Goal: Information Seeking & Learning: Learn about a topic

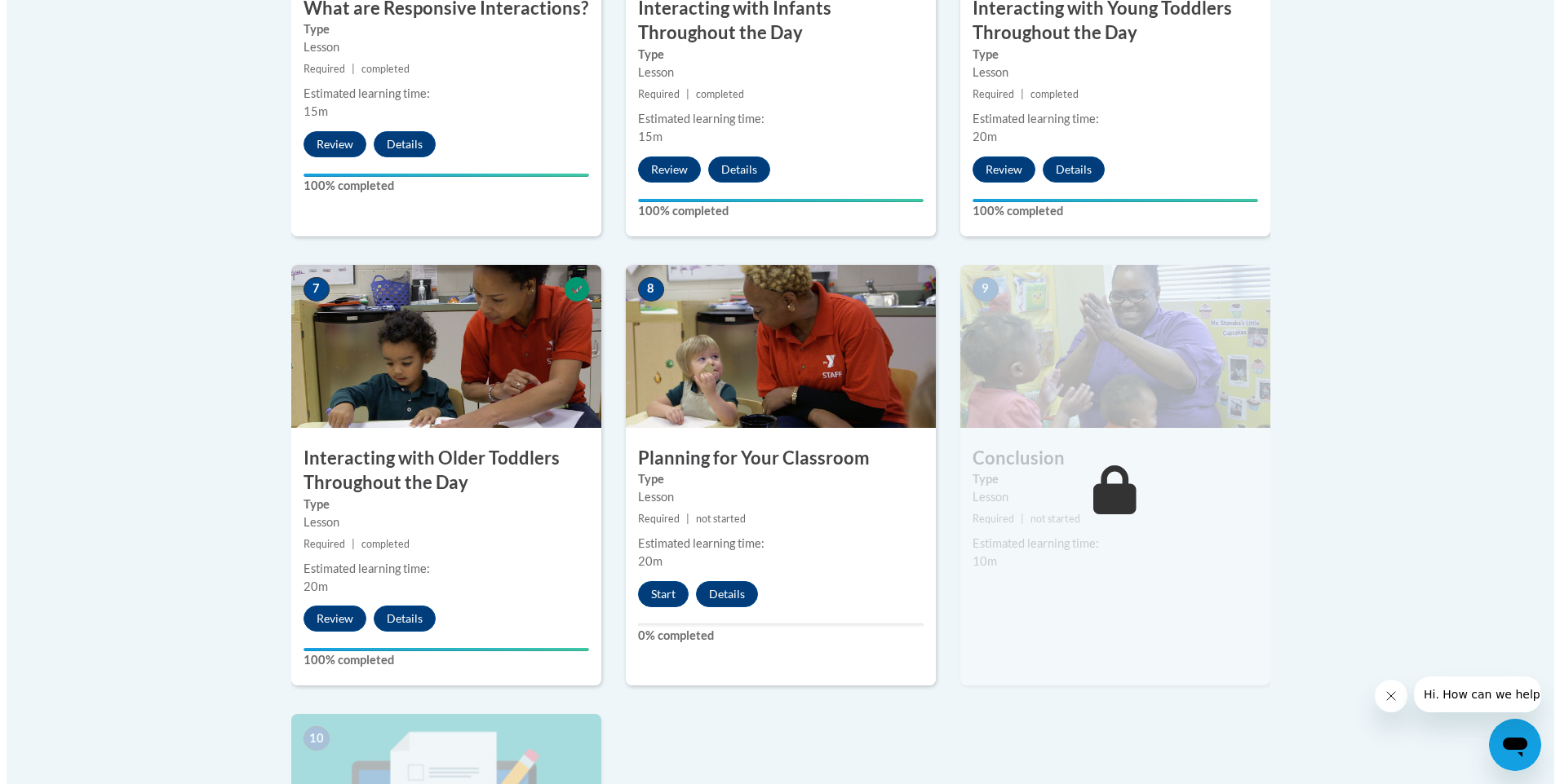
scroll to position [1223, 0]
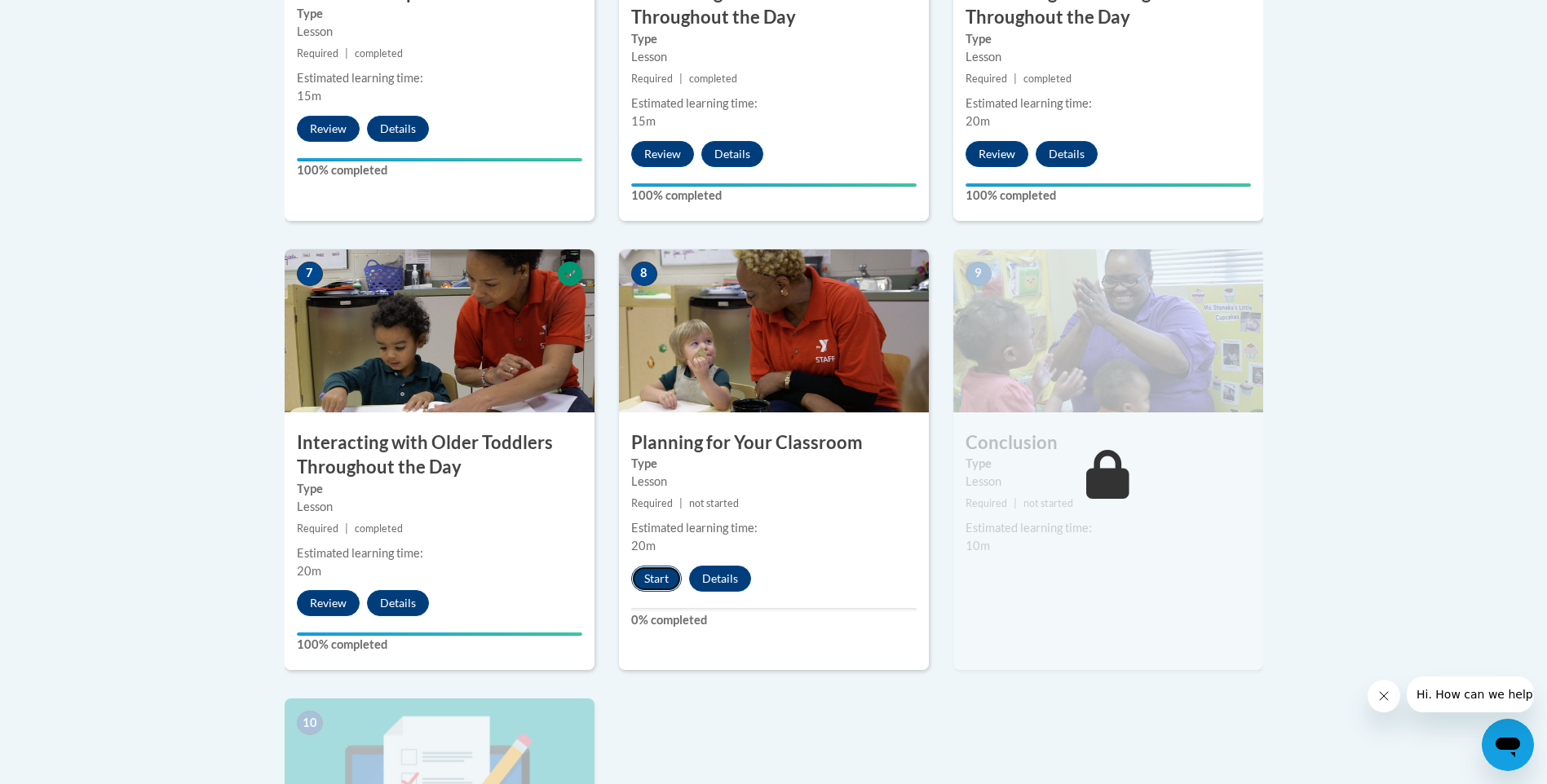
click at [657, 566] on button "Start" at bounding box center [657, 579] width 51 height 26
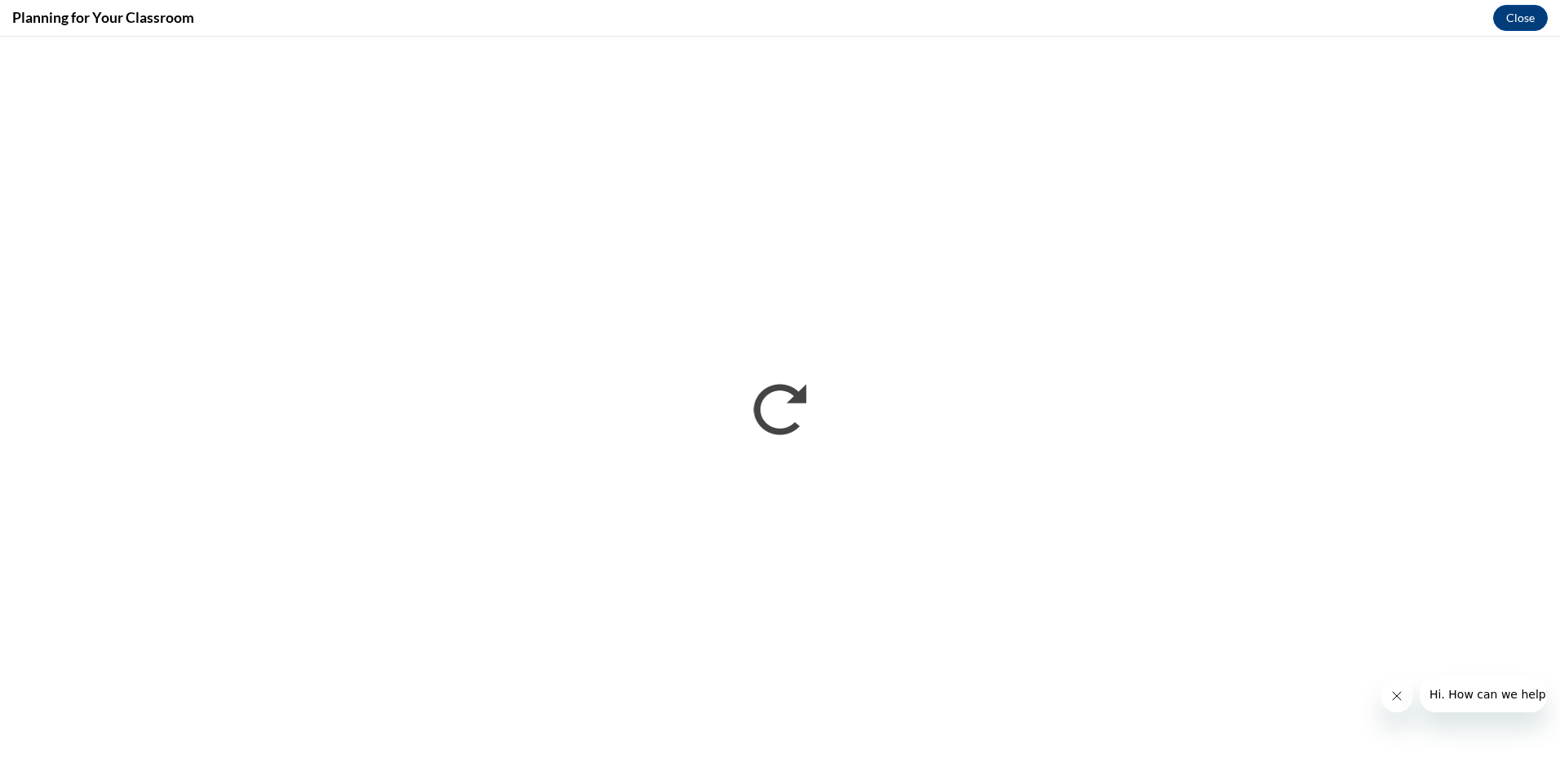
scroll to position [0, 0]
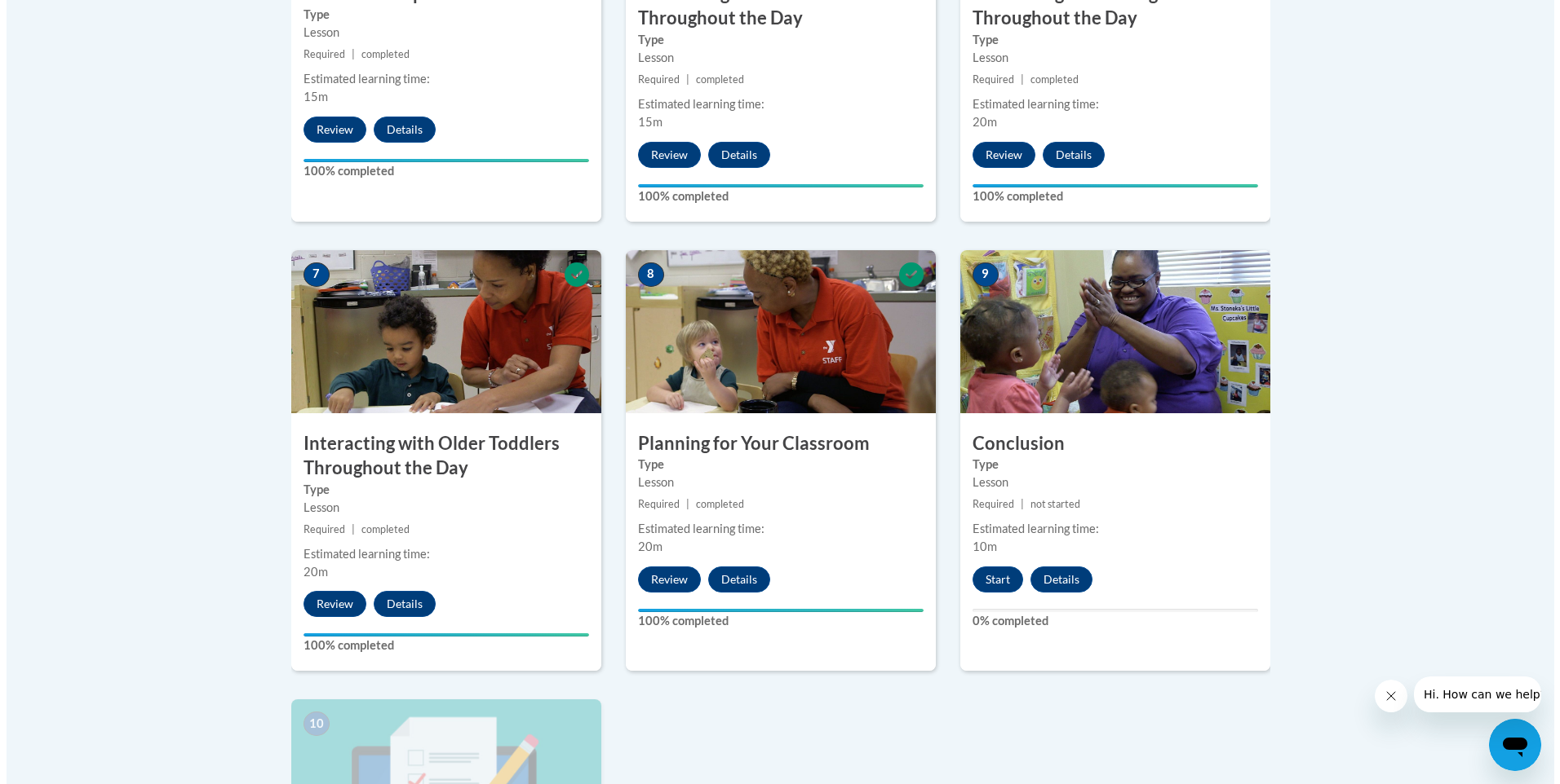
scroll to position [1223, 0]
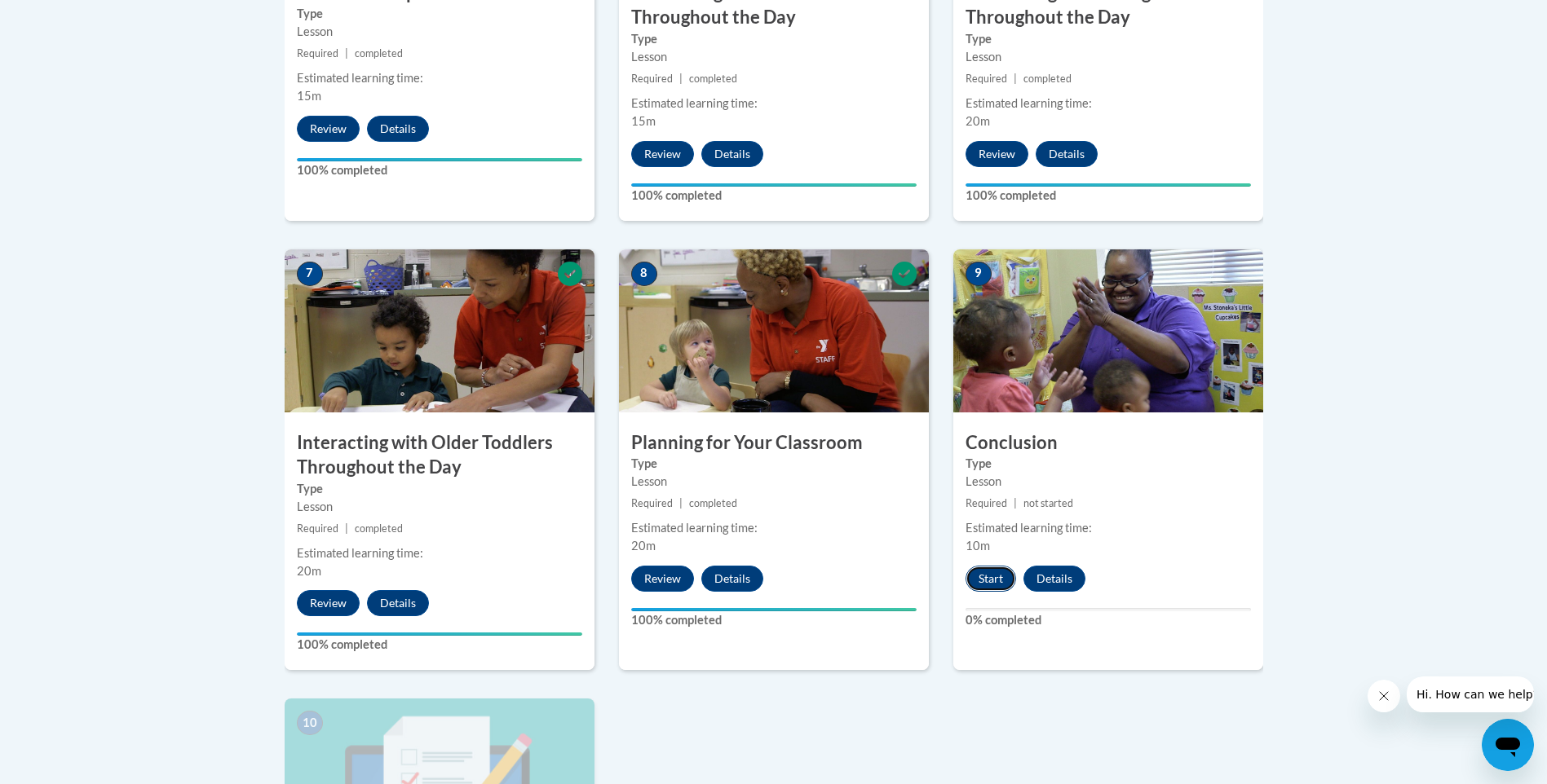
click at [996, 566] on button "Start" at bounding box center [991, 579] width 51 height 26
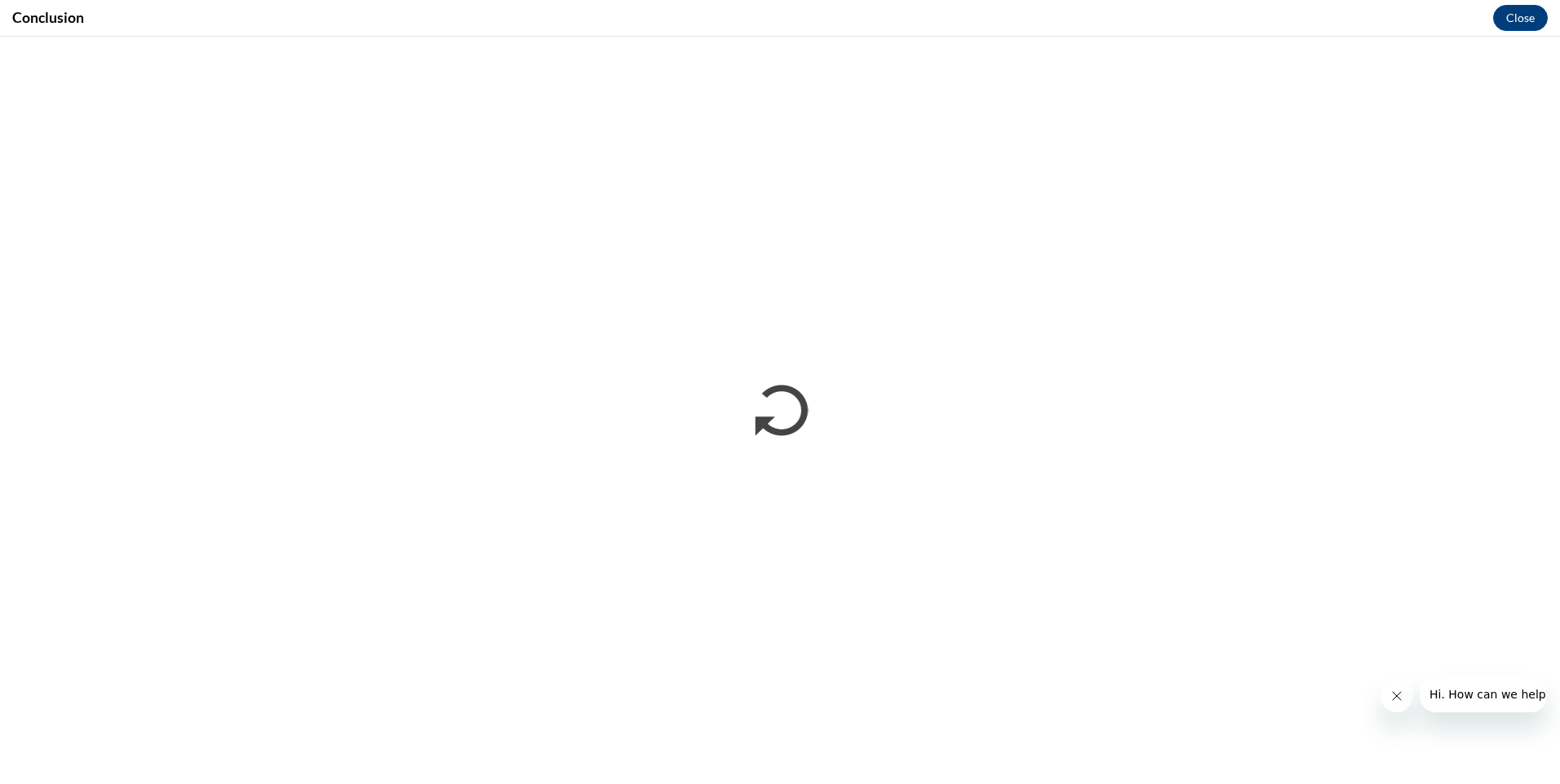
scroll to position [0, 0]
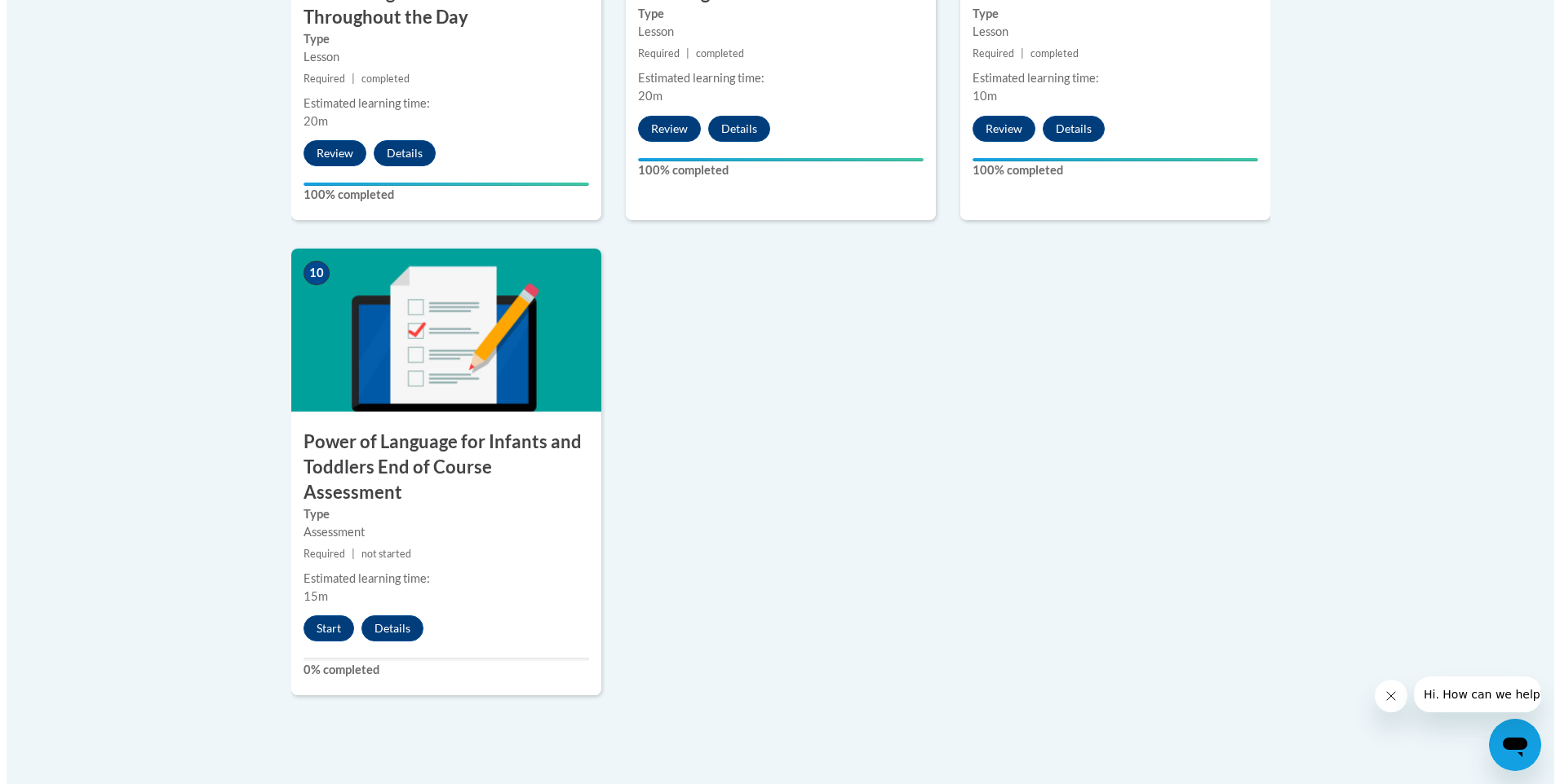
scroll to position [1712, 0]
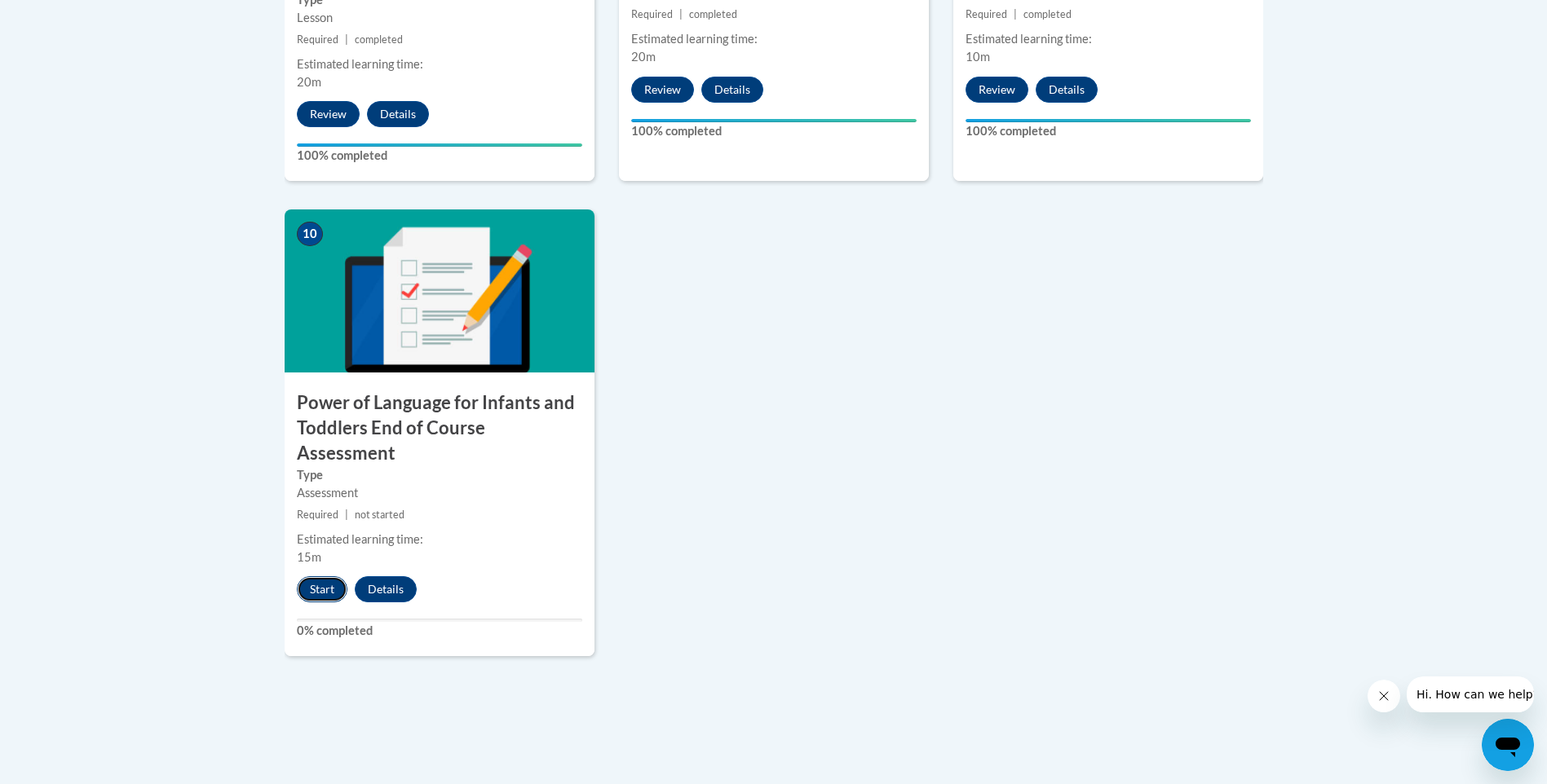
click at [313, 577] on button "Start" at bounding box center [322, 590] width 51 height 26
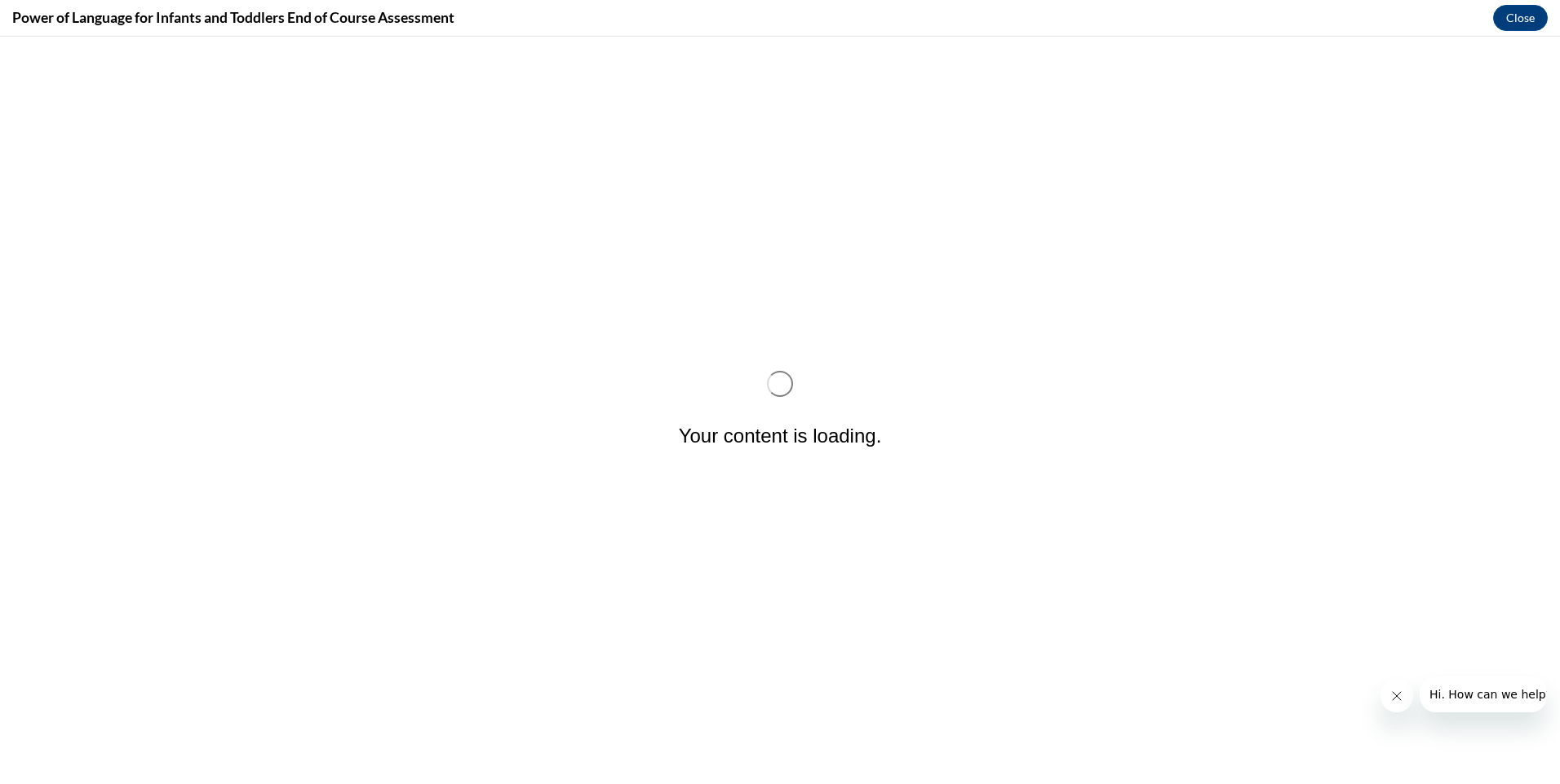
scroll to position [0, 0]
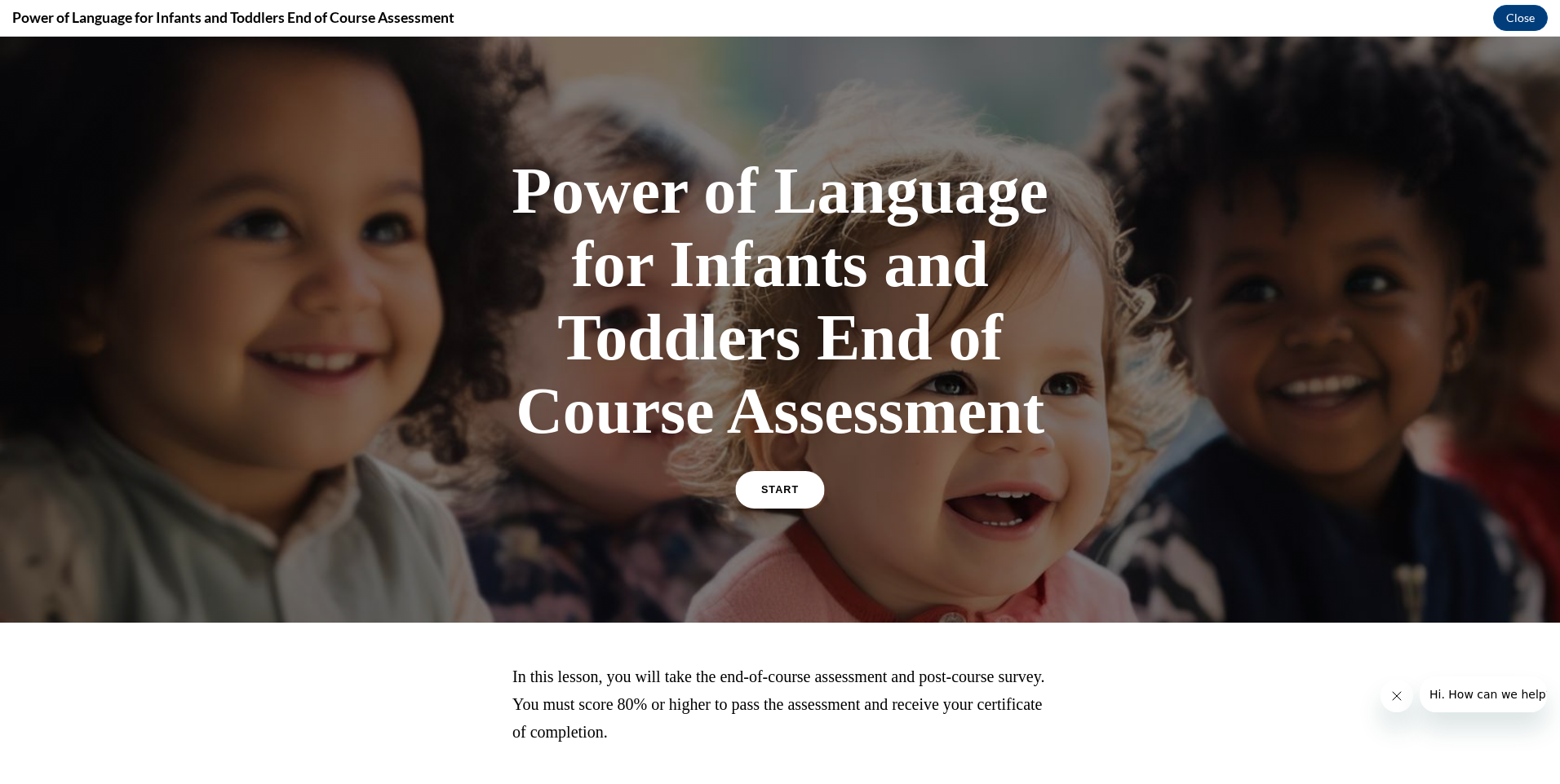
click at [755, 485] on link "START" at bounding box center [779, 490] width 89 height 38
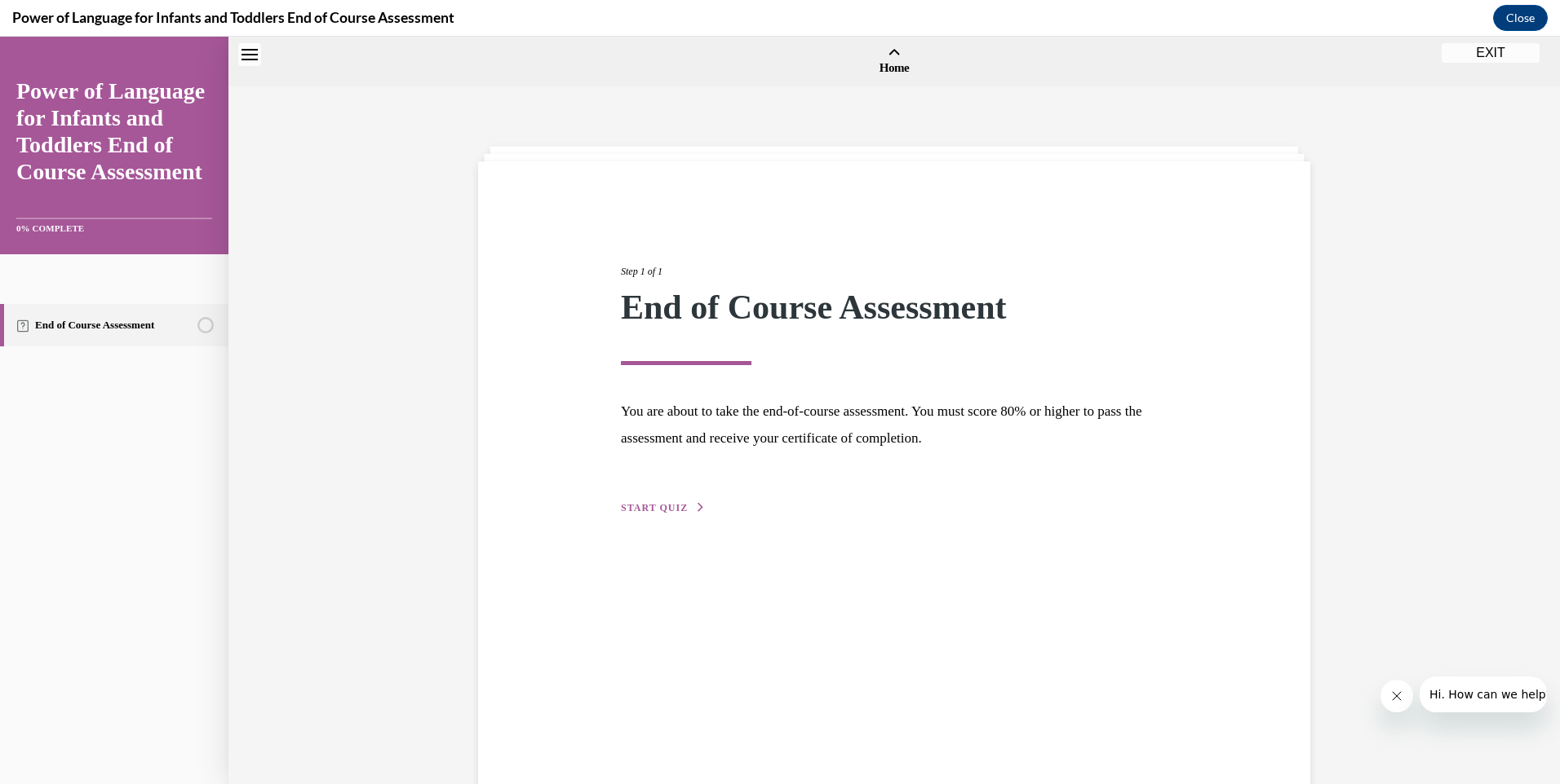
scroll to position [51, 0]
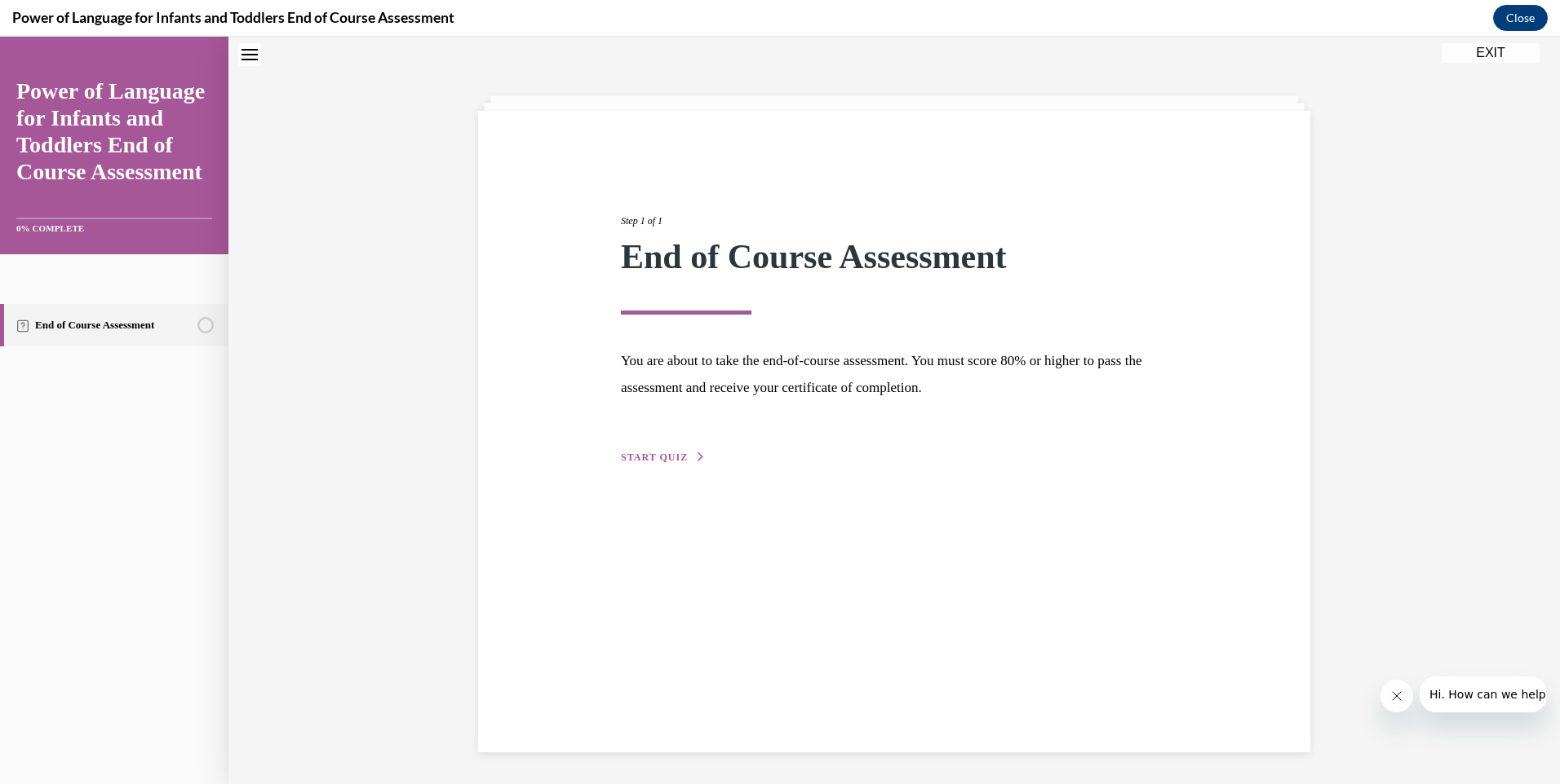
click at [663, 449] on div "Step 1 of 1 End of Course Assessment You are about to take the end-of-course as…" at bounding box center [894, 321] width 571 height 291
click at [657, 457] on span "START QUIZ" at bounding box center [654, 457] width 67 height 11
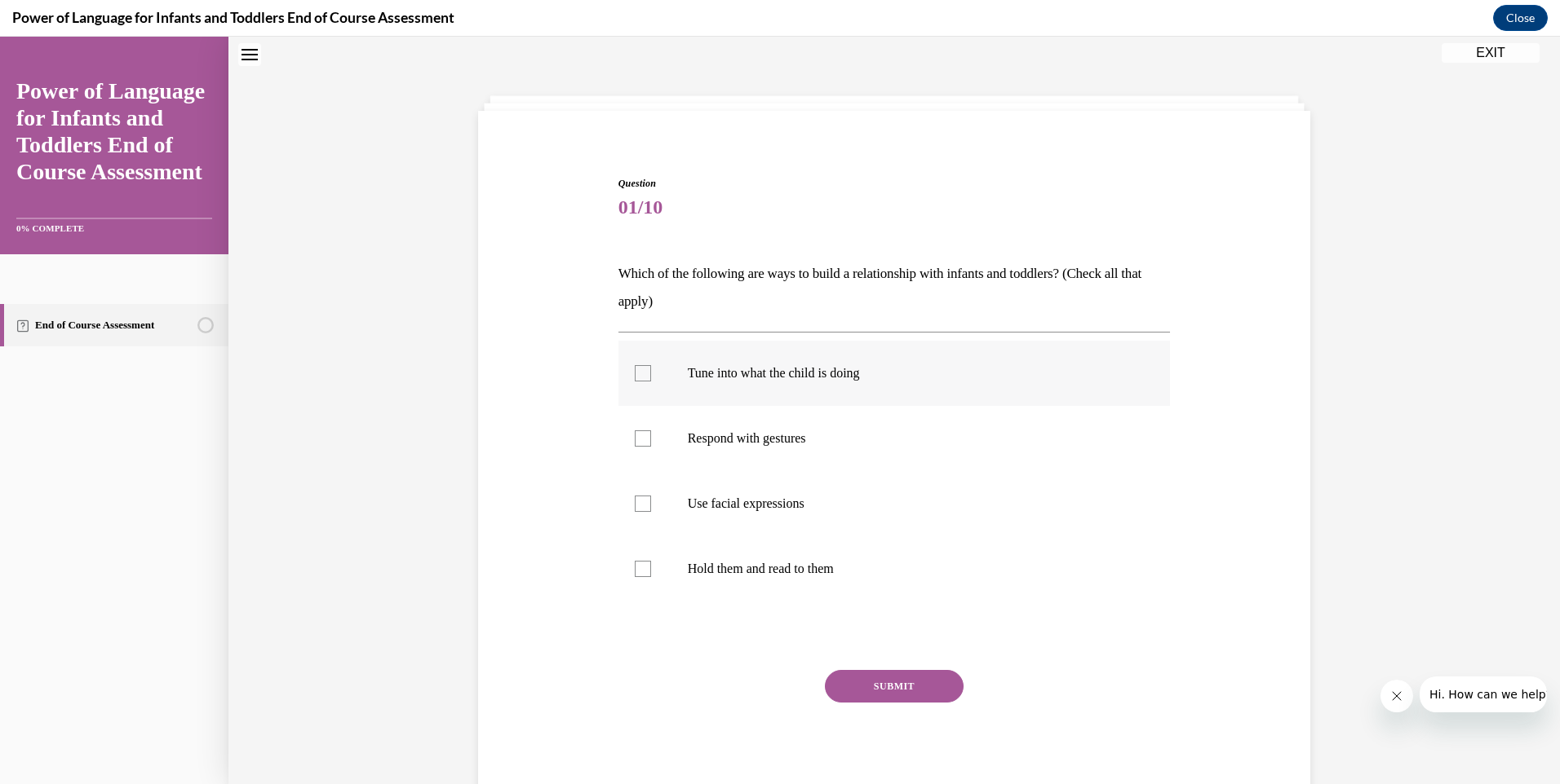
click at [637, 371] on div at bounding box center [643, 373] width 17 height 17
click at [637, 371] on input "Tune into what the child is doing" at bounding box center [643, 373] width 17 height 17
checkbox input "true"
click at [635, 437] on div at bounding box center [643, 438] width 17 height 17
click at [635, 437] on input "Respond with gestures" at bounding box center [643, 438] width 17 height 17
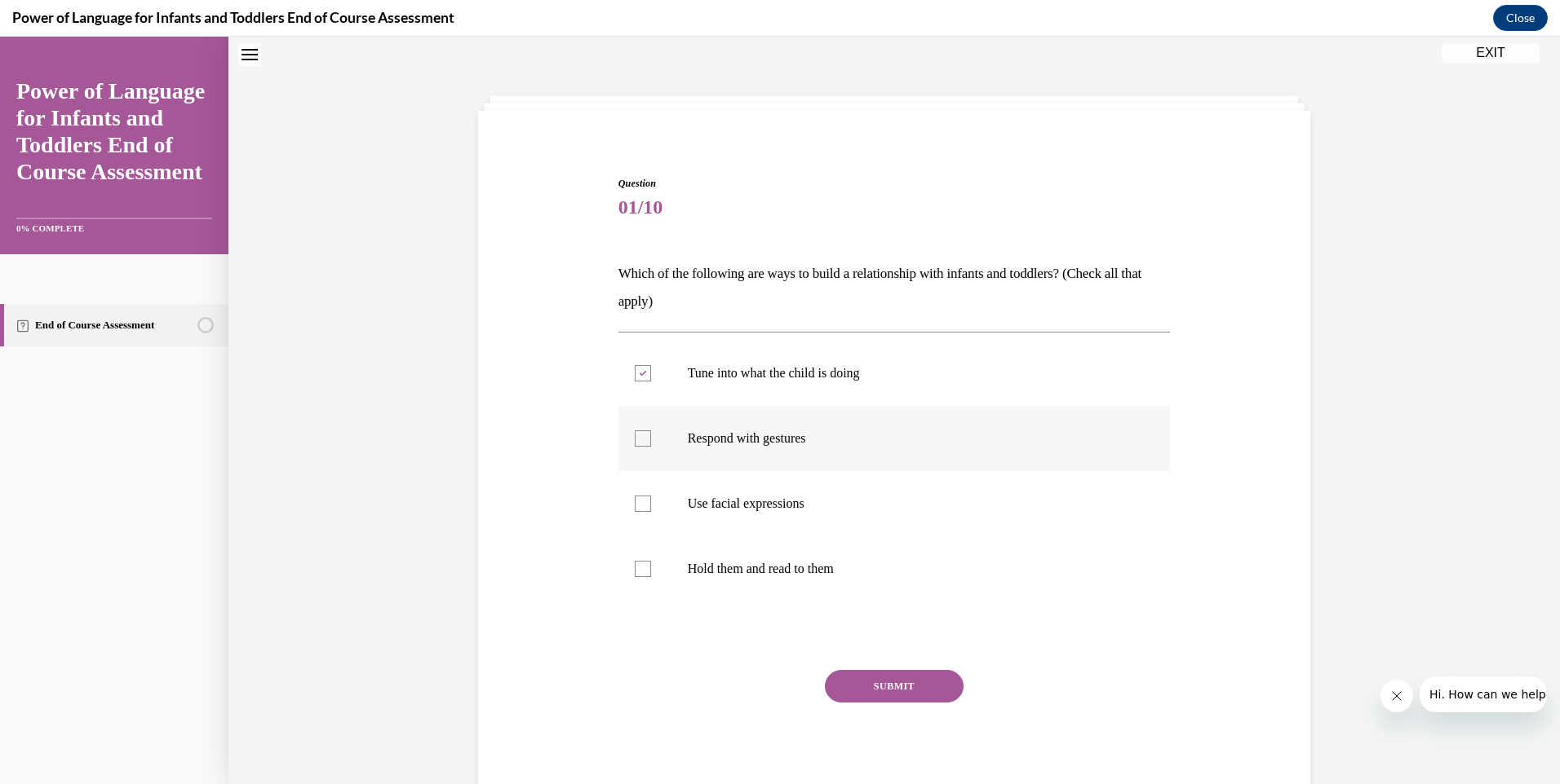
checkbox input "true"
click at [635, 507] on div at bounding box center [643, 504] width 17 height 17
click at [635, 507] on input "Use facial expressions" at bounding box center [643, 504] width 17 height 17
checkbox input "true"
click at [637, 566] on div at bounding box center [643, 569] width 17 height 17
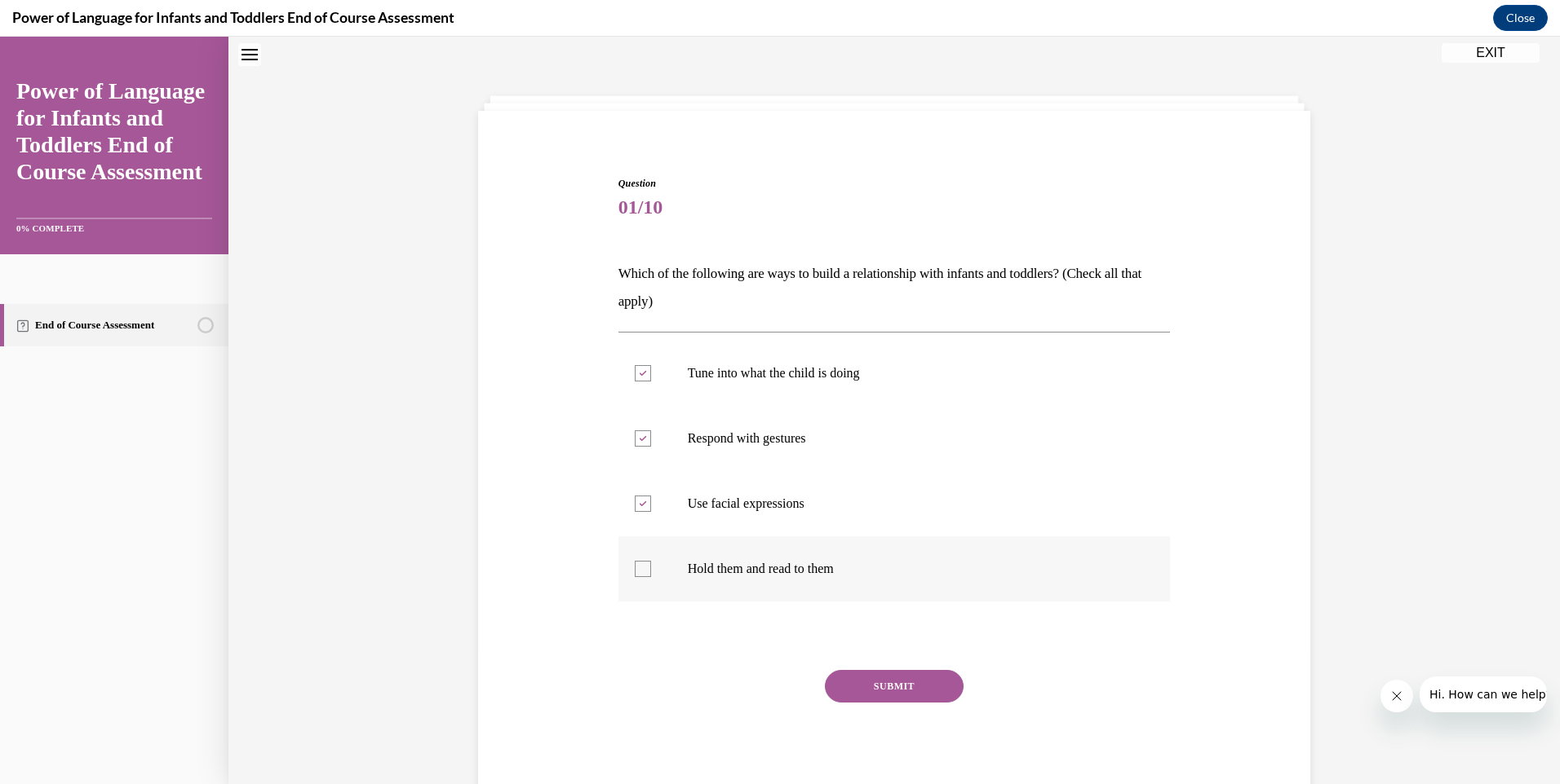
click at [637, 566] on input "Hold them and read to them" at bounding box center [643, 569] width 17 height 17
checkbox input "true"
click at [894, 684] on button "SUBMIT" at bounding box center [894, 686] width 139 height 32
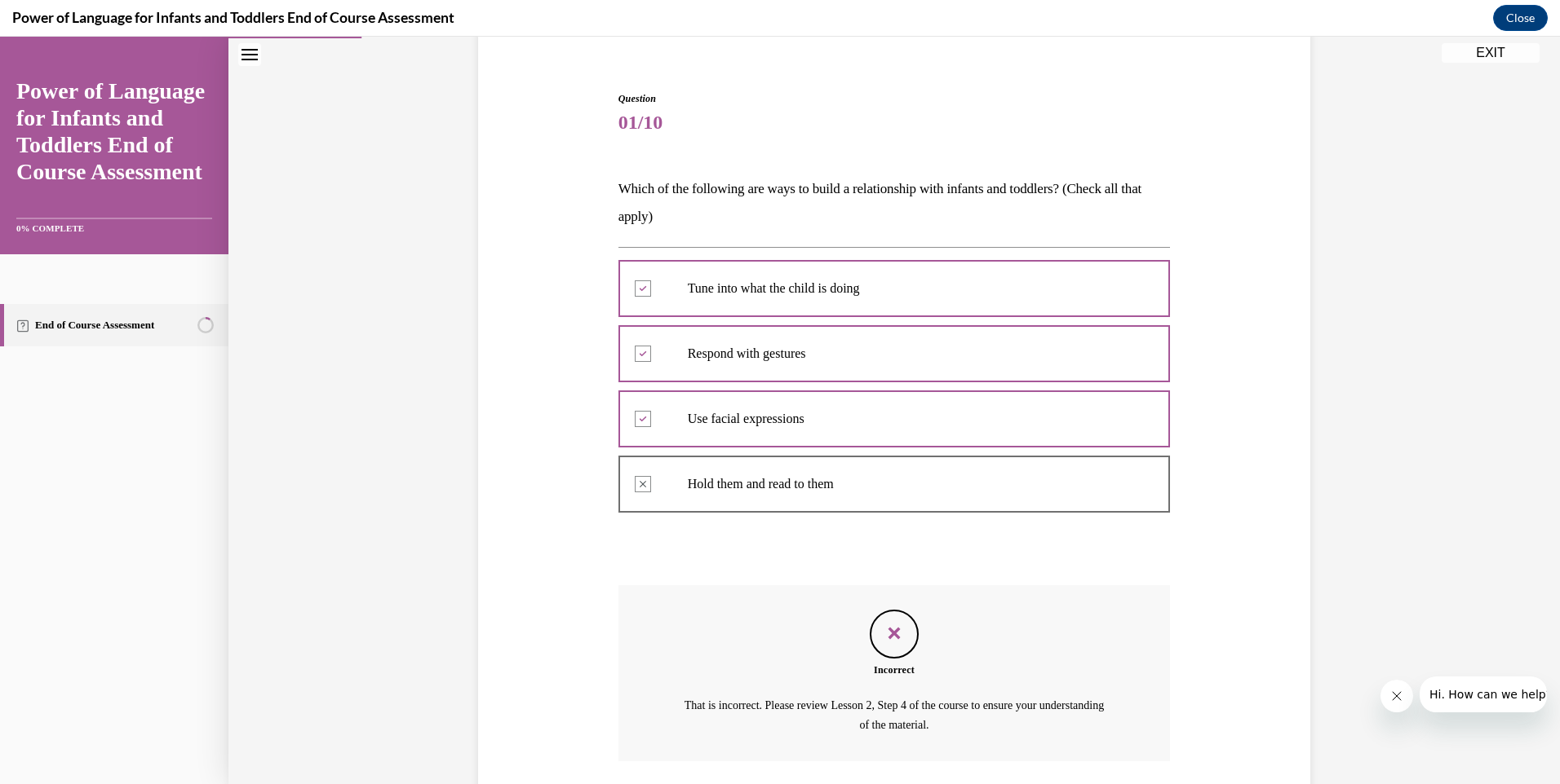
scroll to position [255, 0]
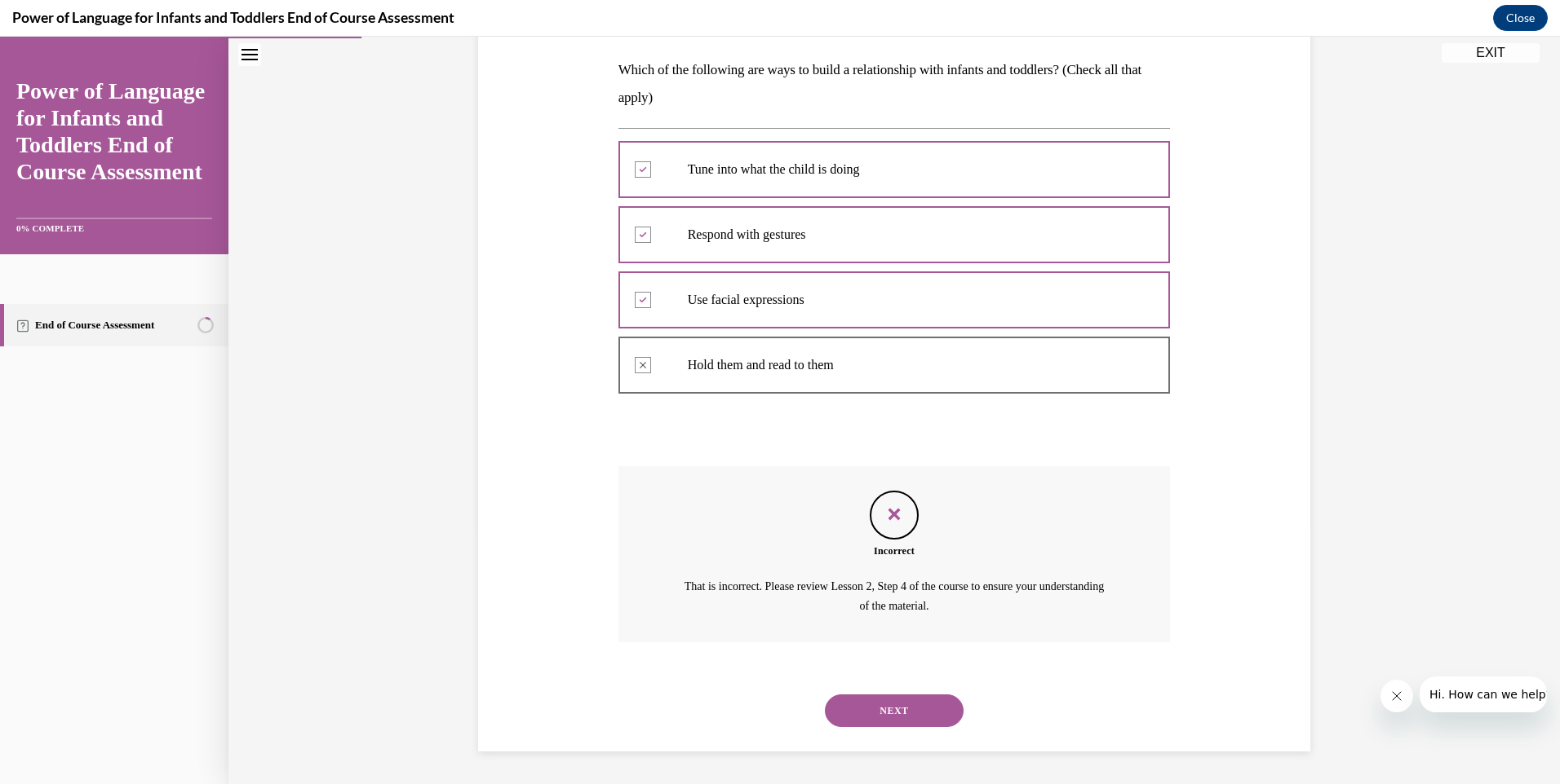
click at [878, 708] on button "NEXT" at bounding box center [894, 710] width 139 height 32
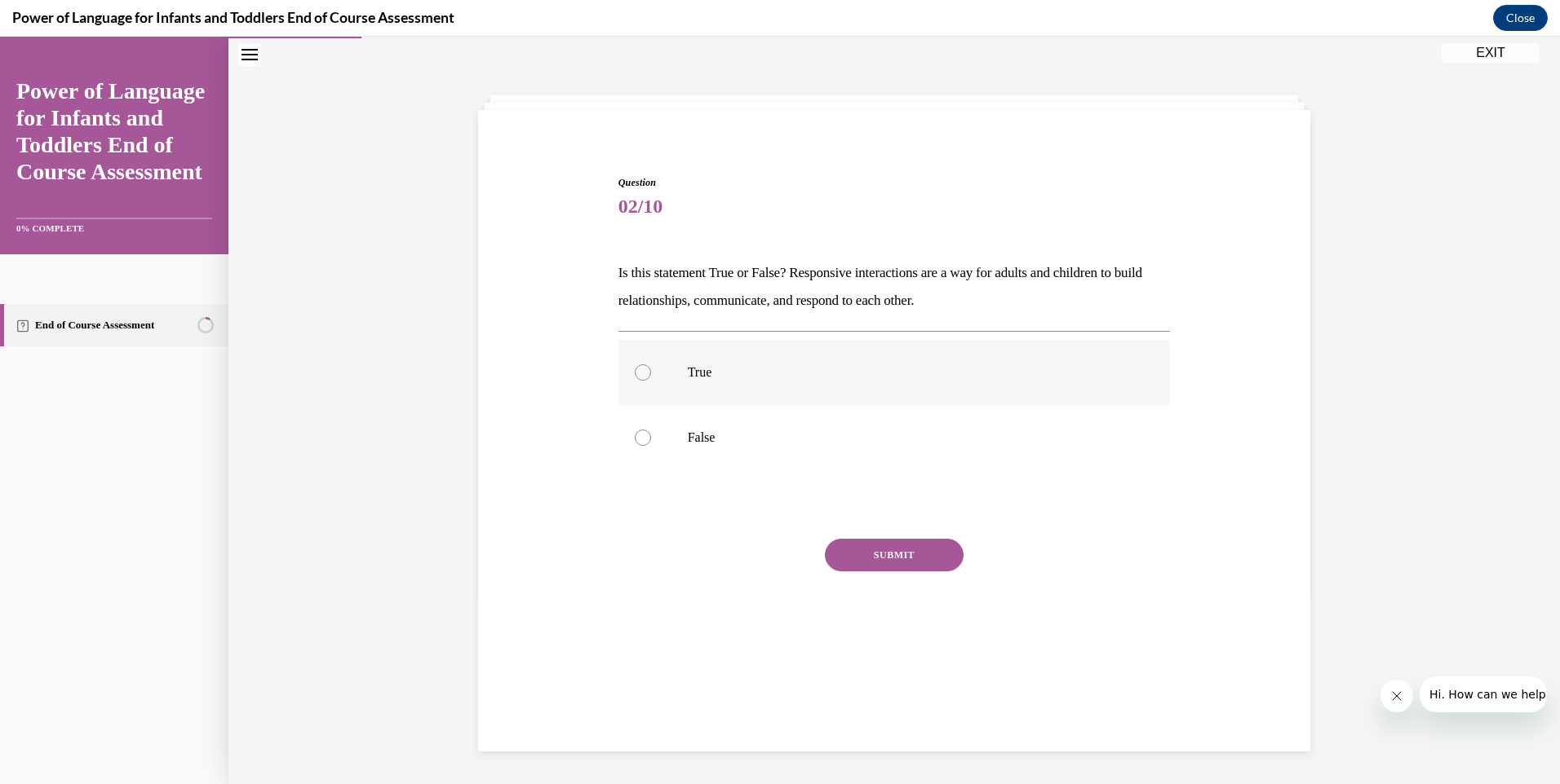
click at [645, 371] on div at bounding box center [643, 372] width 17 height 17
click at [645, 371] on input "True" at bounding box center [643, 372] width 17 height 17
radio input "true"
click at [863, 555] on button "SUBMIT" at bounding box center [894, 555] width 139 height 32
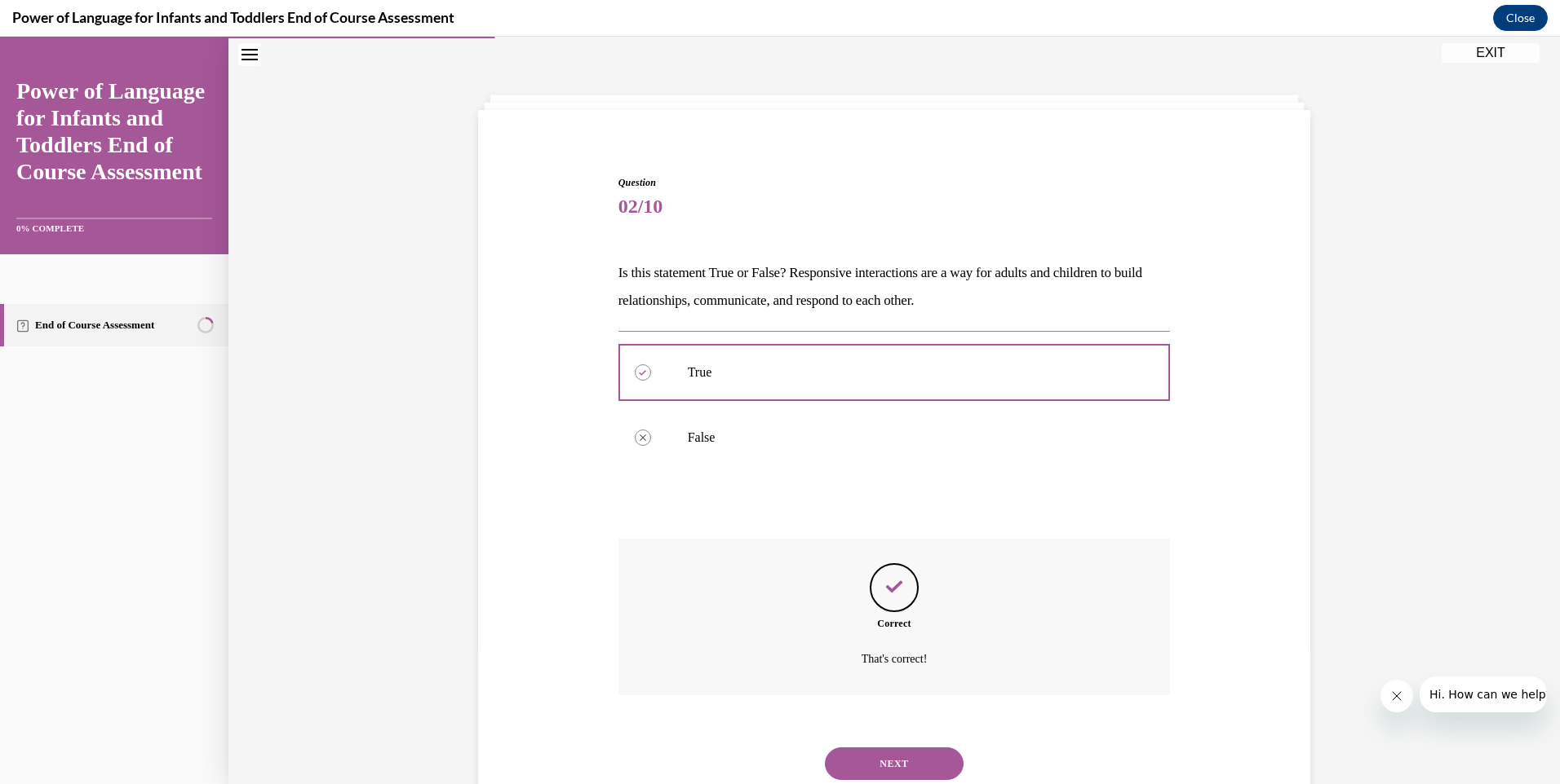
scroll to position [104, 0]
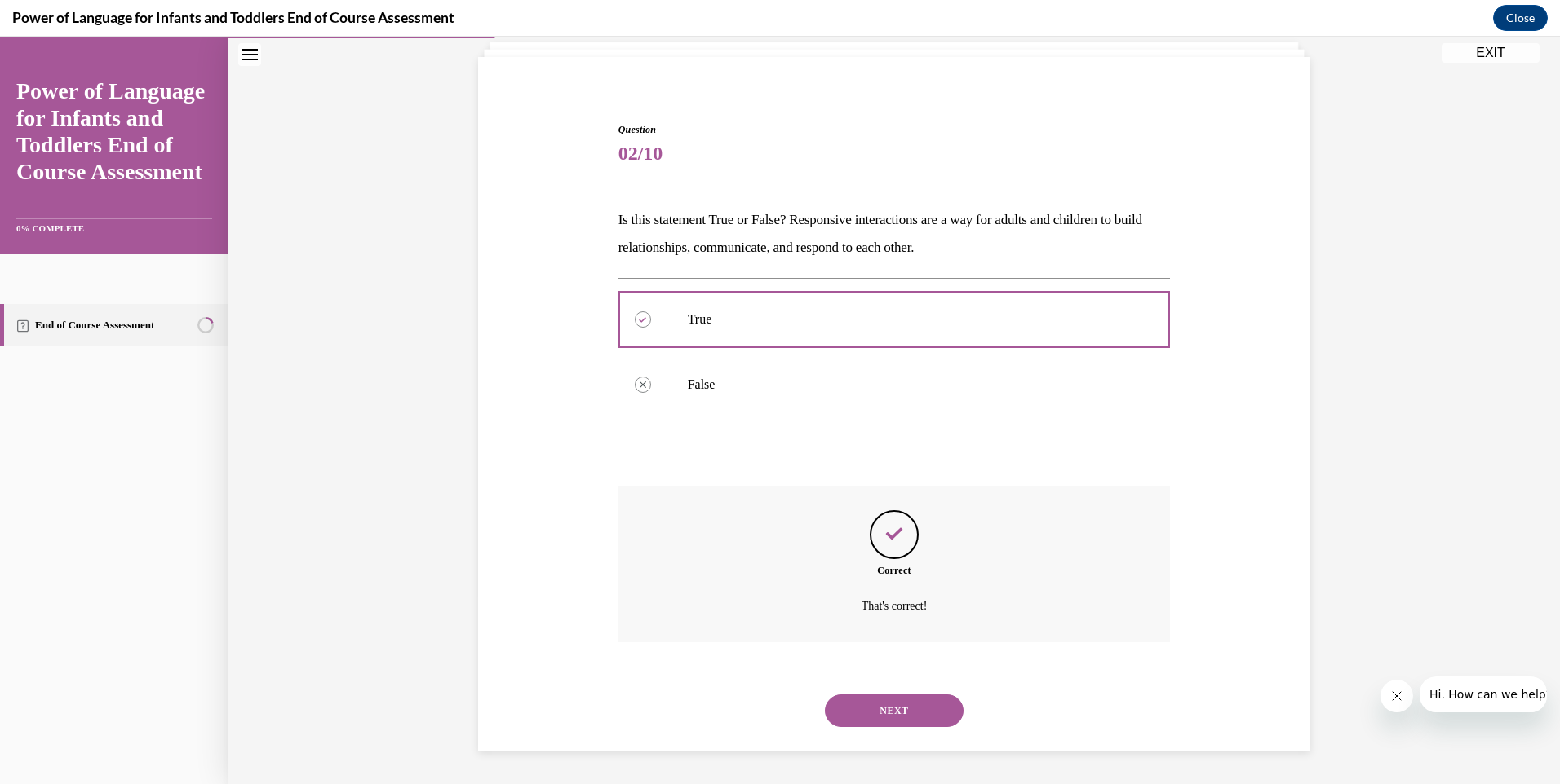
click at [903, 704] on button "NEXT" at bounding box center [894, 710] width 139 height 32
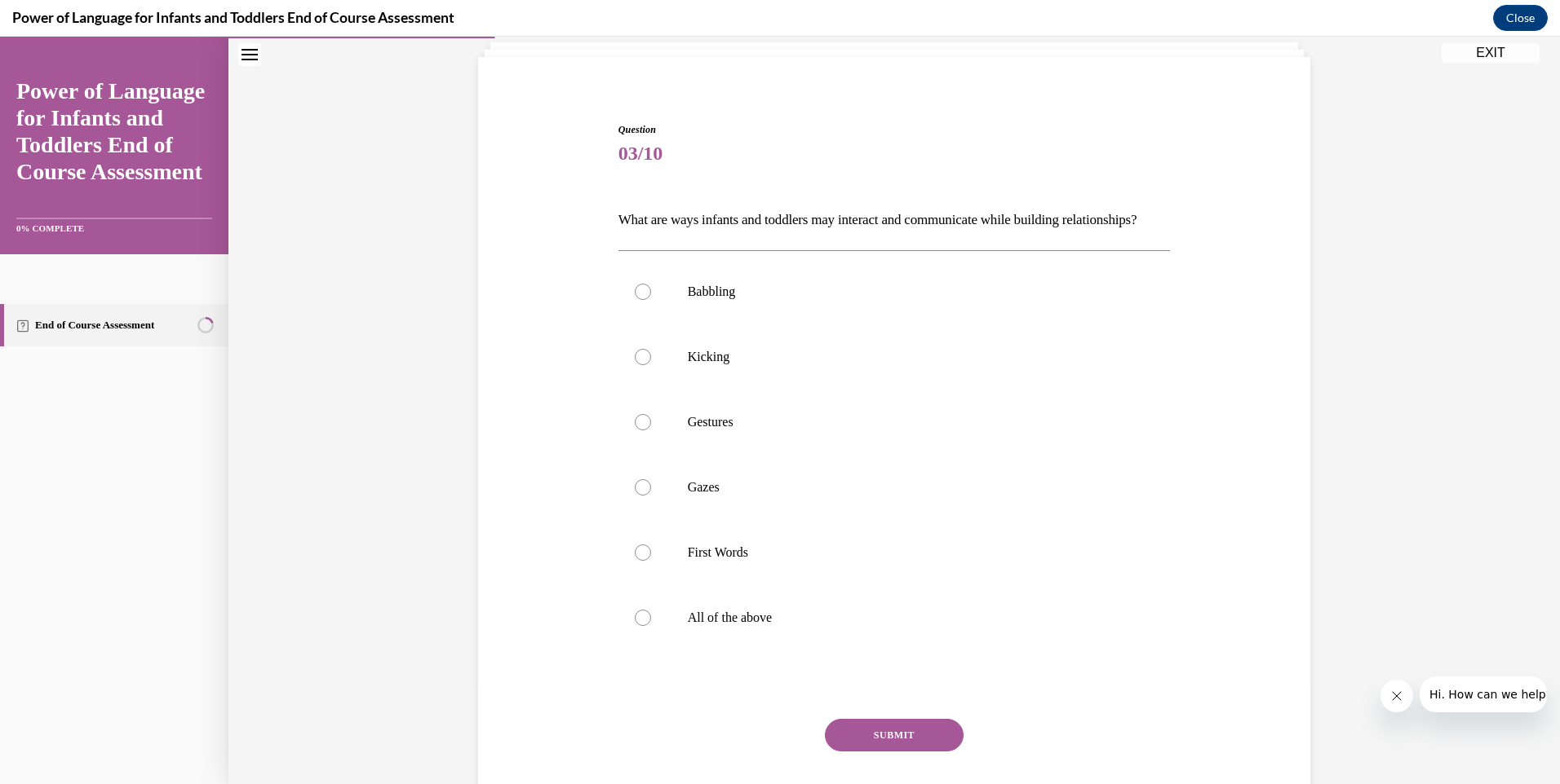
scroll to position [86, 0]
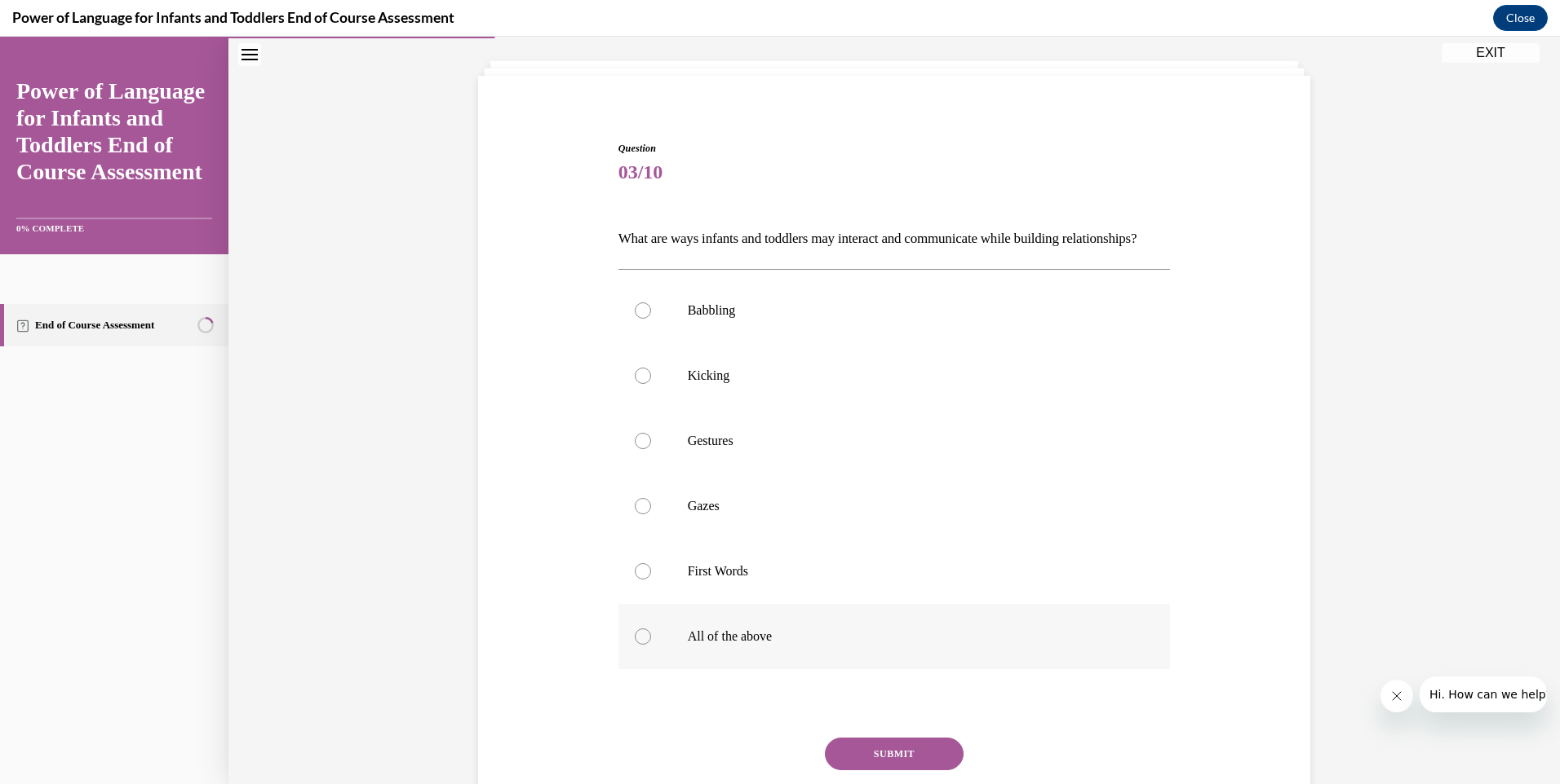
click at [635, 645] on div at bounding box center [643, 637] width 17 height 17
click at [635, 645] on input "All of the above" at bounding box center [643, 637] width 17 height 17
radio input "true"
click at [855, 771] on button "SUBMIT" at bounding box center [894, 753] width 139 height 32
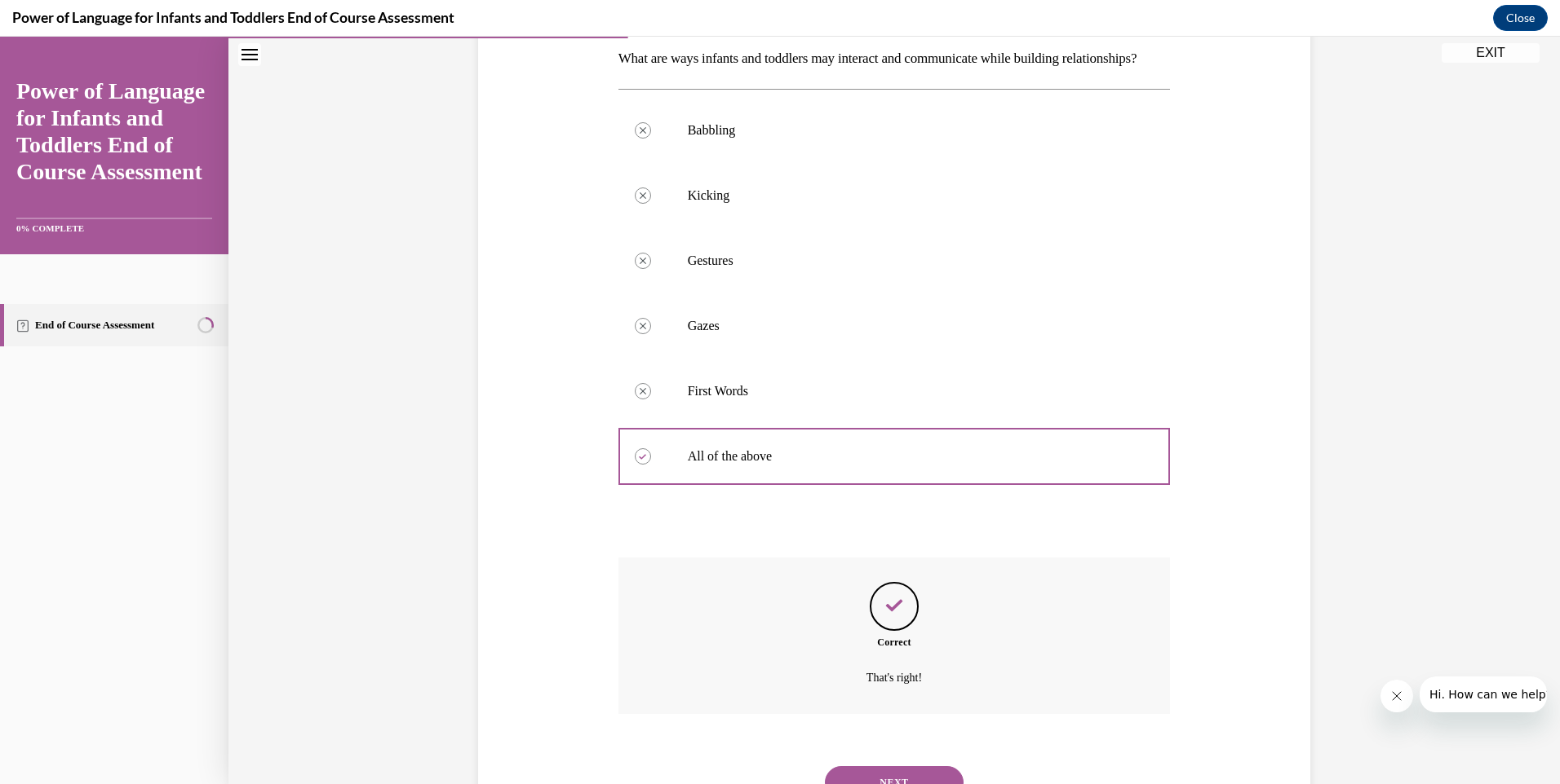
scroll to position [365, 0]
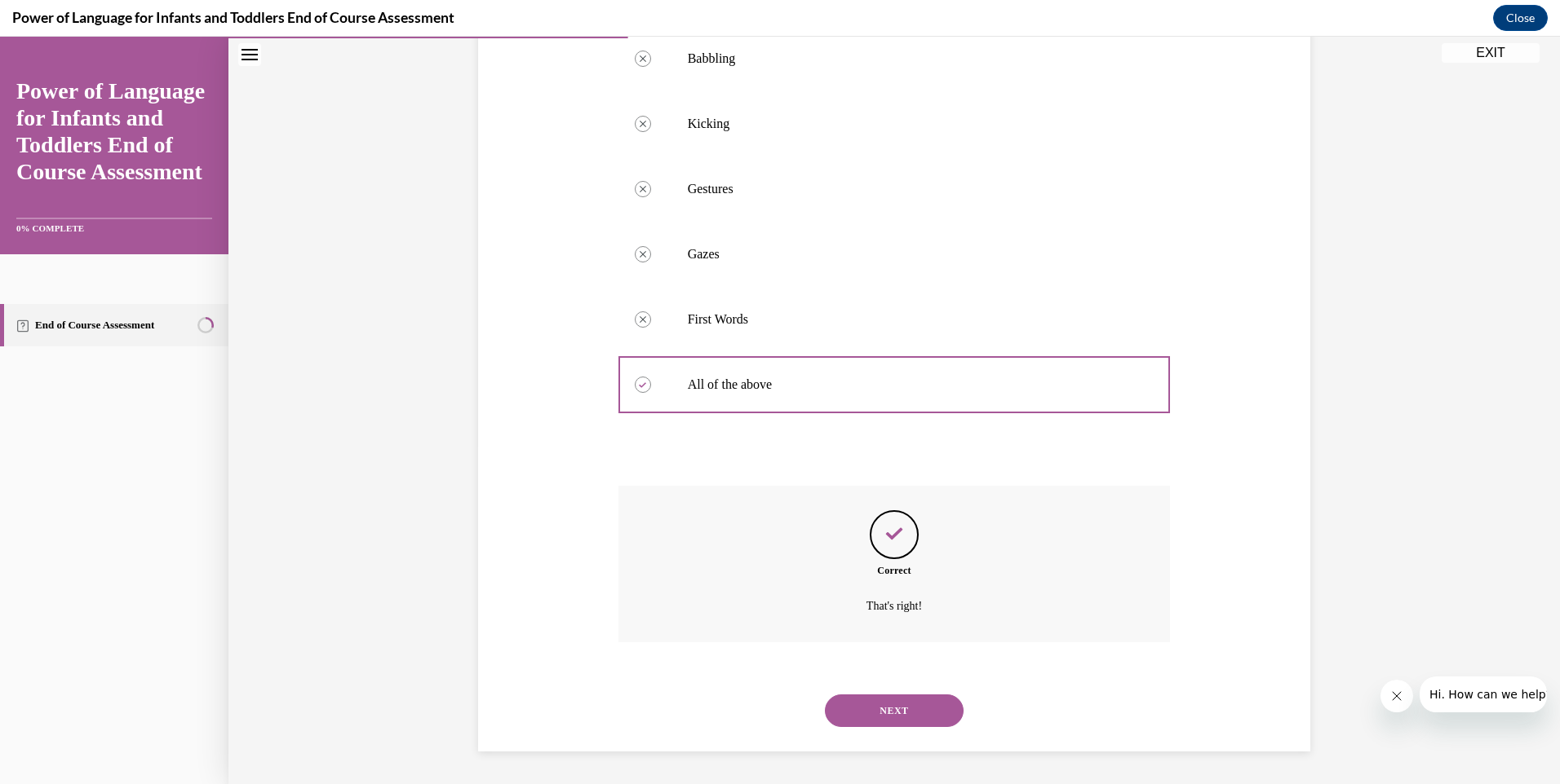
click at [875, 708] on button "NEXT" at bounding box center [894, 710] width 139 height 32
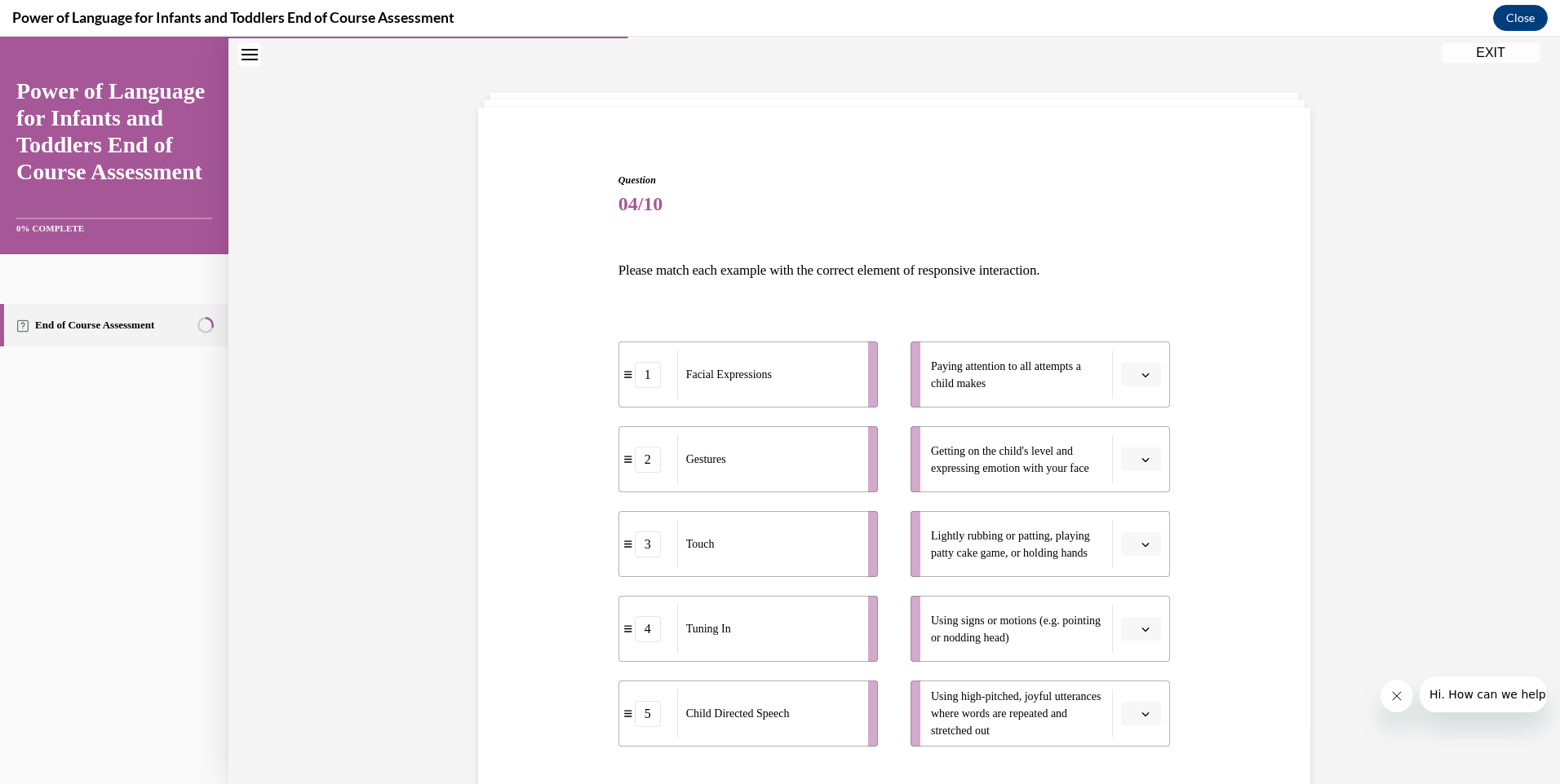
scroll to position [82, 0]
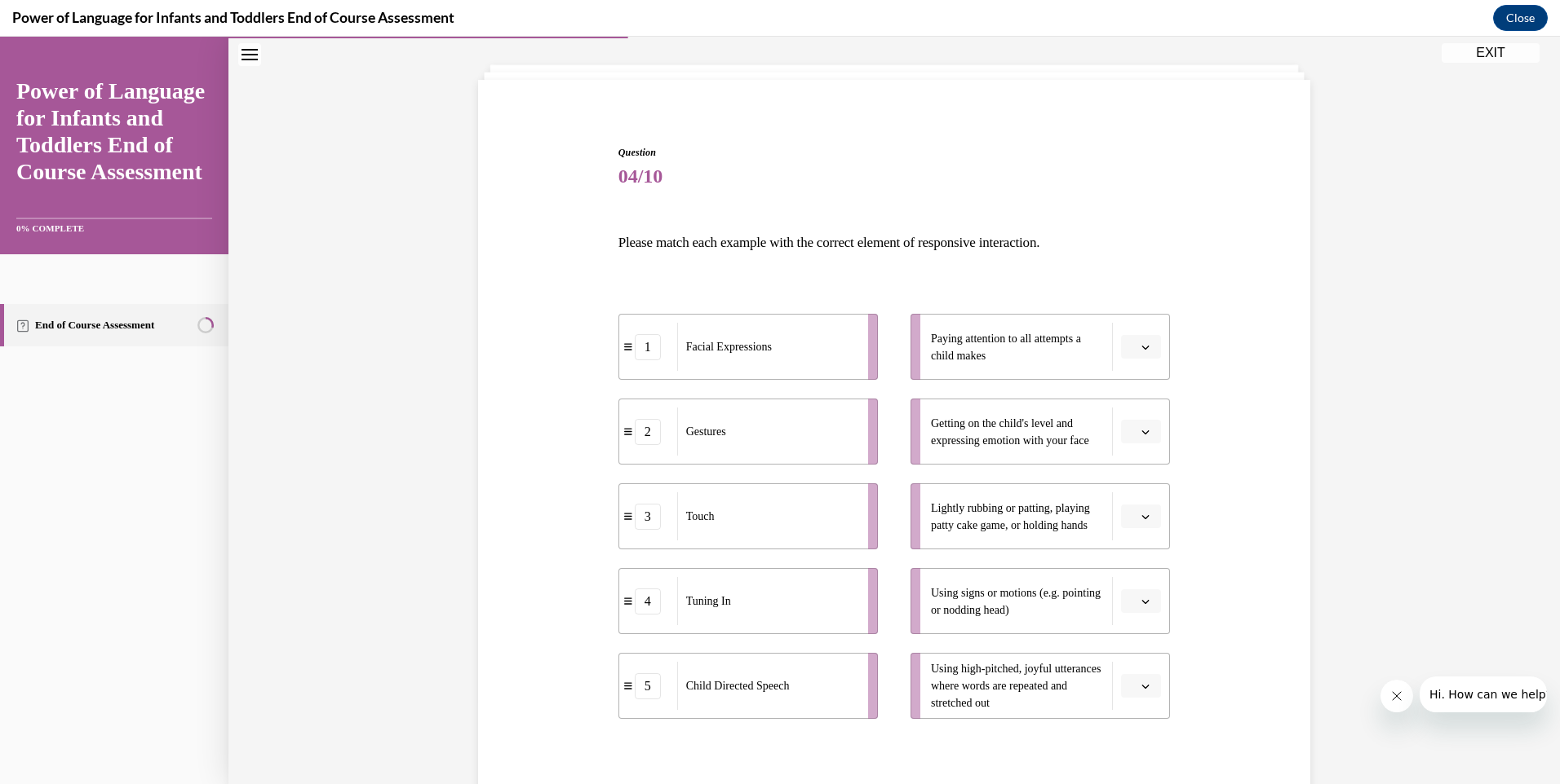
click at [646, 356] on div "1" at bounding box center [648, 348] width 26 height 26
drag, startPoint x: 732, startPoint y: 356, endPoint x: 1115, endPoint y: 490, distance: 405.8
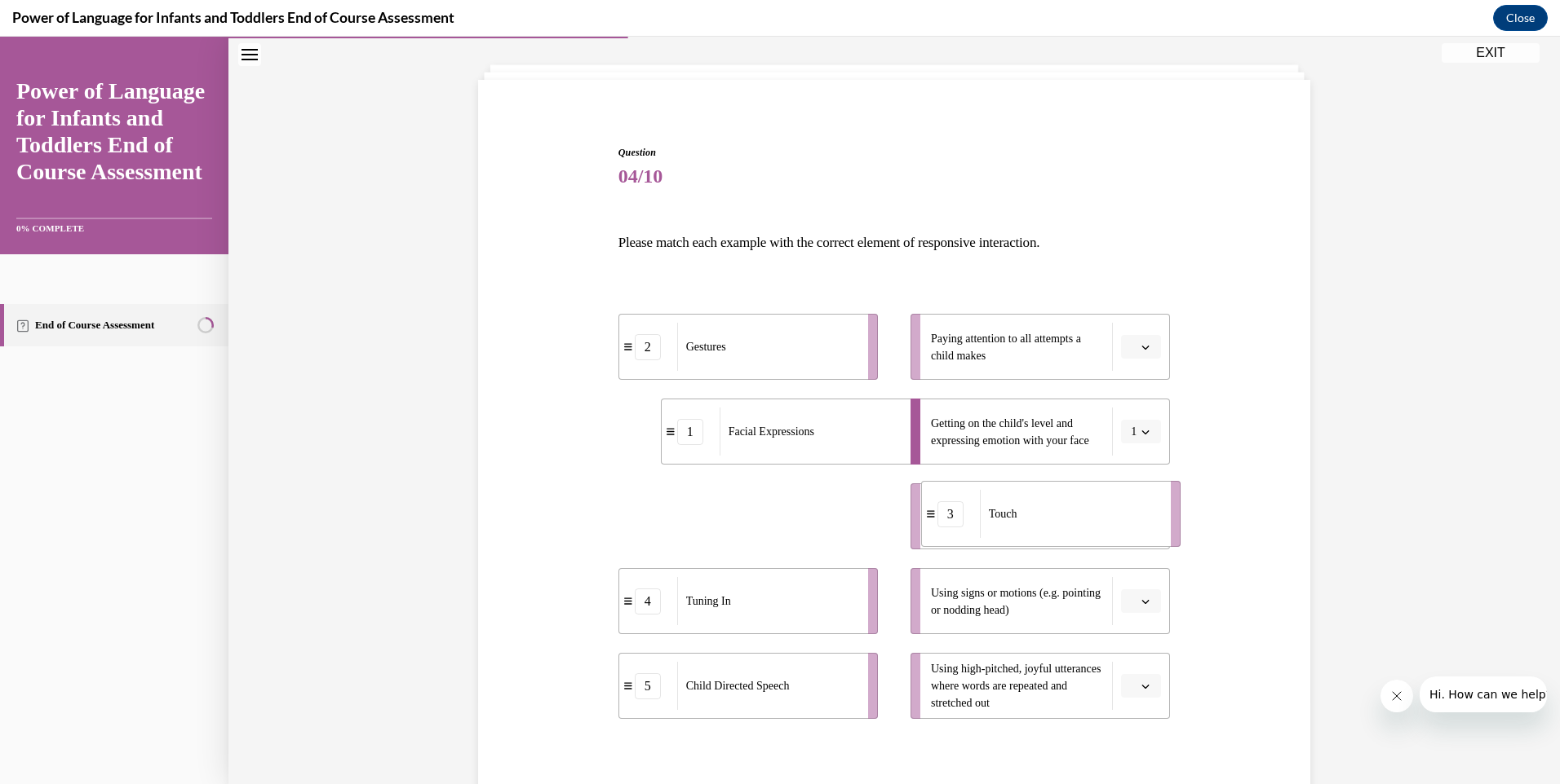
drag, startPoint x: 767, startPoint y: 525, endPoint x: 1075, endPoint y: 521, distance: 308.0
click at [1075, 521] on div "Touch" at bounding box center [1069, 514] width 180 height 48
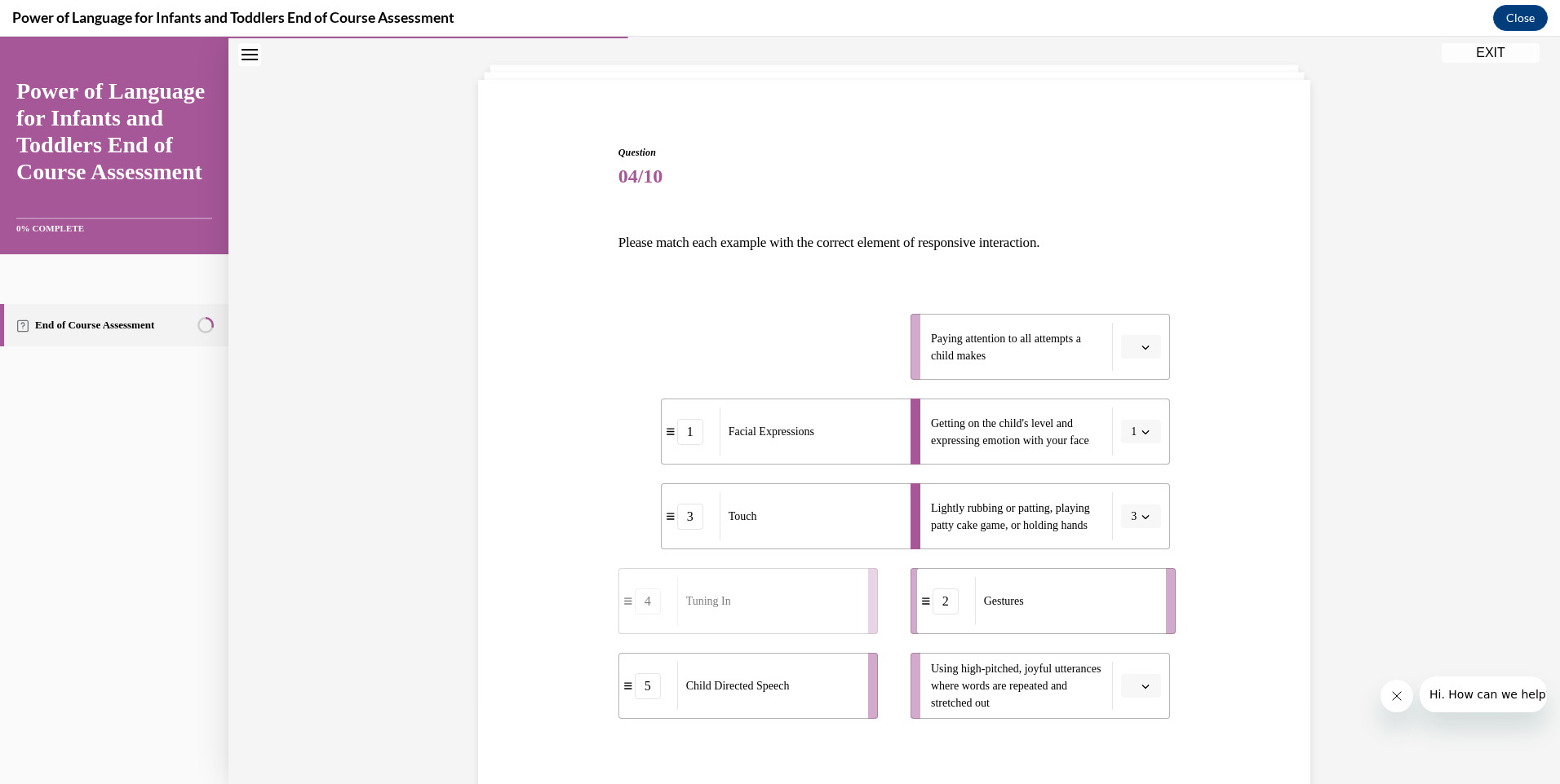
drag, startPoint x: 764, startPoint y: 343, endPoint x: 1062, endPoint y: 598, distance: 392.2
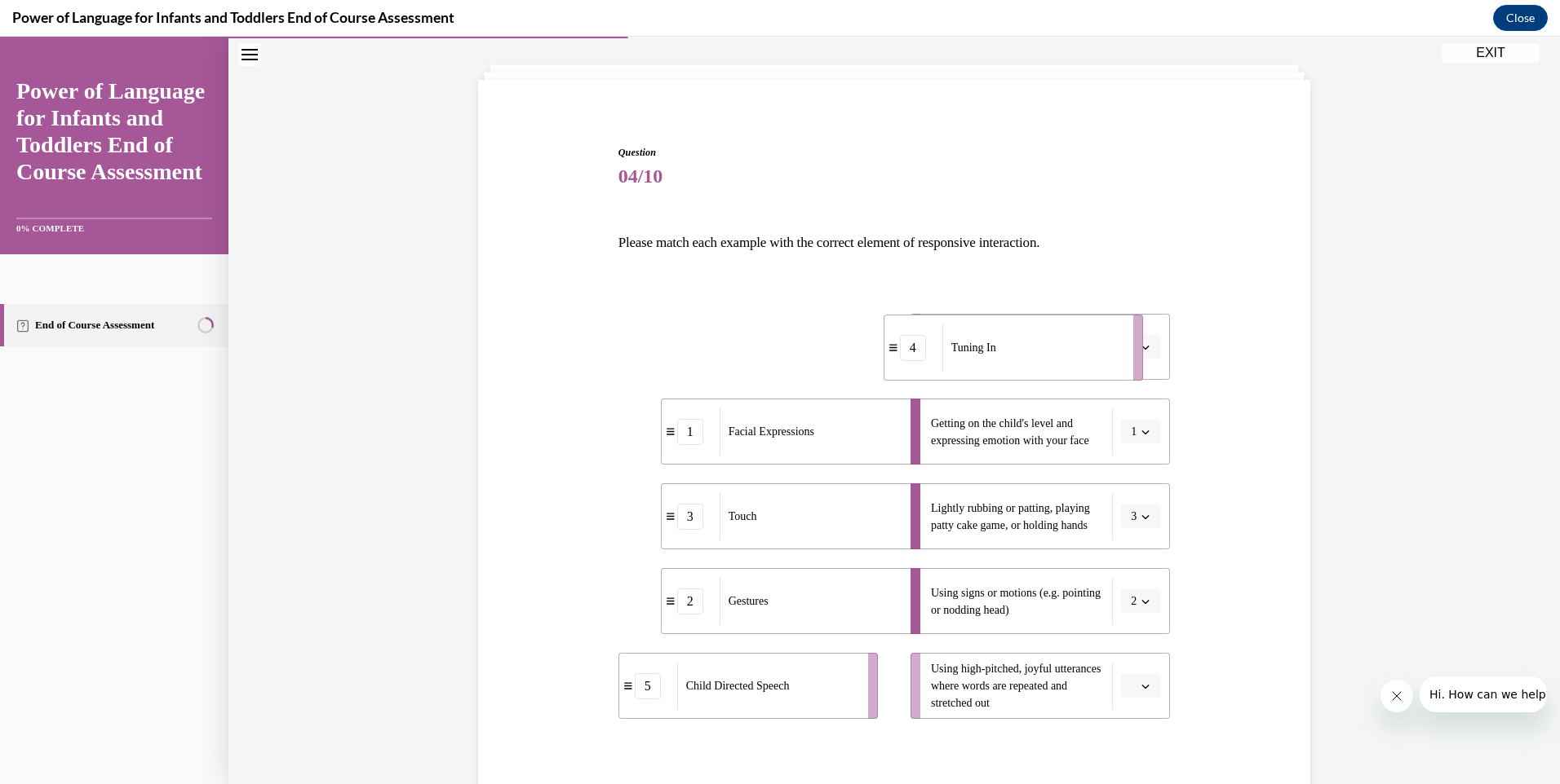
drag, startPoint x: 776, startPoint y: 354, endPoint x: 1047, endPoint y: 354, distance: 271.0
click at [1047, 354] on div "Tuning In" at bounding box center [1032, 348] width 180 height 48
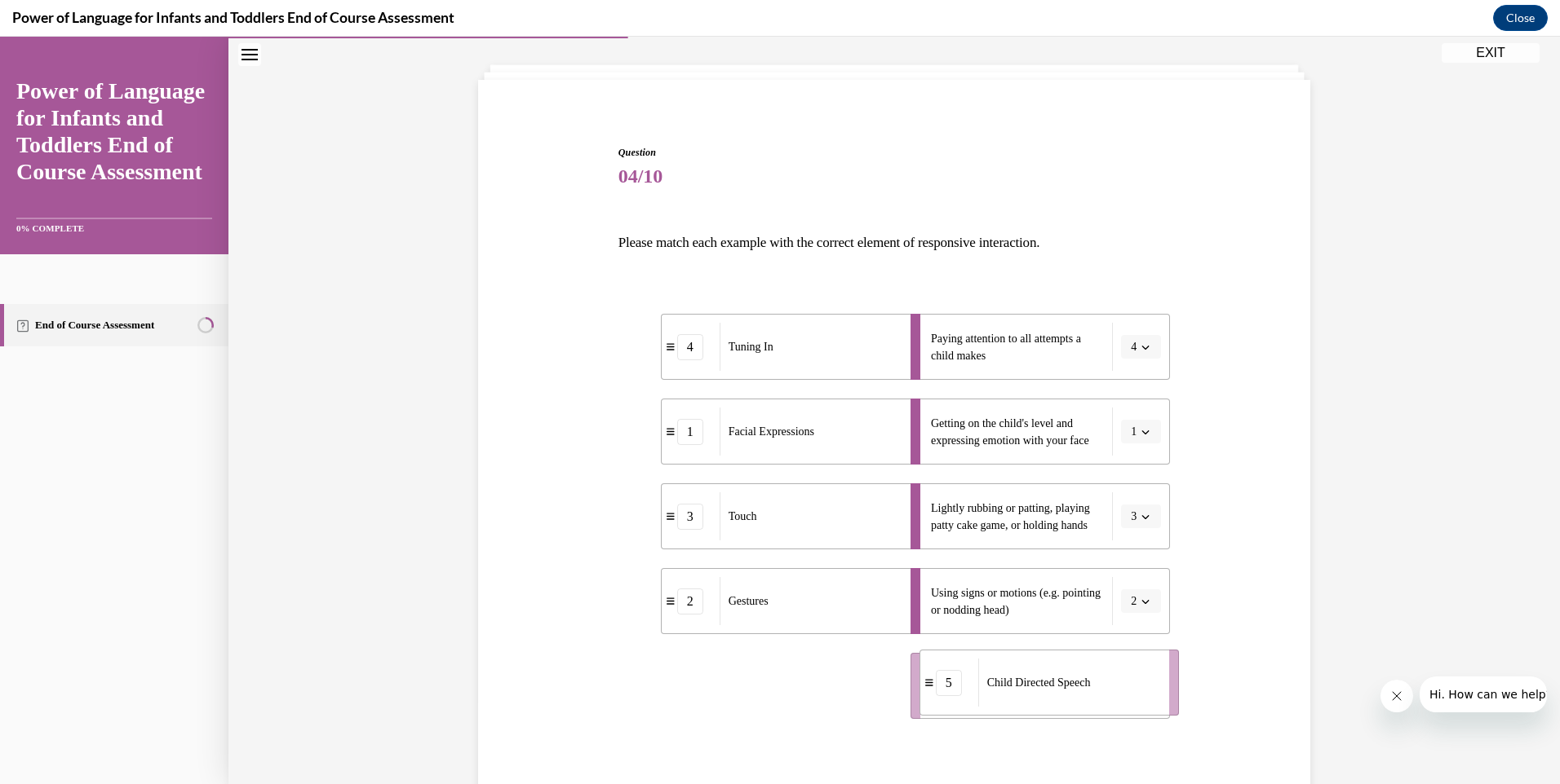
drag, startPoint x: 782, startPoint y: 700, endPoint x: 1083, endPoint y: 695, distance: 301.0
click at [1083, 695] on div "Child Directed Speech" at bounding box center [1068, 682] width 180 height 48
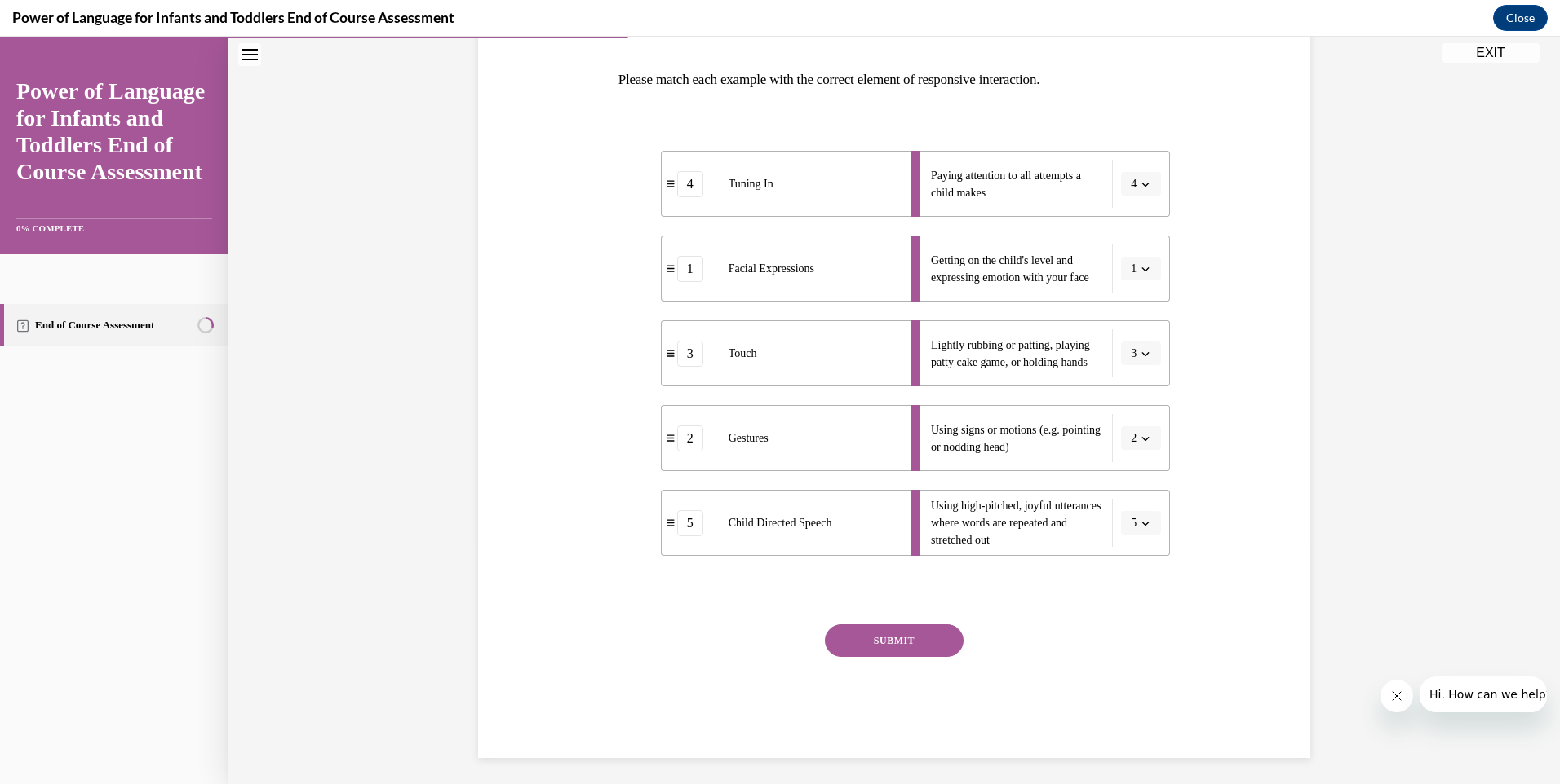
click at [894, 634] on button "SUBMIT" at bounding box center [894, 640] width 139 height 32
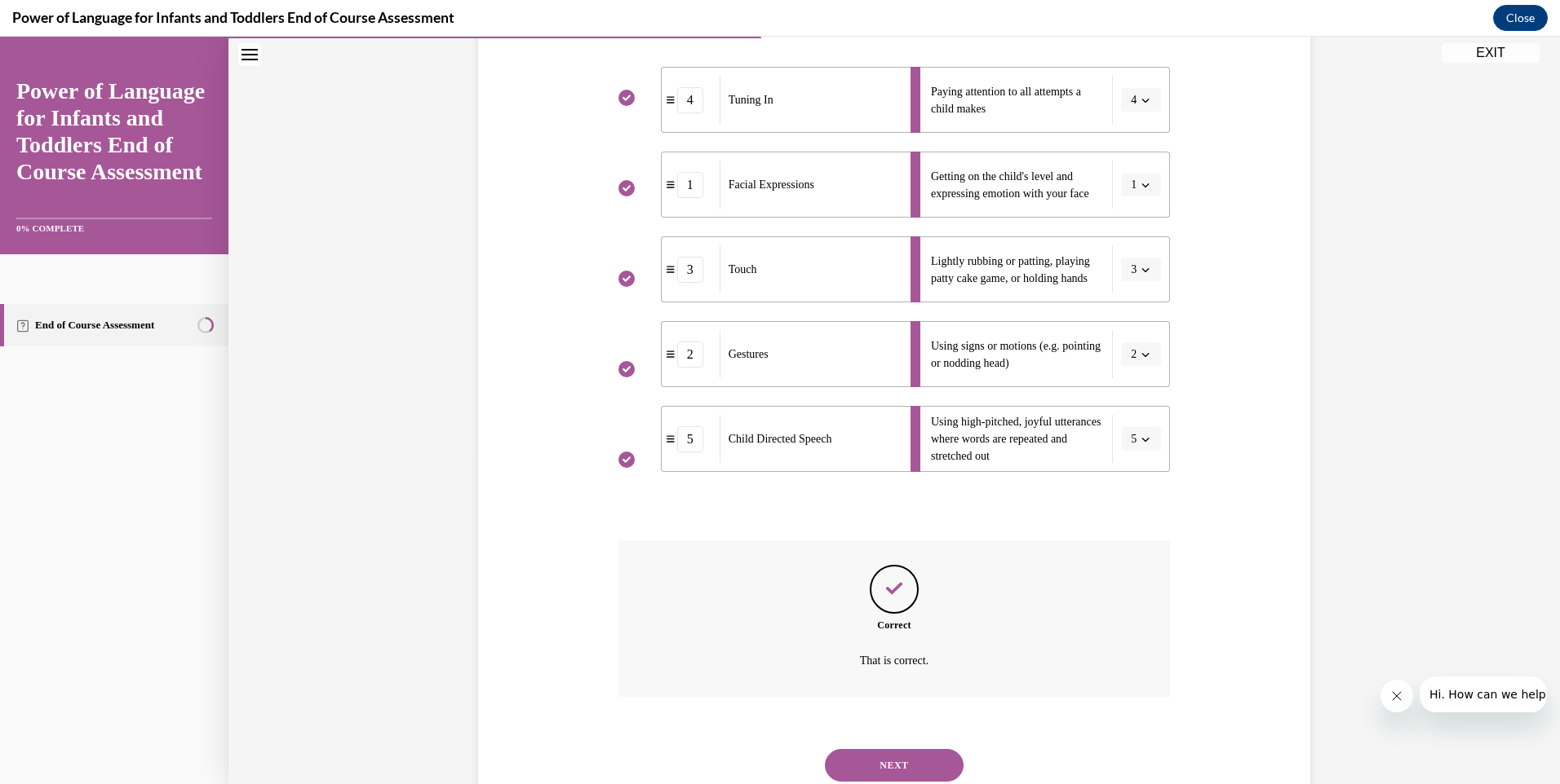
scroll to position [383, 0]
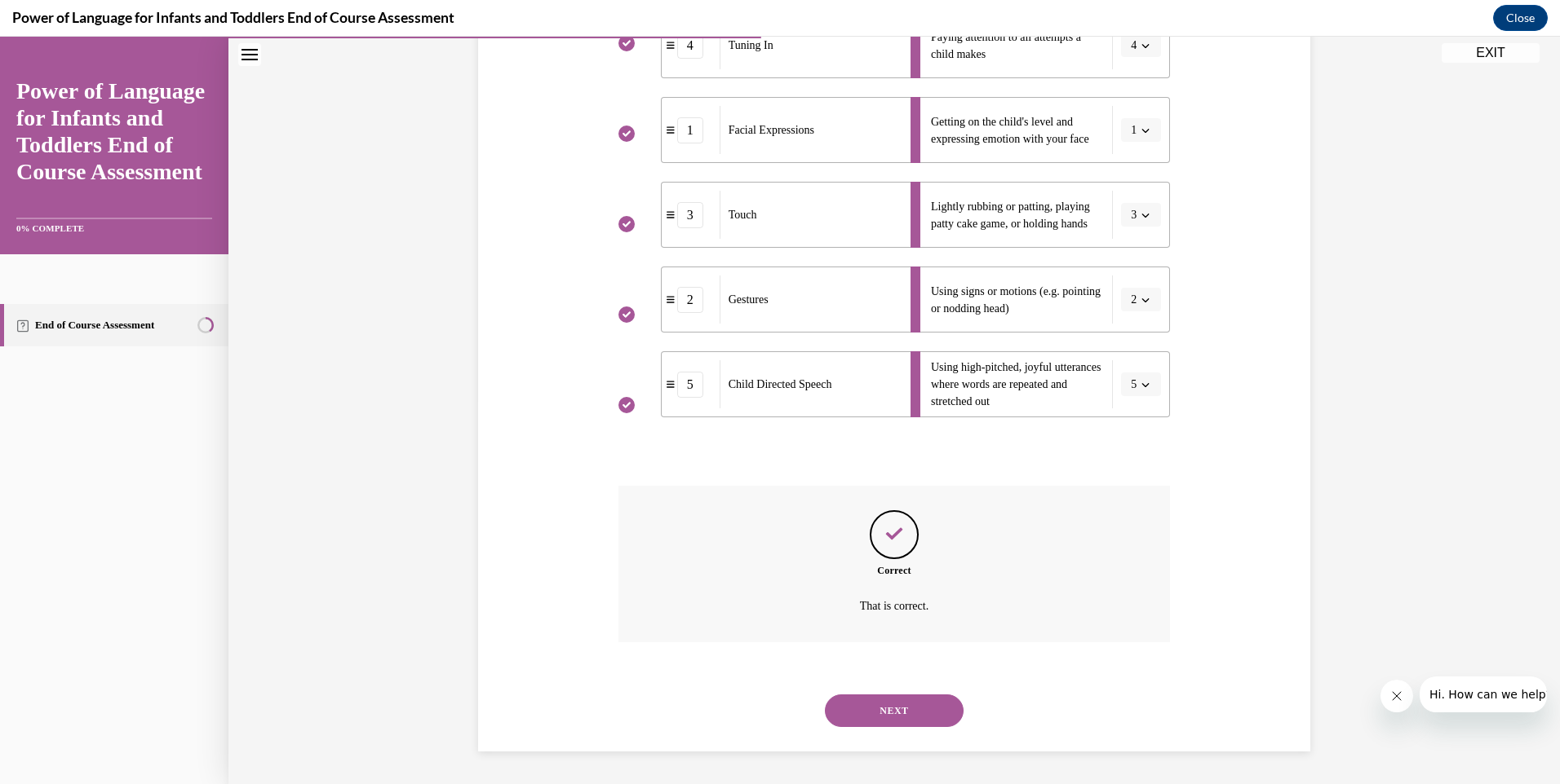
click at [907, 707] on button "NEXT" at bounding box center [894, 710] width 139 height 32
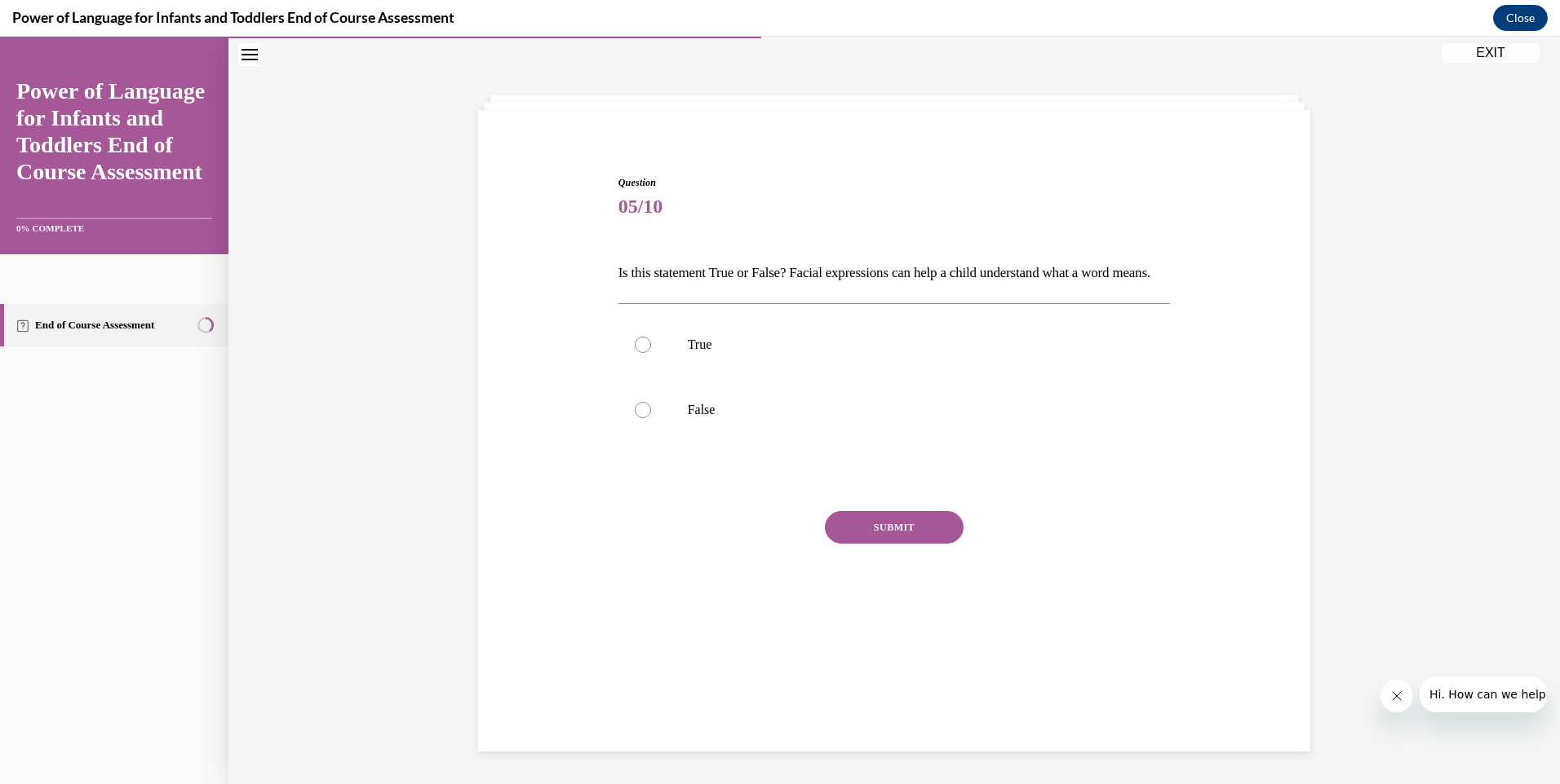
scroll to position [52, 0]
click at [641, 353] on div at bounding box center [643, 345] width 17 height 17
click at [641, 353] on input "True" at bounding box center [643, 345] width 17 height 17
radio input "true"
click at [880, 543] on button "SUBMIT" at bounding box center [894, 527] width 139 height 32
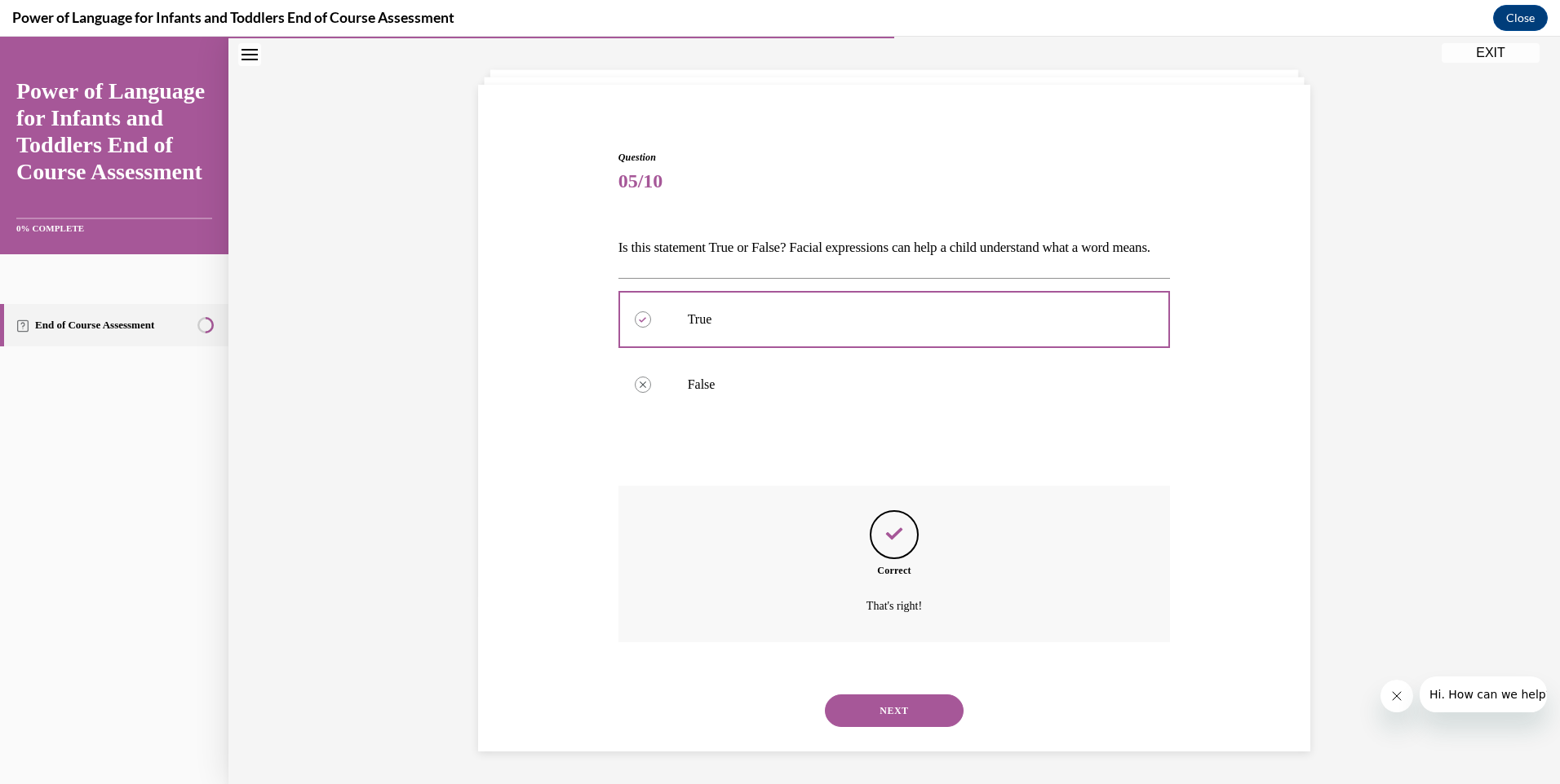
scroll to position [104, 0]
click at [902, 711] on button "NEXT" at bounding box center [894, 710] width 139 height 32
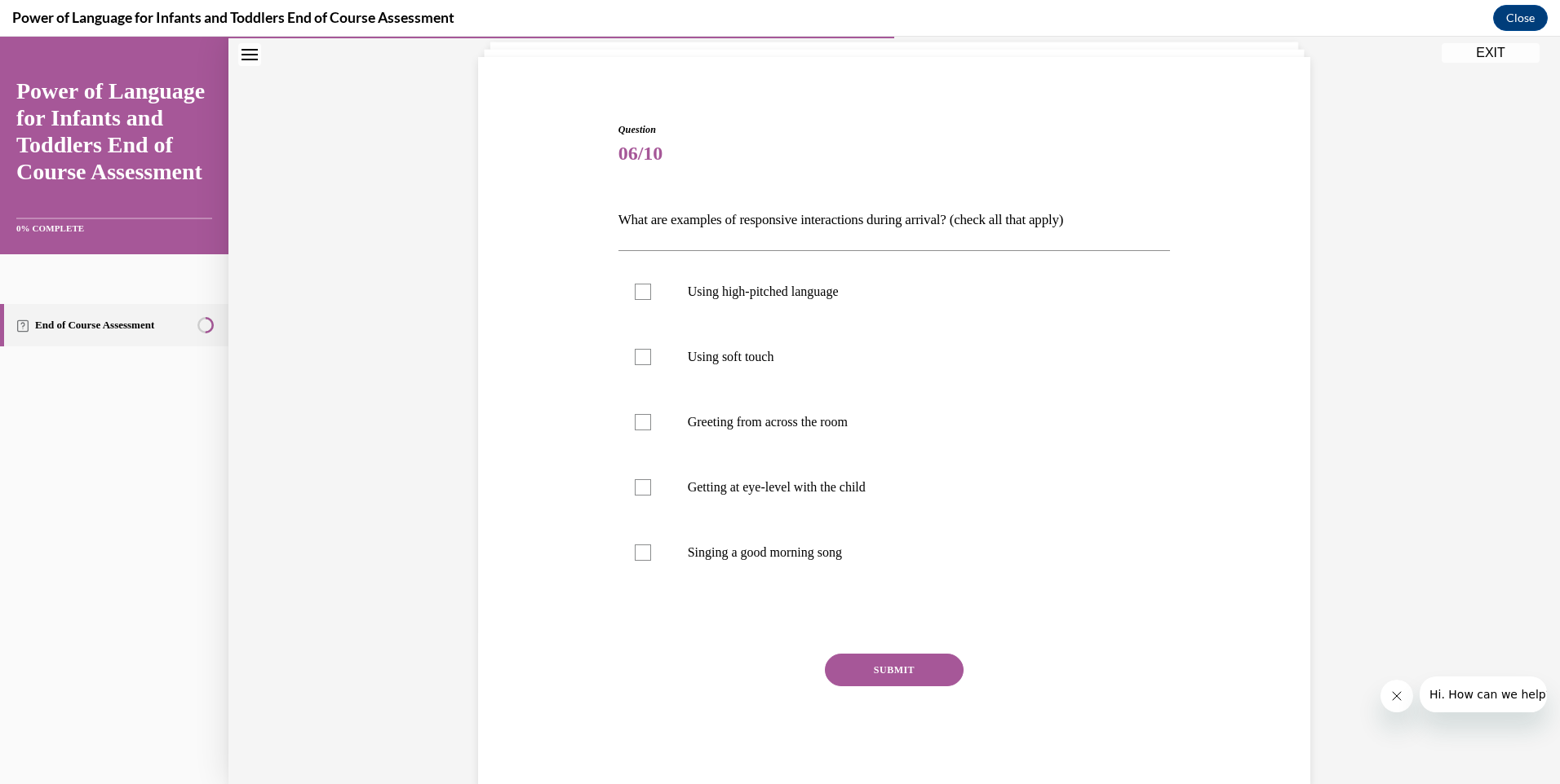
scroll to position [86, 0]
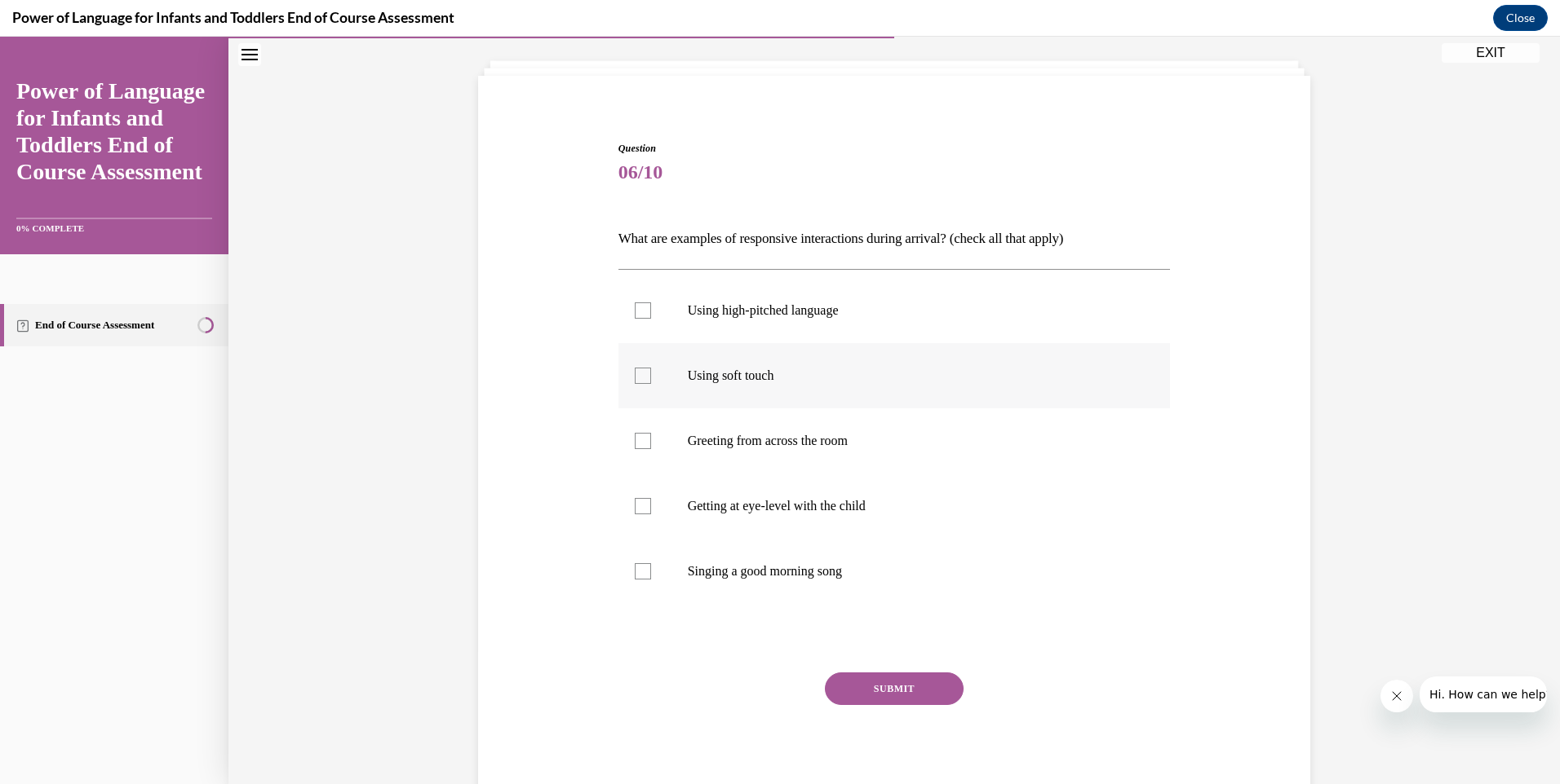
click at [635, 374] on div at bounding box center [643, 376] width 17 height 17
click at [635, 374] on input "Using soft touch" at bounding box center [643, 376] width 17 height 17
checkbox input "true"
click at [635, 503] on div at bounding box center [643, 506] width 17 height 17
click at [635, 503] on input "Getting at eye-level with the child" at bounding box center [643, 506] width 17 height 17
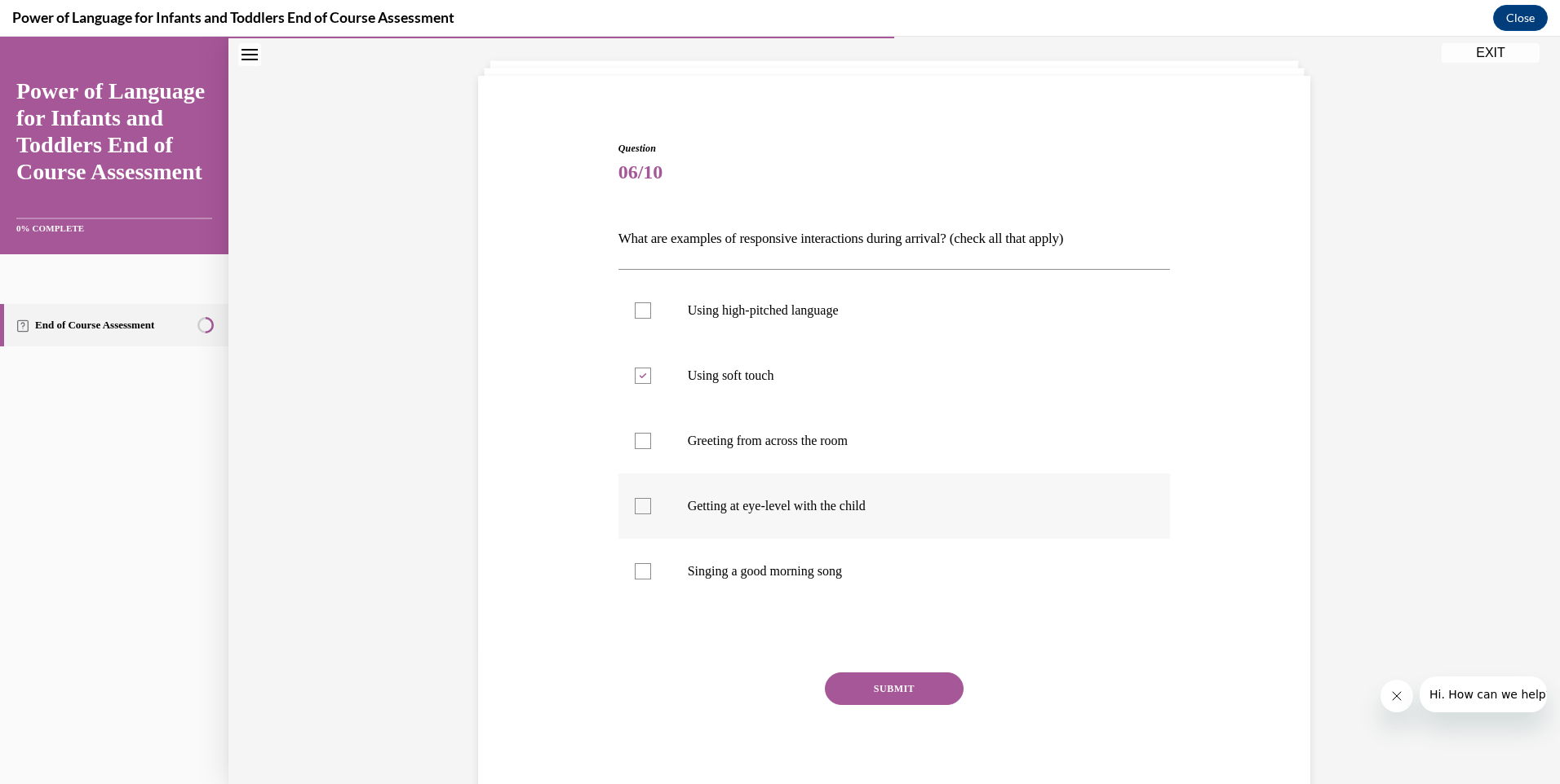
checkbox input "true"
click at [635, 576] on div at bounding box center [643, 572] width 17 height 17
click at [635, 576] on input "Singing a good morning song" at bounding box center [643, 572] width 17 height 17
checkbox input "true"
click at [901, 686] on button "SUBMIT" at bounding box center [894, 688] width 139 height 32
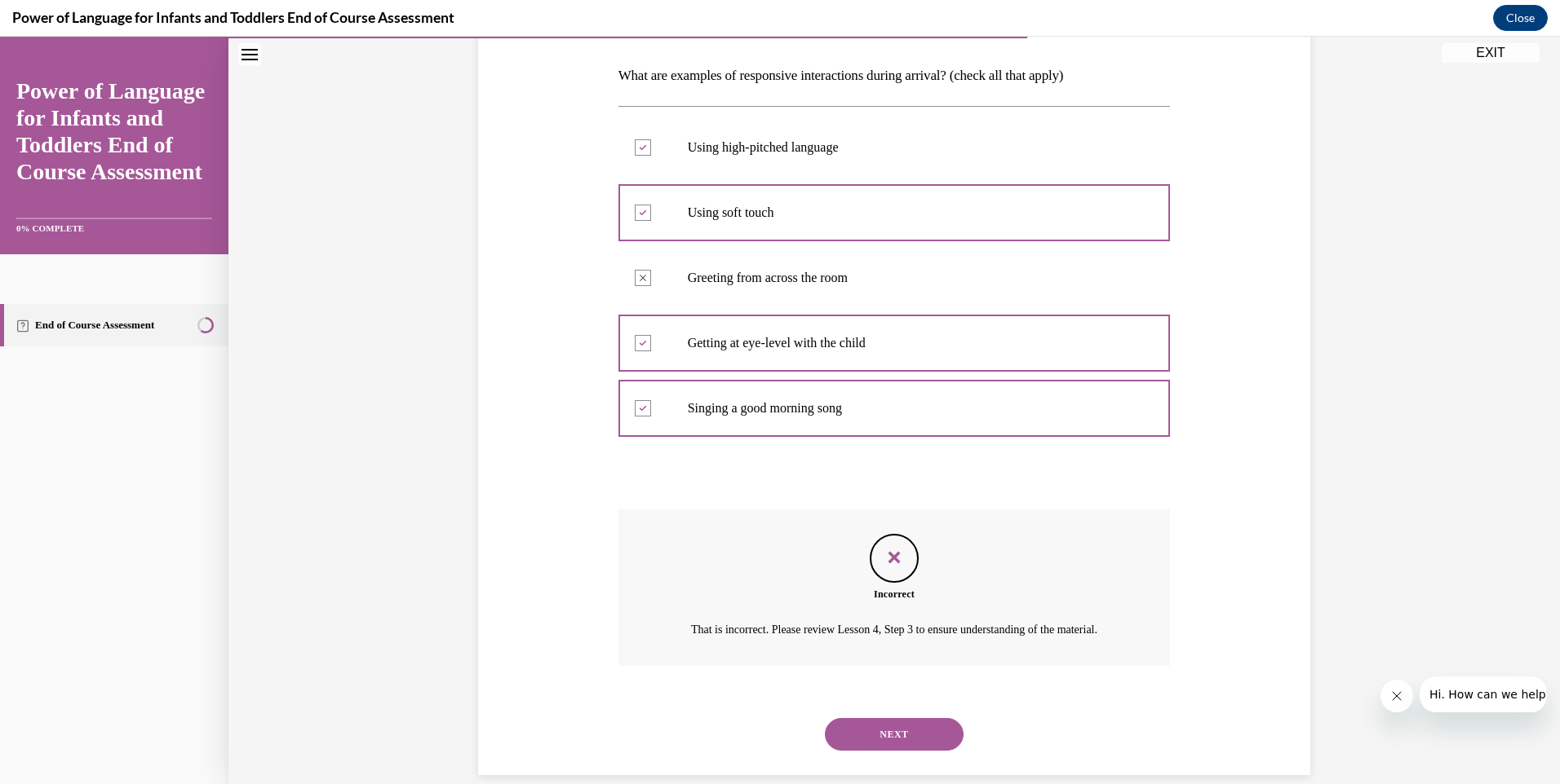
scroll to position [291, 0]
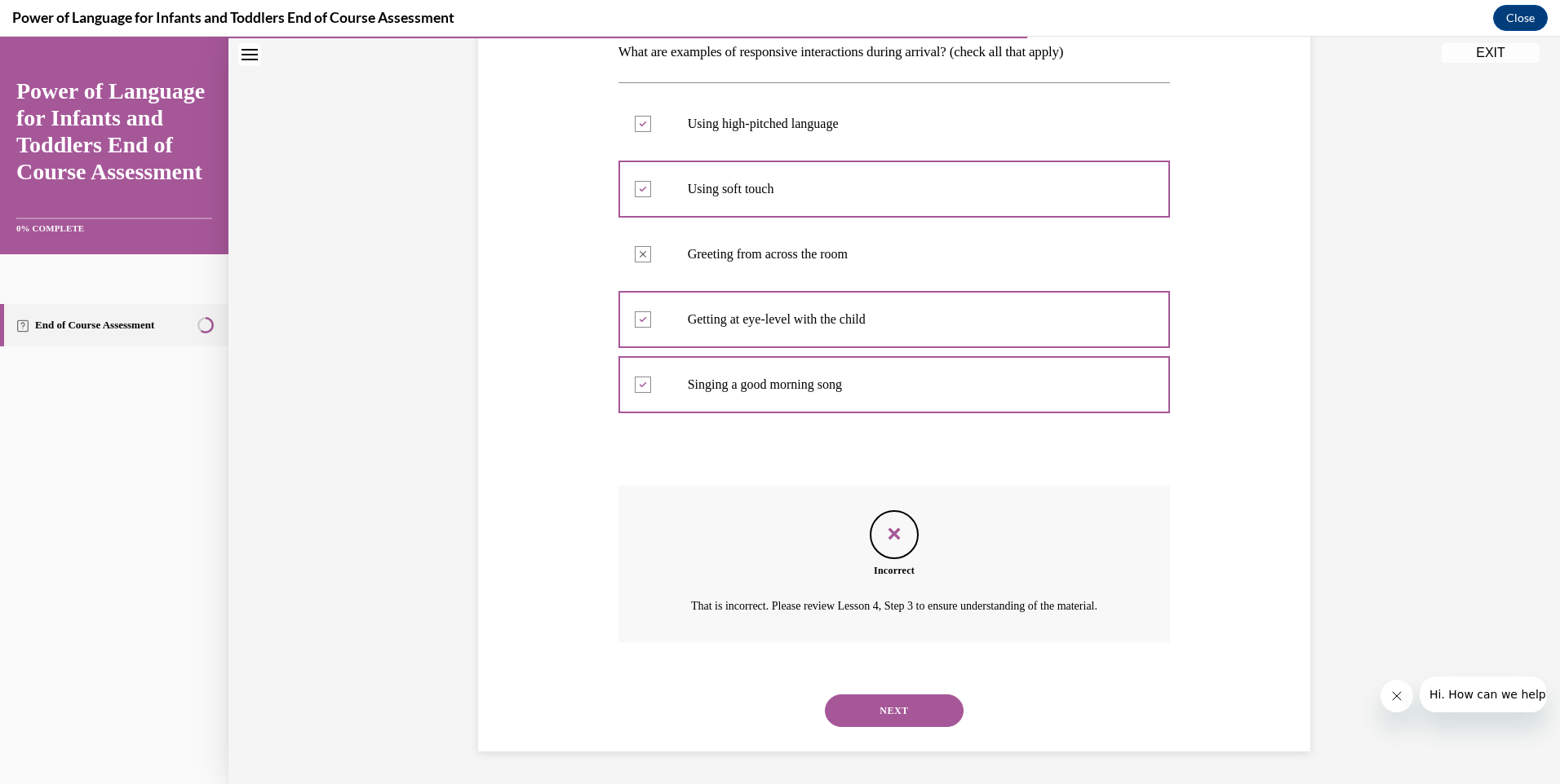
click at [910, 709] on button "NEXT" at bounding box center [894, 710] width 139 height 32
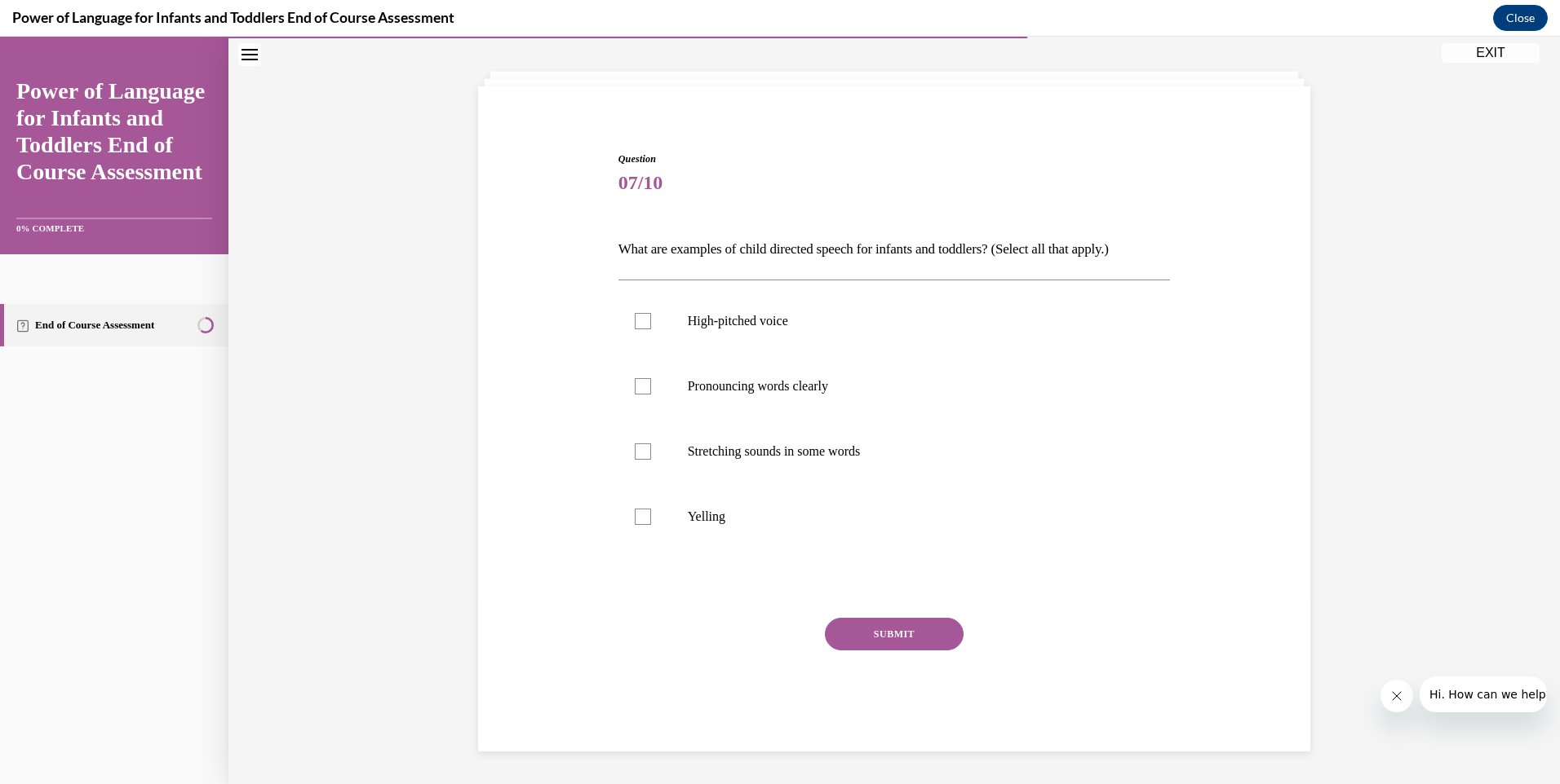
scroll to position [75, 0]
click at [635, 385] on div at bounding box center [643, 386] width 17 height 17
click at [635, 385] on input "Pronouncing words clearly" at bounding box center [643, 386] width 17 height 17
checkbox input "true"
click at [639, 451] on div at bounding box center [643, 451] width 17 height 17
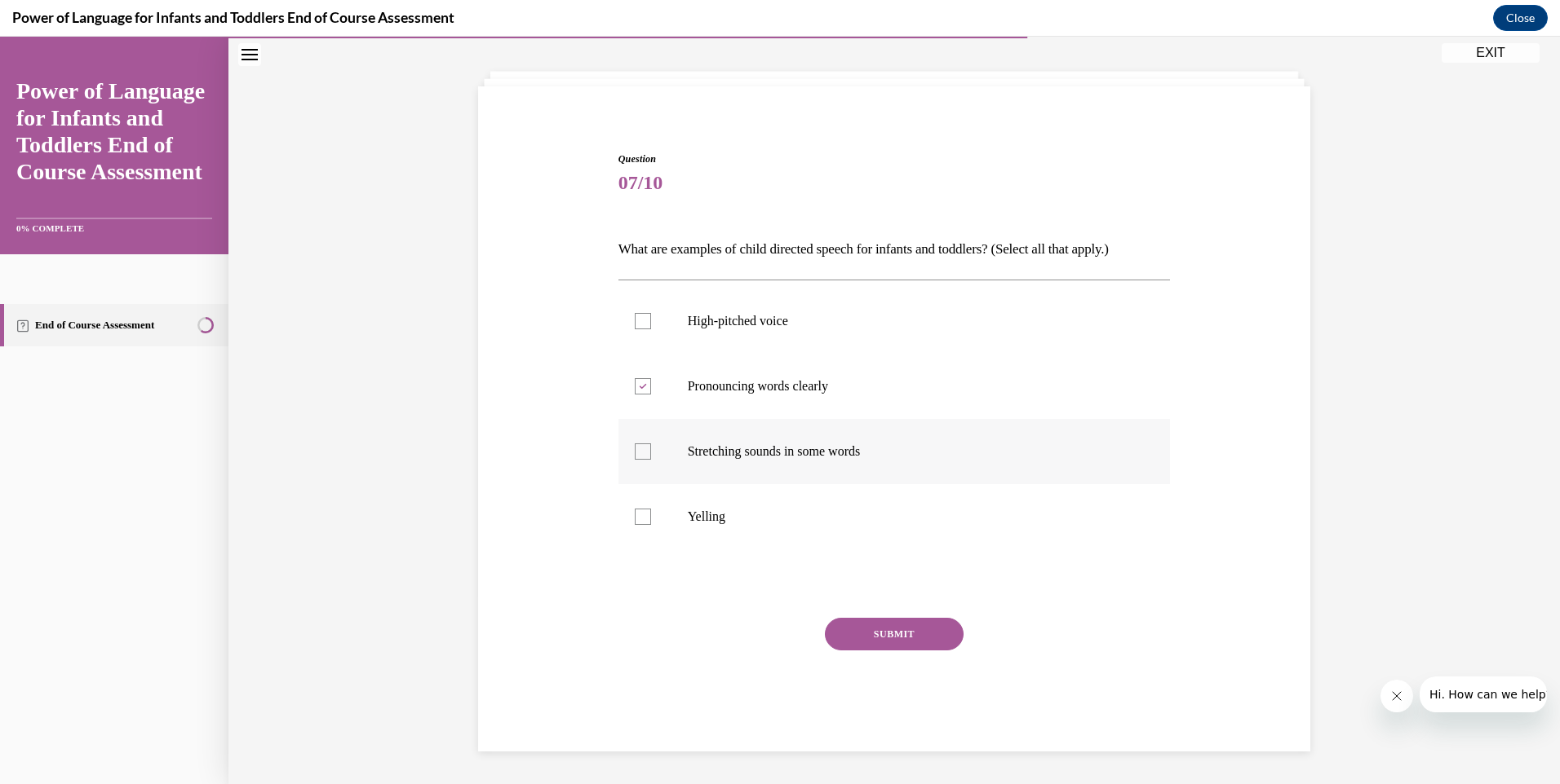
click at [639, 451] on input "Stretching sounds in some words" at bounding box center [643, 451] width 17 height 17
checkbox input "true"
click at [899, 631] on button "SUBMIT" at bounding box center [894, 634] width 139 height 32
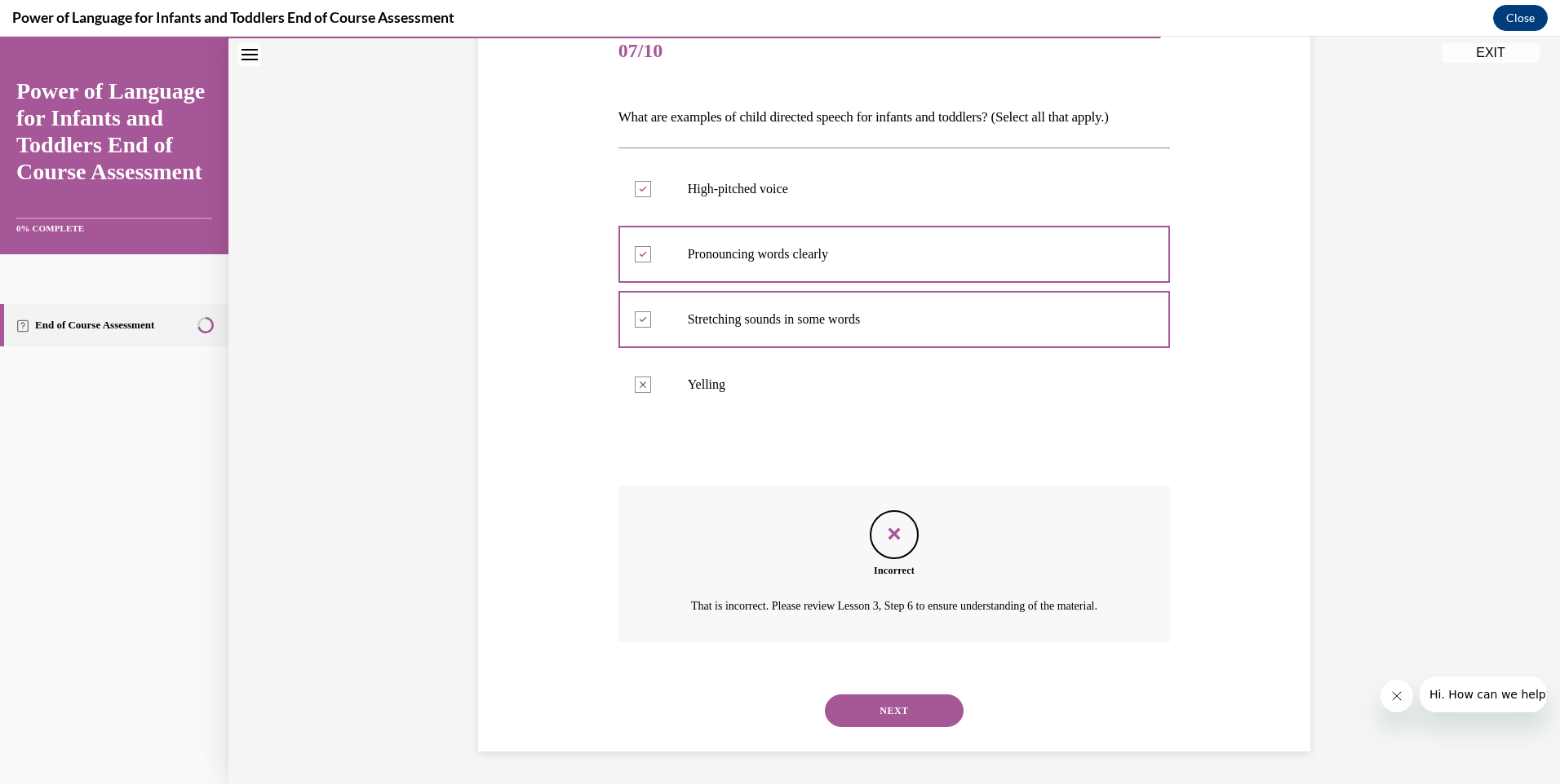
scroll to position [227, 0]
click at [897, 708] on button "NEXT" at bounding box center [894, 710] width 139 height 32
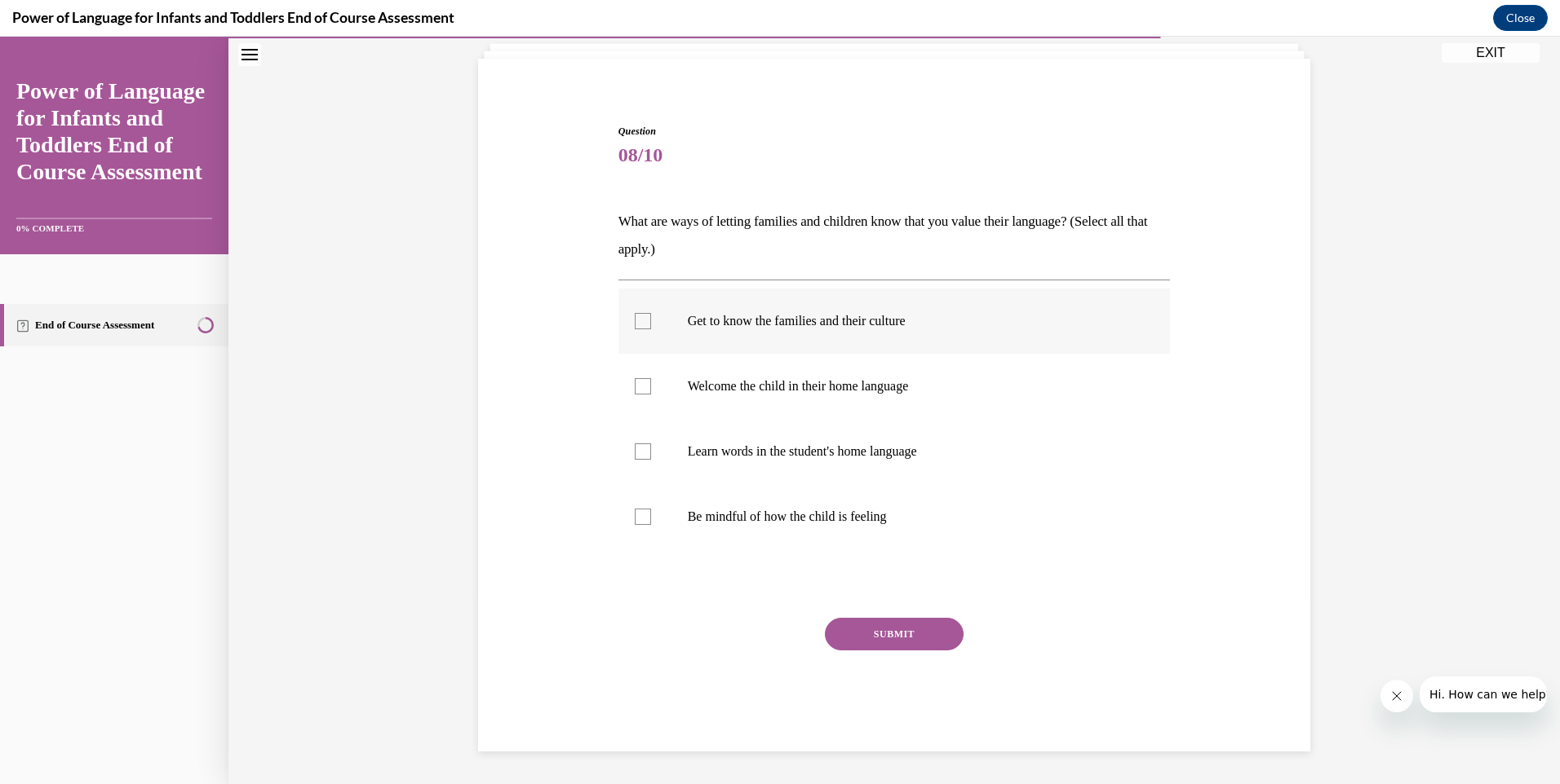
click at [635, 320] on div at bounding box center [643, 321] width 17 height 17
click at [635, 320] on input "Get to know the families and their culture" at bounding box center [643, 321] width 17 height 17
checkbox input "true"
click at [635, 388] on div at bounding box center [643, 386] width 17 height 17
click at [635, 388] on input "Welcome the child in their home language" at bounding box center [643, 386] width 17 height 17
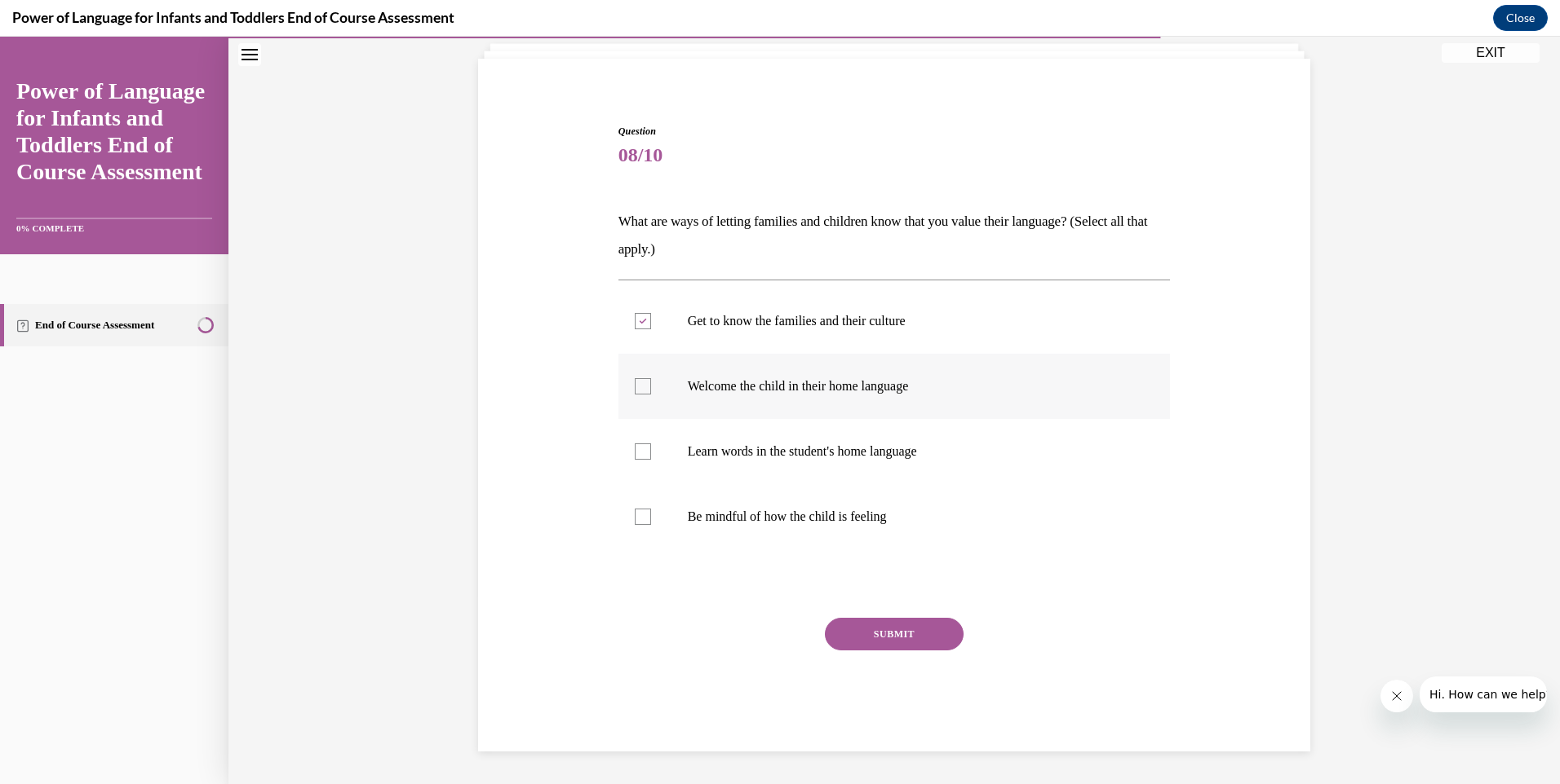
checkbox input "true"
click at [882, 630] on button "SUBMIT" at bounding box center [894, 634] width 139 height 32
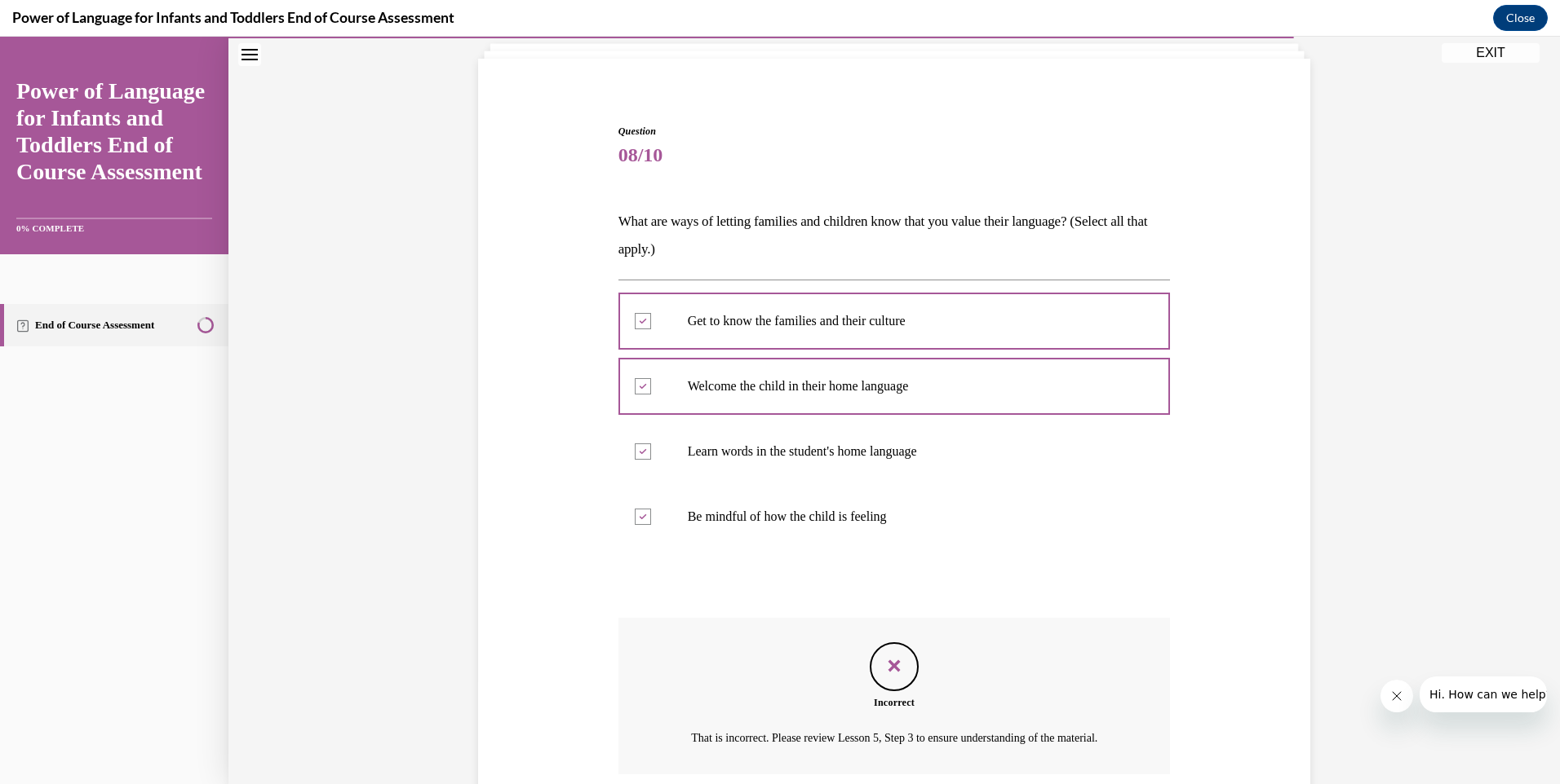
scroll to position [255, 0]
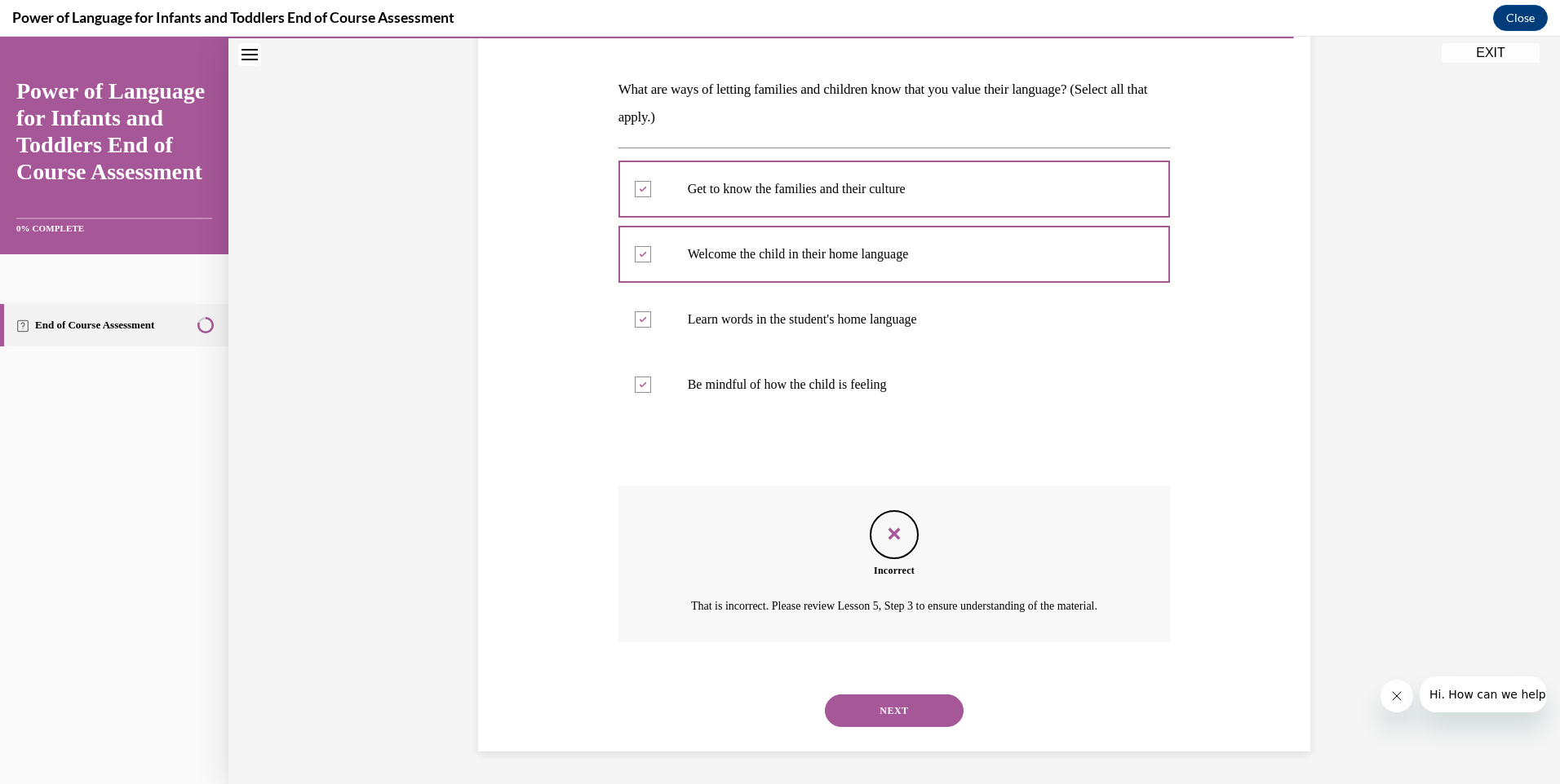
click at [904, 708] on button "NEXT" at bounding box center [894, 710] width 139 height 32
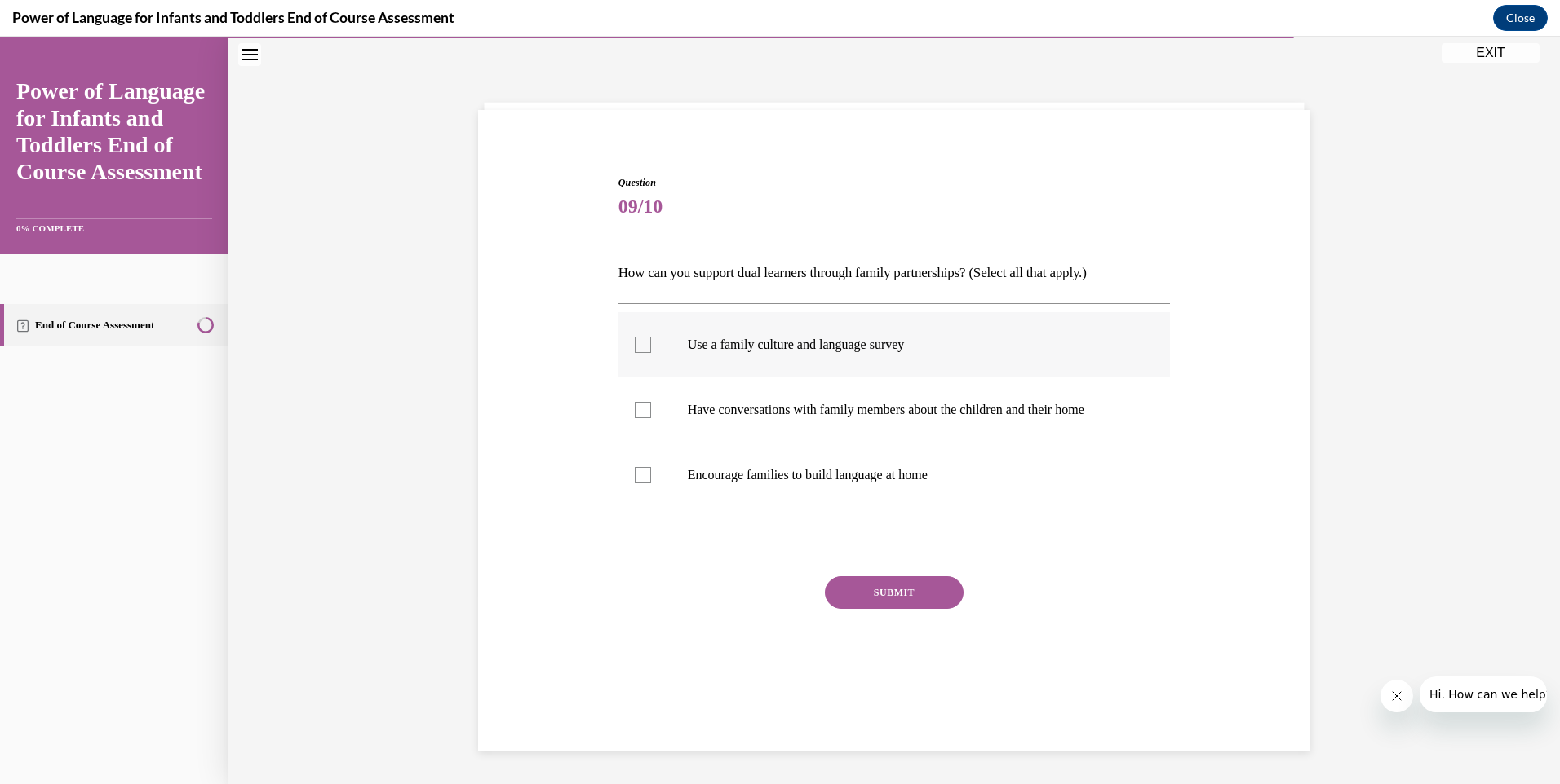
click at [635, 347] on div at bounding box center [643, 345] width 17 height 17
click at [635, 347] on input "Use a family culture and language survey" at bounding box center [643, 345] width 17 height 17
checkbox input "true"
click at [888, 594] on button "SUBMIT" at bounding box center [894, 593] width 139 height 32
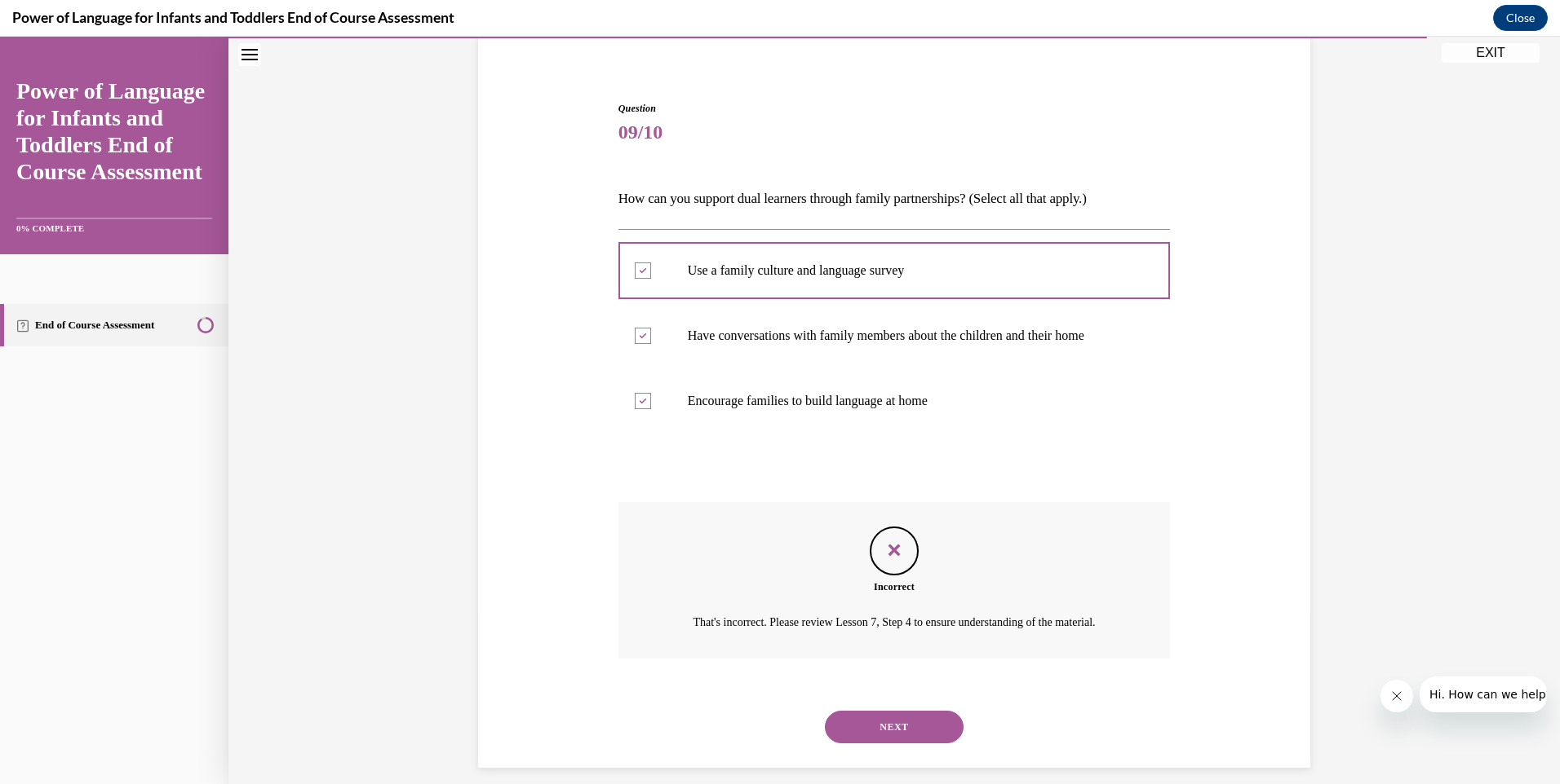
scroll to position [162, 0]
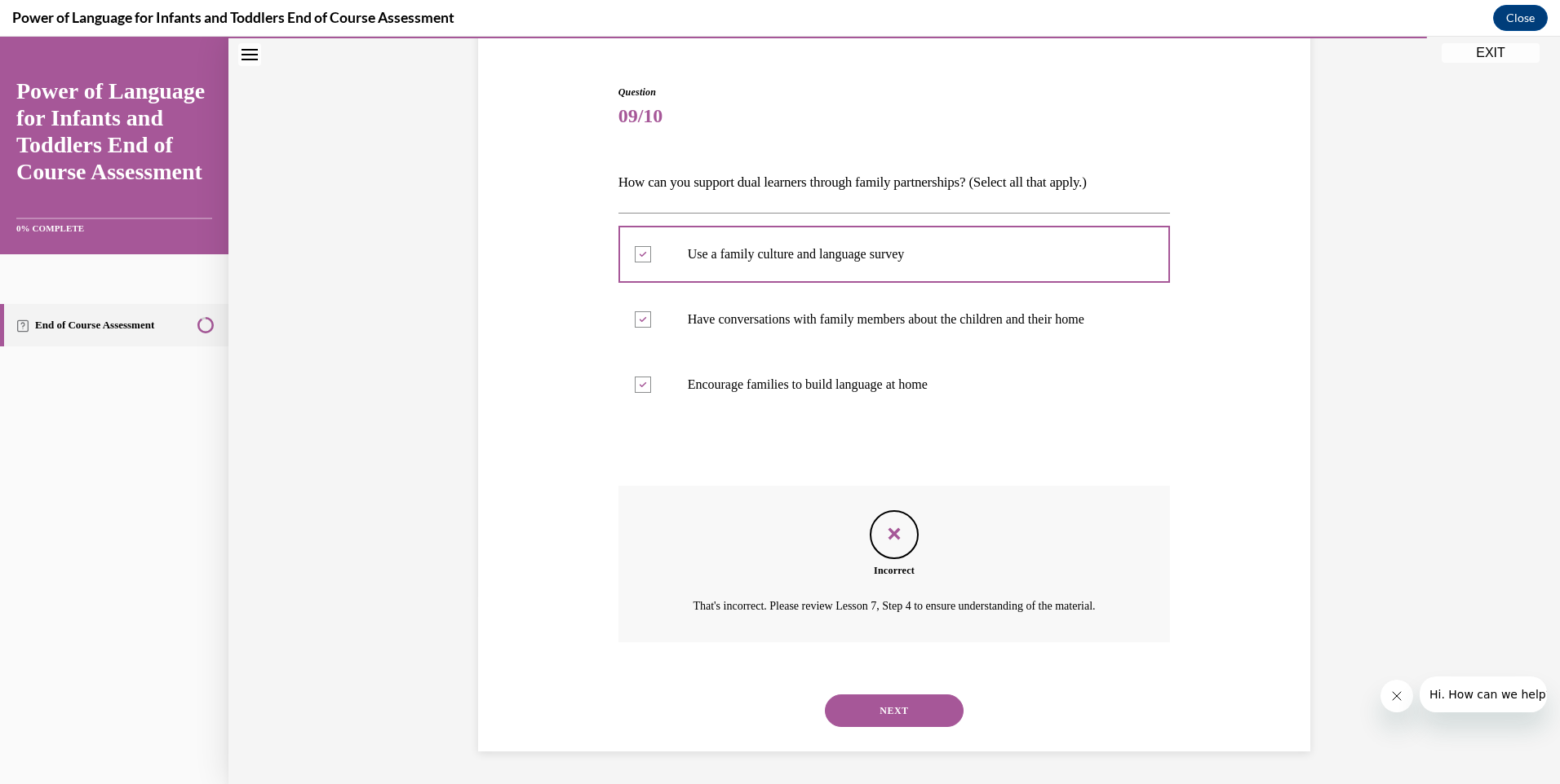
click at [902, 711] on button "NEXT" at bounding box center [894, 710] width 139 height 32
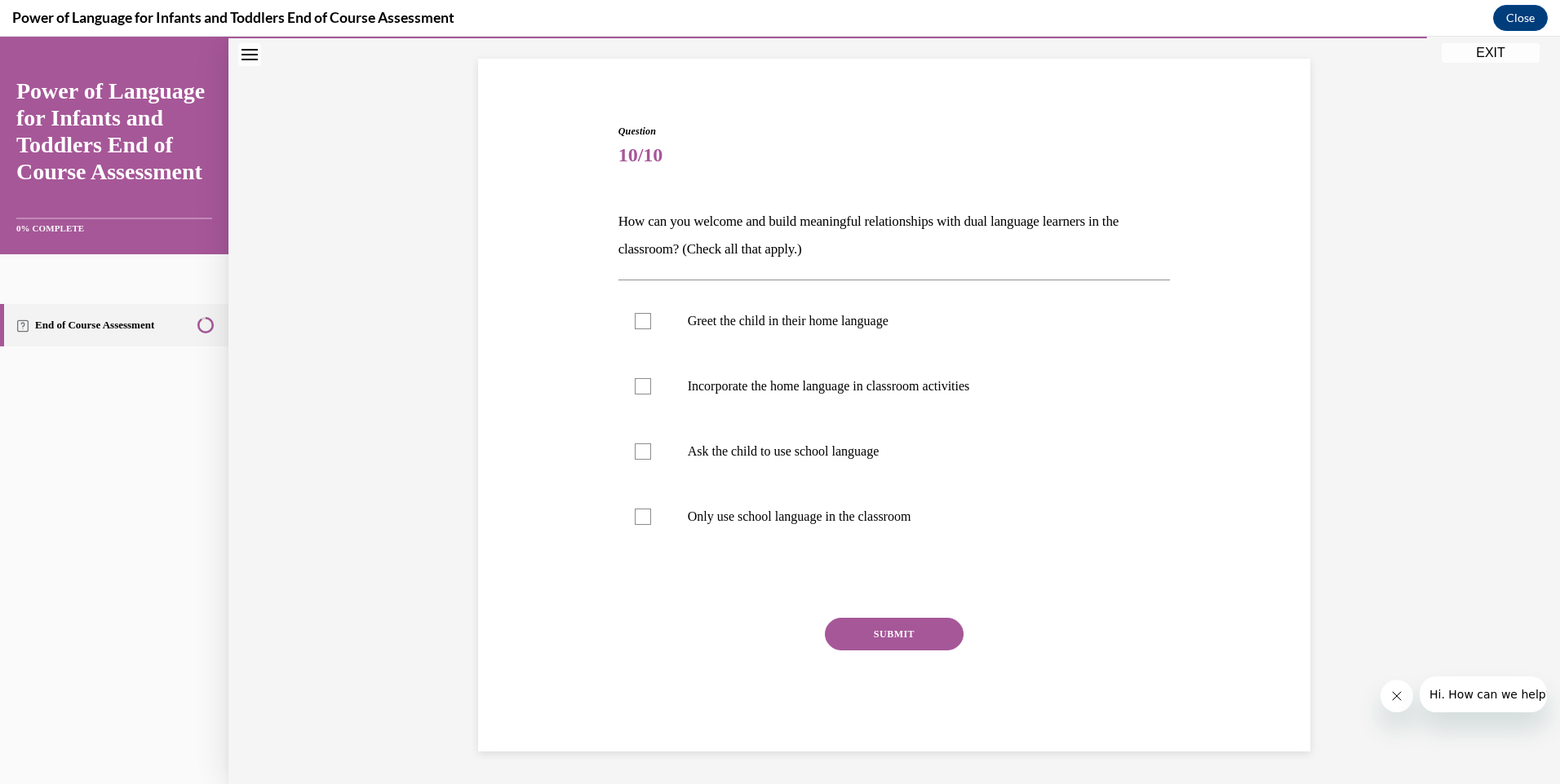
scroll to position [103, 0]
click at [635, 386] on div at bounding box center [643, 386] width 17 height 17
click at [635, 386] on input "Incorporate the home language in classroom activities" at bounding box center [643, 386] width 17 height 17
checkbox input "true"
click at [635, 324] on div at bounding box center [643, 321] width 17 height 17
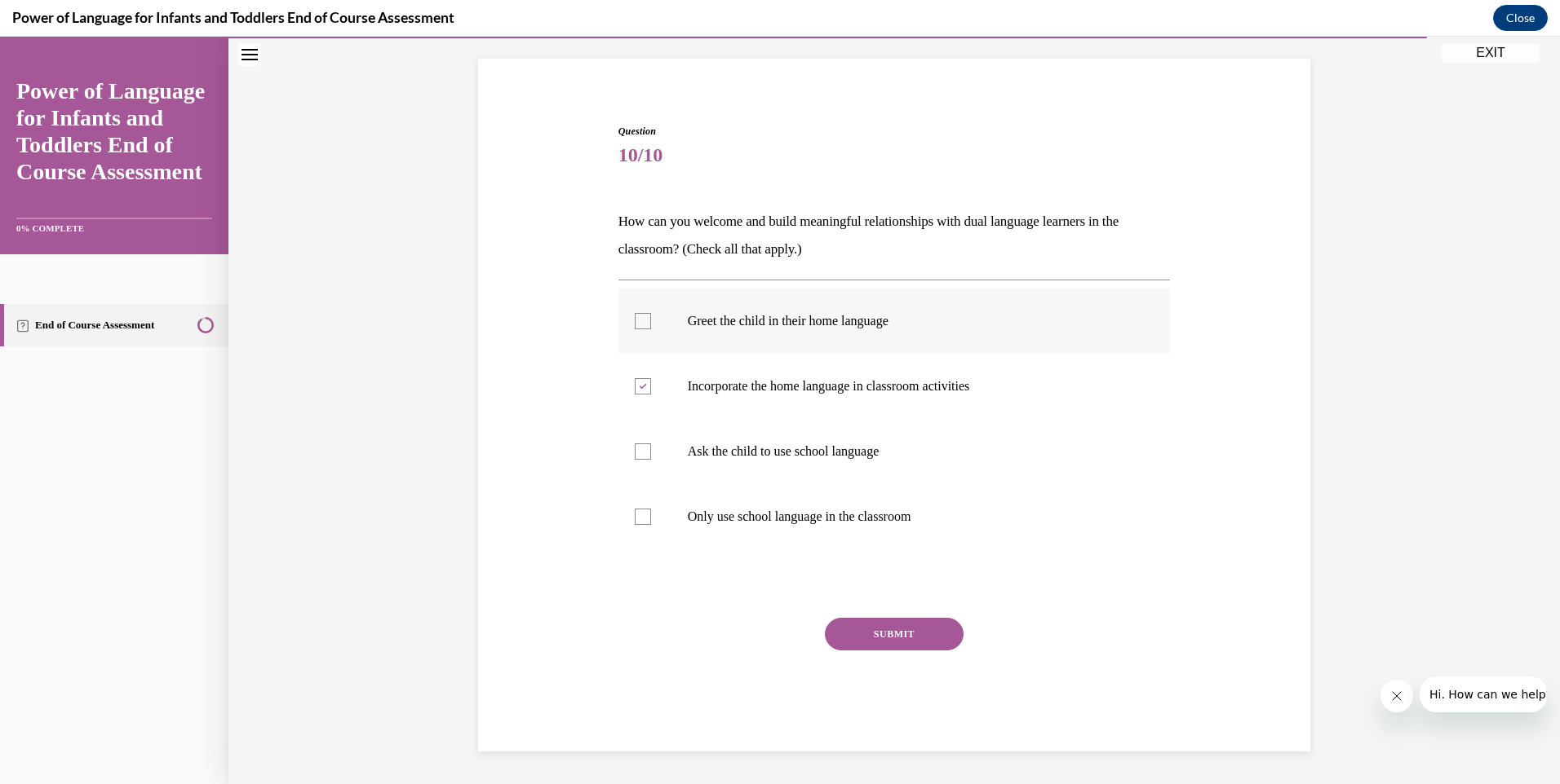
click at [635, 324] on input "Greet the child in their home language" at bounding box center [643, 321] width 17 height 17
checkbox input "true"
click at [881, 633] on button "SUBMIT" at bounding box center [894, 634] width 139 height 32
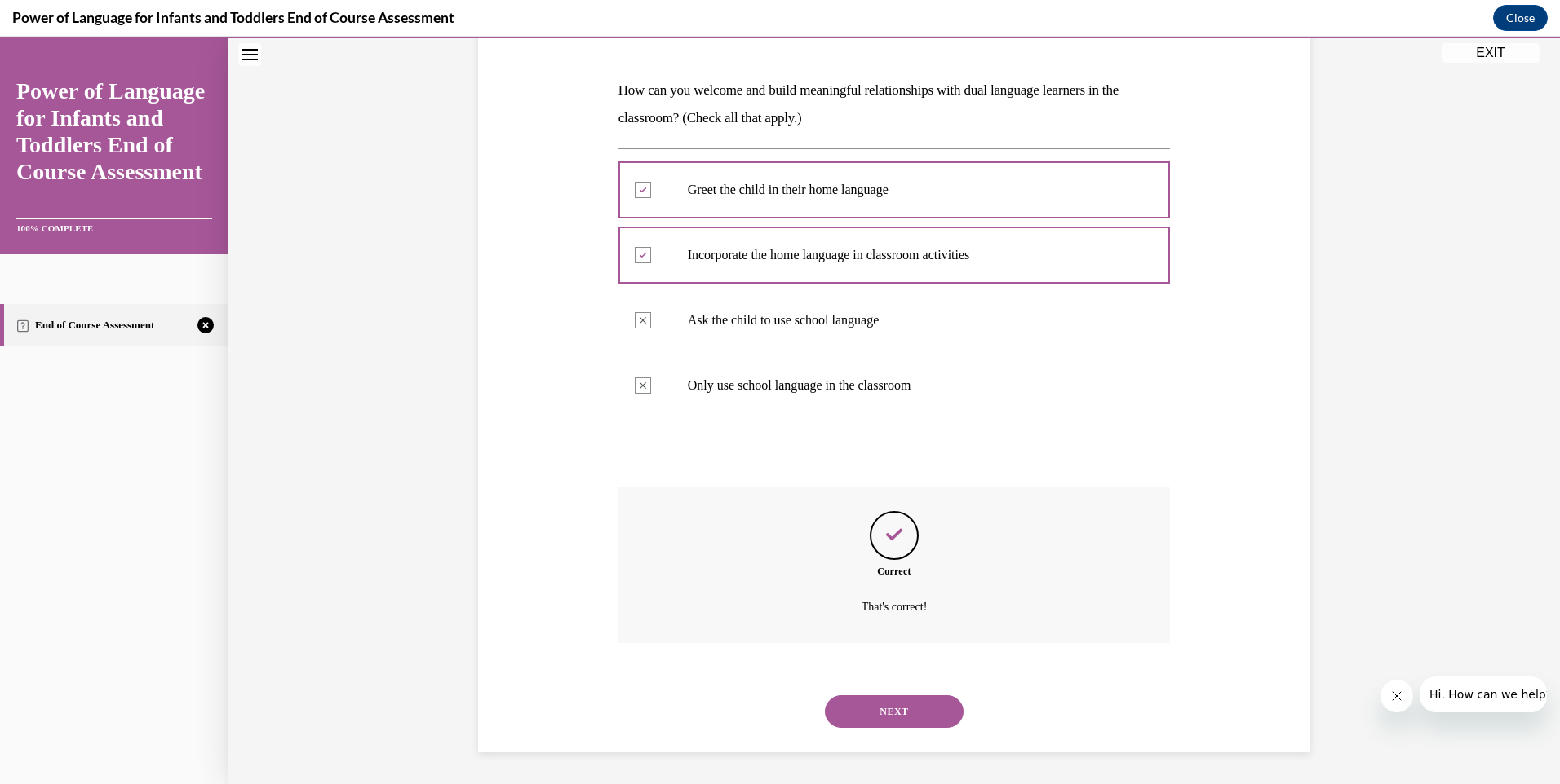
scroll to position [234, 0]
click at [907, 711] on button "NEXT" at bounding box center [894, 710] width 139 height 32
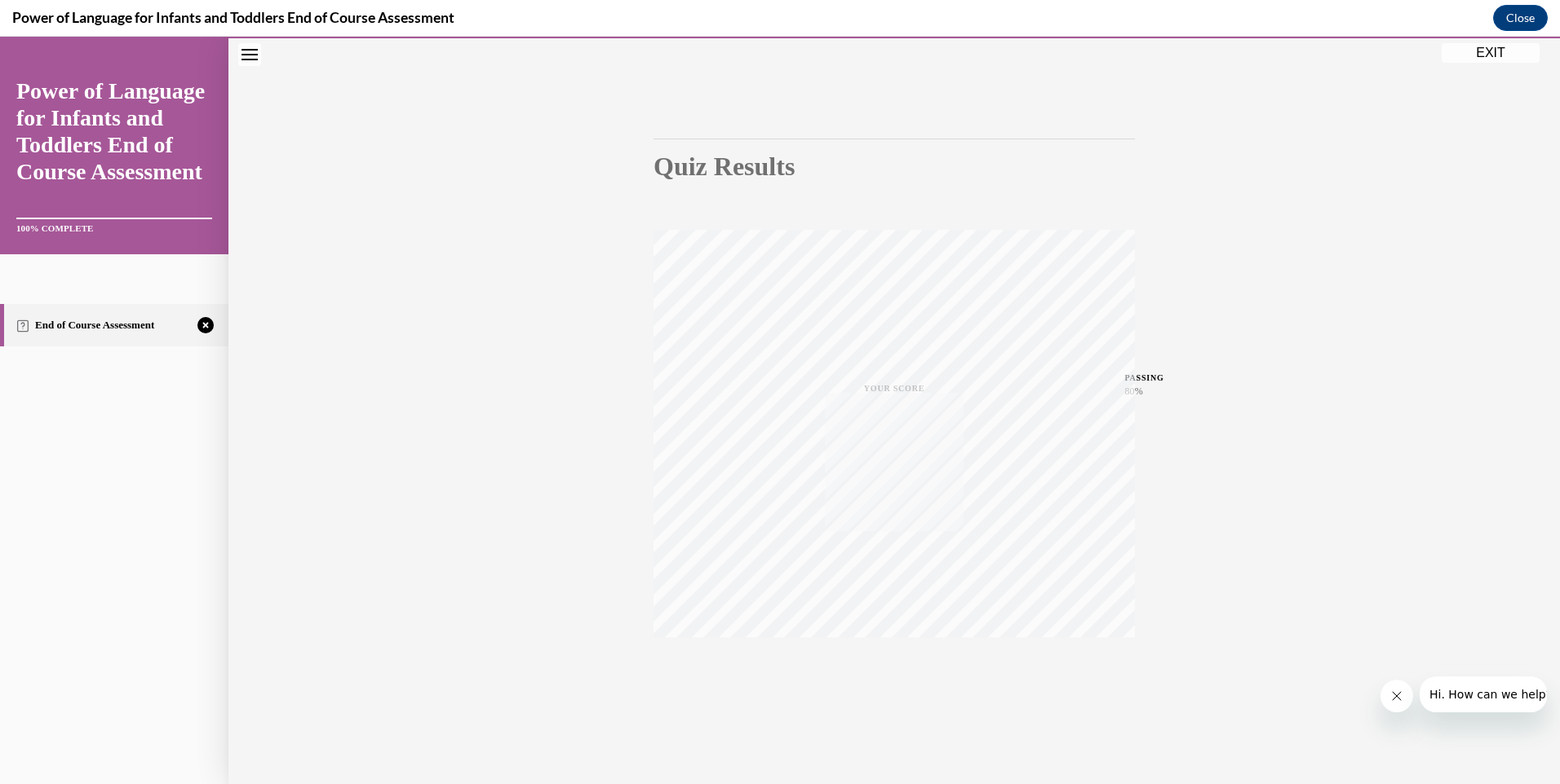
scroll to position [88, 0]
click at [888, 680] on icon "button" at bounding box center [894, 685] width 58 height 18
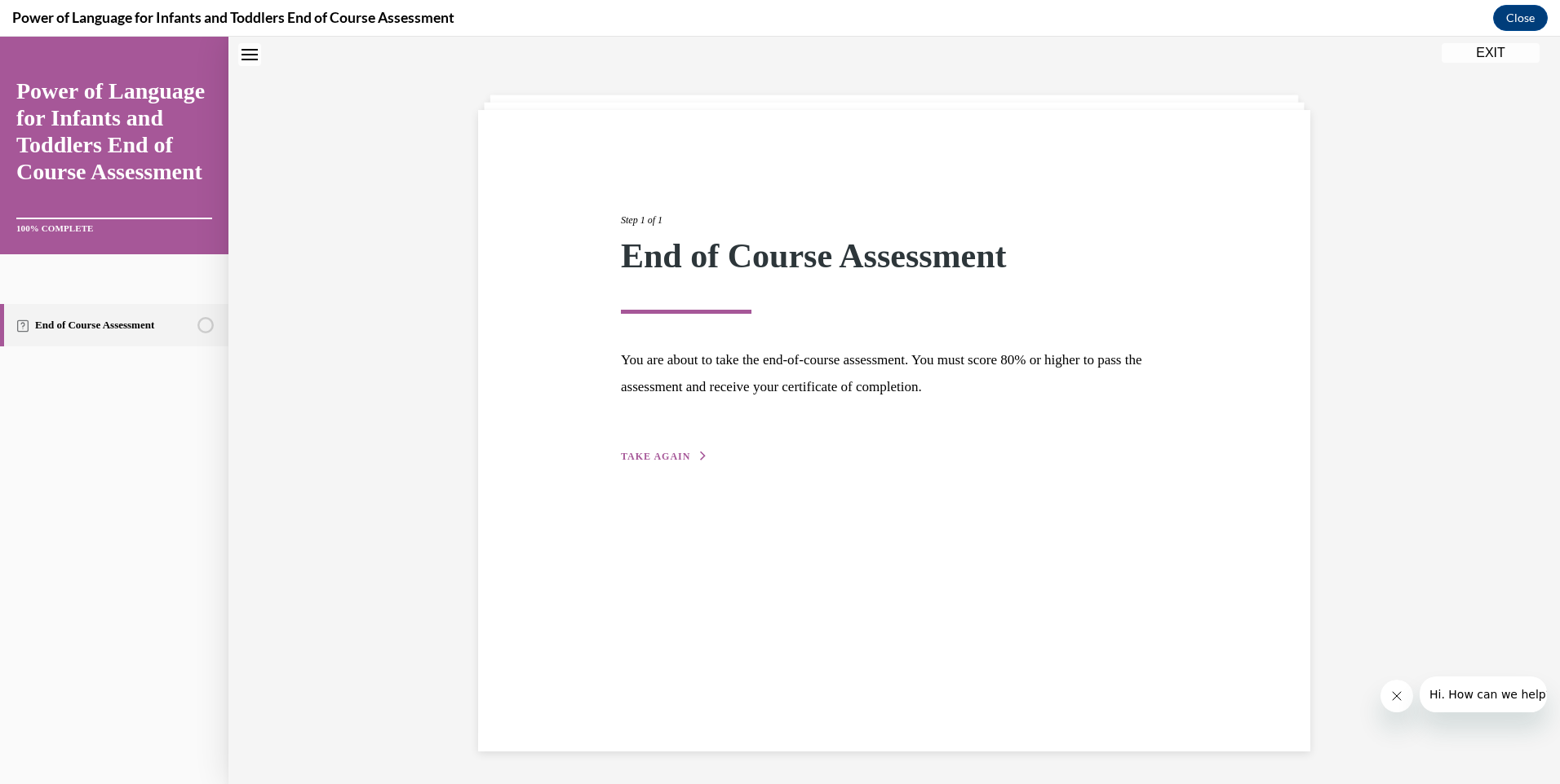
click at [661, 454] on span "TAKE AGAIN" at bounding box center [655, 457] width 69 height 11
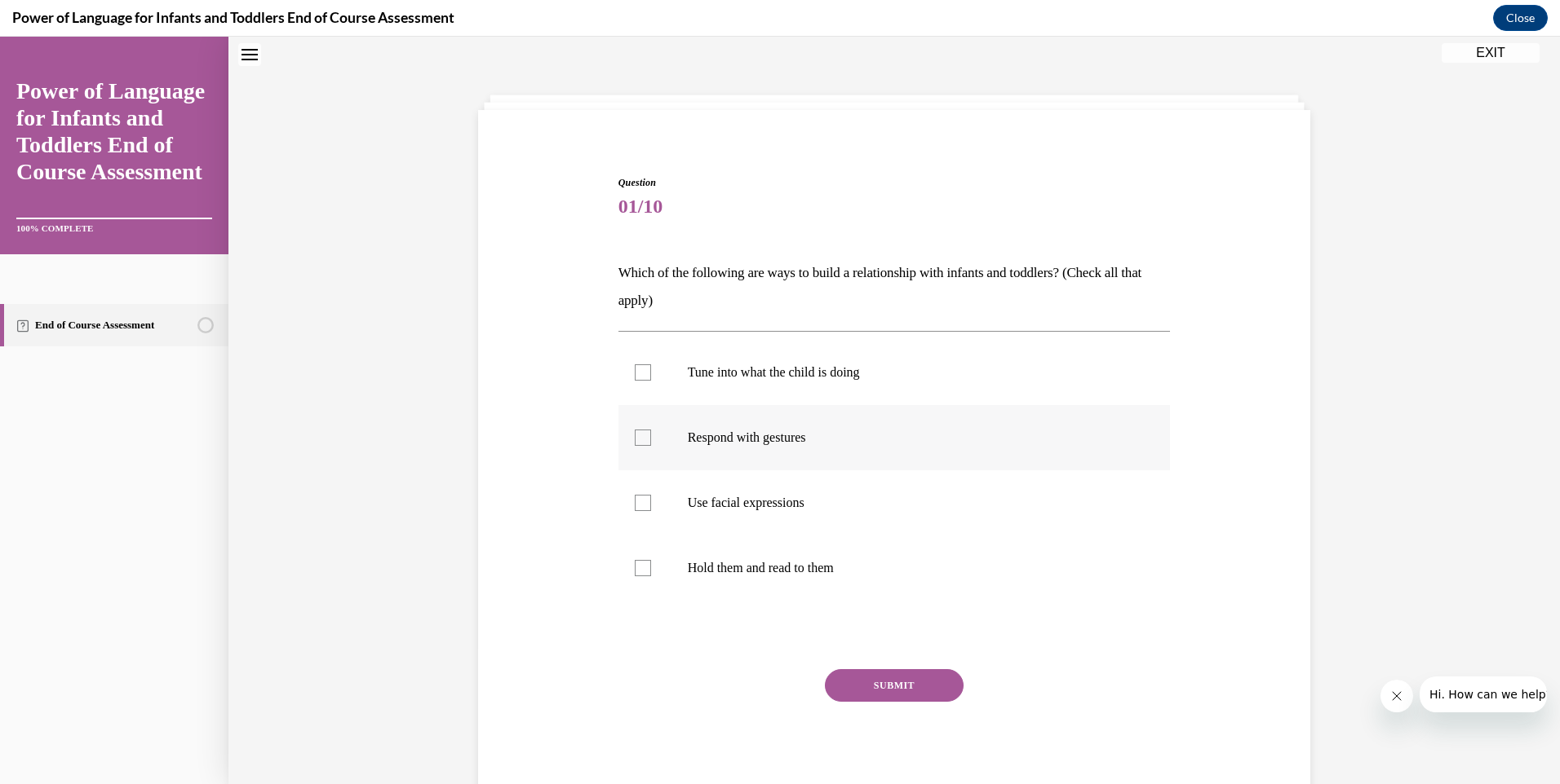
click at [637, 440] on div at bounding box center [643, 437] width 17 height 17
click at [637, 440] on input "Respond with gestures" at bounding box center [643, 437] width 17 height 17
checkbox input "true"
click at [635, 505] on div at bounding box center [643, 503] width 17 height 17
click at [635, 505] on input "Use facial expressions" at bounding box center [643, 503] width 17 height 17
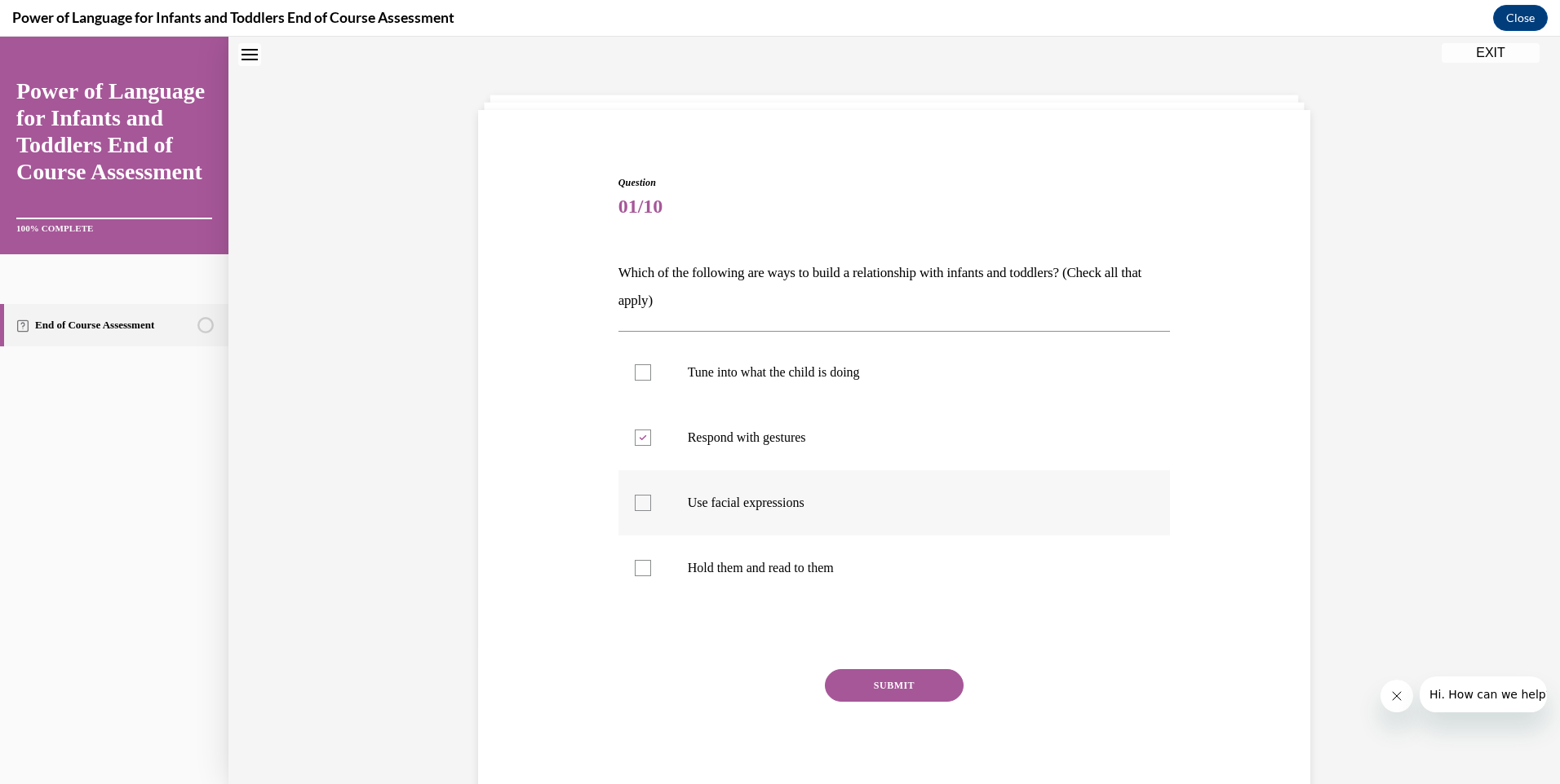
checkbox input "true"
click at [871, 687] on button "SUBMIT" at bounding box center [894, 685] width 139 height 32
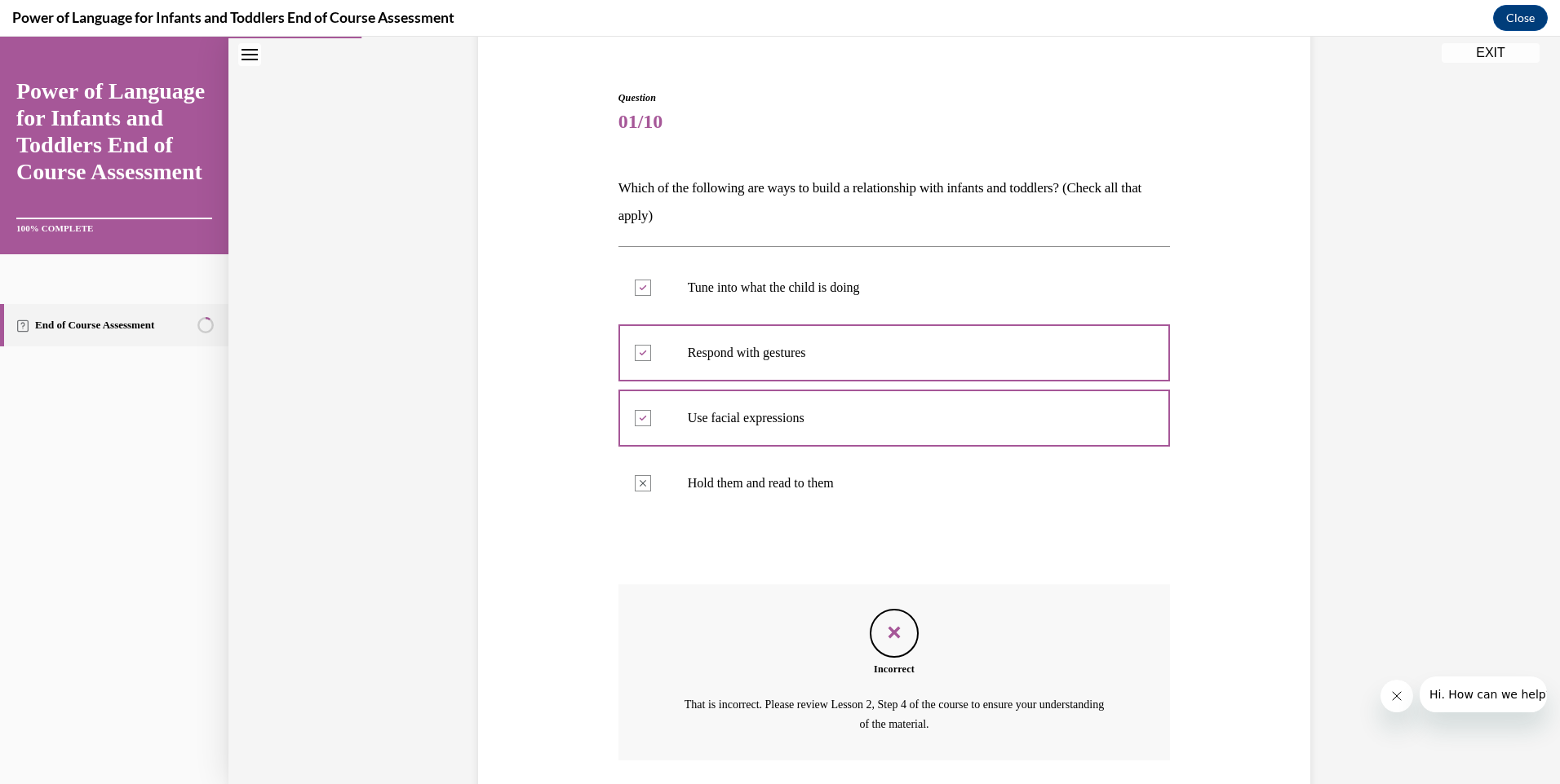
scroll to position [255, 0]
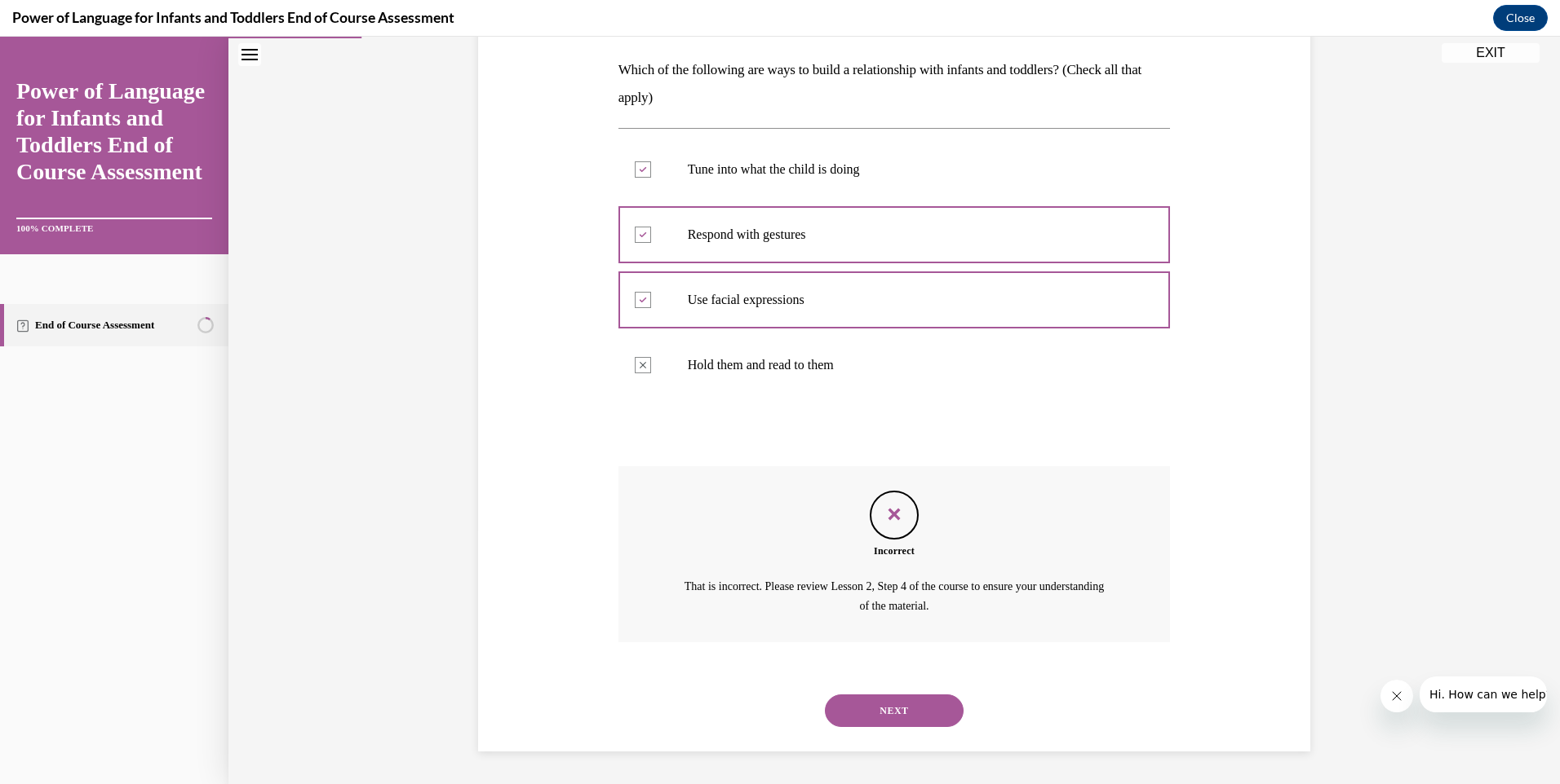
click at [879, 716] on button "NEXT" at bounding box center [894, 710] width 139 height 32
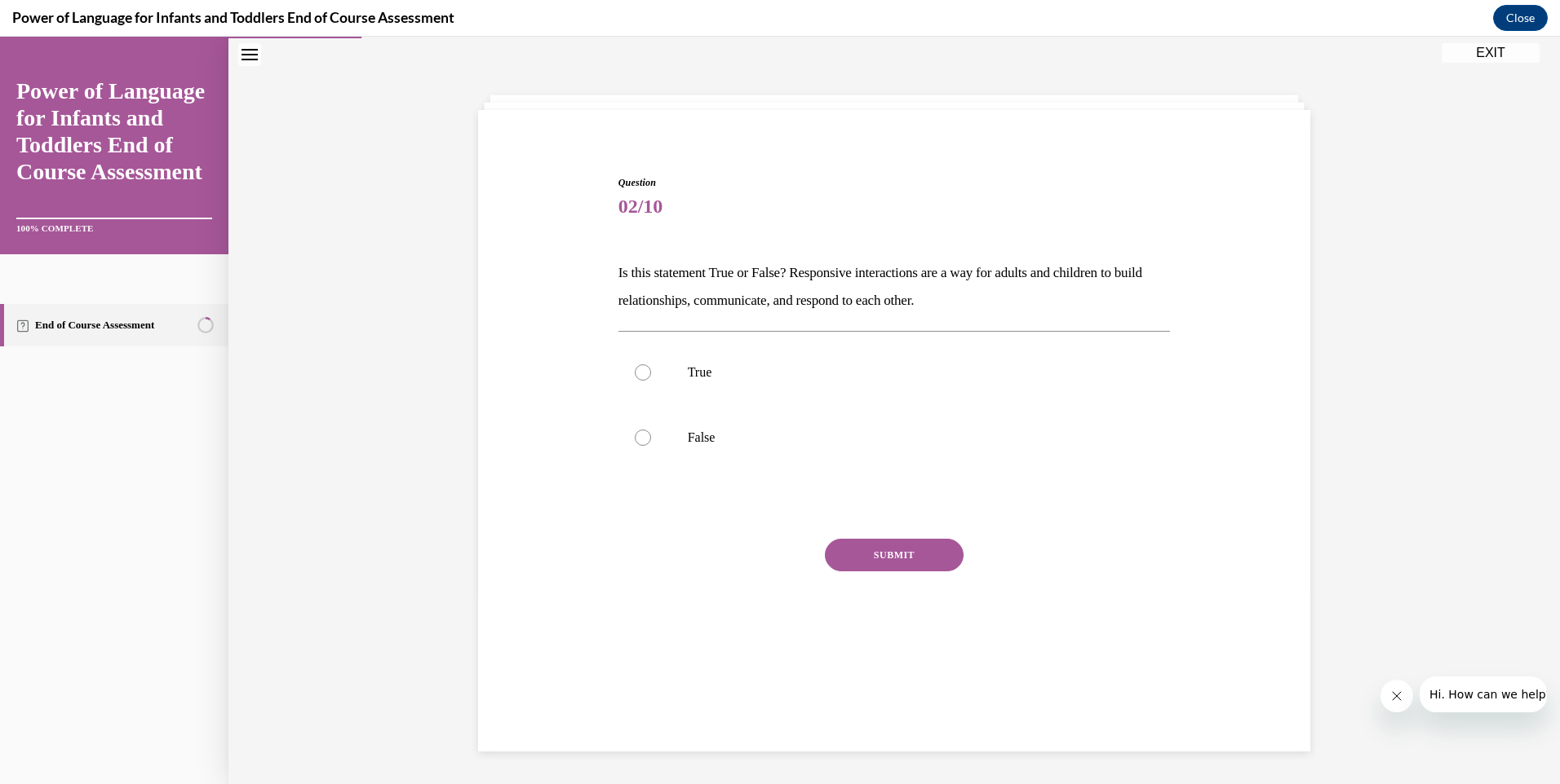
scroll to position [52, 0]
click at [635, 371] on div at bounding box center [643, 372] width 17 height 17
click at [635, 371] on input "True" at bounding box center [643, 372] width 17 height 17
radio input "true"
click at [896, 547] on button "SUBMIT" at bounding box center [894, 555] width 139 height 32
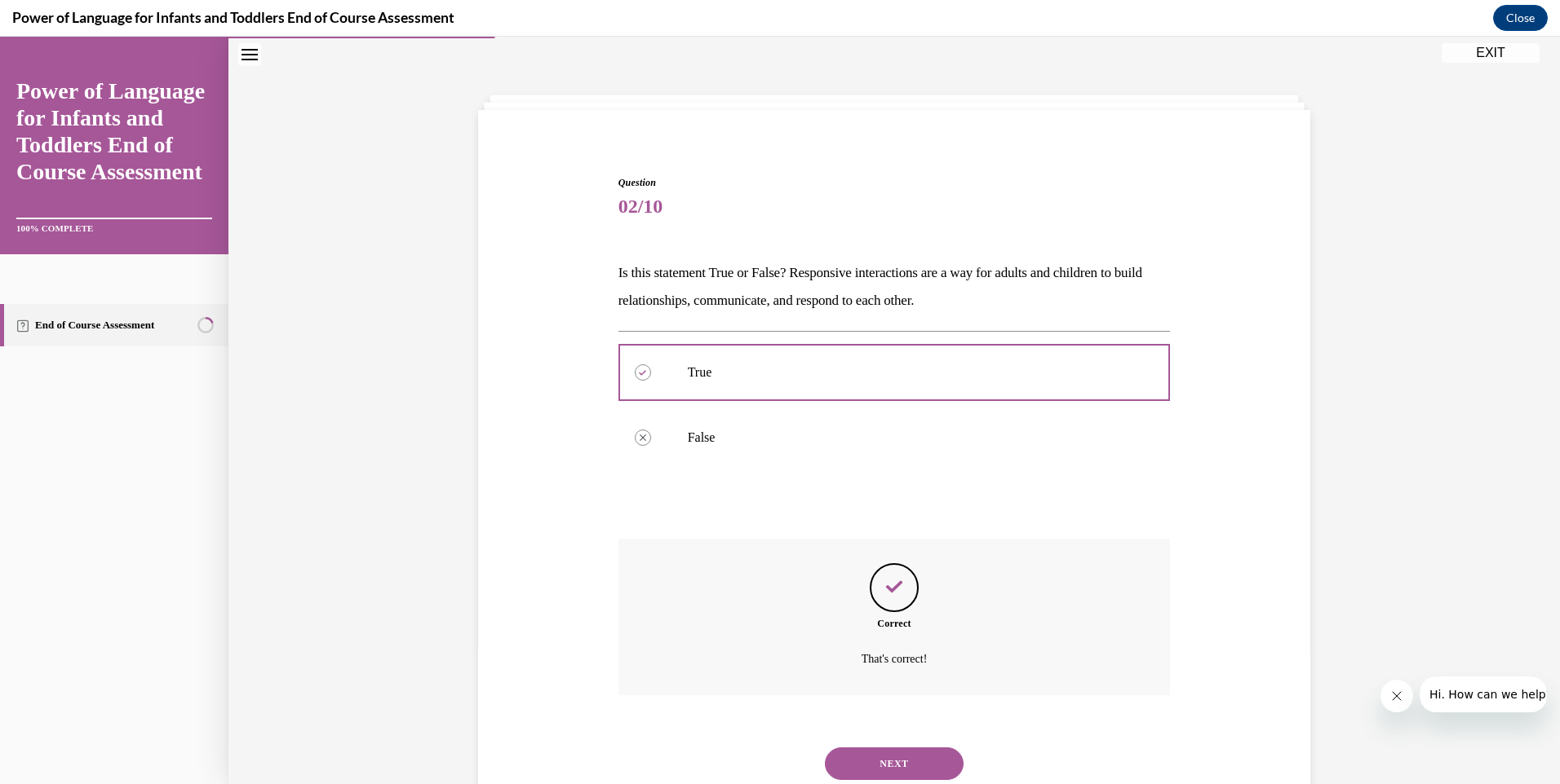
scroll to position [104, 0]
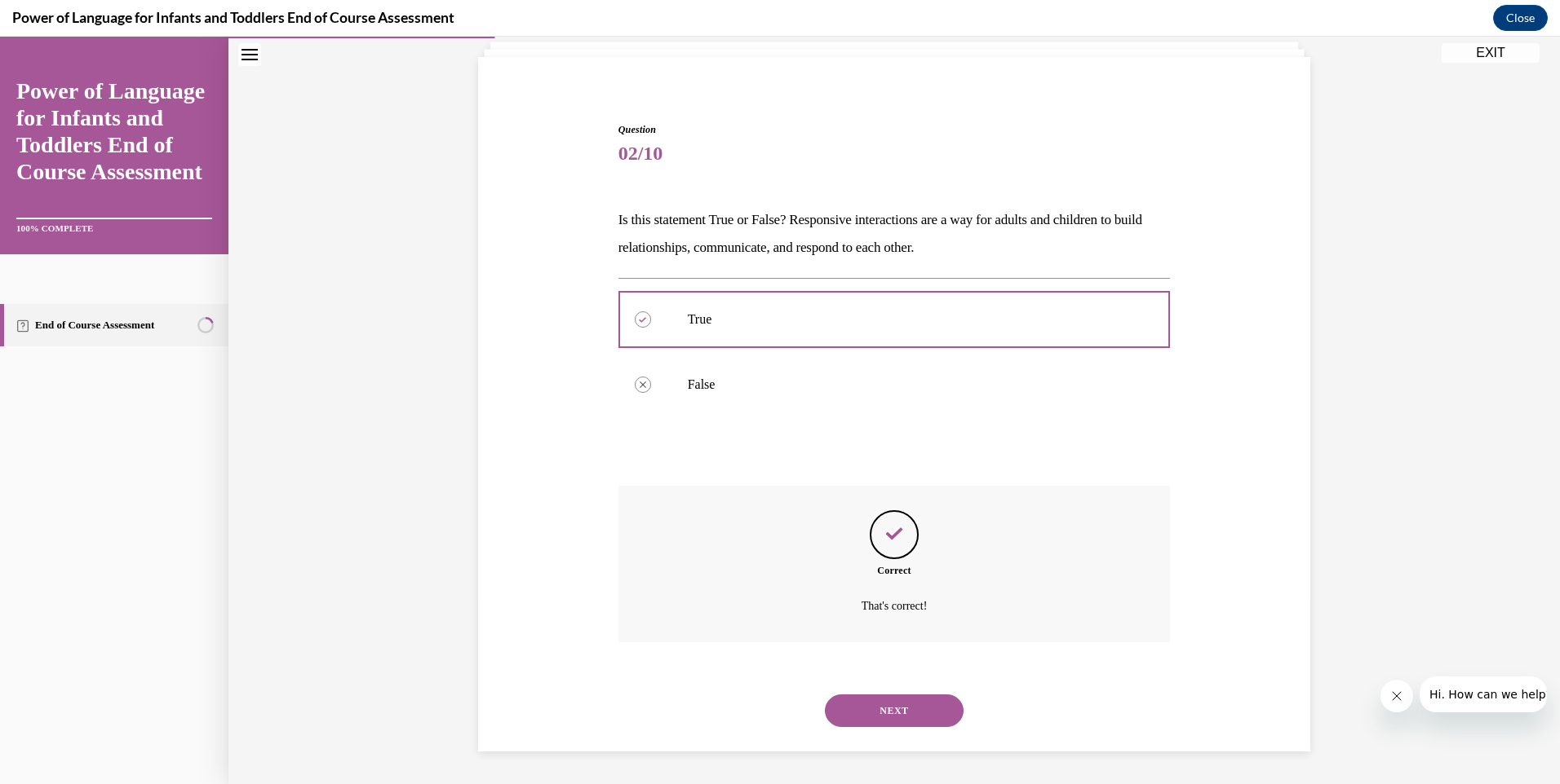
click at [889, 705] on button "NEXT" at bounding box center [894, 710] width 139 height 32
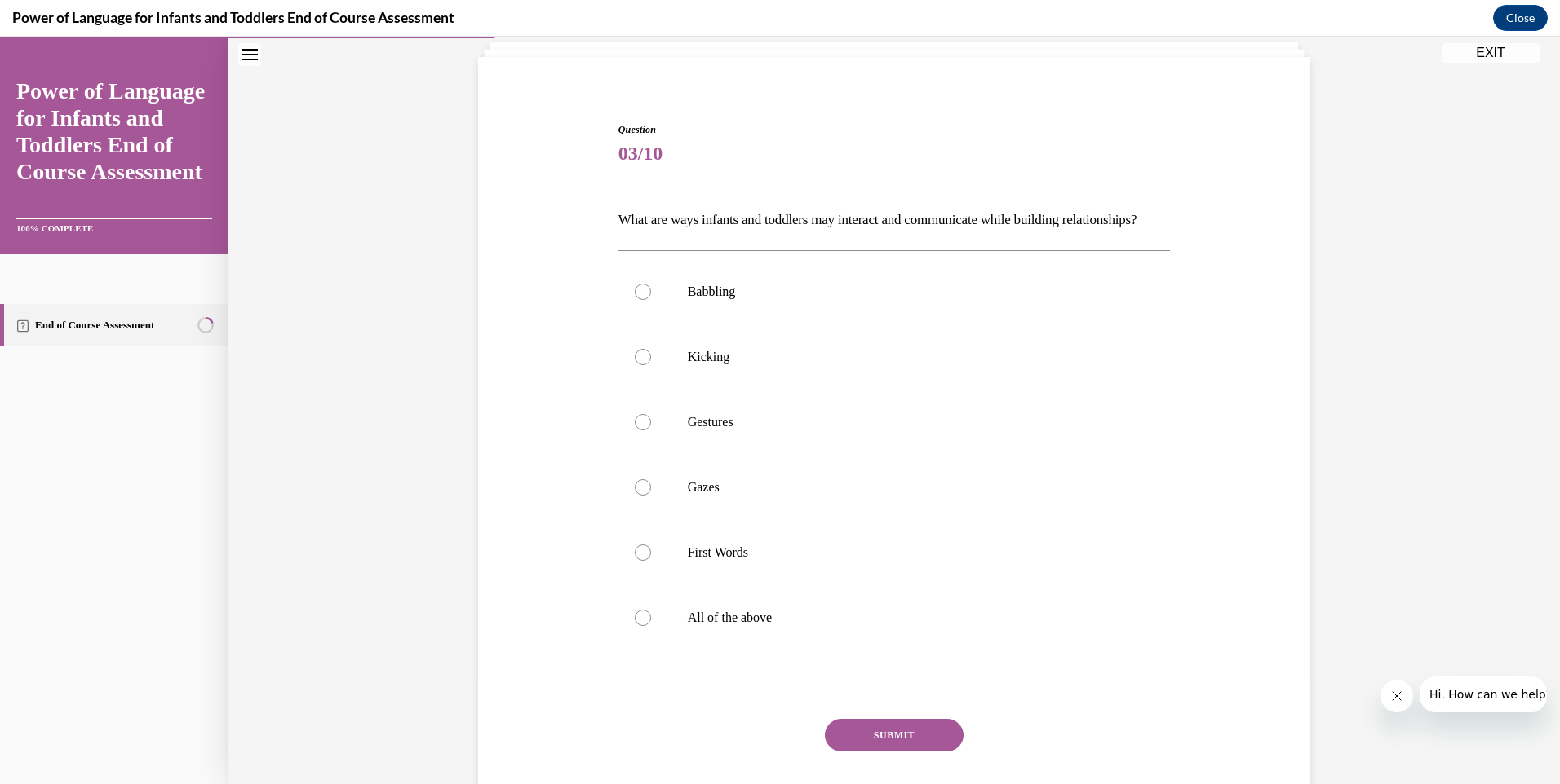
scroll to position [86, 0]
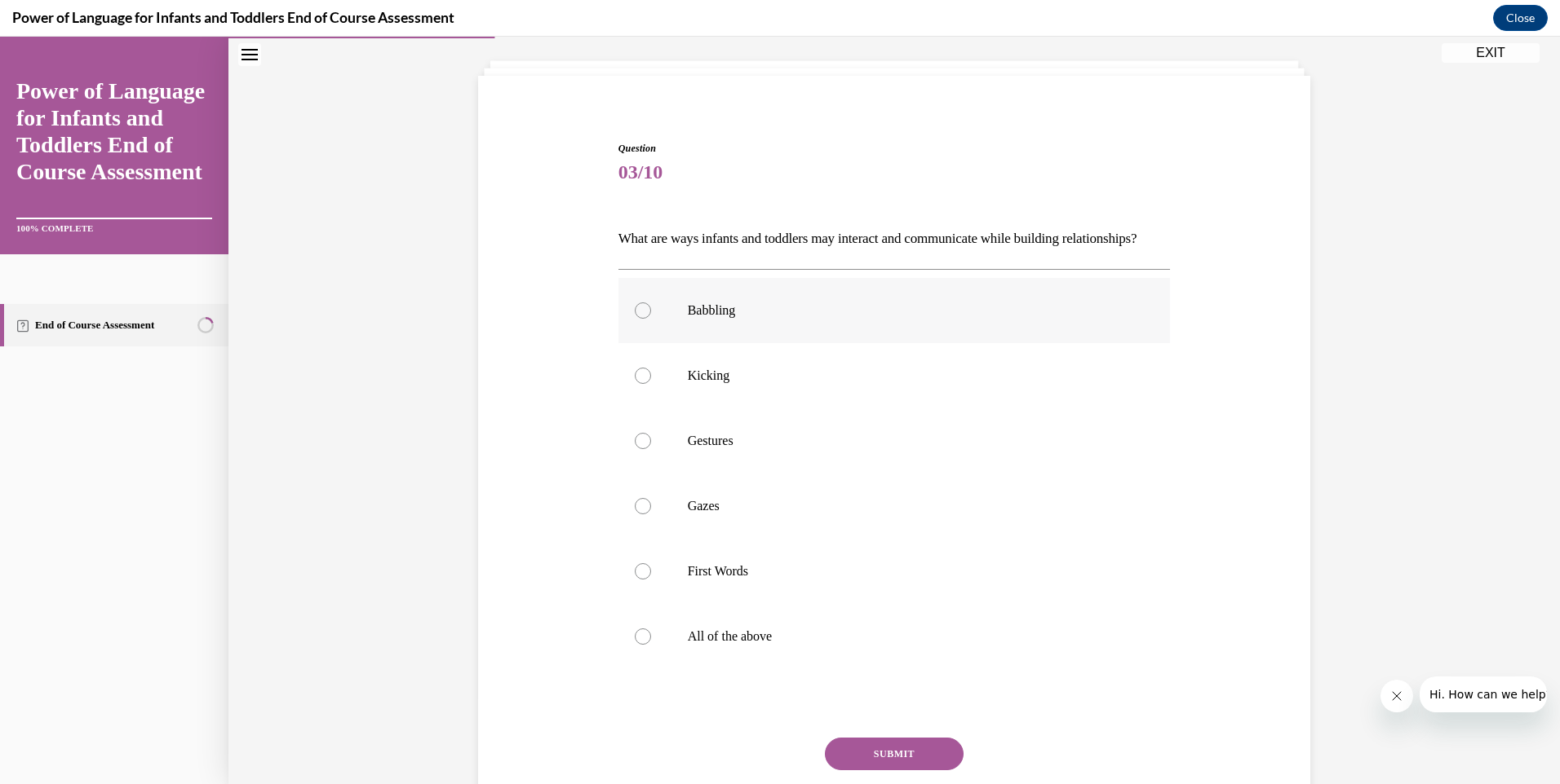
click at [635, 319] on div at bounding box center [643, 311] width 17 height 17
click at [635, 319] on input "Babbling" at bounding box center [643, 311] width 17 height 17
radio input "true"
click at [635, 384] on div at bounding box center [643, 376] width 17 height 17
click at [635, 384] on input "Kicking" at bounding box center [643, 376] width 17 height 17
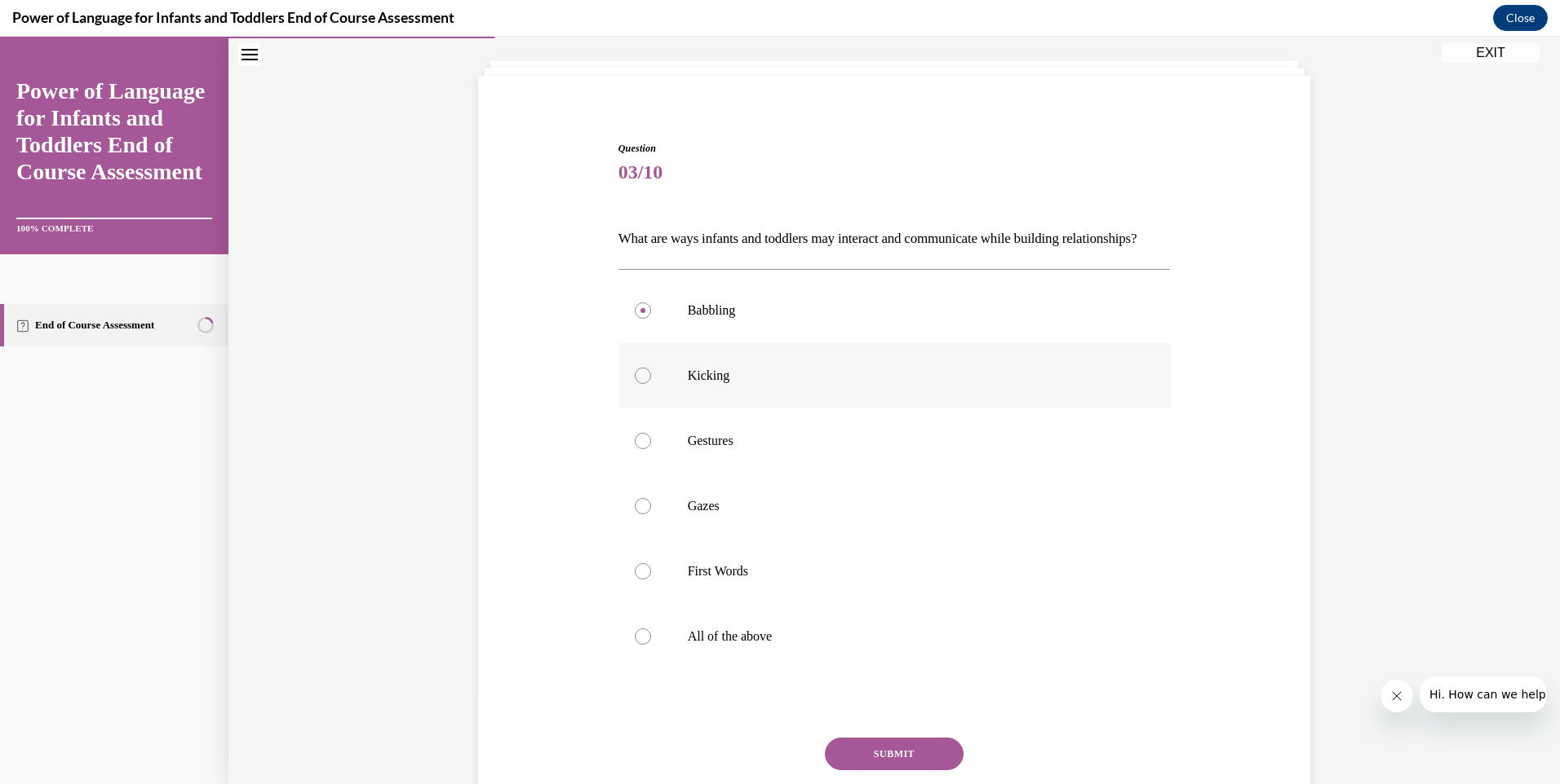
radio input "true"
click at [639, 319] on div at bounding box center [643, 311] width 17 height 17
click at [639, 319] on input "Babbling" at bounding box center [643, 311] width 17 height 17
radio input "true"
click at [884, 771] on button "SUBMIT" at bounding box center [894, 753] width 139 height 32
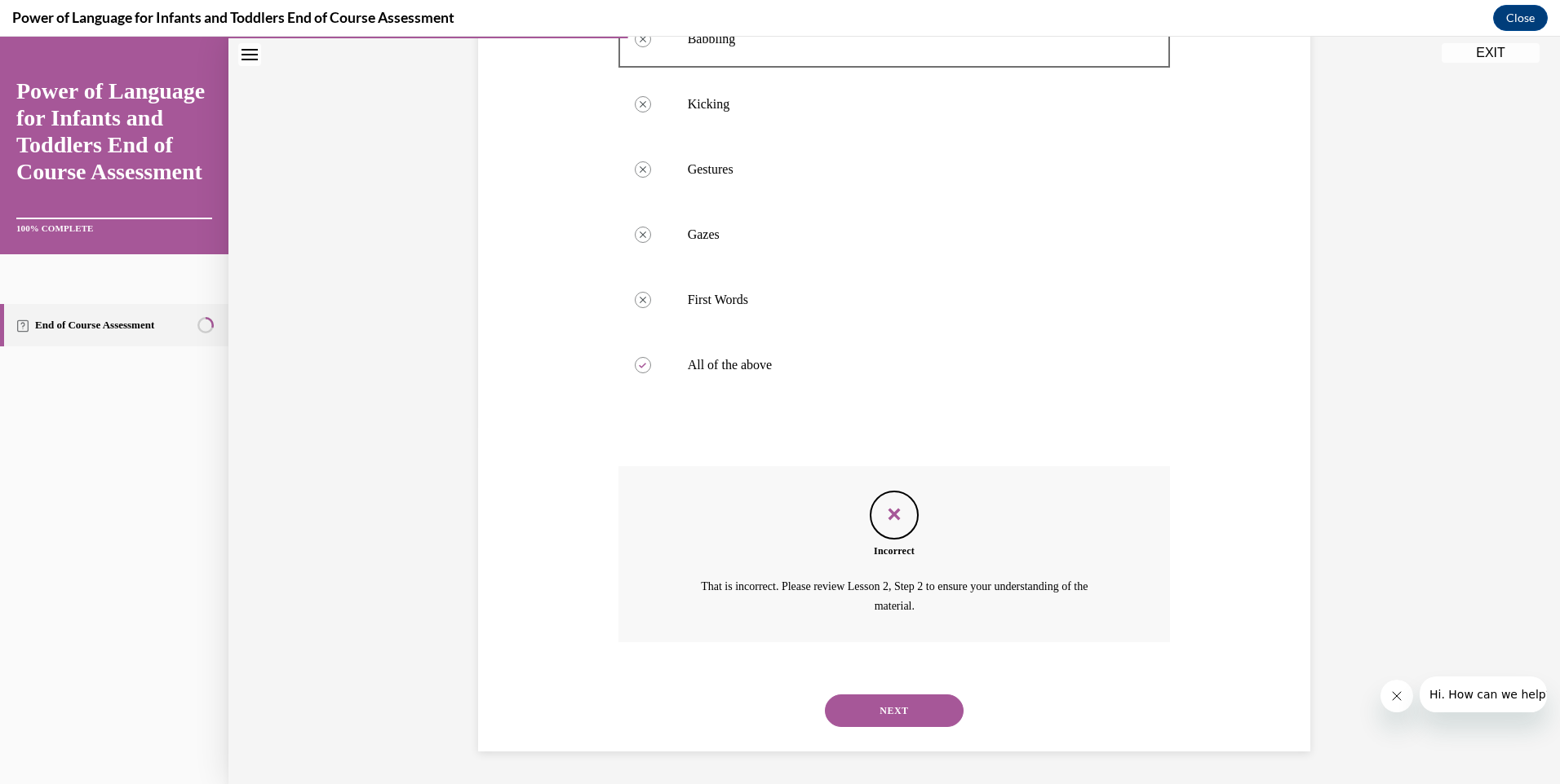
scroll to position [385, 0]
click at [914, 704] on button "NEXT" at bounding box center [894, 710] width 139 height 32
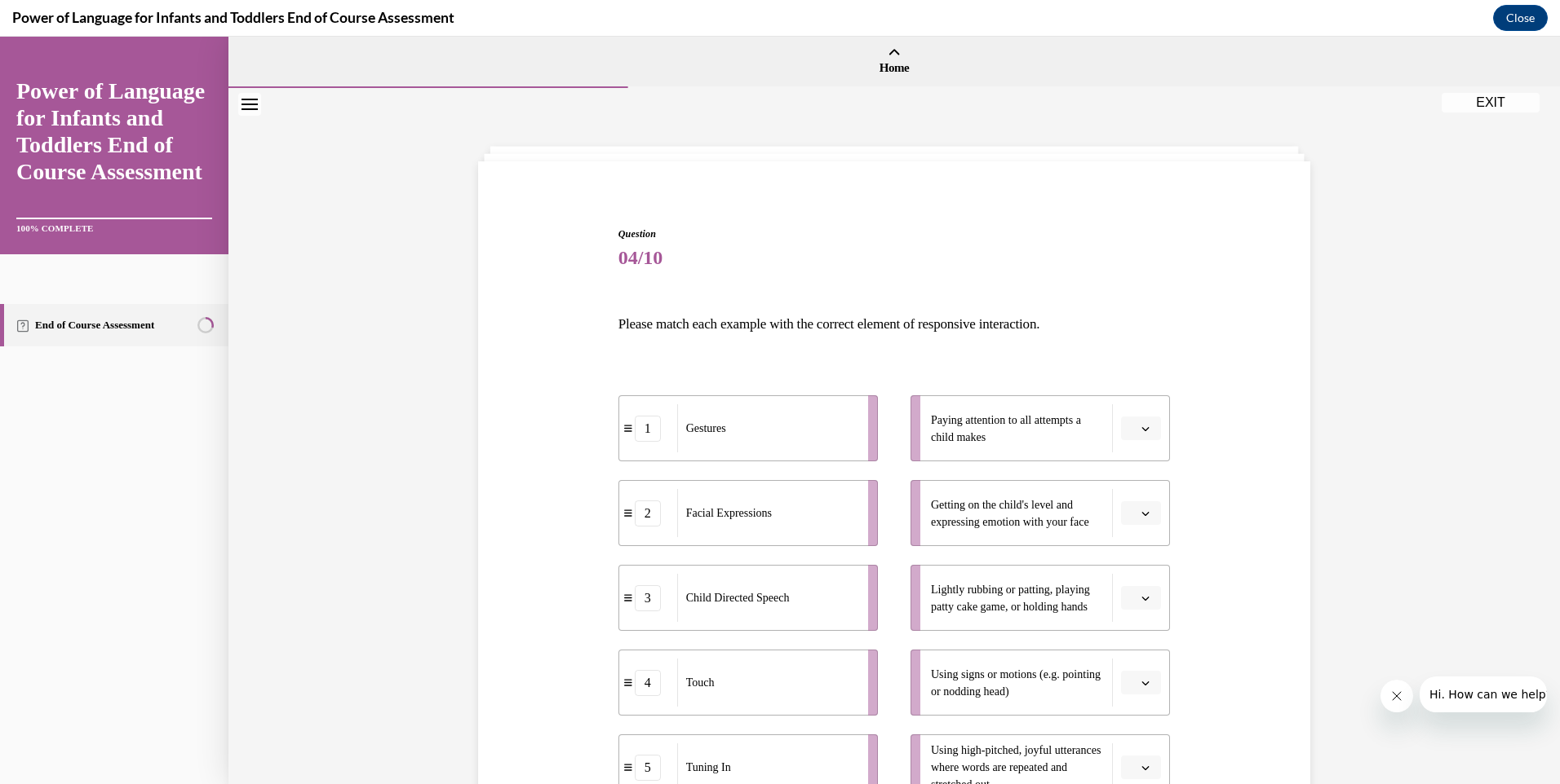
scroll to position [82, 0]
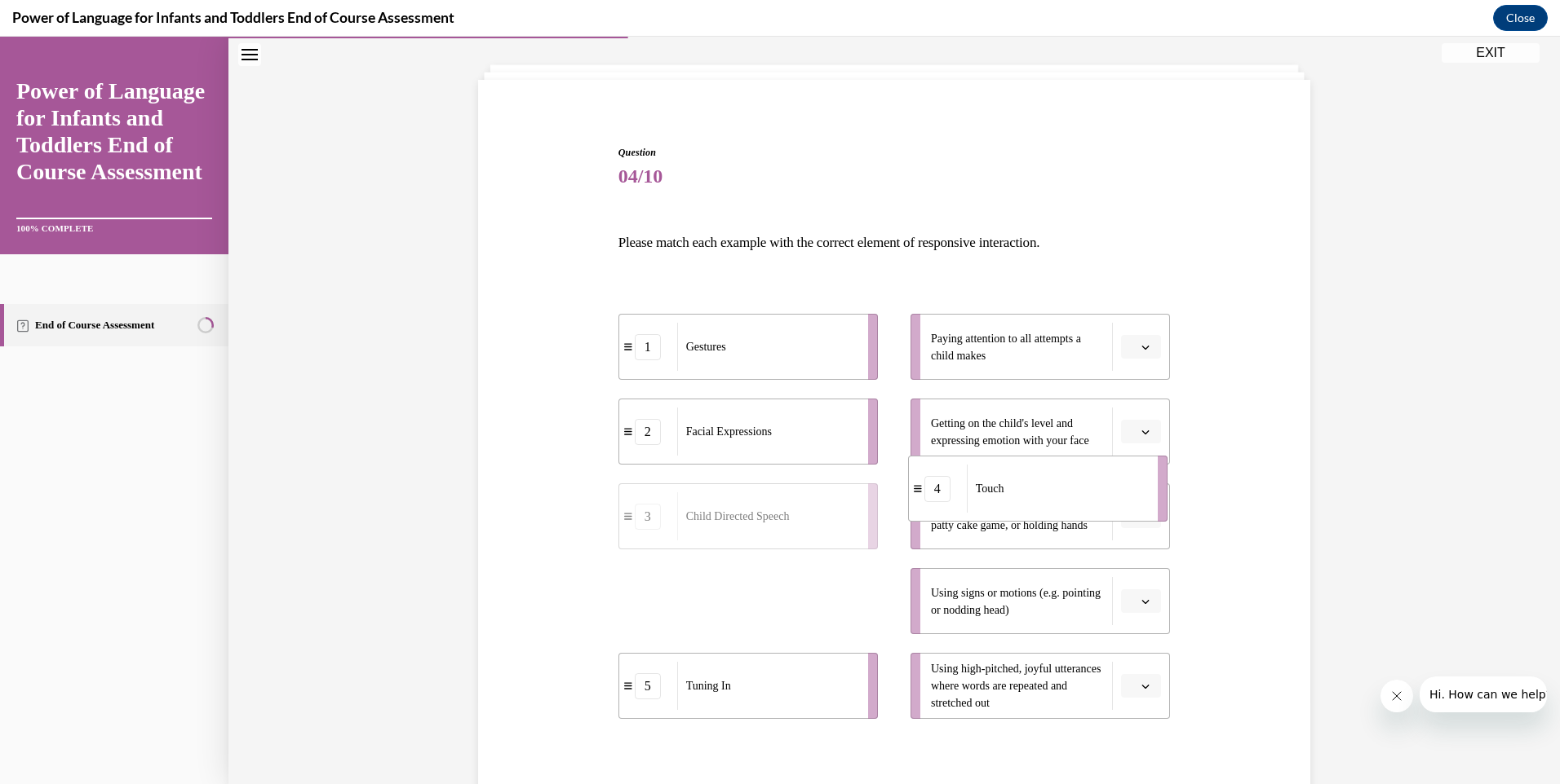
drag, startPoint x: 779, startPoint y: 609, endPoint x: 1070, endPoint y: 497, distance: 311.8
click at [1070, 497] on div "Touch" at bounding box center [1057, 488] width 180 height 48
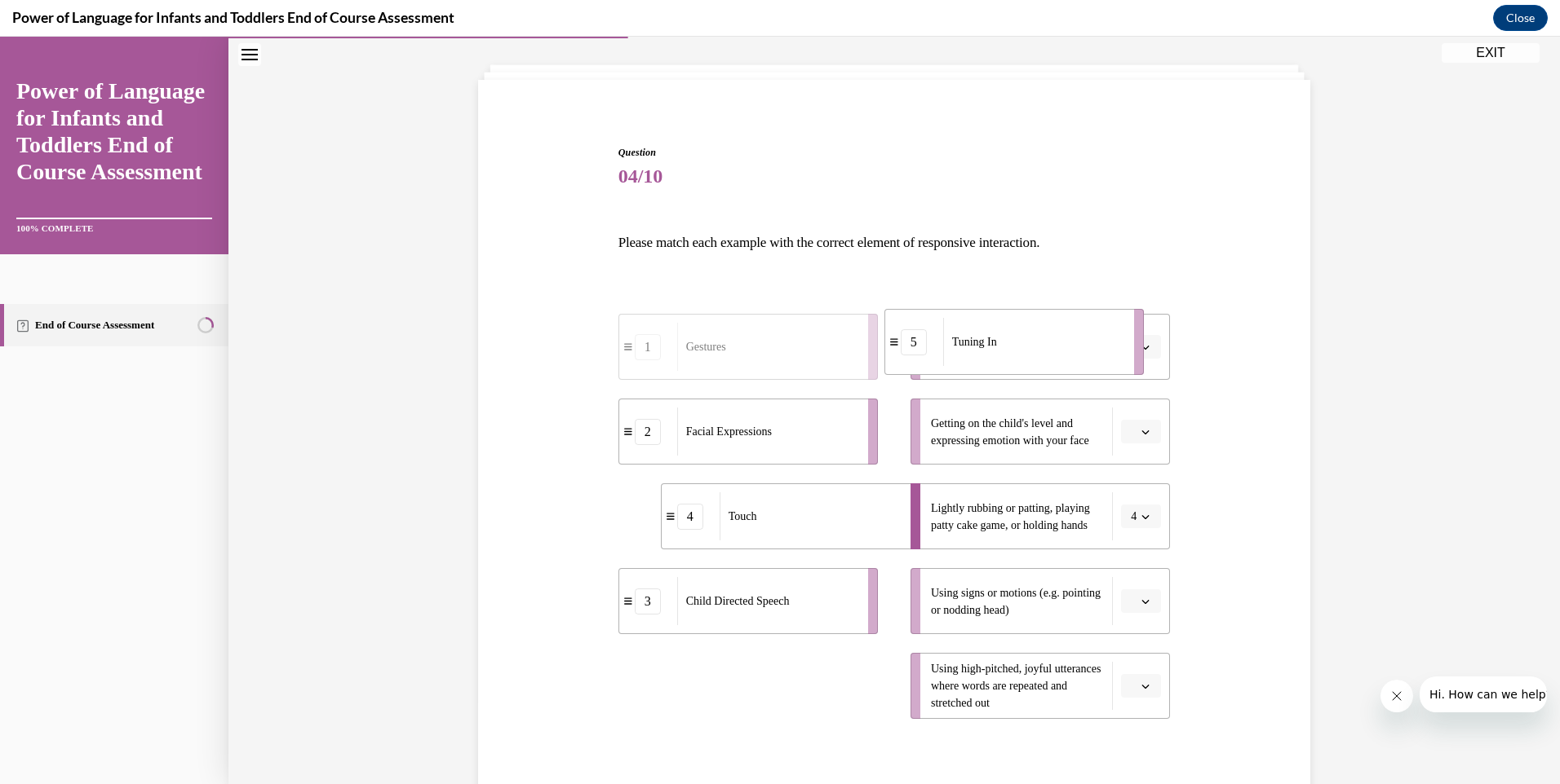
drag, startPoint x: 798, startPoint y: 691, endPoint x: 1072, endPoint y: 322, distance: 459.6
click at [1072, 322] on div "Tuning In" at bounding box center [1033, 342] width 180 height 48
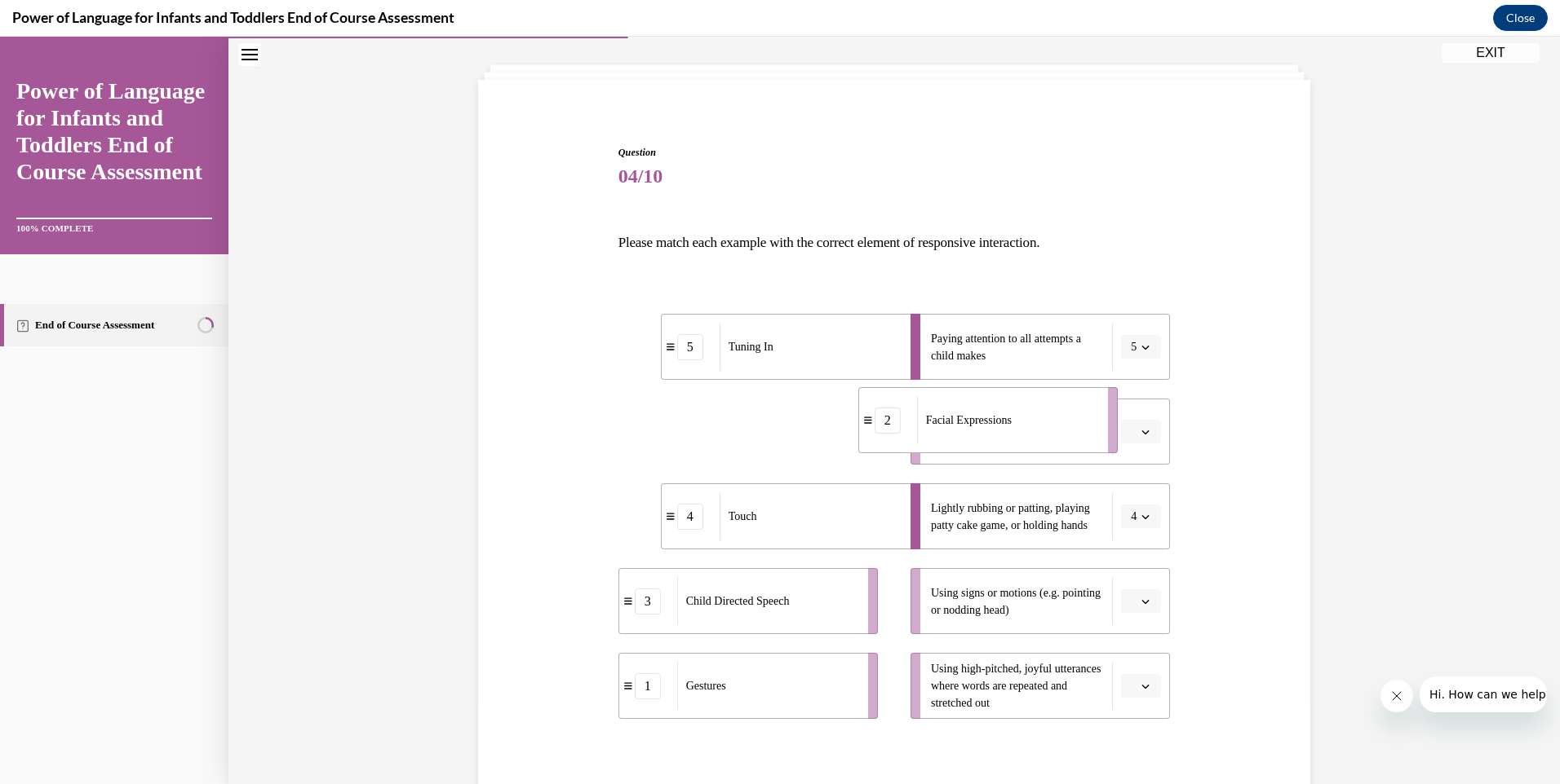
drag, startPoint x: 798, startPoint y: 450, endPoint x: 1037, endPoint y: 438, distance: 239.3
click at [1037, 438] on div "Facial Expressions" at bounding box center [1007, 420] width 180 height 48
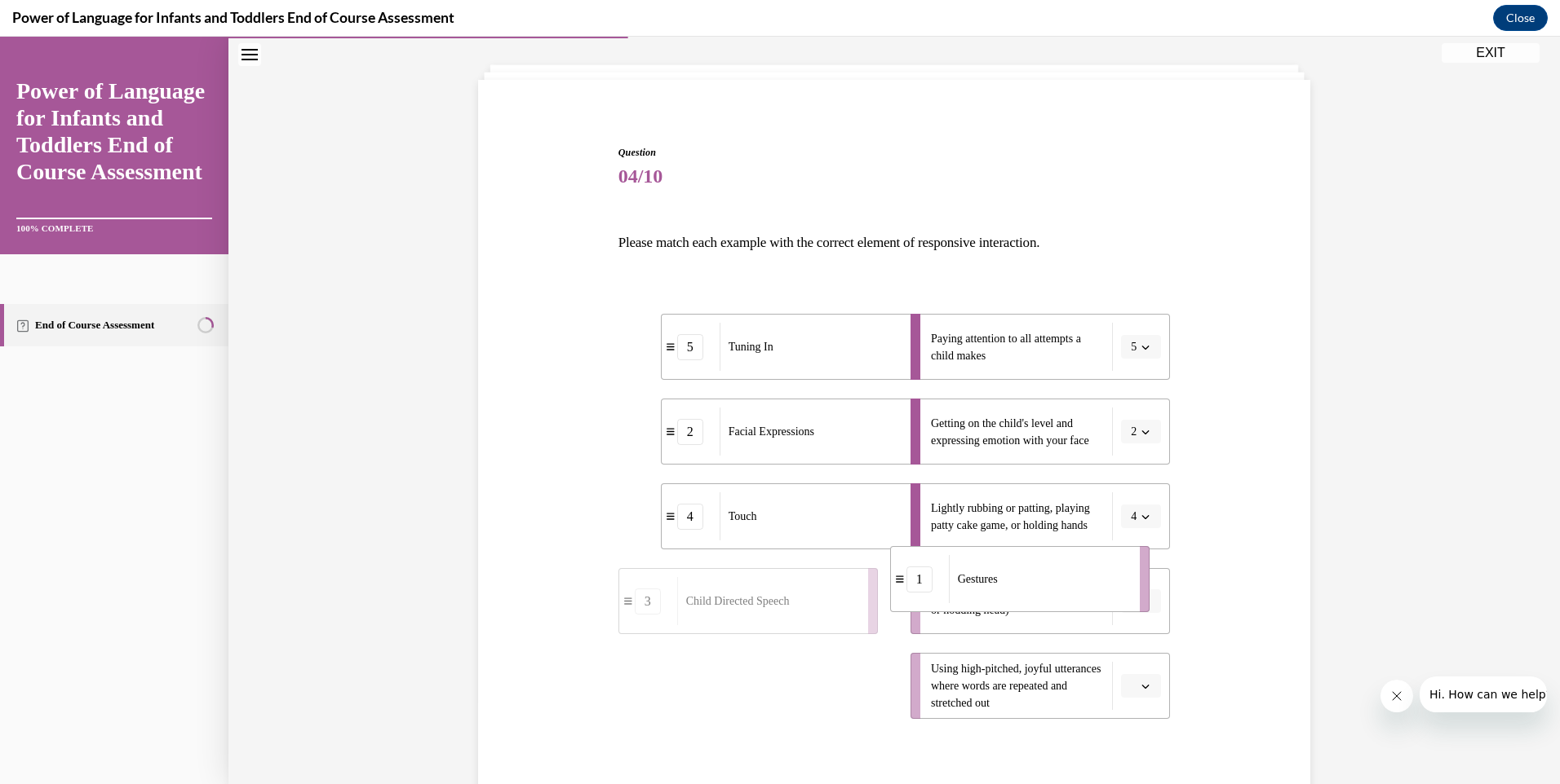
drag, startPoint x: 813, startPoint y: 699, endPoint x: 1118, endPoint y: 581, distance: 327.0
click at [1118, 581] on div "Gestures" at bounding box center [1038, 579] width 180 height 48
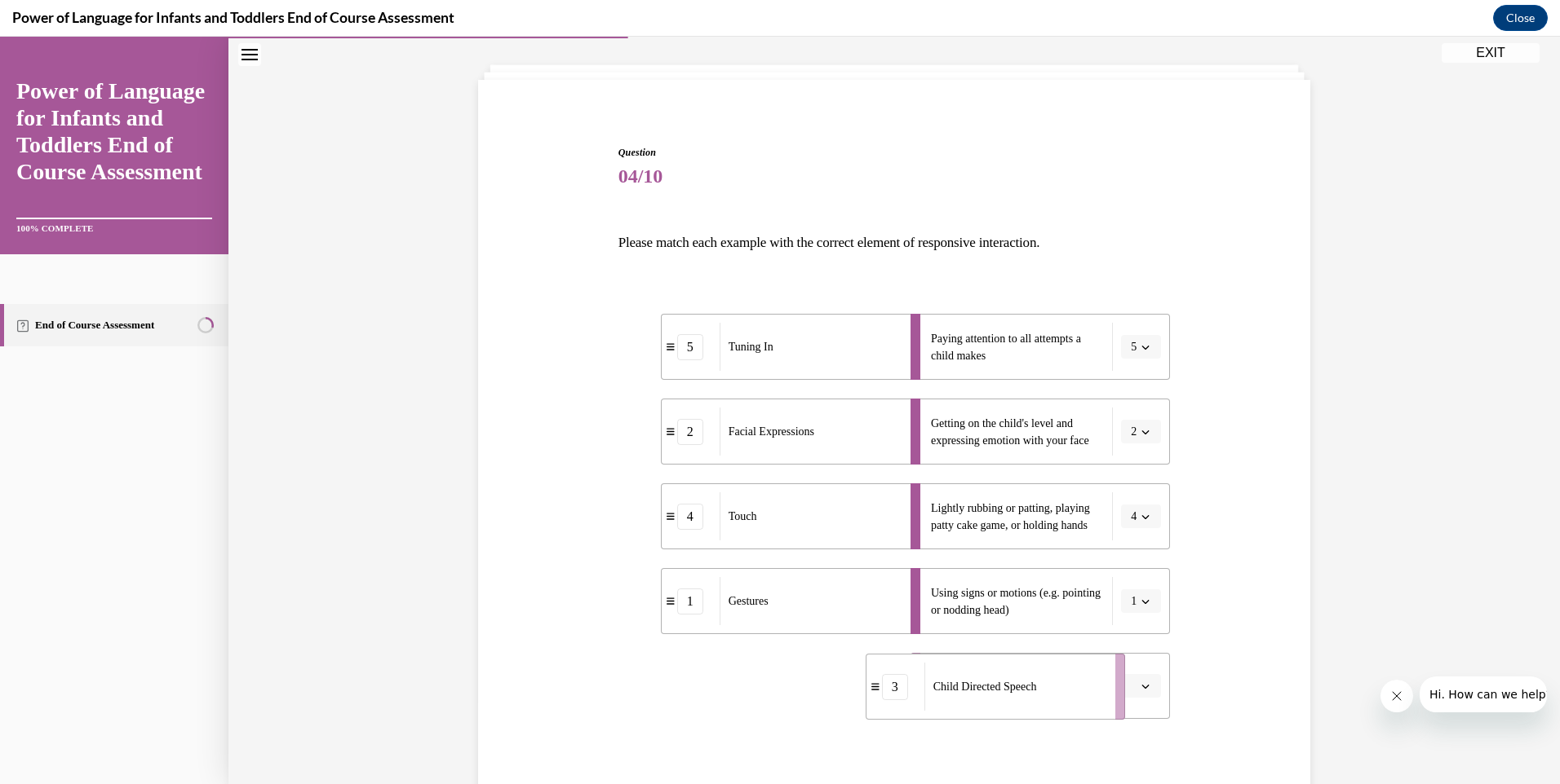
drag, startPoint x: 761, startPoint y: 699, endPoint x: 1007, endPoint y: 700, distance: 246.0
click at [1007, 700] on div "Child Directed Speech" at bounding box center [1014, 687] width 180 height 48
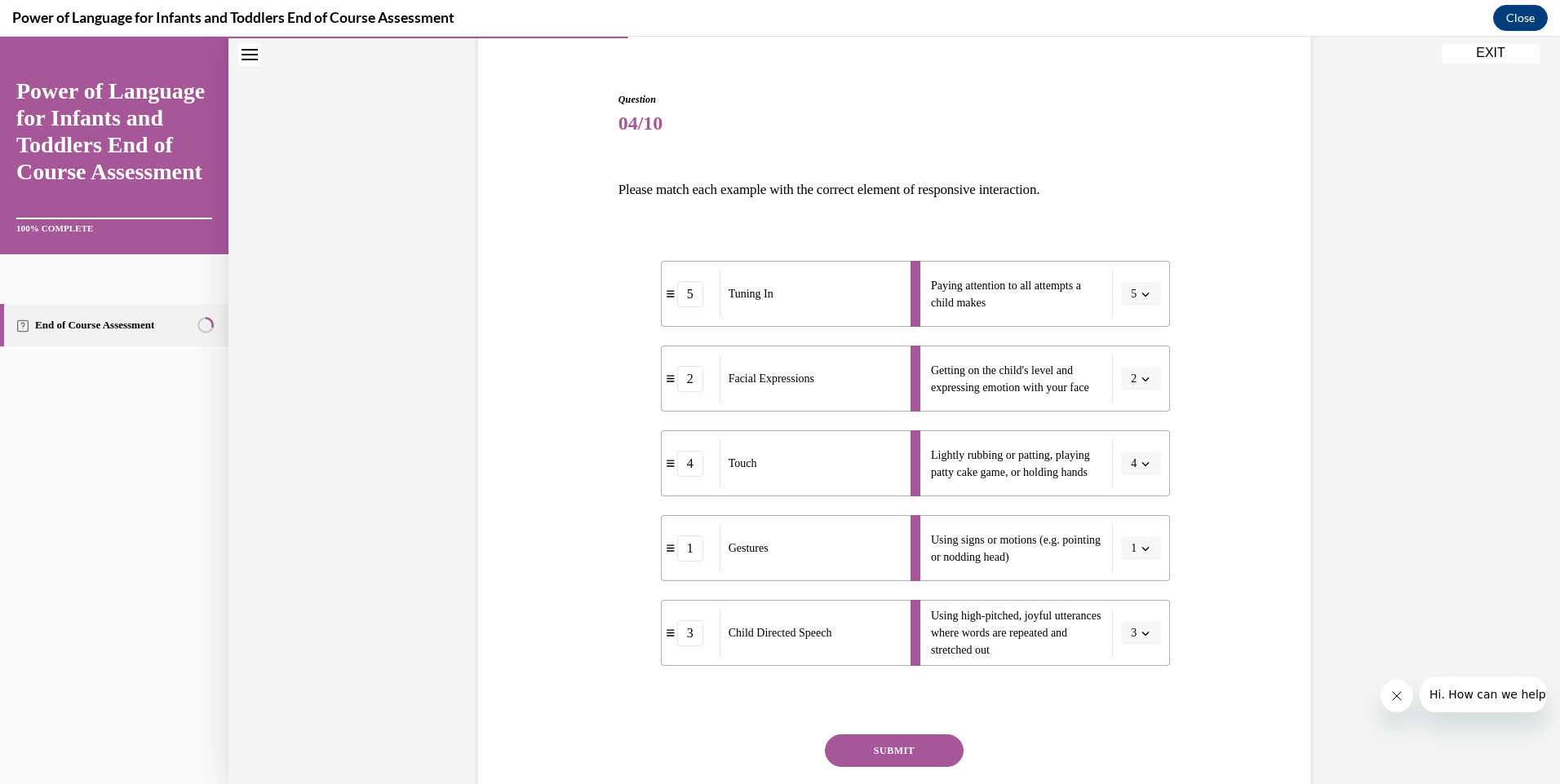
scroll to position [163, 0]
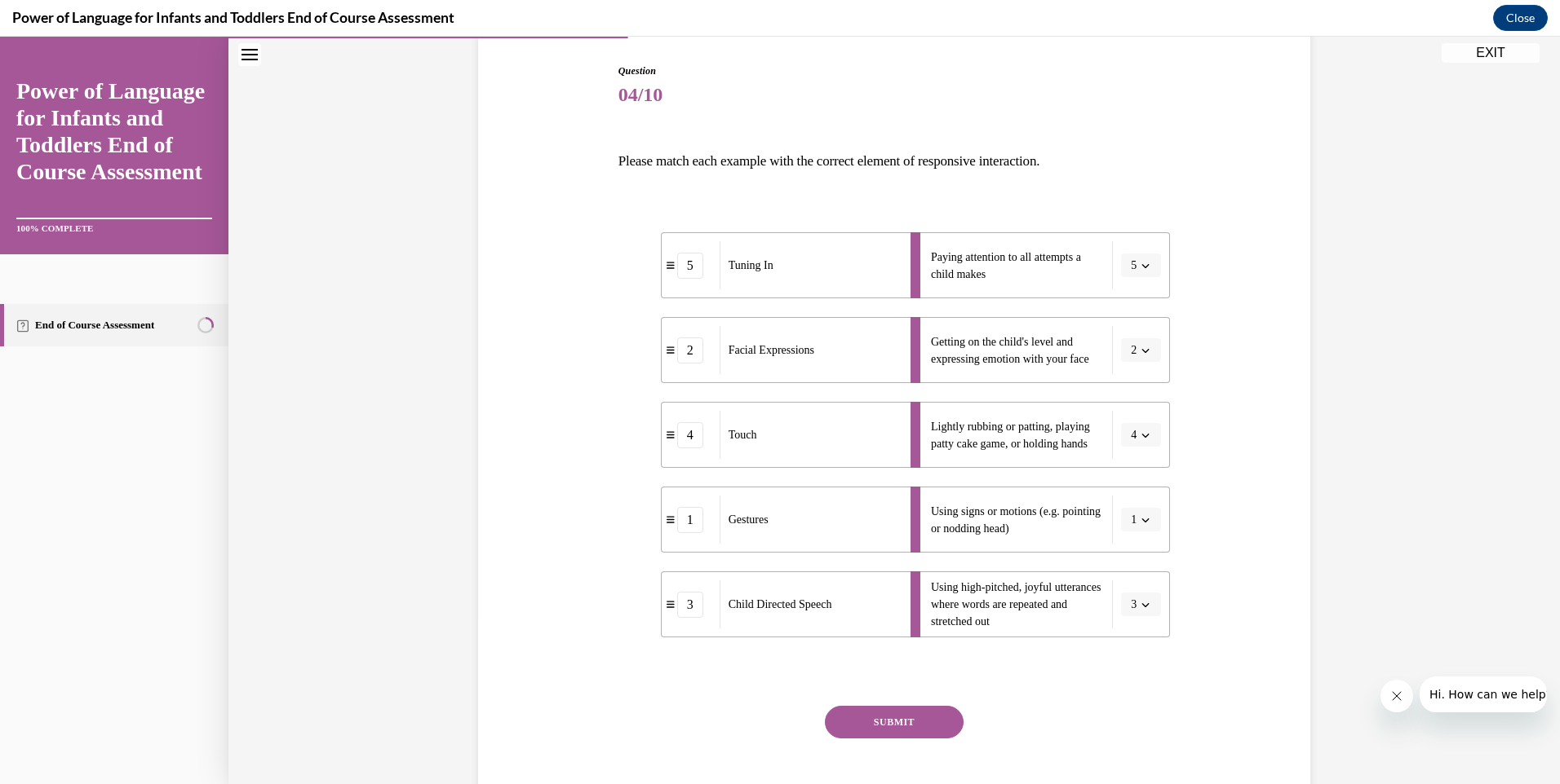
click at [918, 722] on button "SUBMIT" at bounding box center [894, 722] width 139 height 32
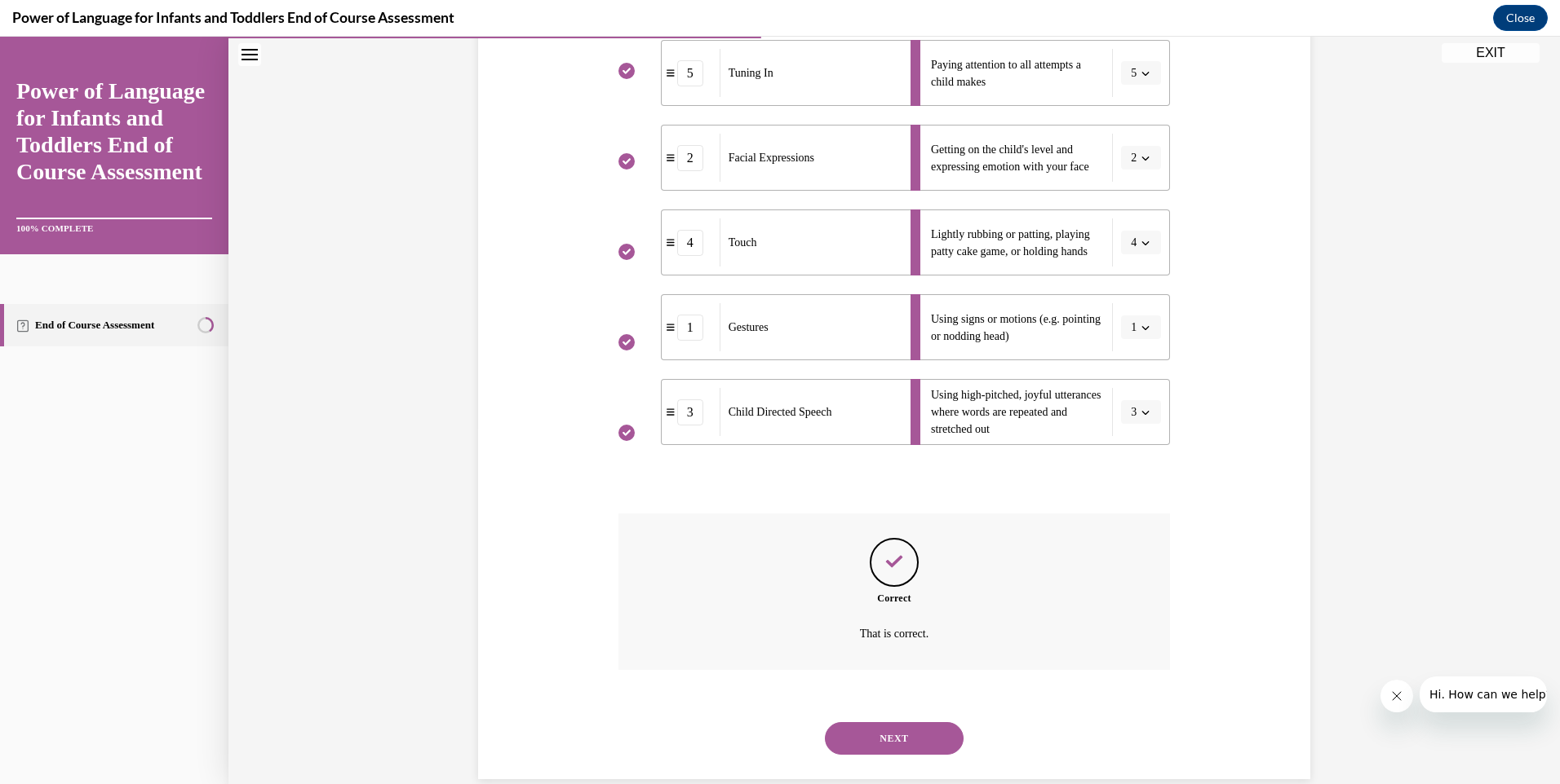
scroll to position [383, 0]
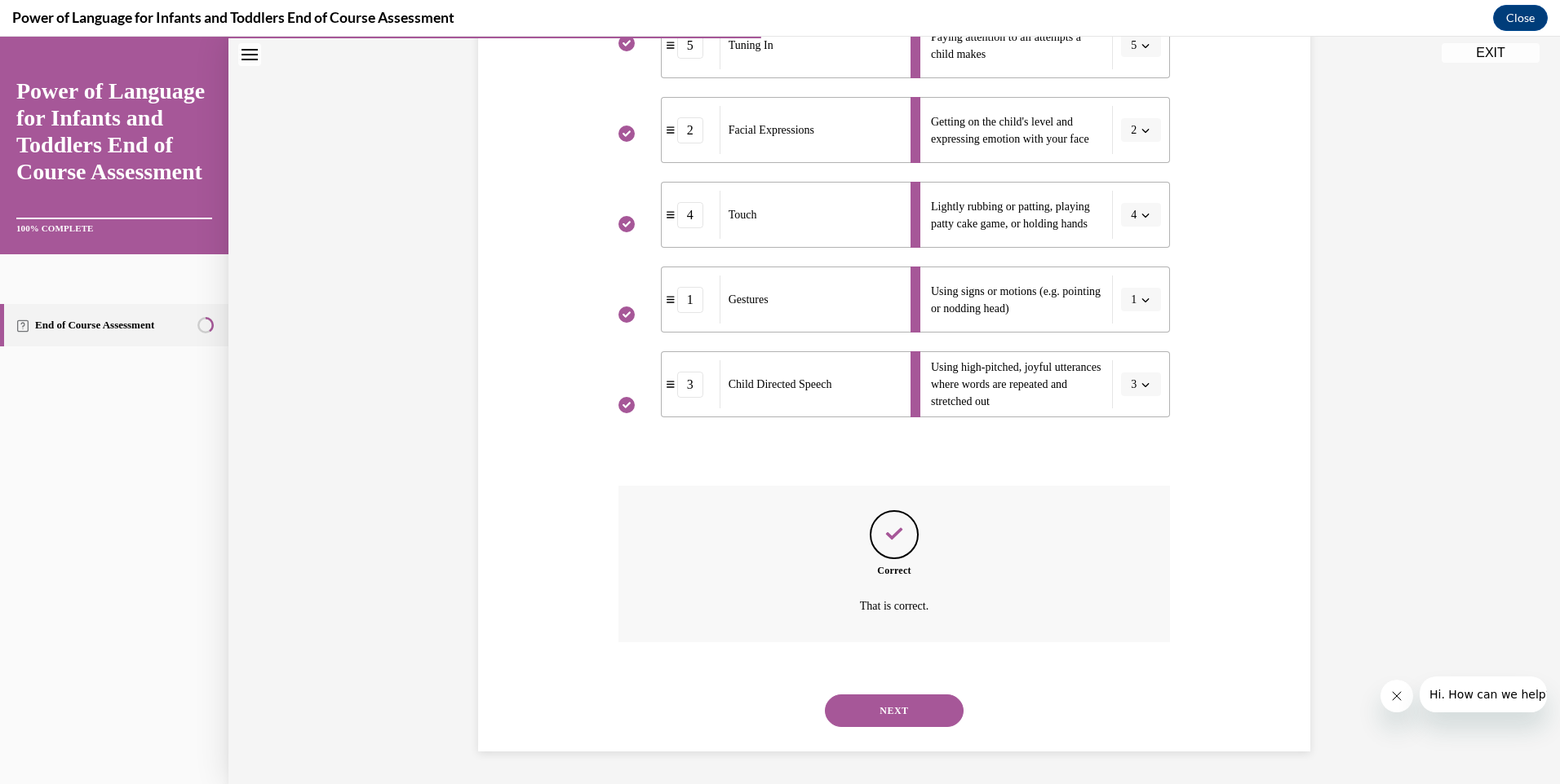
click at [912, 711] on button "NEXT" at bounding box center [894, 710] width 139 height 32
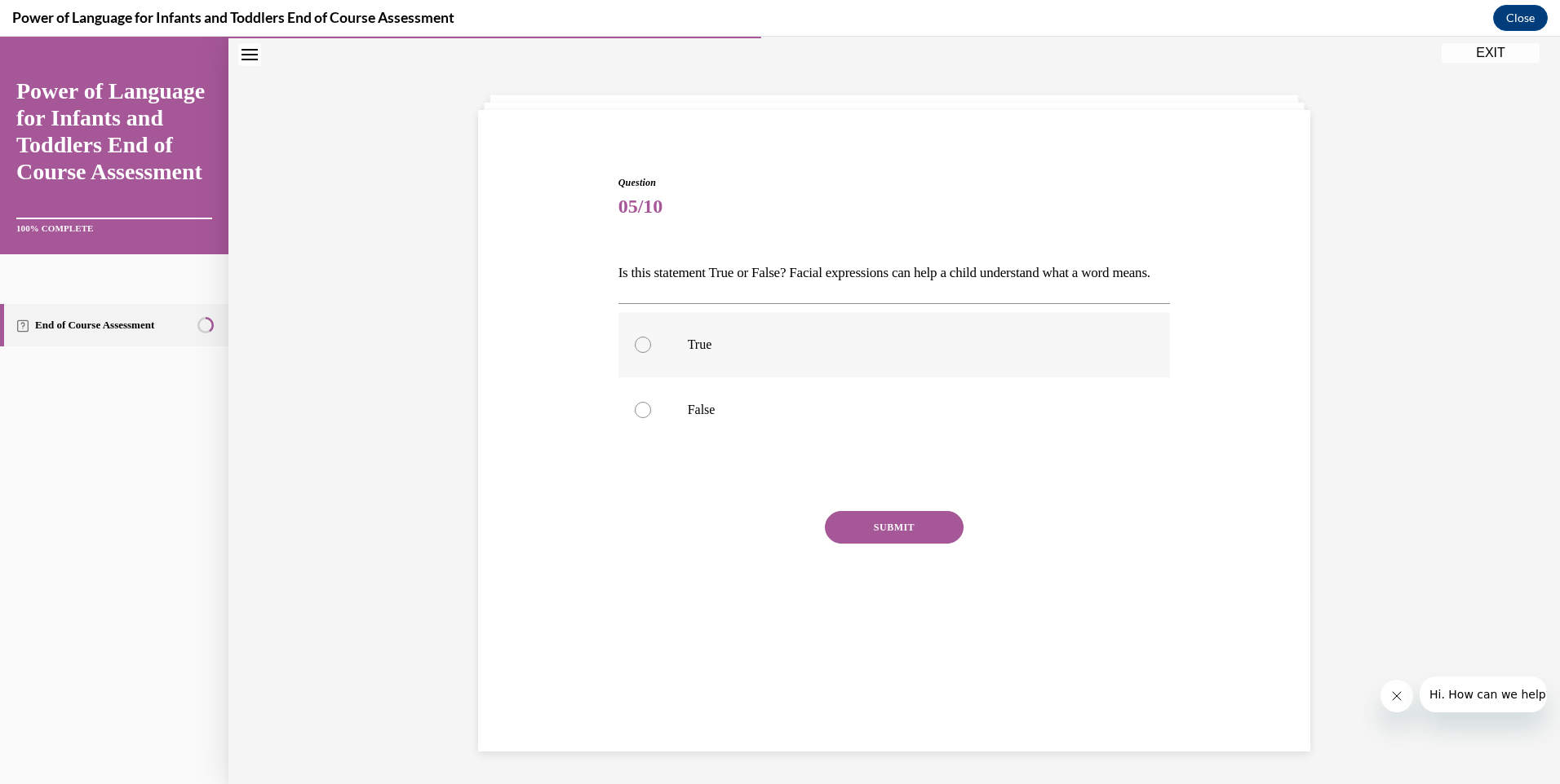
click at [635, 353] on div at bounding box center [643, 345] width 17 height 17
click at [635, 353] on input "True" at bounding box center [643, 345] width 17 height 17
radio input "true"
click at [864, 543] on button "SUBMIT" at bounding box center [894, 527] width 139 height 32
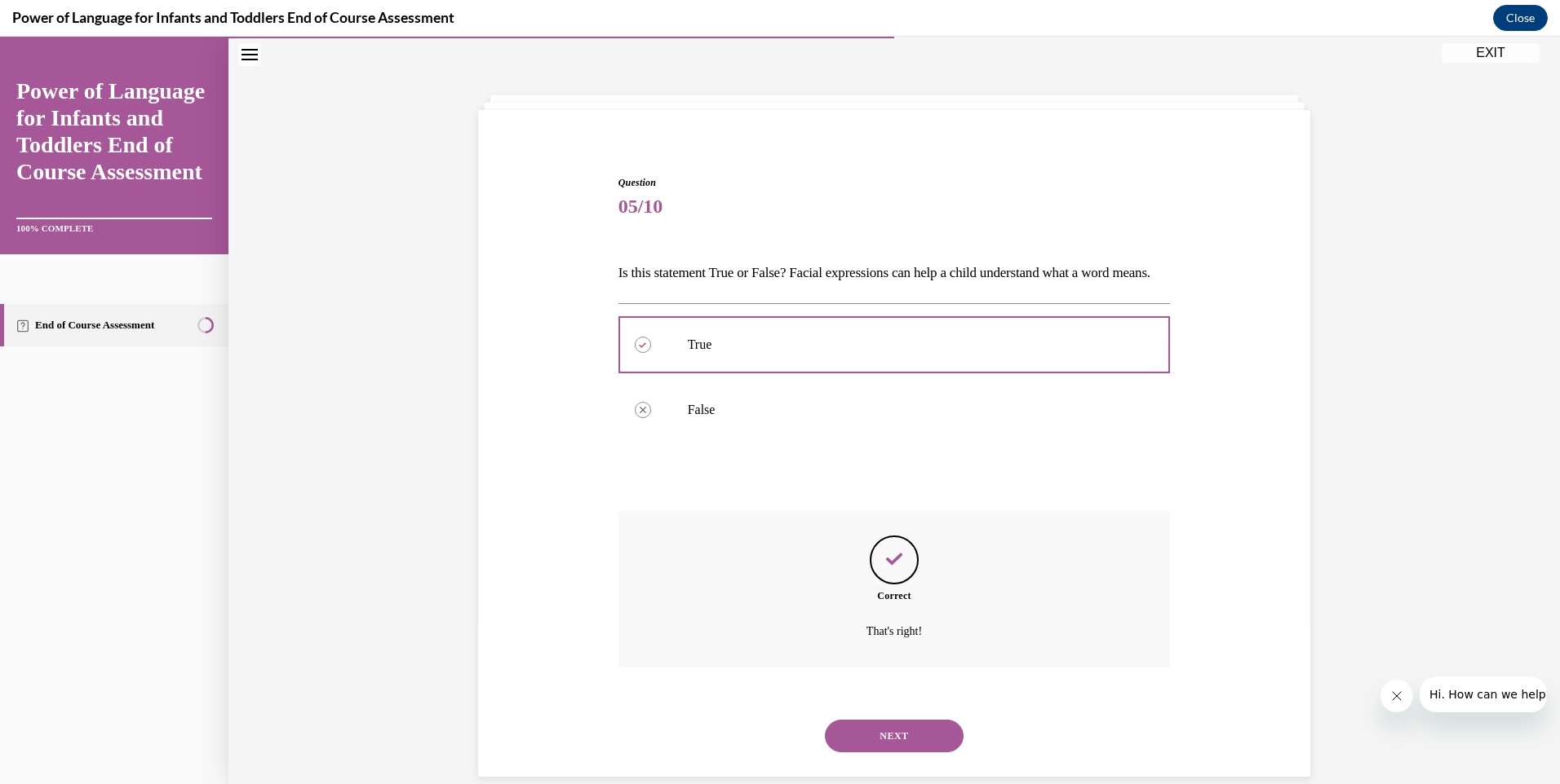
scroll to position [104, 0]
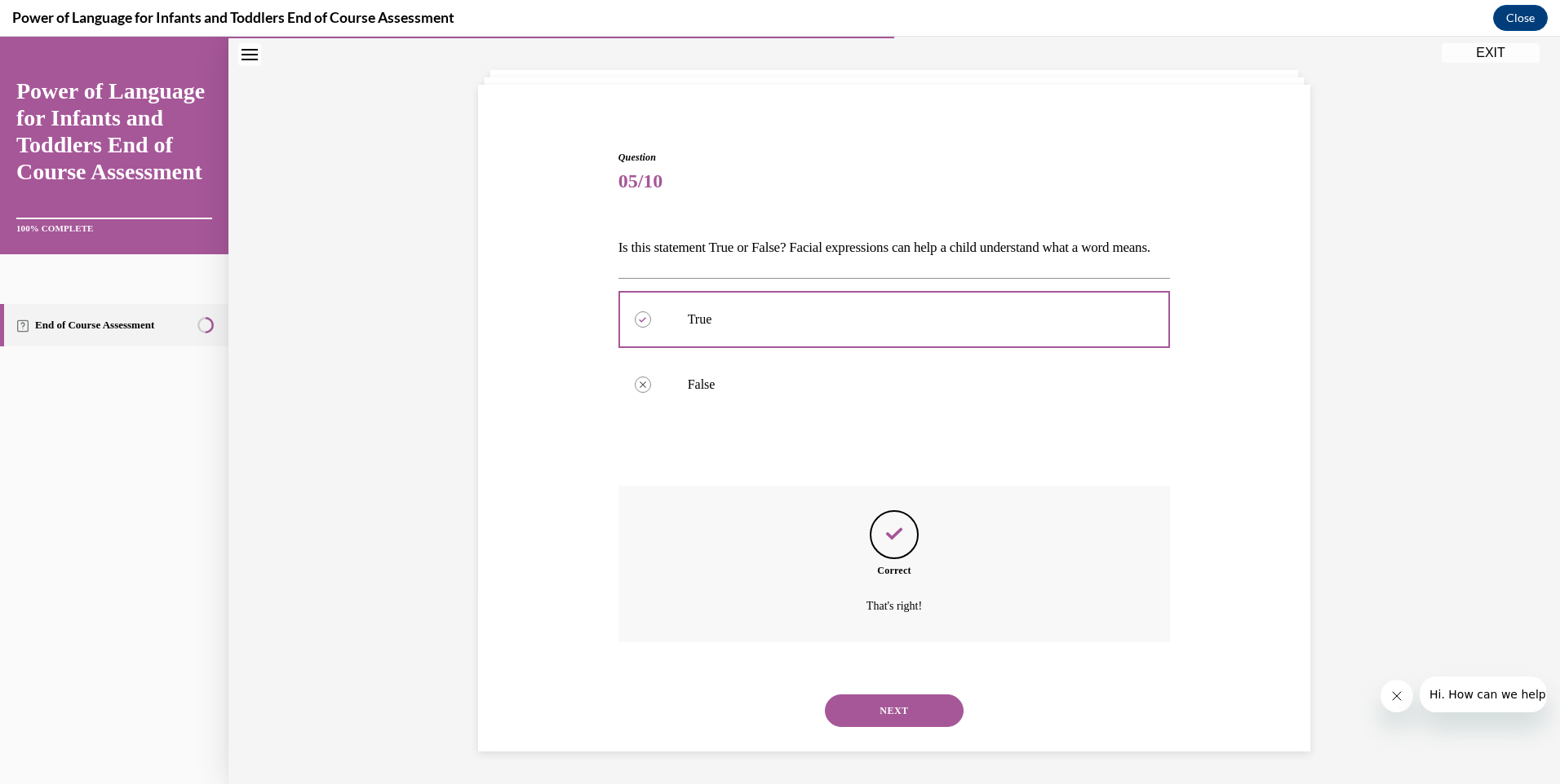
click at [895, 708] on button "NEXT" at bounding box center [894, 710] width 139 height 32
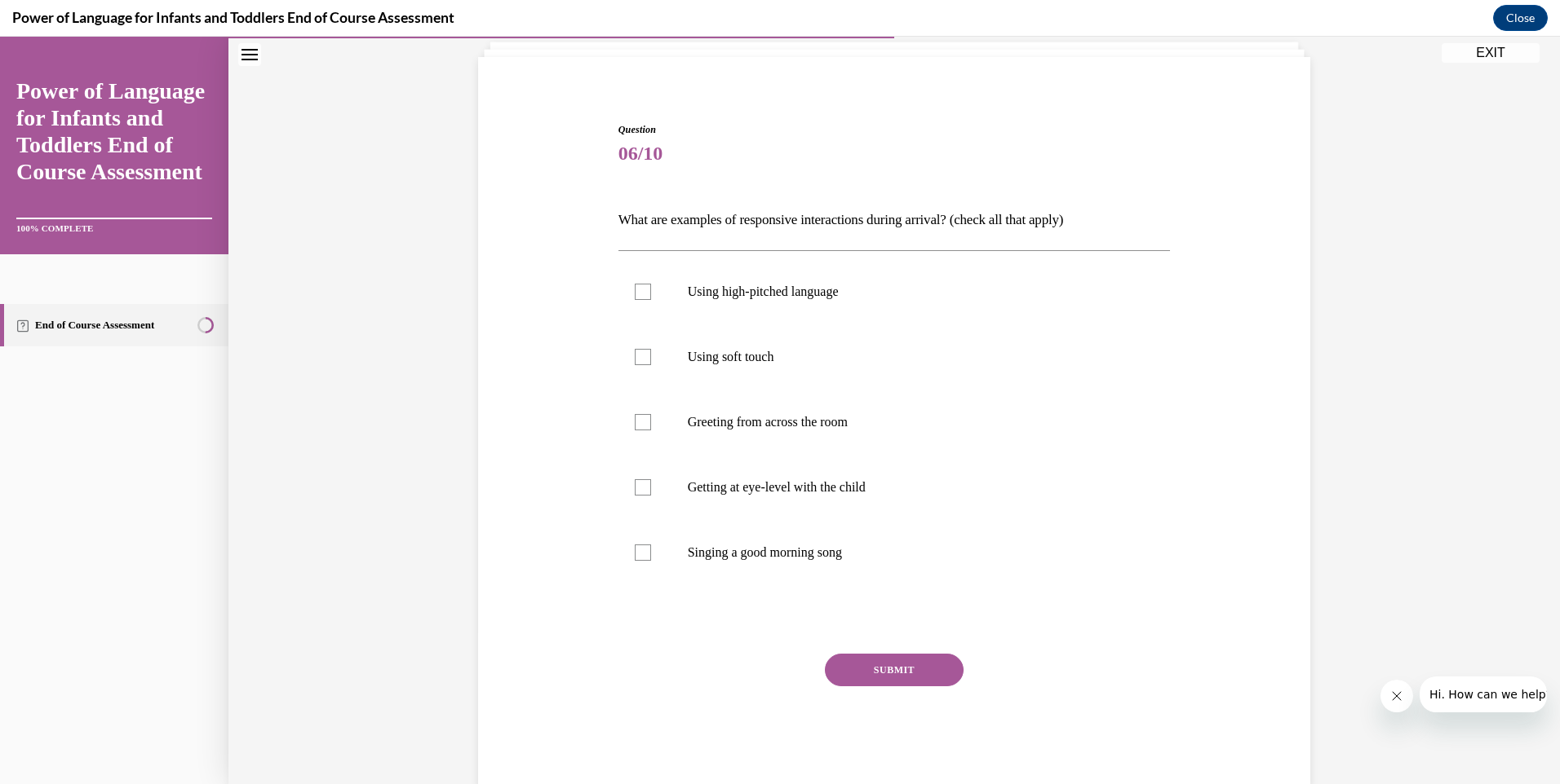
scroll to position [86, 0]
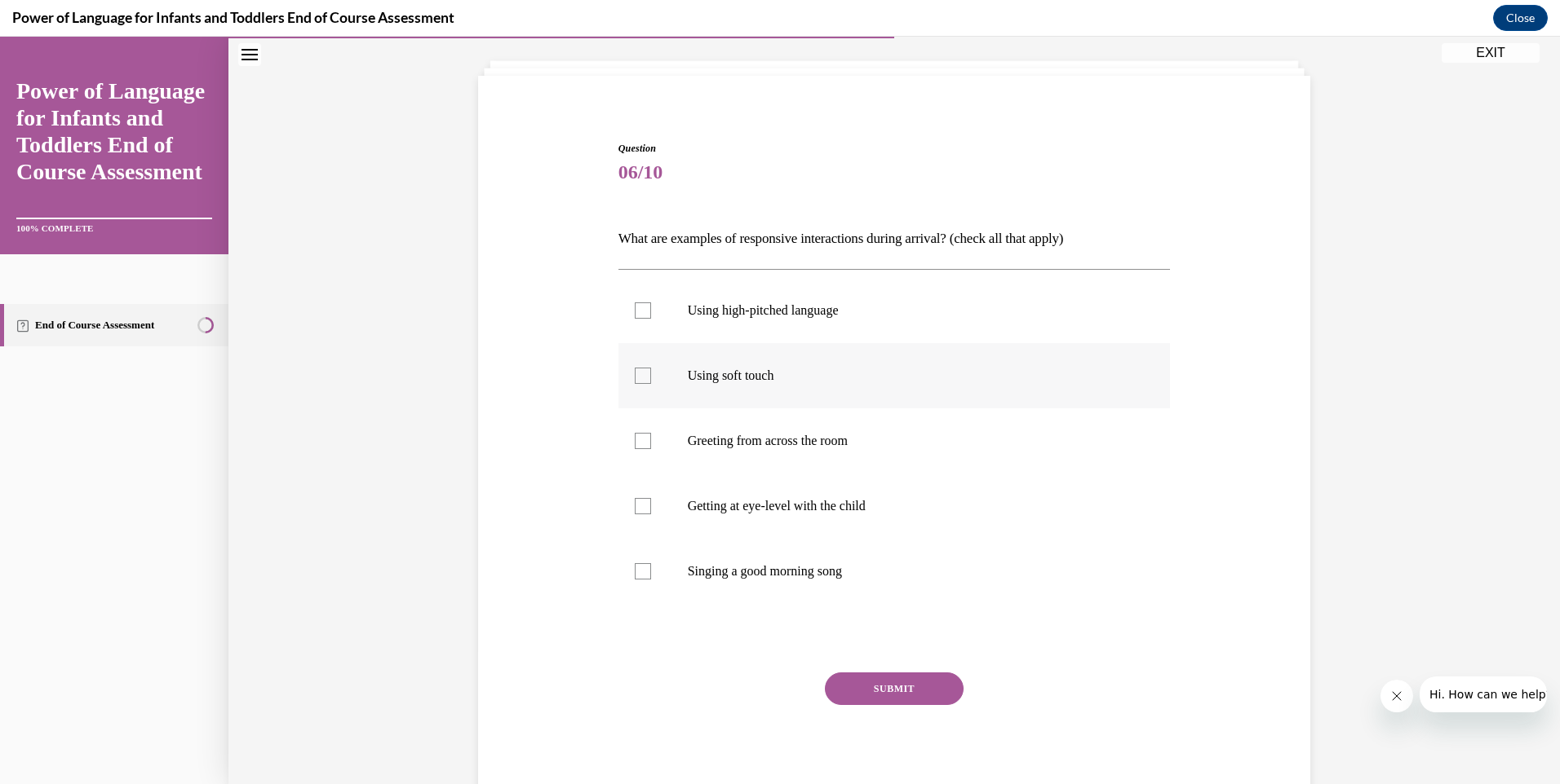
click at [635, 375] on div at bounding box center [643, 376] width 17 height 17
click at [635, 375] on input "Using soft touch" at bounding box center [643, 376] width 17 height 17
checkbox input "true"
click at [635, 506] on div at bounding box center [643, 506] width 17 height 17
click at [635, 506] on input "Getting at eye-level with the child" at bounding box center [643, 506] width 17 height 17
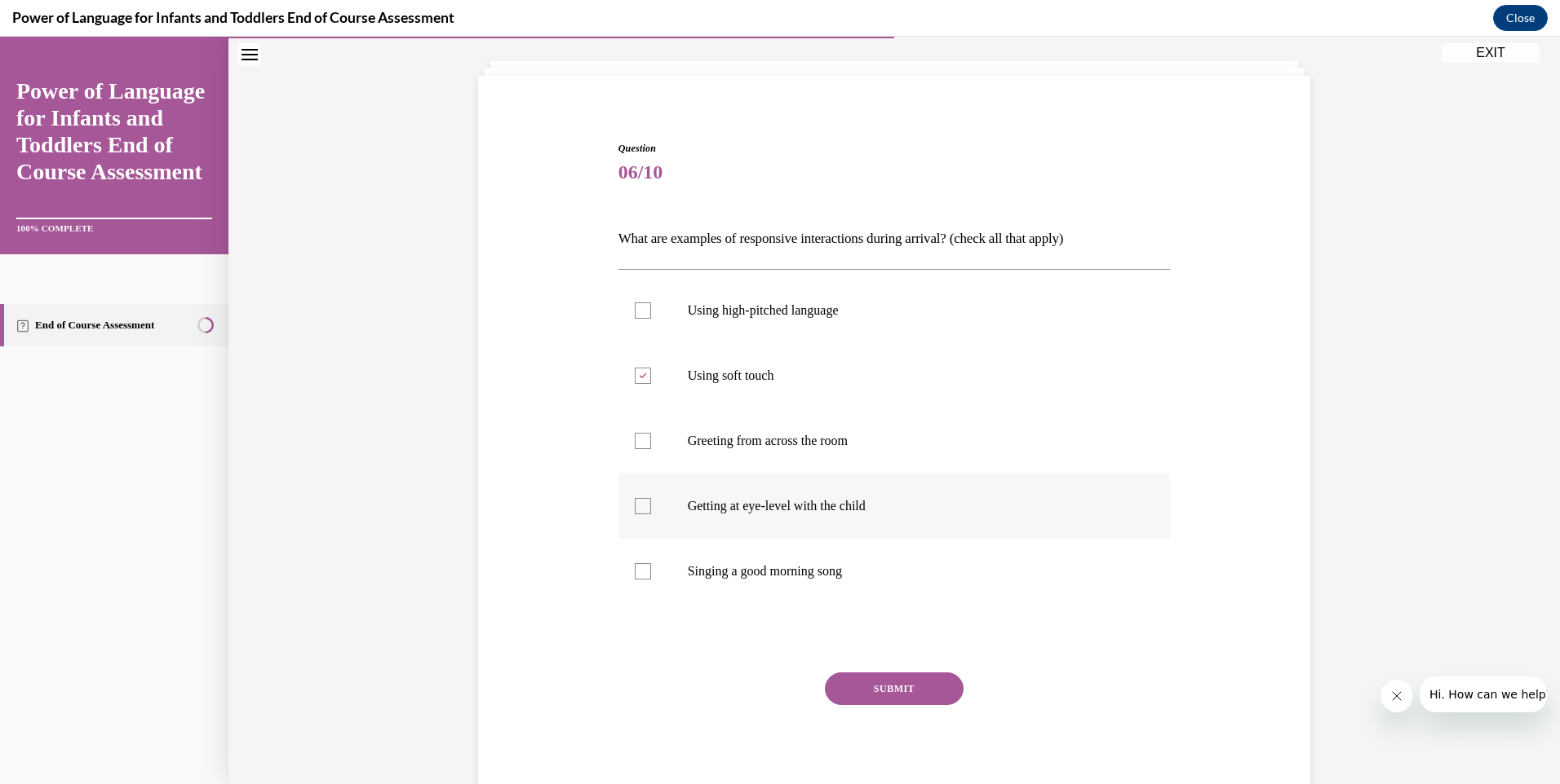
checkbox input "true"
click at [880, 684] on button "SUBMIT" at bounding box center [894, 688] width 139 height 32
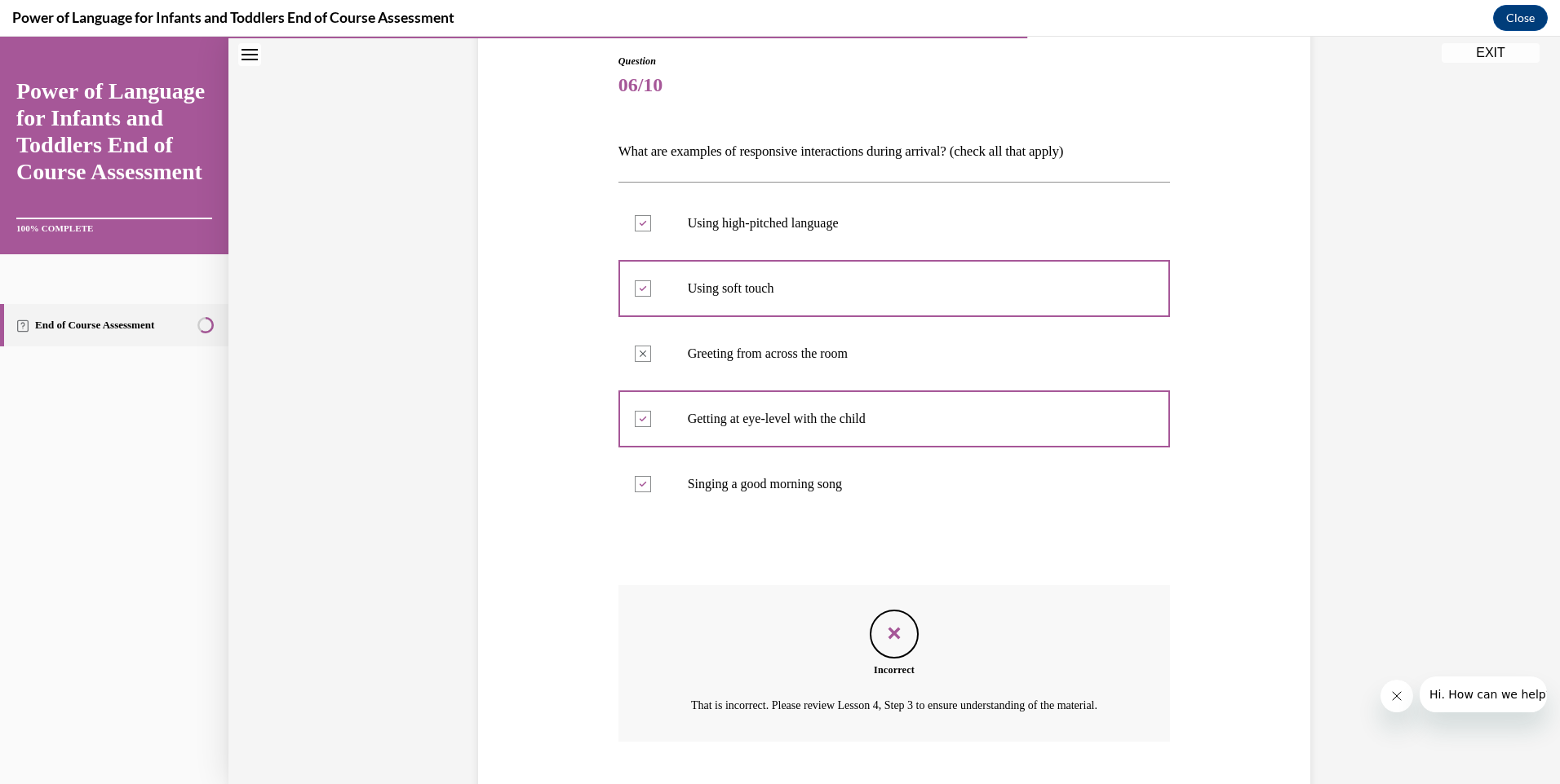
scroll to position [291, 0]
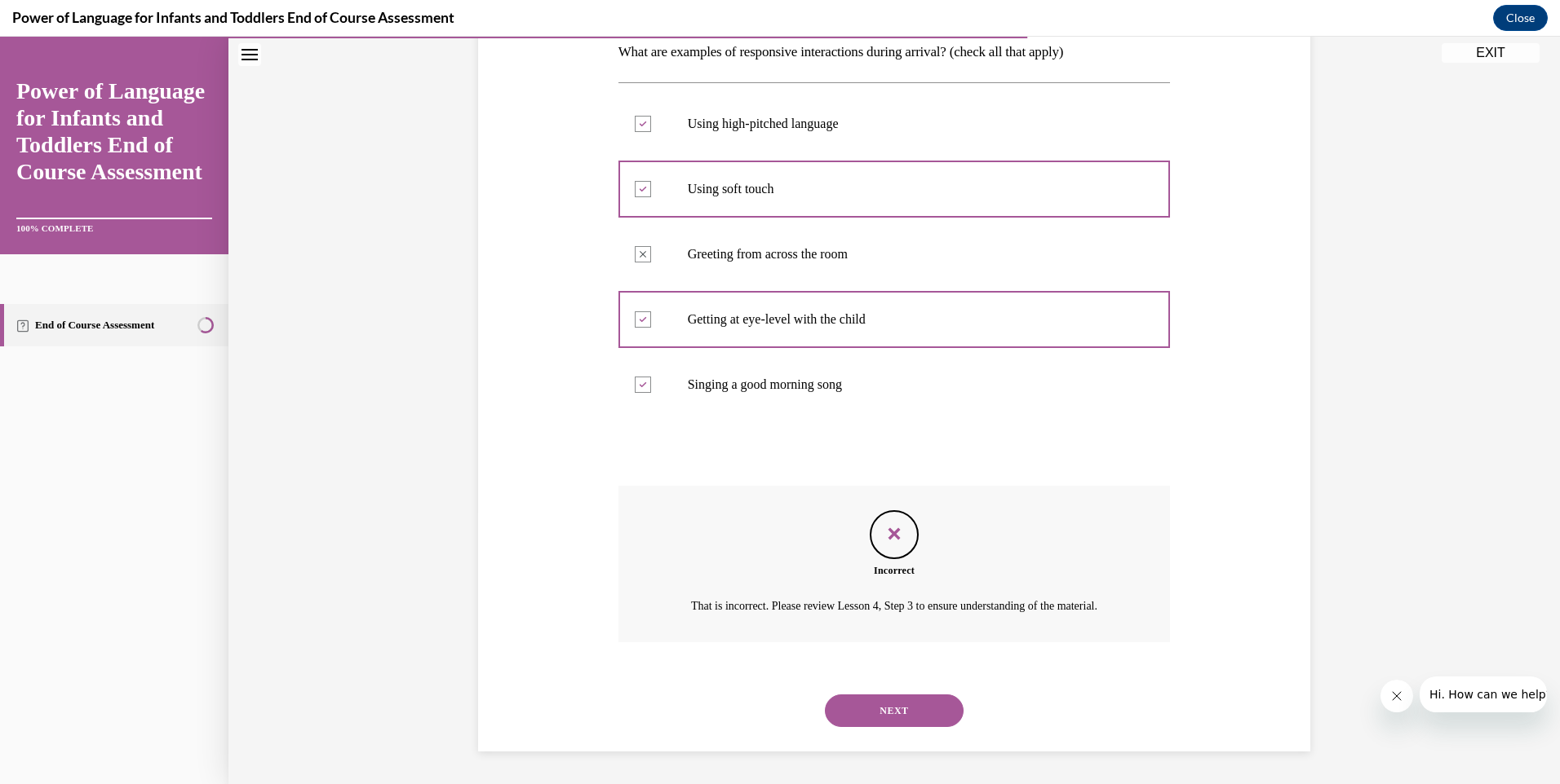
click at [898, 702] on button "NEXT" at bounding box center [894, 710] width 139 height 32
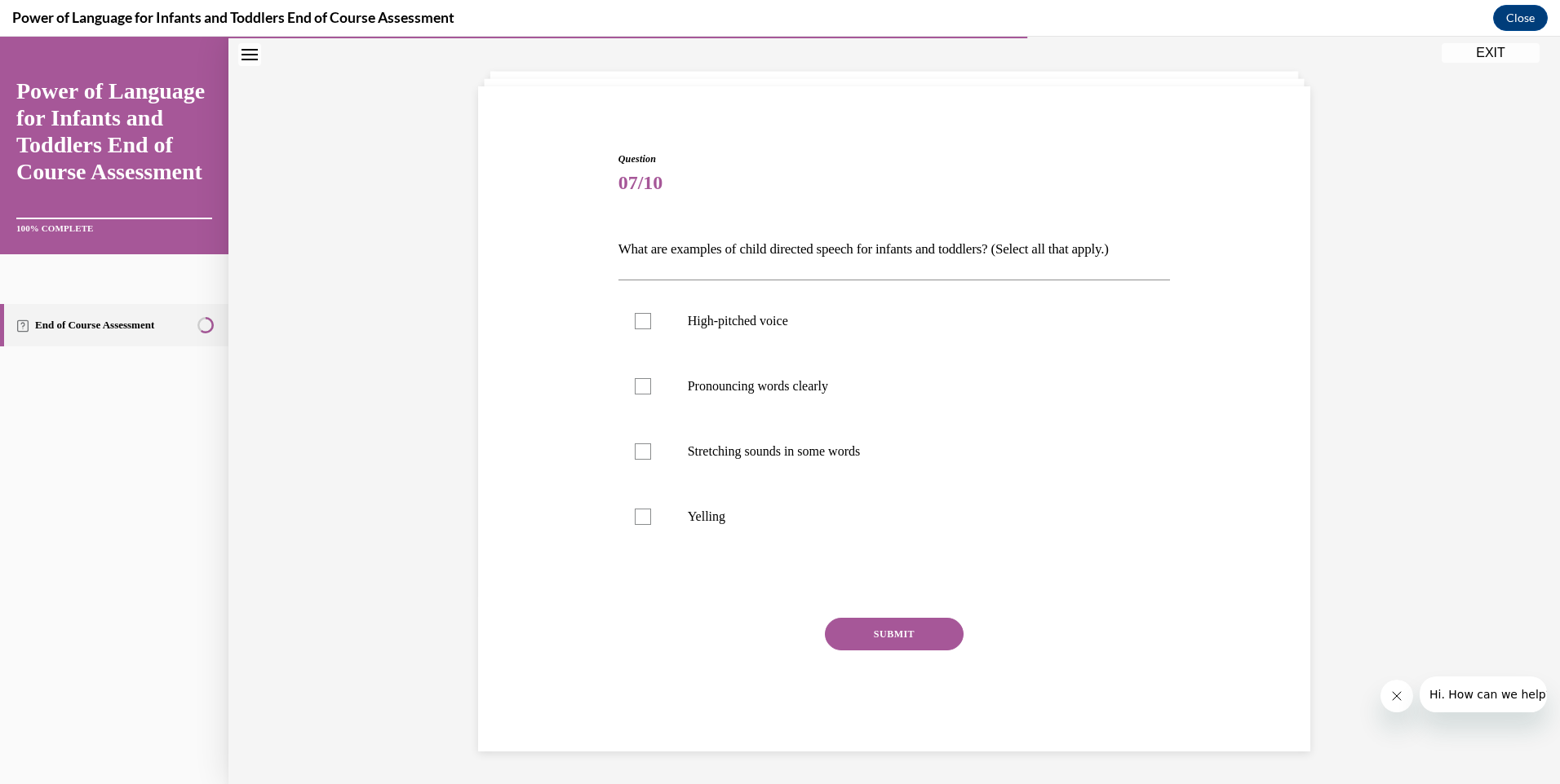
scroll to position [75, 0]
click at [635, 384] on div at bounding box center [643, 386] width 17 height 17
click at [635, 384] on input "Pronouncing words clearly" at bounding box center [643, 386] width 17 height 17
checkbox input "true"
click at [637, 452] on div at bounding box center [643, 451] width 17 height 17
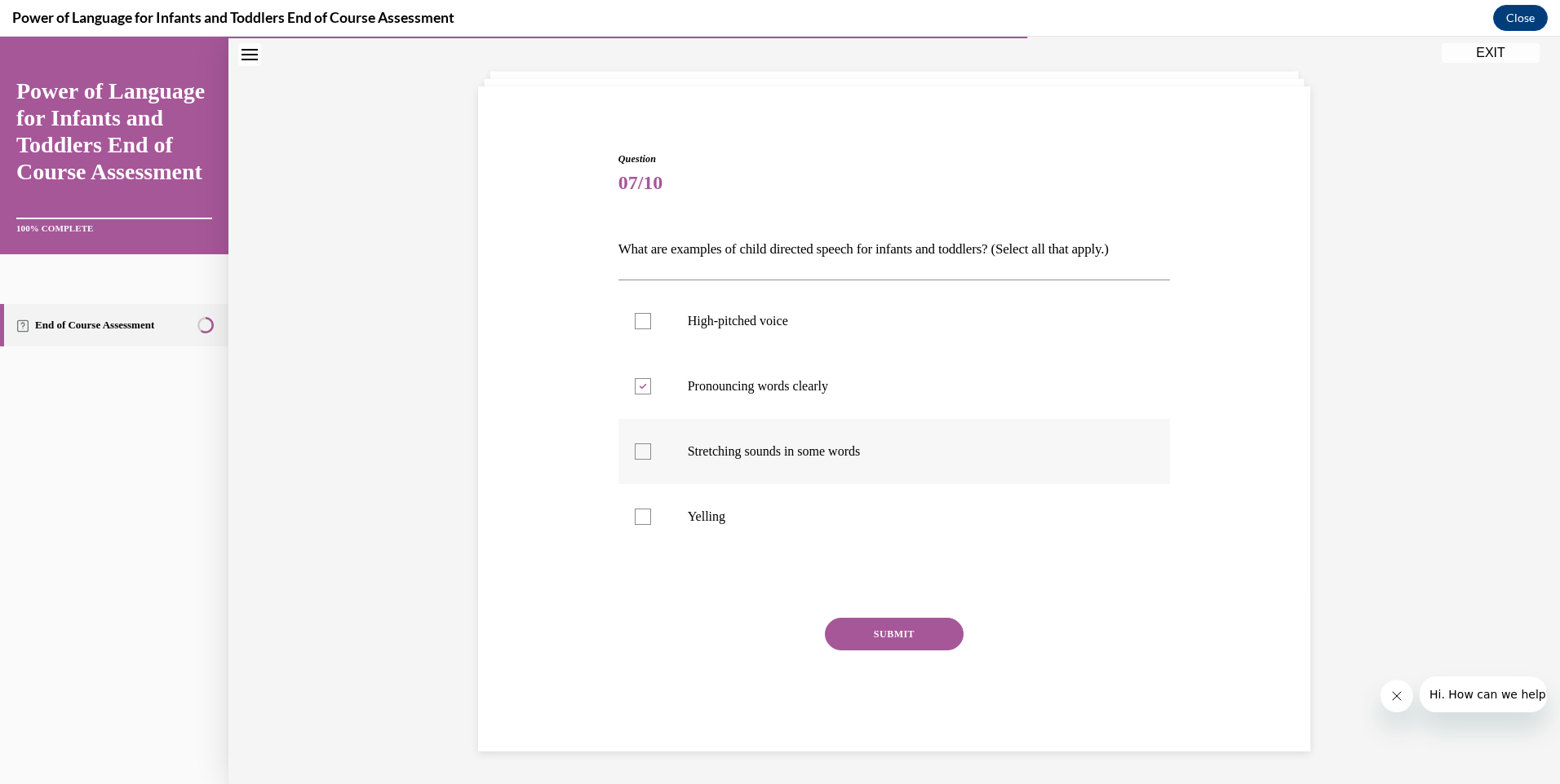
click at [637, 452] on input "Stretching sounds in some words" at bounding box center [643, 451] width 17 height 17
checkbox input "true"
click at [636, 326] on div at bounding box center [643, 321] width 17 height 17
click at [636, 326] on input "High-pitched voice" at bounding box center [643, 321] width 17 height 17
checkbox input "true"
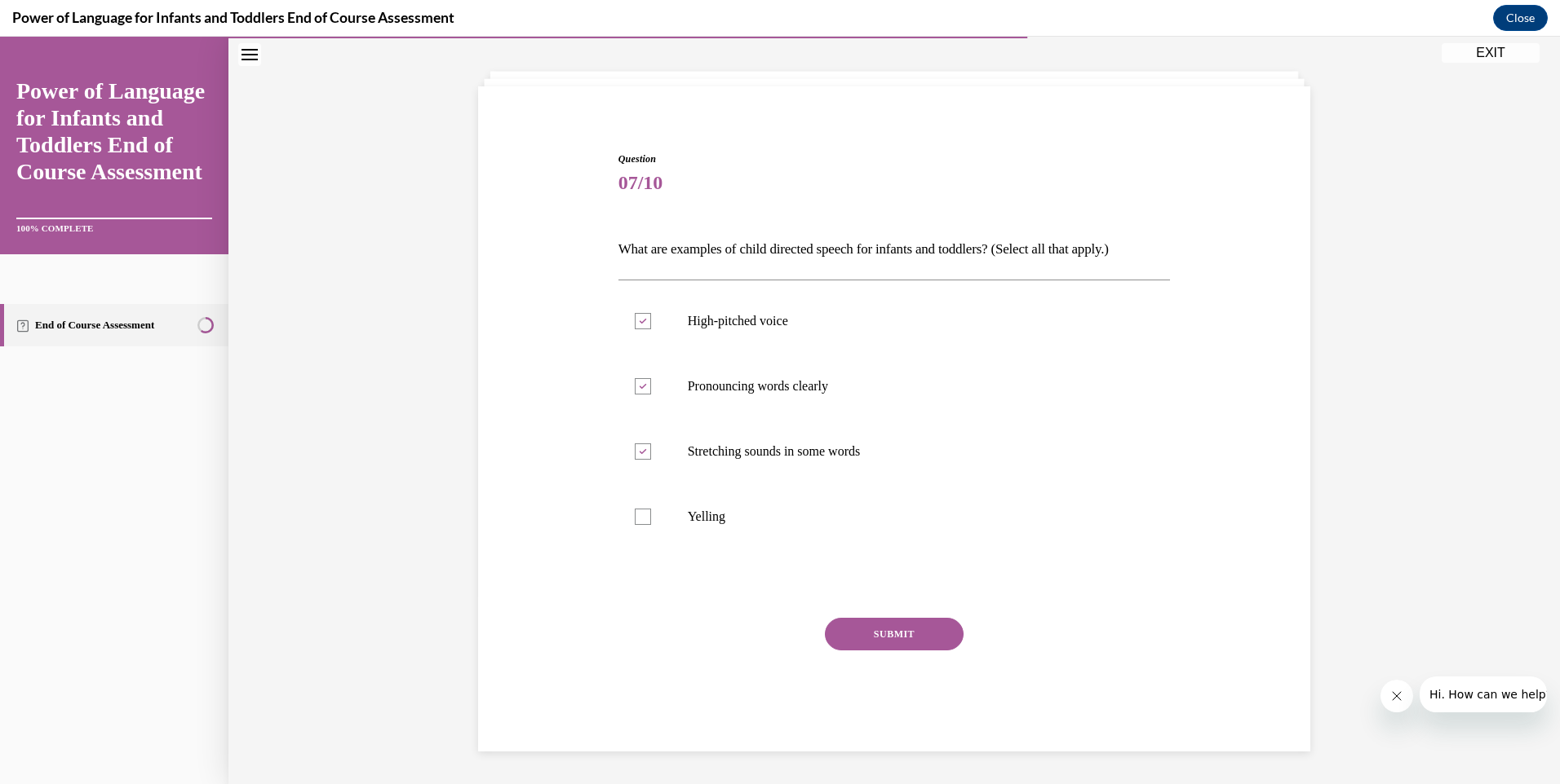
click at [882, 631] on button "SUBMIT" at bounding box center [894, 634] width 139 height 32
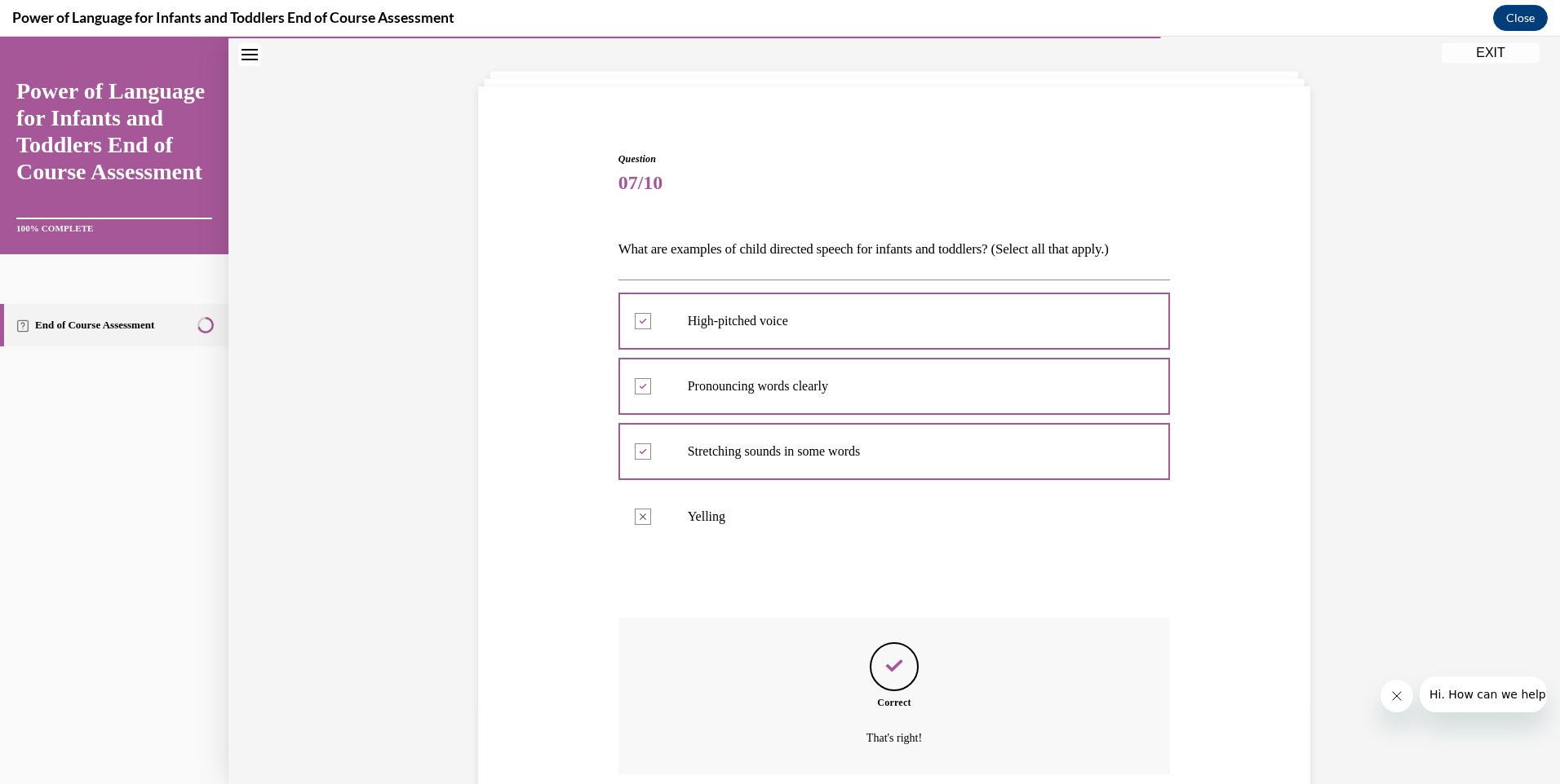
scroll to position [207, 0]
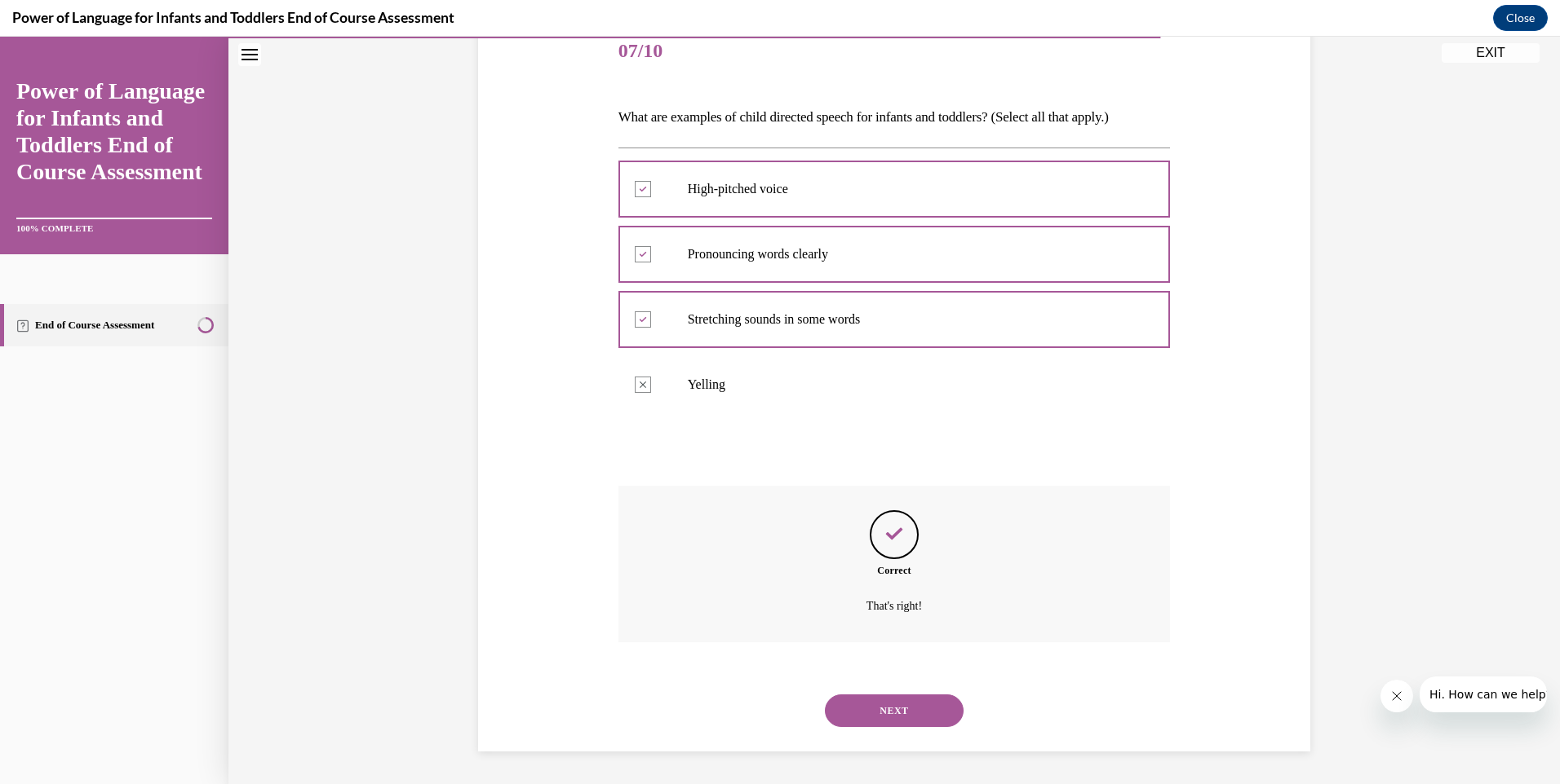
click at [905, 708] on button "NEXT" at bounding box center [894, 710] width 139 height 32
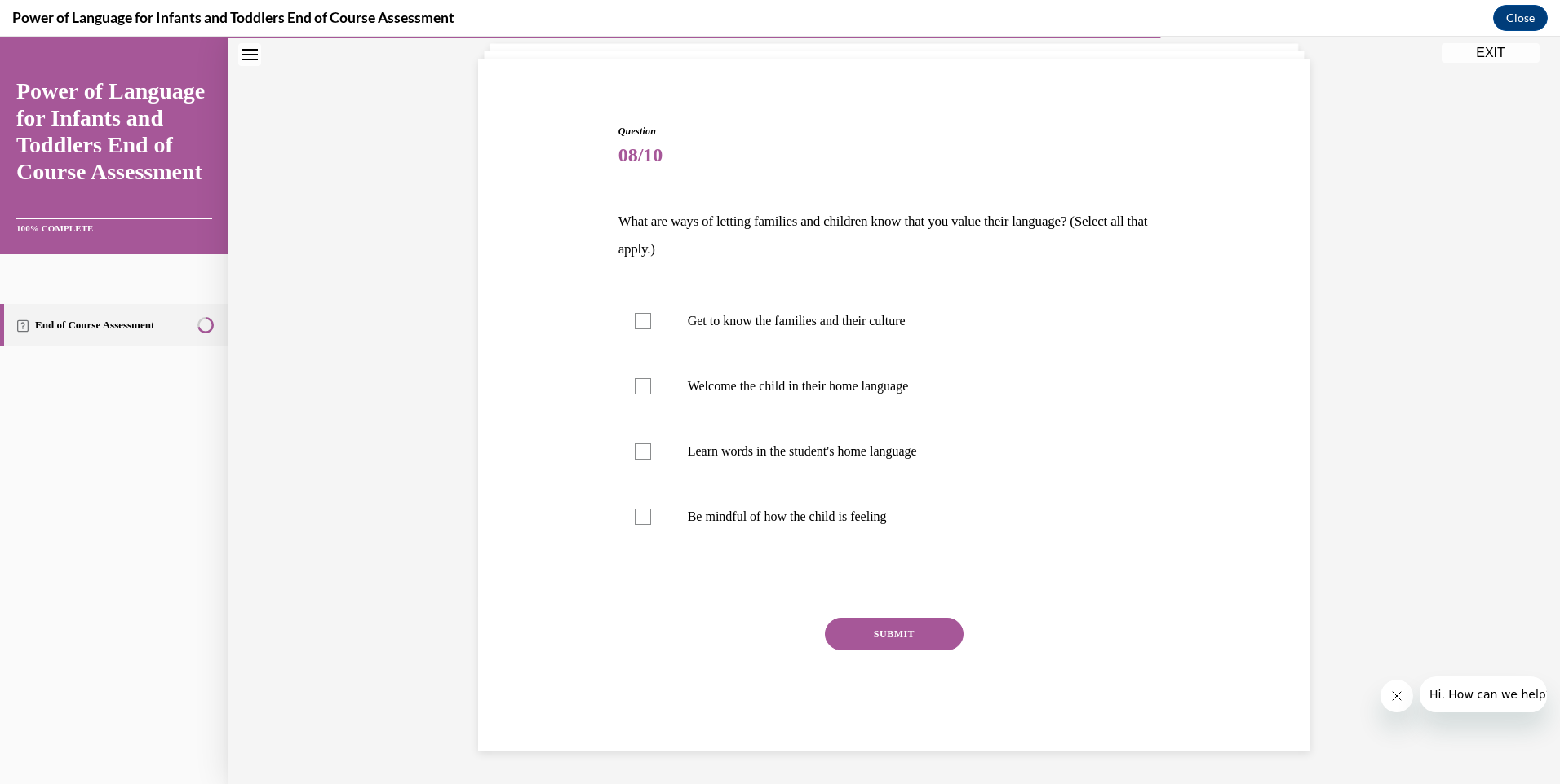
scroll to position [103, 0]
click at [635, 318] on div at bounding box center [643, 321] width 17 height 17
click at [635, 318] on input "Get to know the families and their culture" at bounding box center [643, 321] width 17 height 17
checkbox input "true"
click at [637, 389] on div at bounding box center [643, 386] width 17 height 17
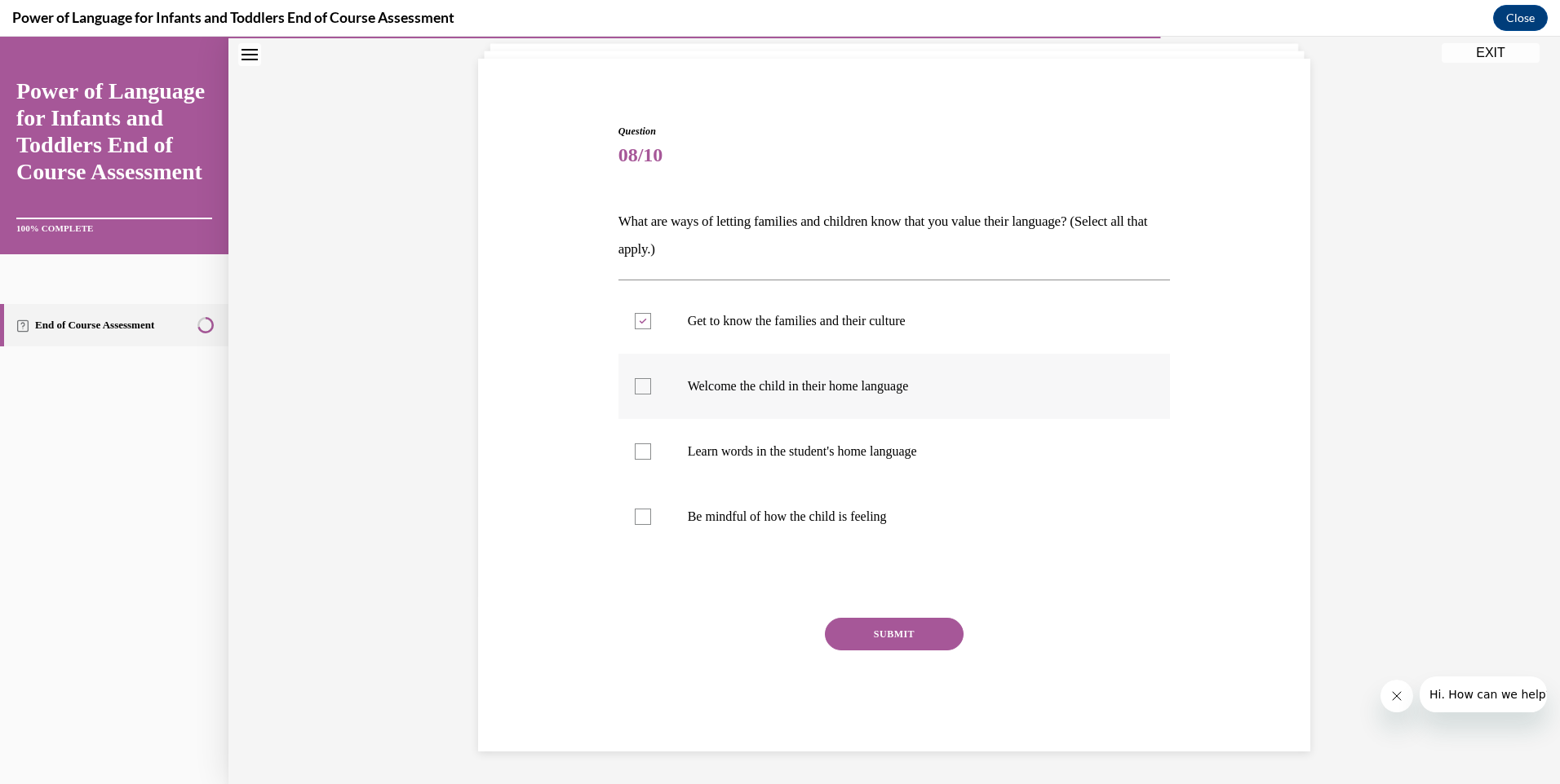
click at [637, 389] on input "Welcome the child in their home language" at bounding box center [643, 386] width 17 height 17
checkbox input "true"
click at [636, 456] on div at bounding box center [643, 451] width 17 height 17
click at [636, 456] on input "Learn words in the student's home language" at bounding box center [643, 451] width 17 height 17
checkbox input "true"
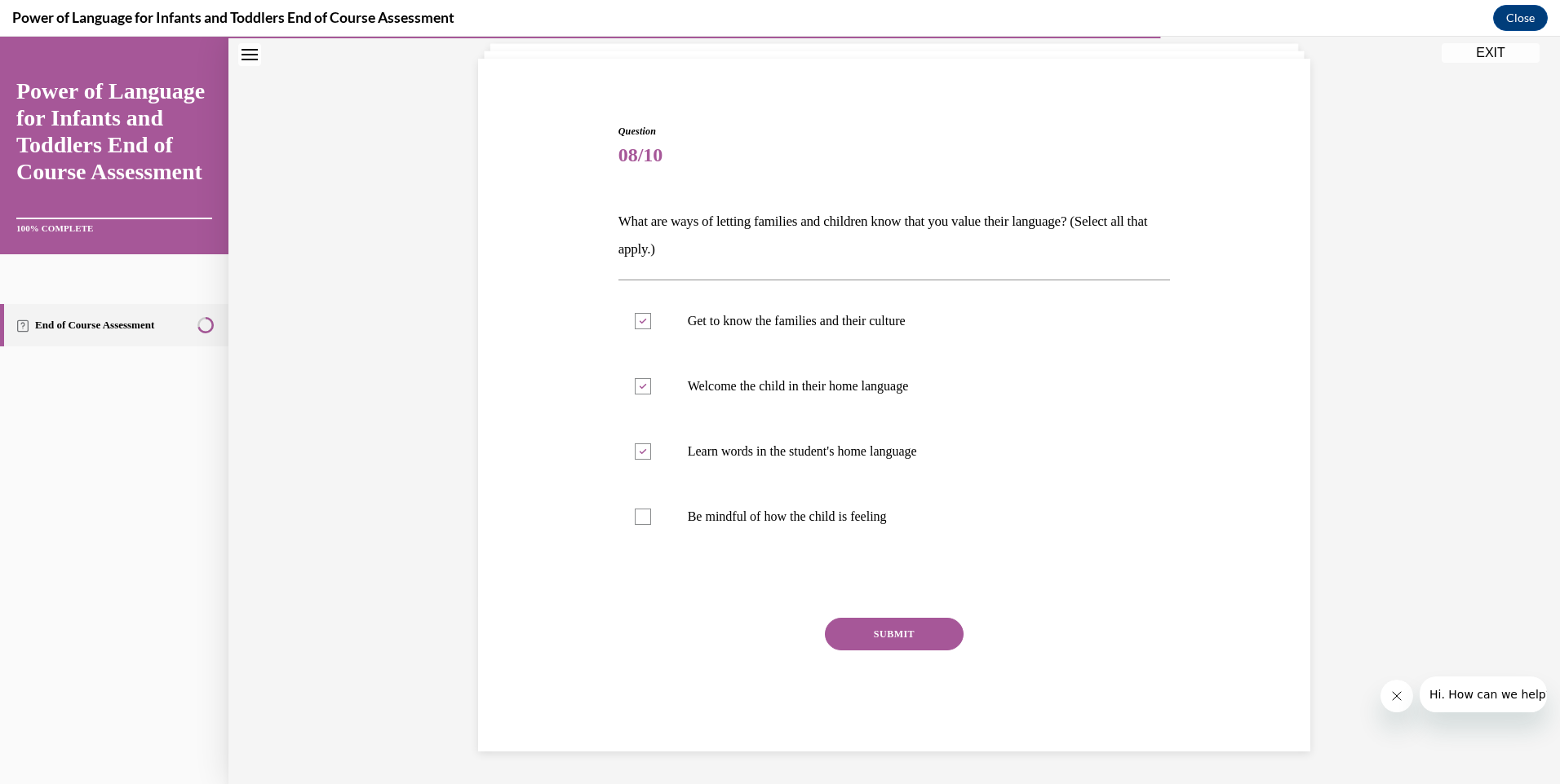
click at [879, 634] on button "SUBMIT" at bounding box center [894, 634] width 139 height 32
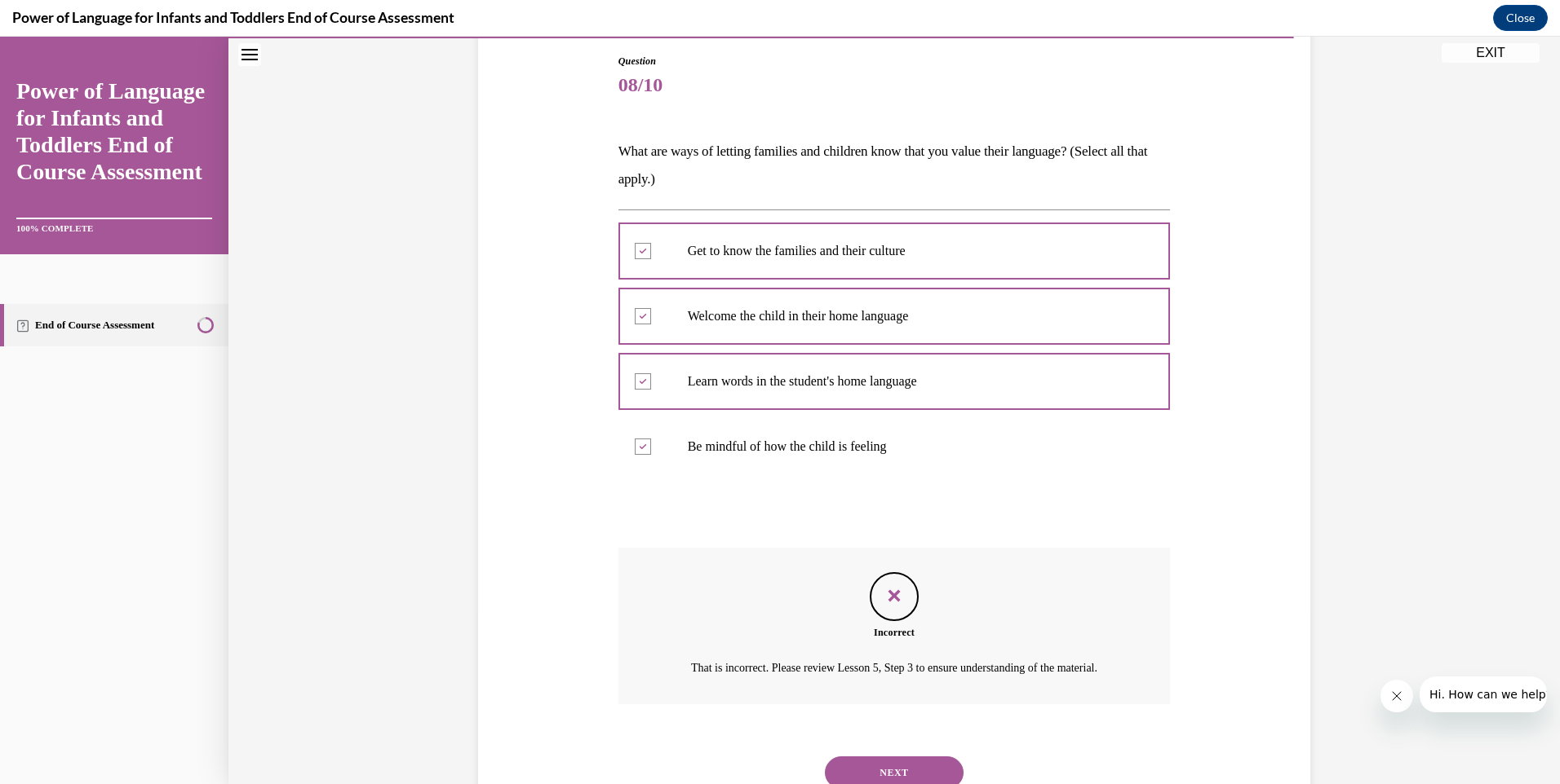
scroll to position [255, 0]
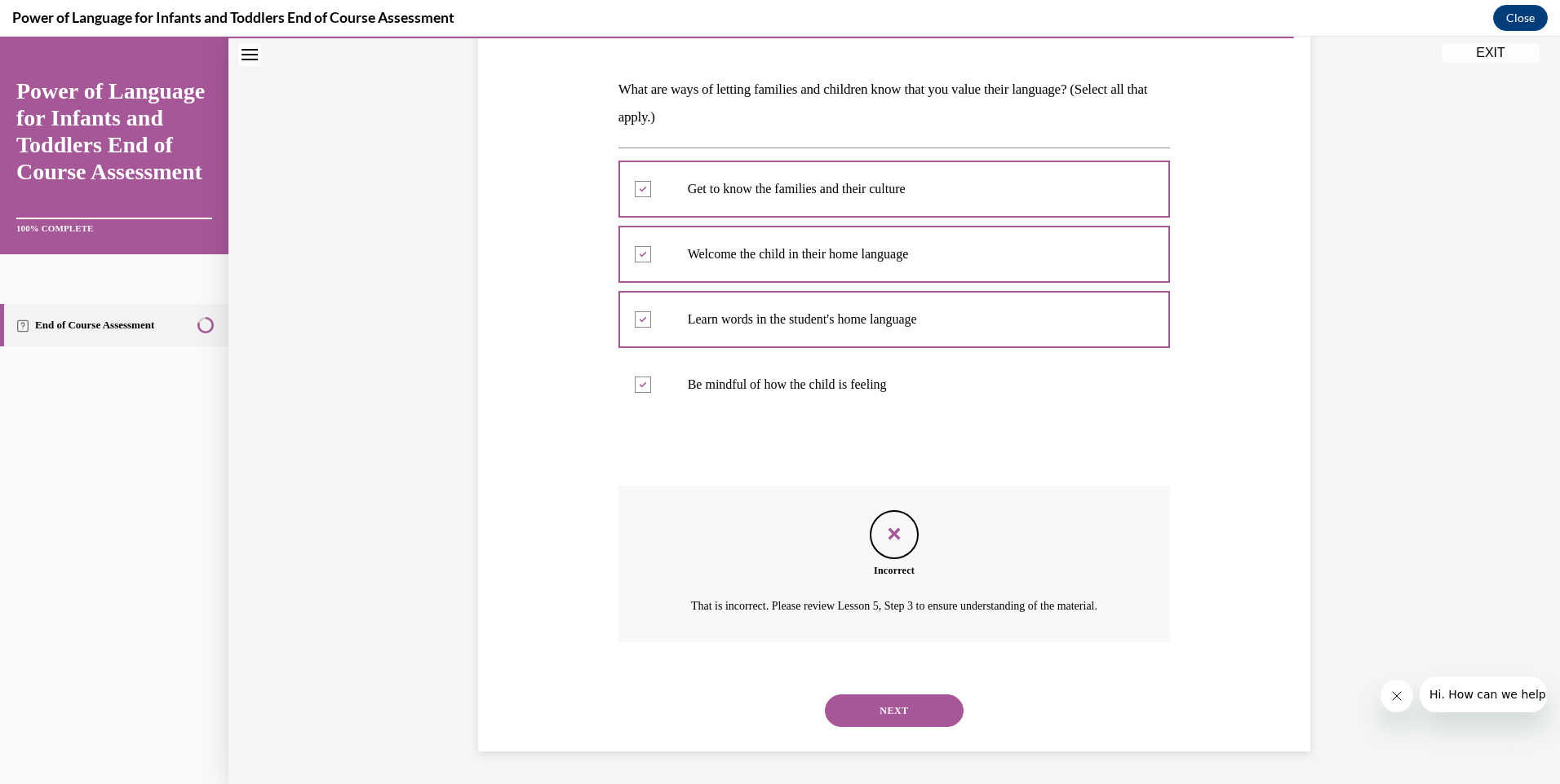
click at [890, 706] on button "NEXT" at bounding box center [894, 710] width 139 height 32
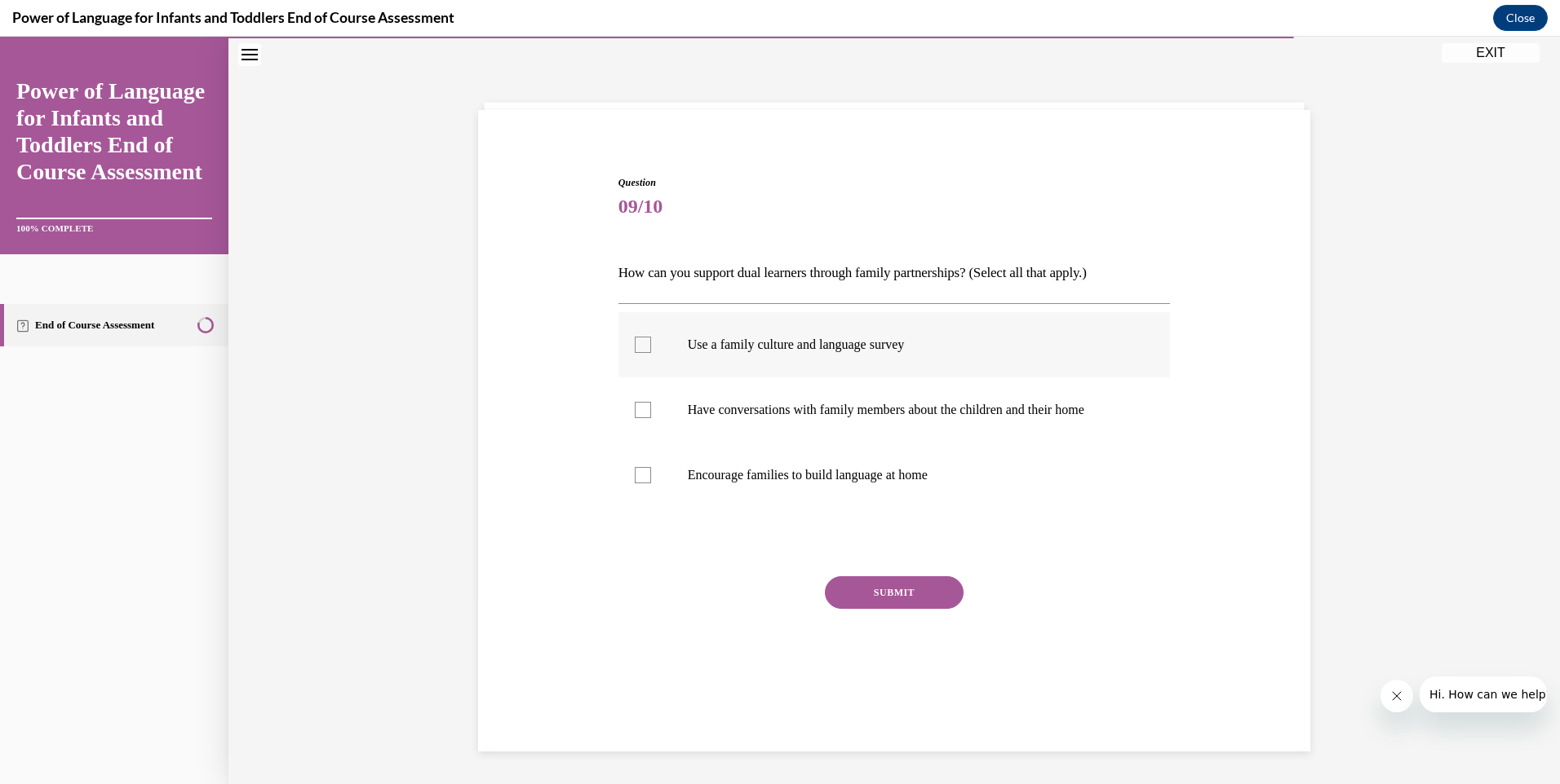
click at [630, 336] on label "Use a family culture and language survey" at bounding box center [894, 345] width 552 height 65
click at [635, 337] on input "Use a family culture and language survey" at bounding box center [643, 345] width 17 height 17
checkbox input "true"
click at [639, 407] on div at bounding box center [643, 410] width 17 height 17
click at [639, 407] on input "Have conversations with family members about the children and their home" at bounding box center [643, 410] width 17 height 17
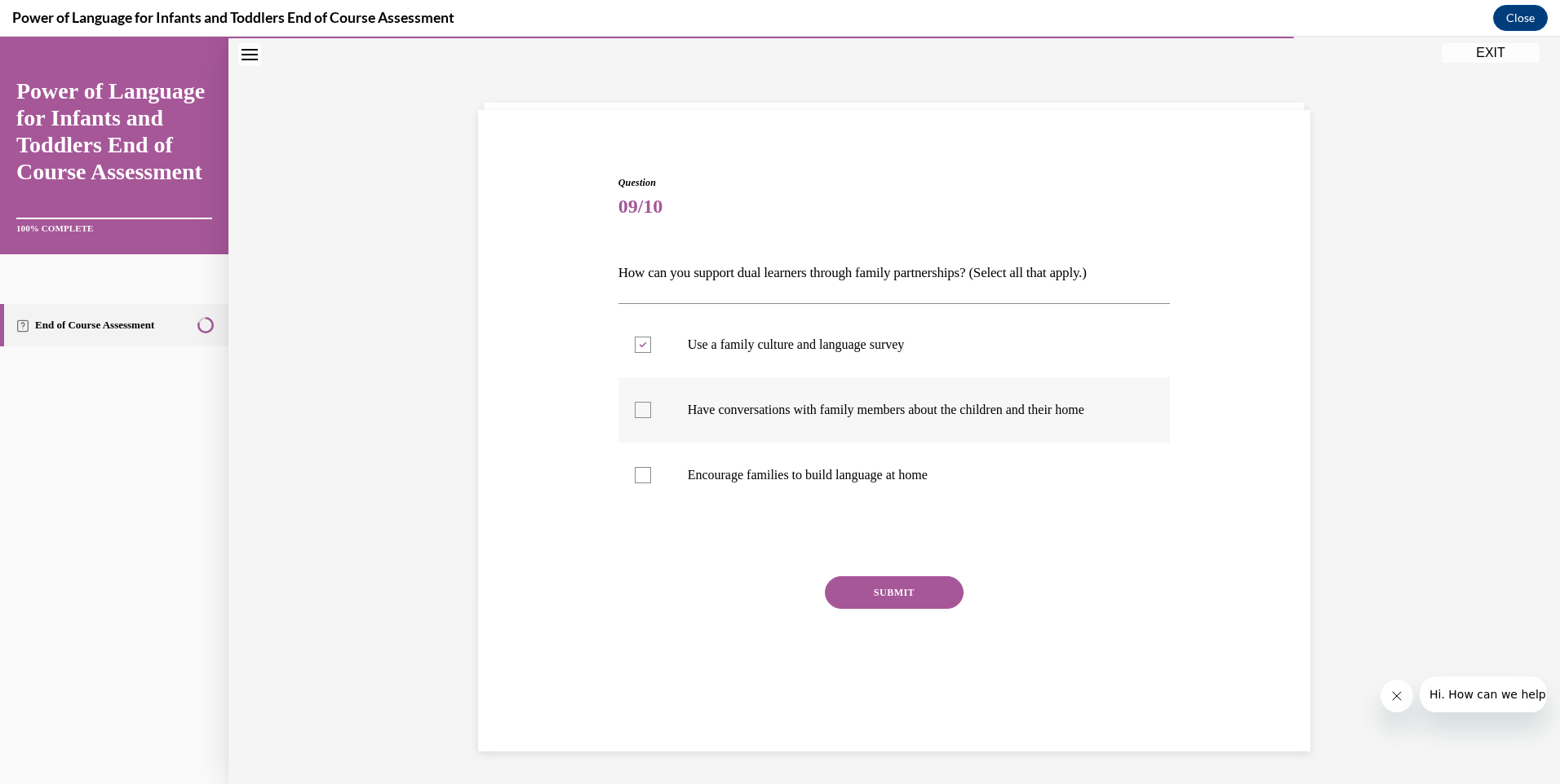
checkbox input "true"
click at [637, 482] on div at bounding box center [643, 475] width 17 height 17
click at [637, 482] on input "Encourage families to build language at home" at bounding box center [643, 475] width 17 height 17
checkbox input "true"
click at [892, 592] on button "SUBMIT" at bounding box center [894, 593] width 139 height 32
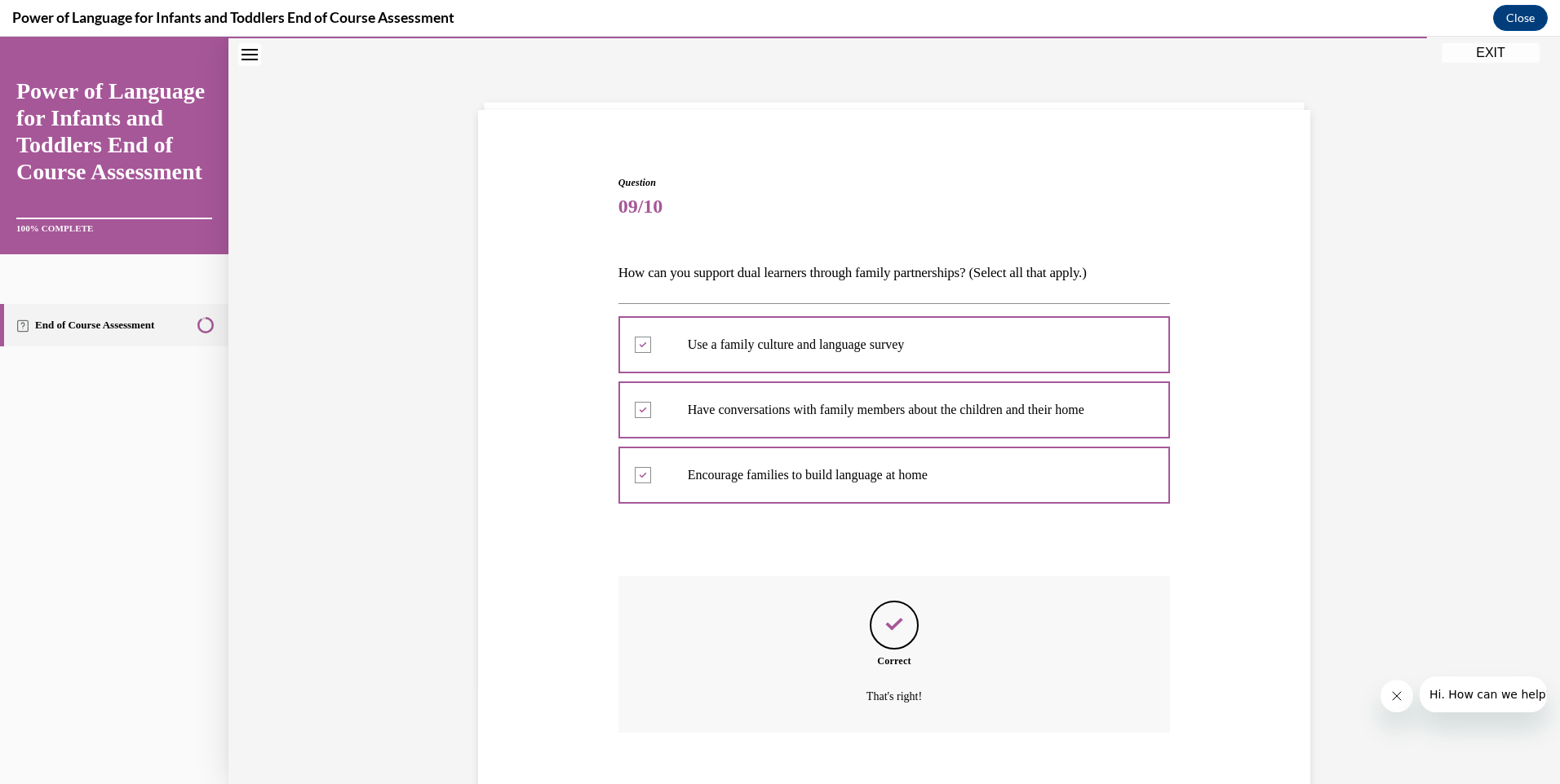
scroll to position [142, 0]
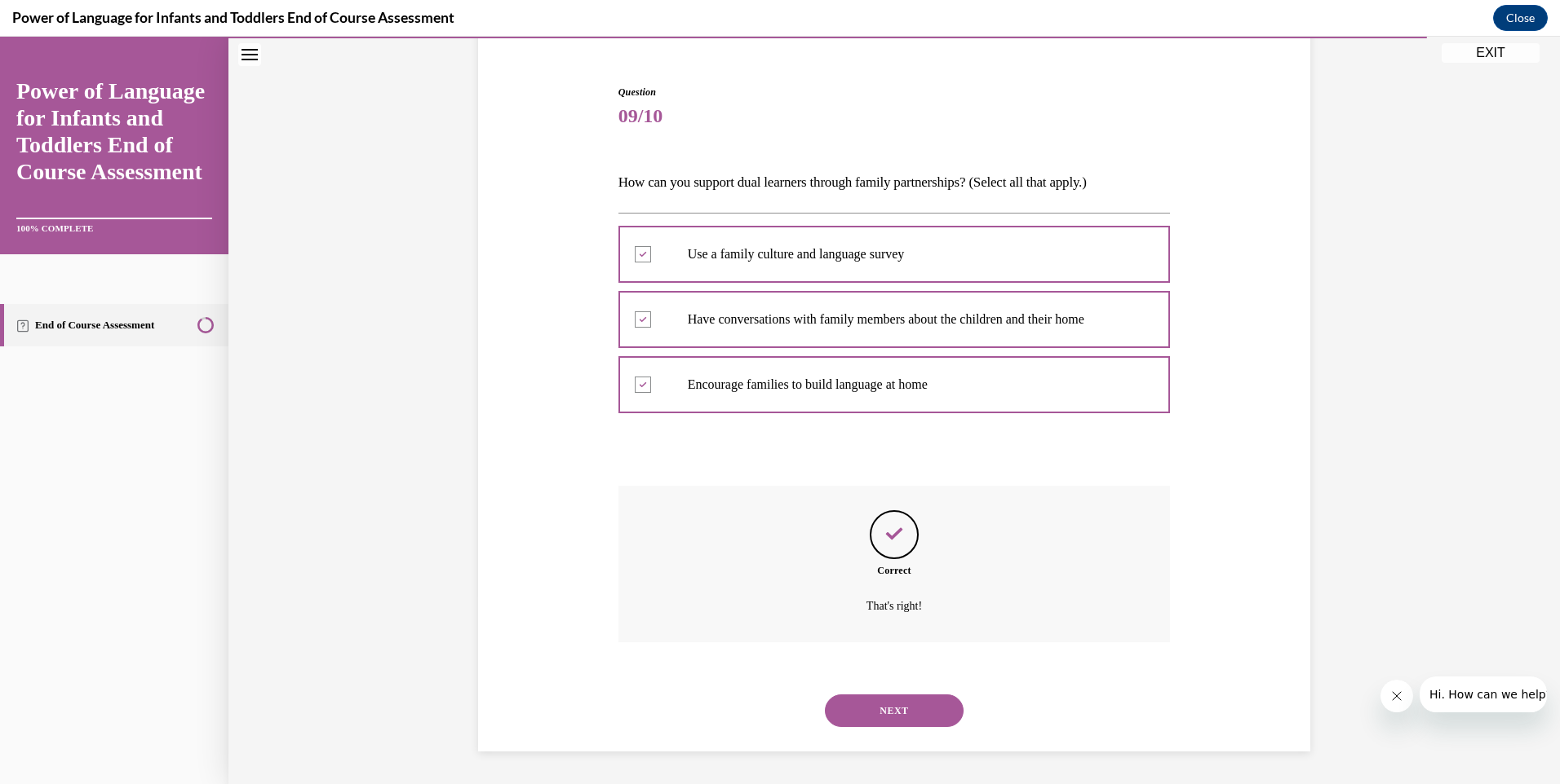
click at [900, 710] on button "NEXT" at bounding box center [894, 710] width 139 height 32
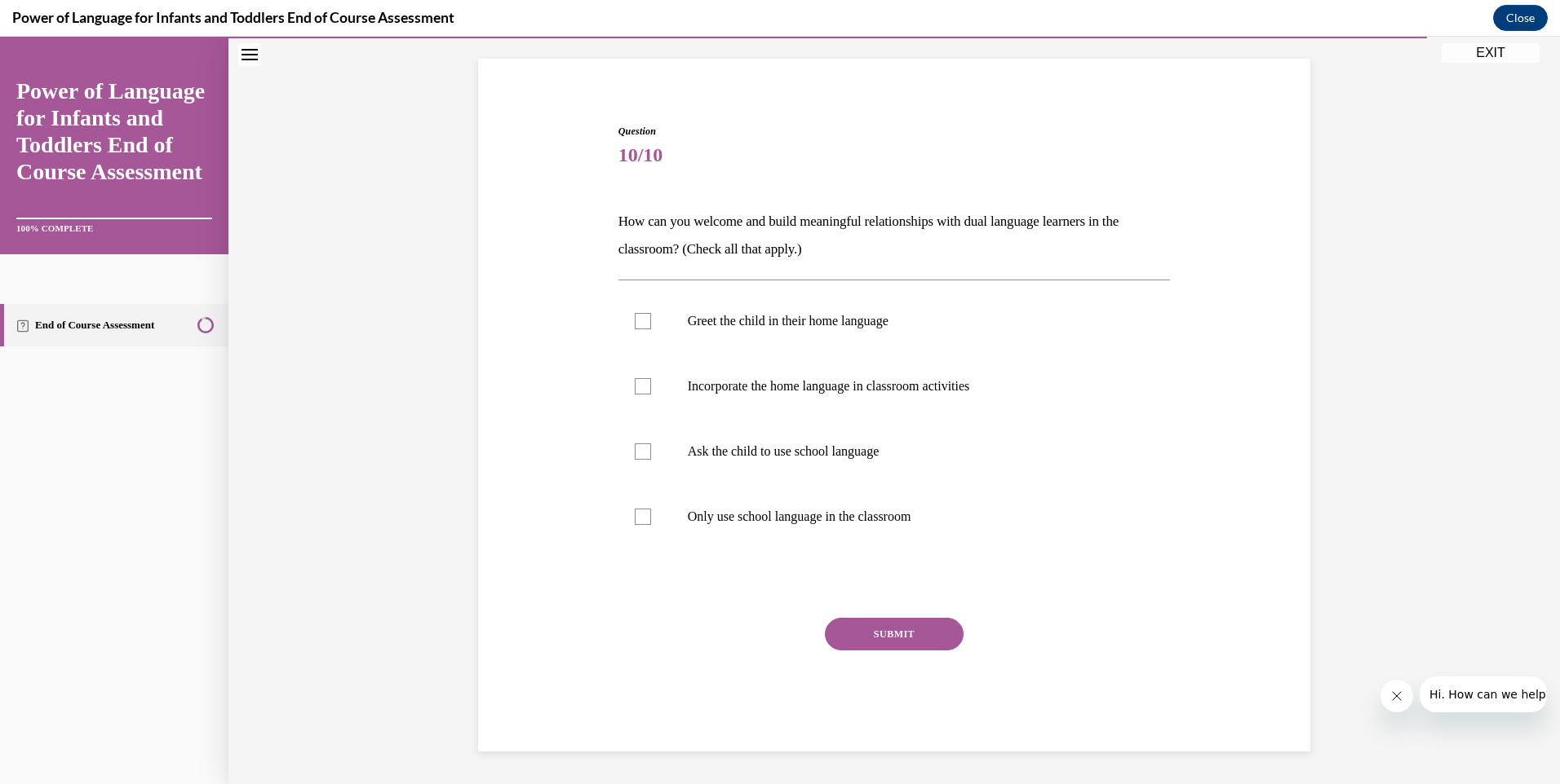
scroll to position [103, 0]
click at [635, 324] on div at bounding box center [643, 321] width 17 height 17
click at [635, 324] on input "Greet the child in their home language" at bounding box center [643, 321] width 17 height 17
checkbox input "true"
click at [635, 388] on div at bounding box center [643, 386] width 17 height 17
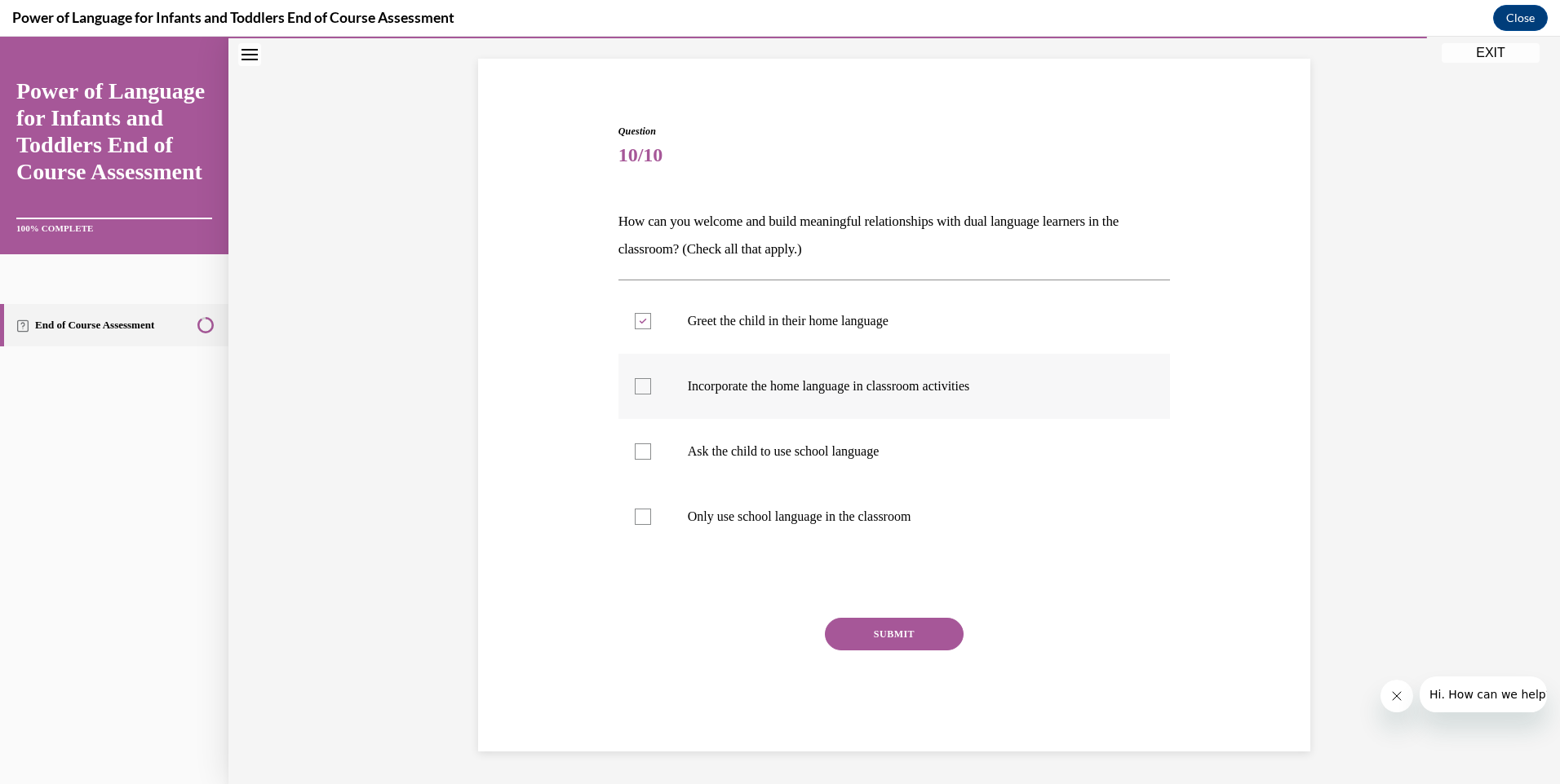
click at [635, 388] on input "Incorporate the home language in classroom activities" at bounding box center [643, 386] width 17 height 17
checkbox input "true"
click at [890, 631] on button "SUBMIT" at bounding box center [894, 634] width 139 height 32
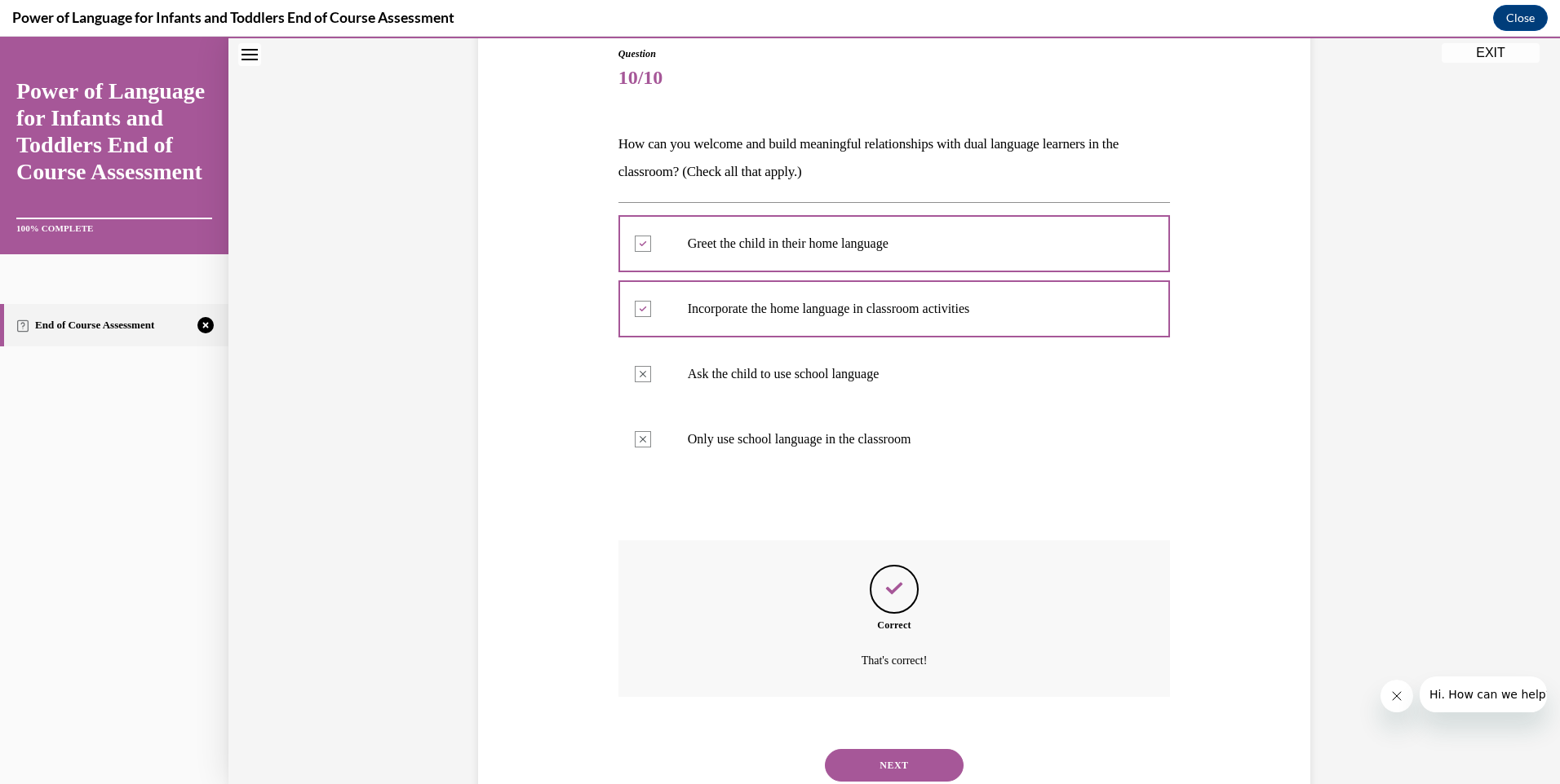
scroll to position [234, 0]
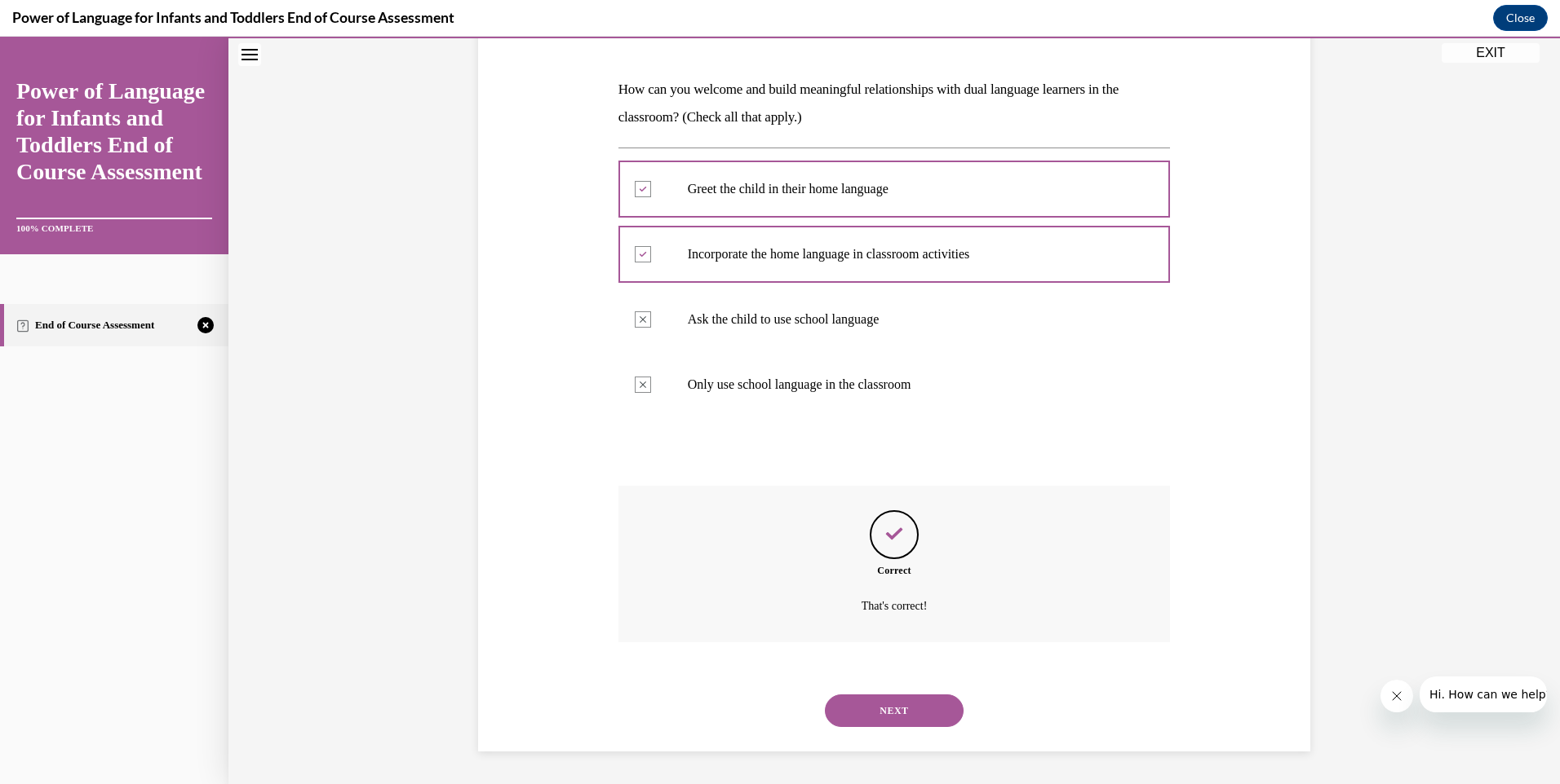
click at [921, 710] on button "NEXT" at bounding box center [894, 710] width 139 height 32
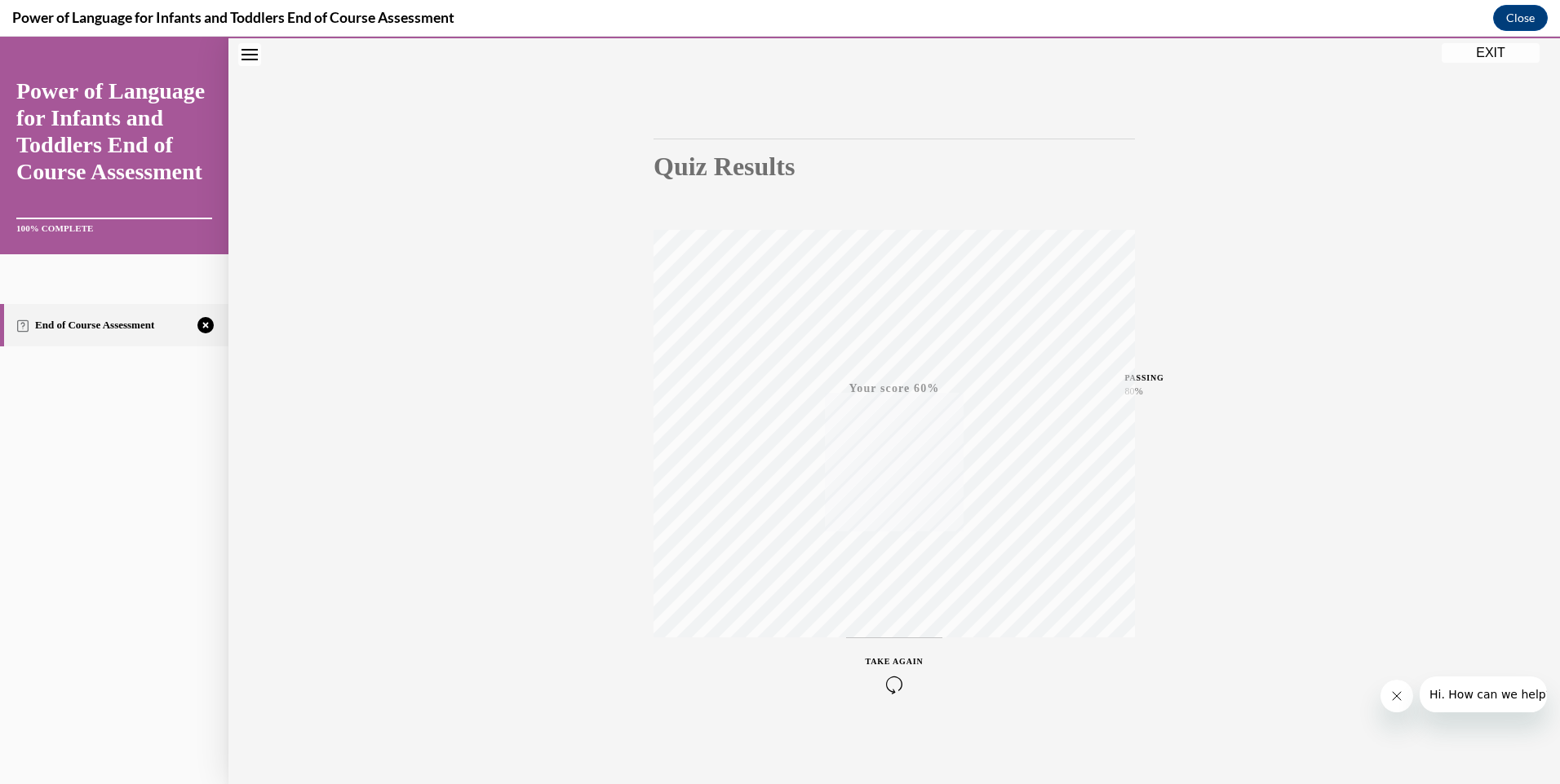
click at [887, 684] on icon "button" at bounding box center [894, 685] width 58 height 18
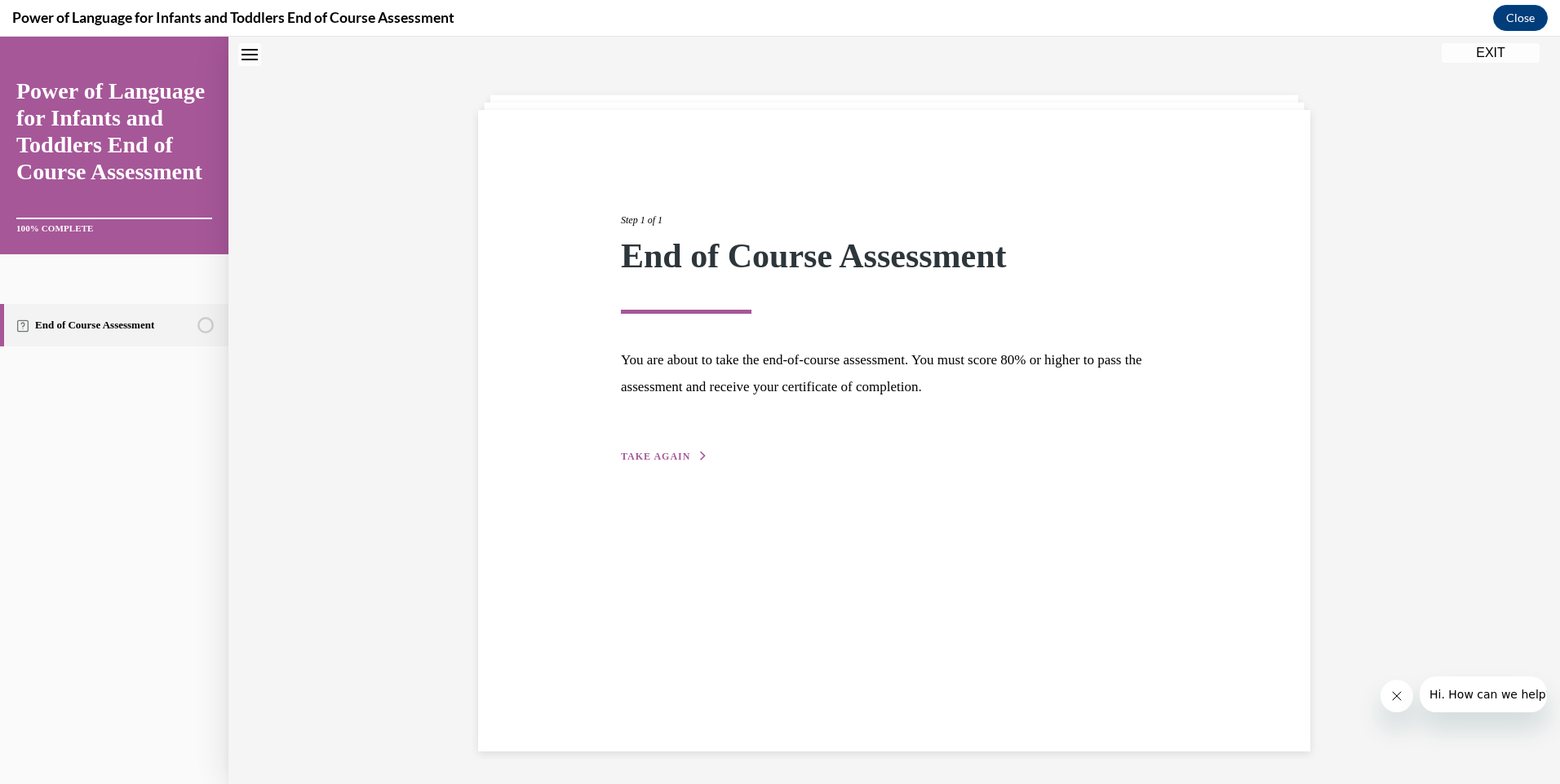
scroll to position [52, 0]
click at [662, 458] on span "TAKE AGAIN" at bounding box center [655, 457] width 69 height 11
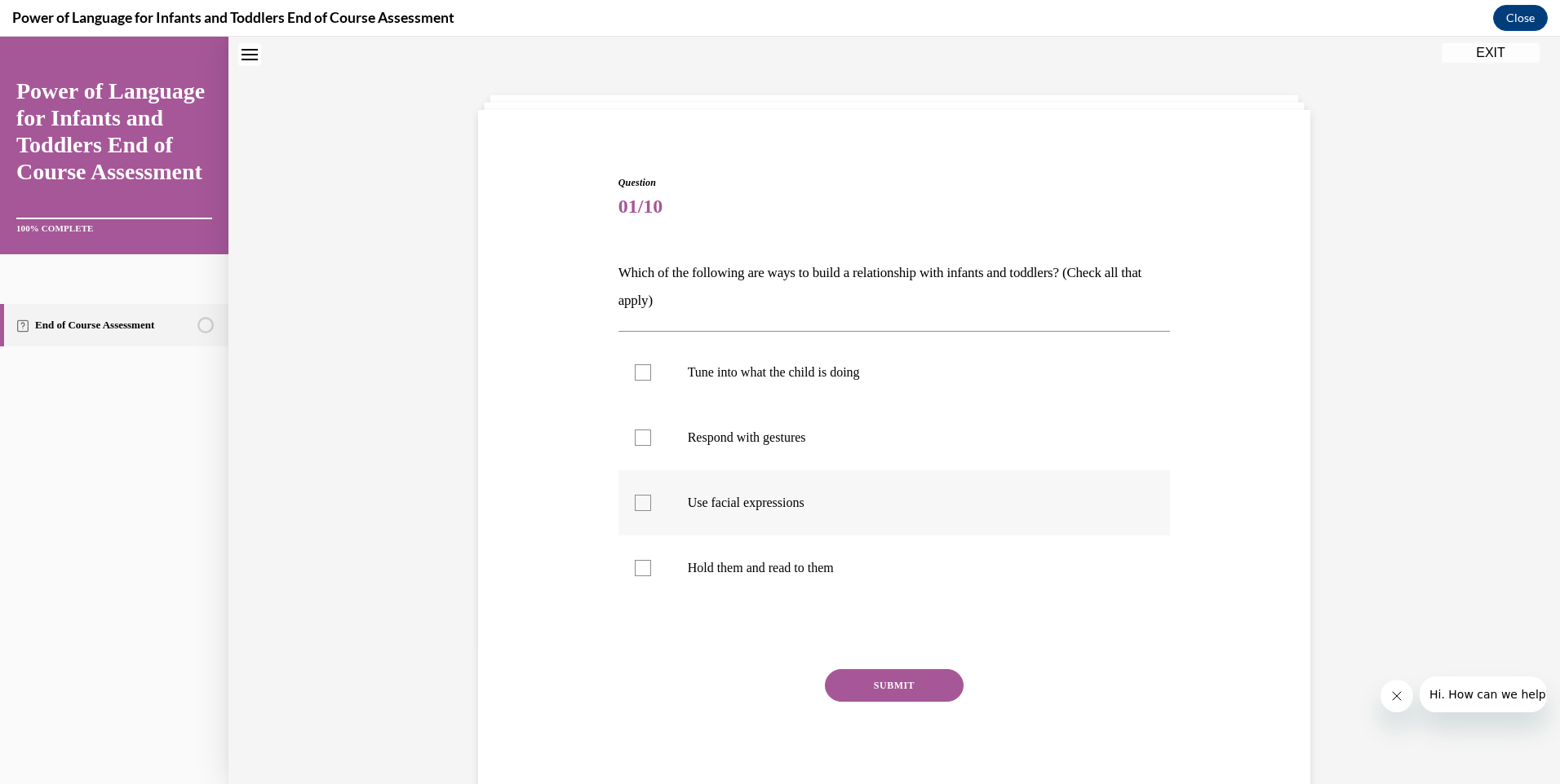
click at [636, 500] on div at bounding box center [643, 503] width 17 height 17
click at [636, 500] on input "Use facial expressions" at bounding box center [643, 503] width 17 height 17
checkbox input "true"
click at [635, 434] on div at bounding box center [643, 437] width 17 height 17
click at [635, 434] on input "Respond with gestures" at bounding box center [643, 437] width 17 height 17
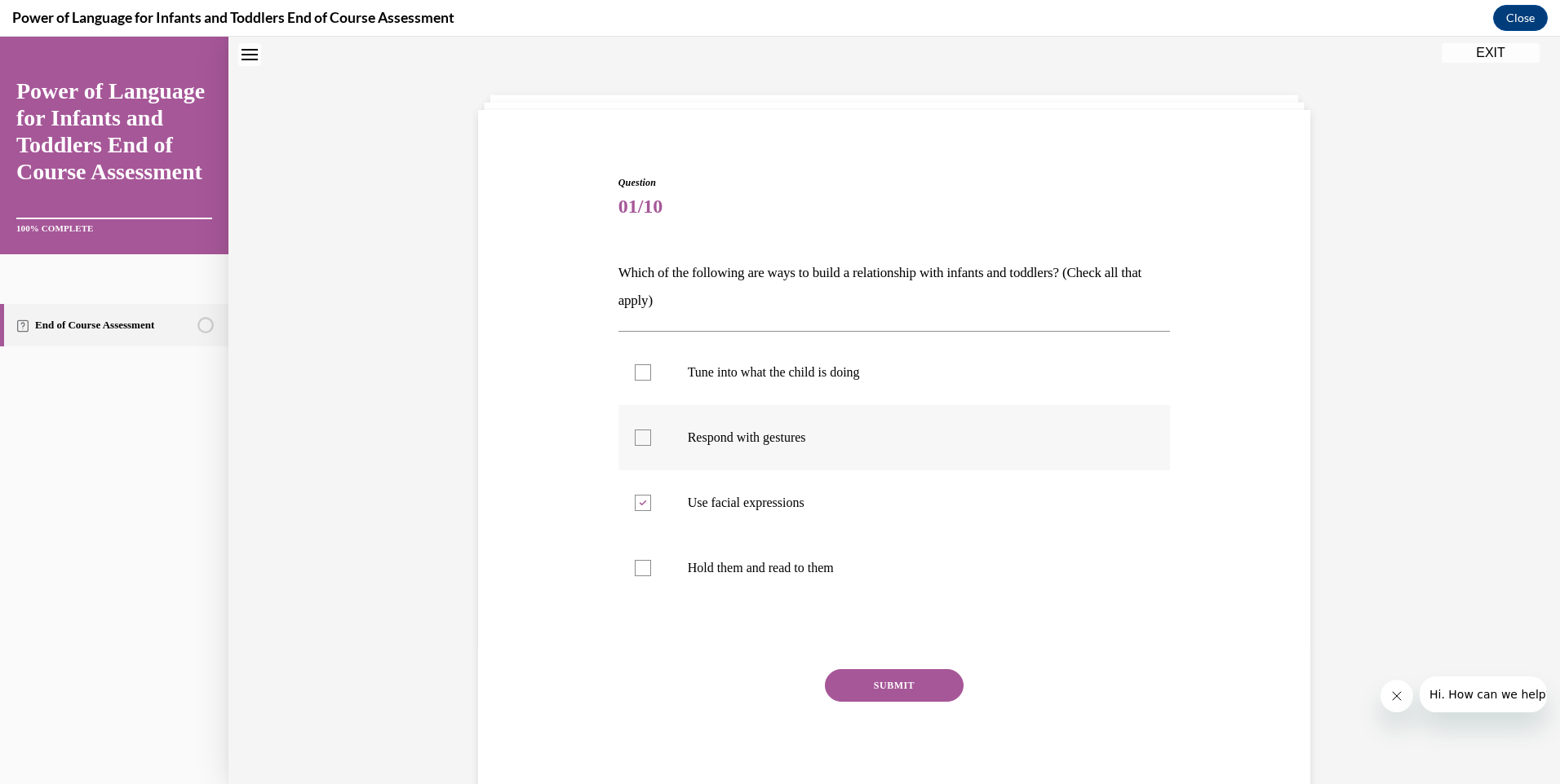
checkbox input "true"
click at [639, 375] on div at bounding box center [643, 372] width 17 height 17
click at [639, 375] on input "Tune into what the child is doing" at bounding box center [643, 372] width 17 height 17
checkbox input "true"
click at [888, 685] on button "SUBMIT" at bounding box center [894, 685] width 139 height 32
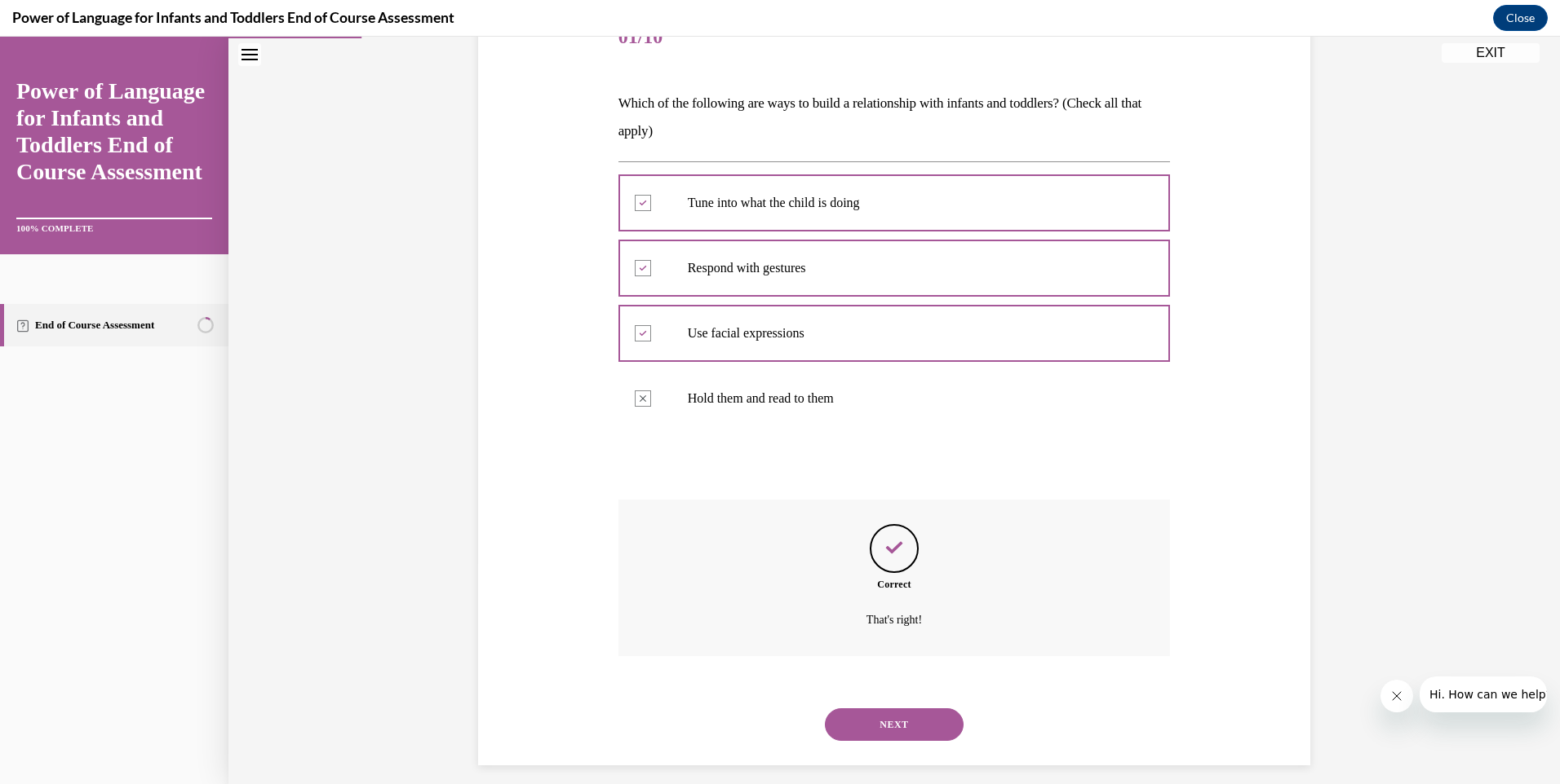
scroll to position [234, 0]
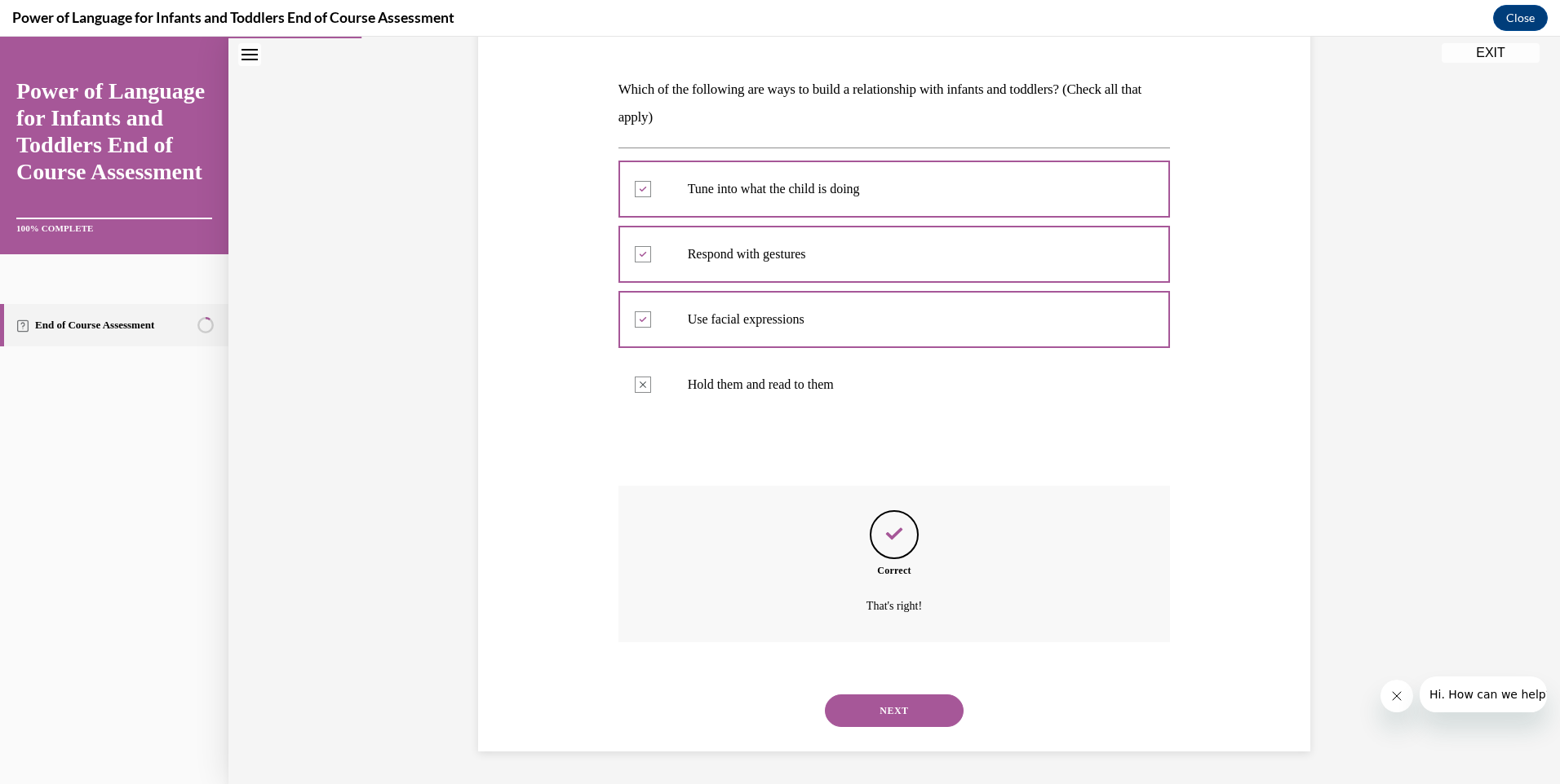
click at [890, 706] on button "NEXT" at bounding box center [894, 710] width 139 height 32
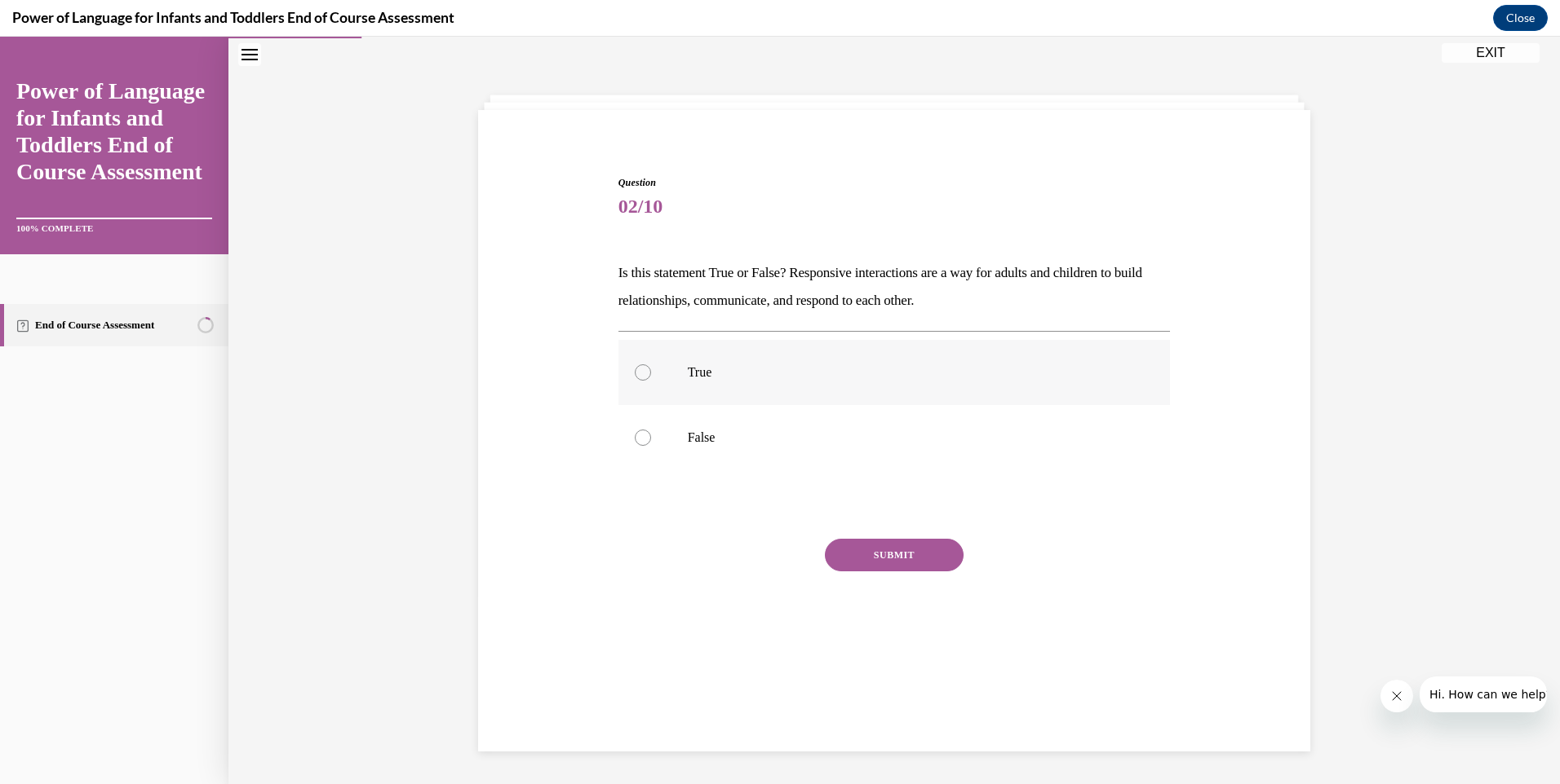
click at [636, 371] on div at bounding box center [643, 372] width 17 height 17
click at [636, 371] on input "True" at bounding box center [643, 372] width 17 height 17
radio input "true"
click at [879, 556] on button "SUBMIT" at bounding box center [894, 555] width 139 height 32
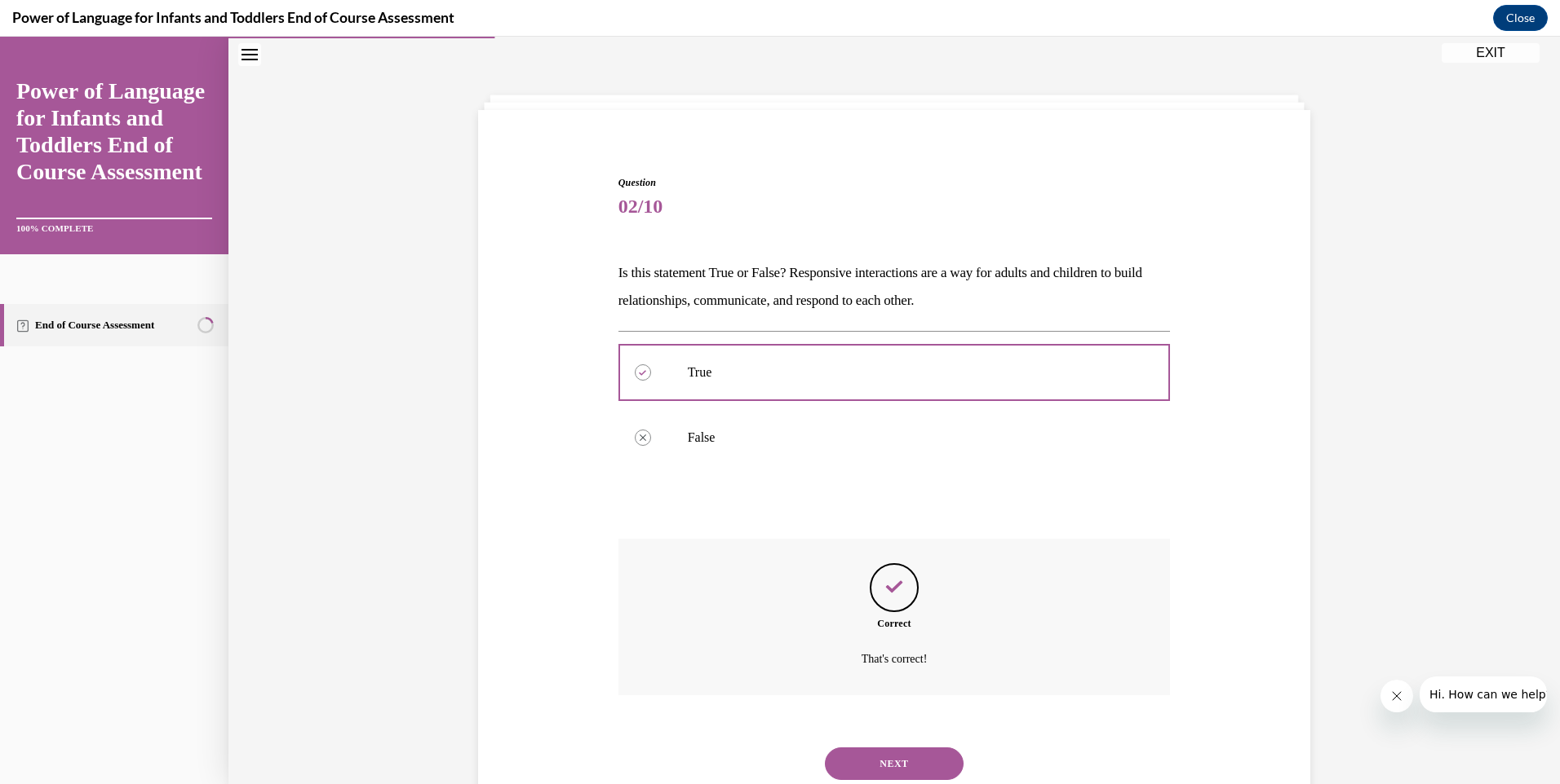
scroll to position [104, 0]
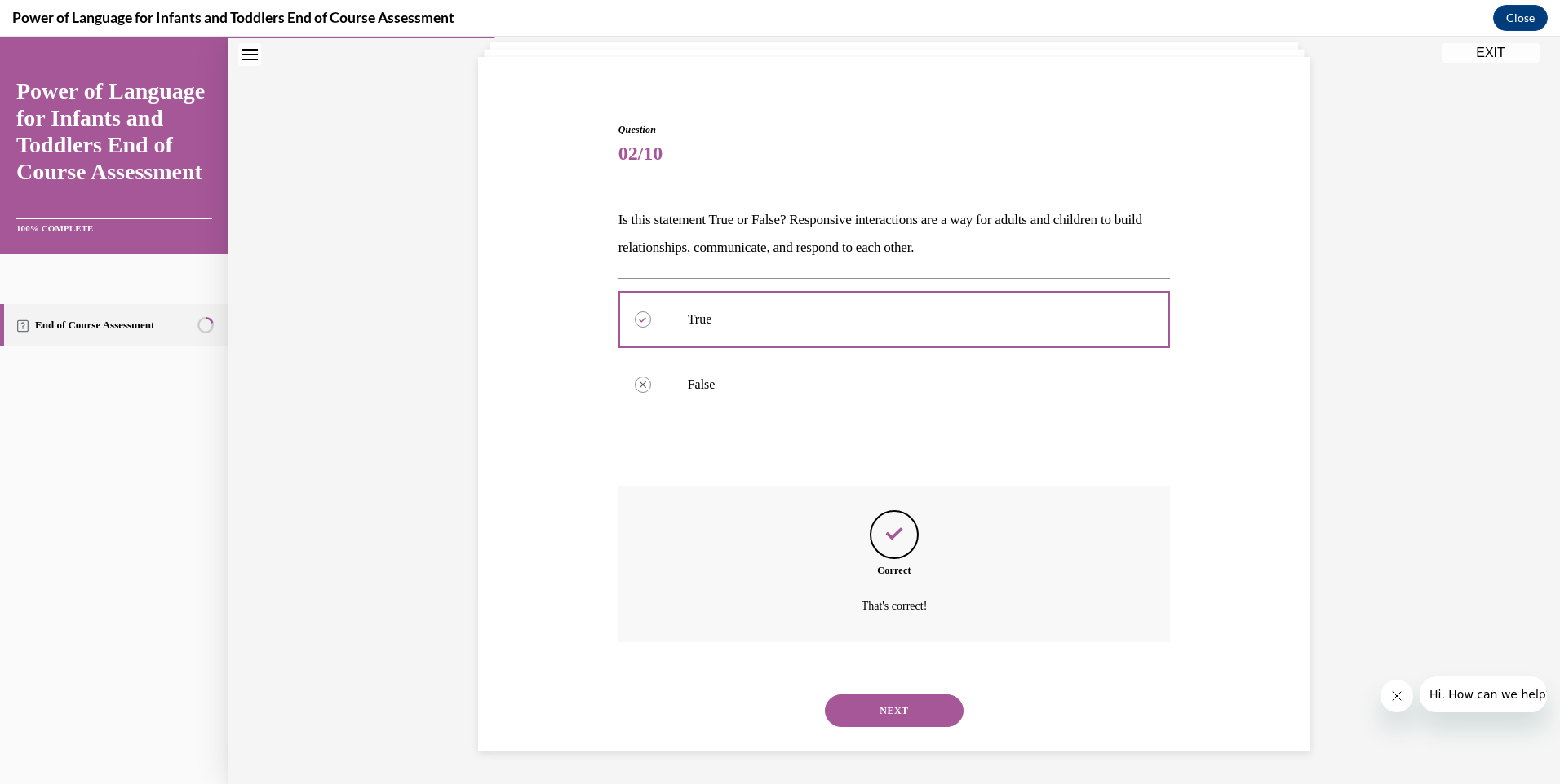
click at [878, 708] on button "NEXT" at bounding box center [894, 710] width 139 height 32
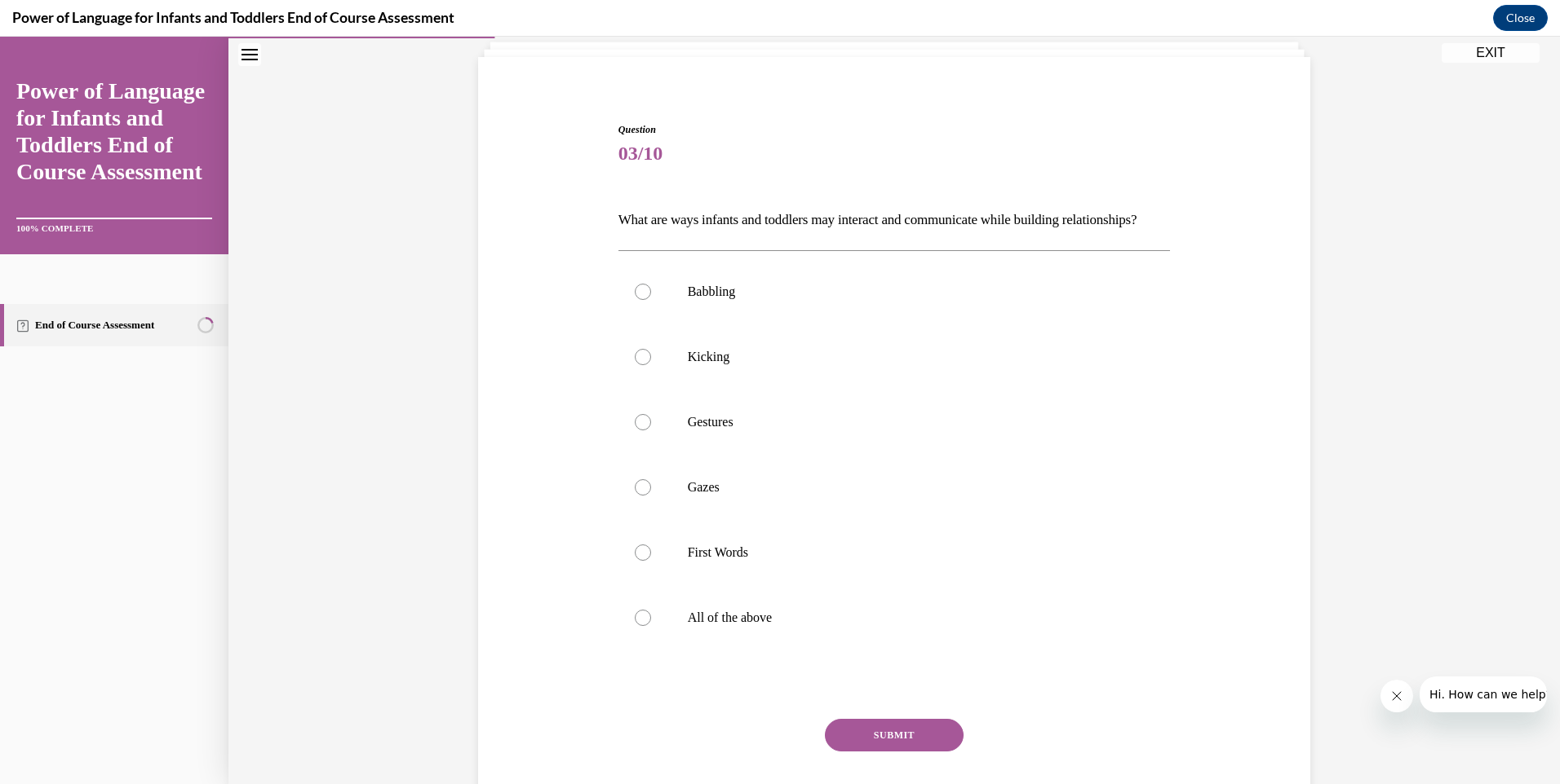
scroll to position [86, 0]
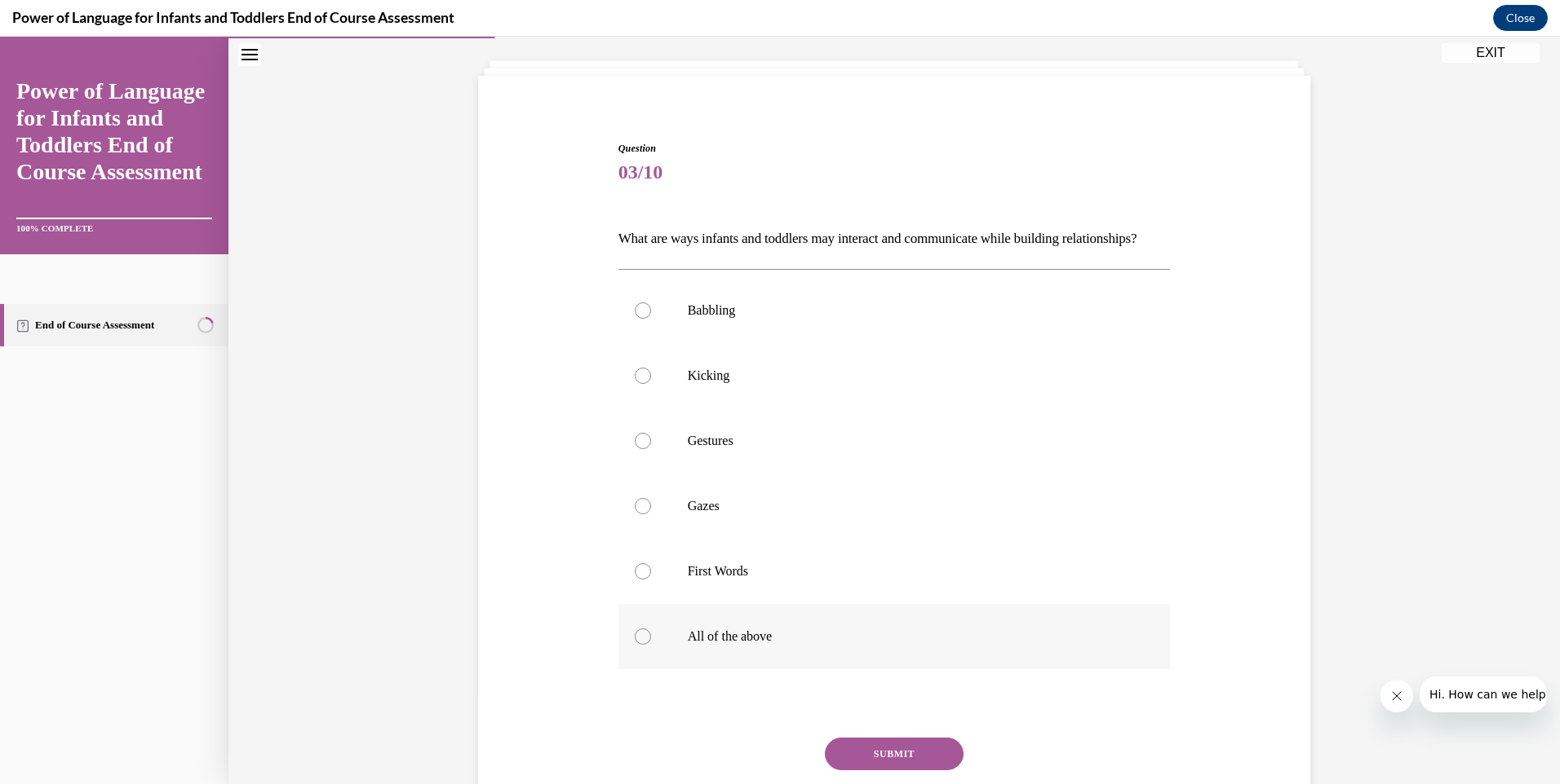
click at [641, 645] on div at bounding box center [643, 637] width 17 height 17
click at [641, 645] on input "All of the above" at bounding box center [643, 637] width 17 height 17
radio input "true"
click at [864, 771] on button "SUBMIT" at bounding box center [894, 753] width 139 height 32
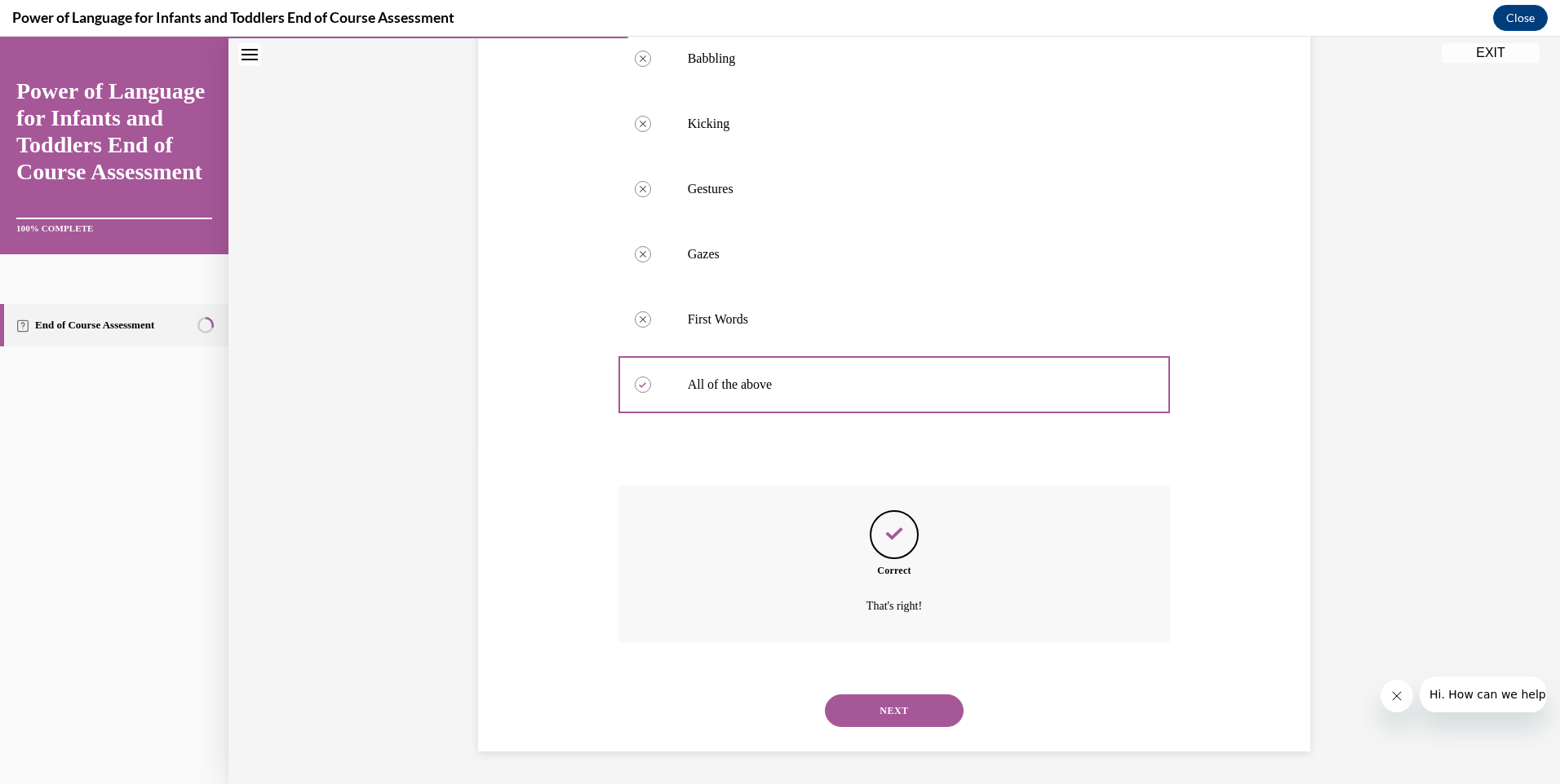
scroll to position [365, 0]
click at [869, 711] on button "NEXT" at bounding box center [894, 710] width 139 height 32
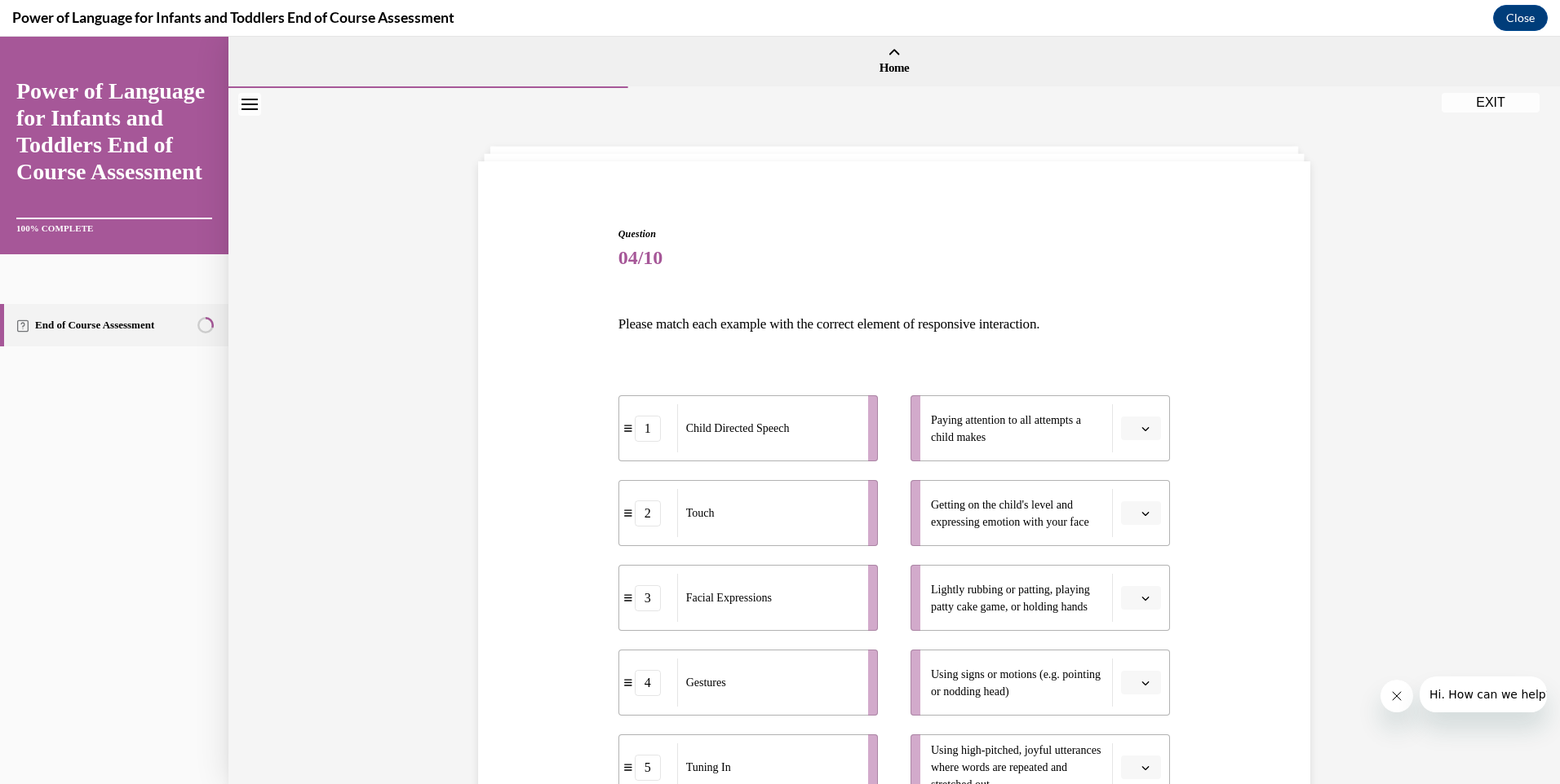
scroll to position [82, 0]
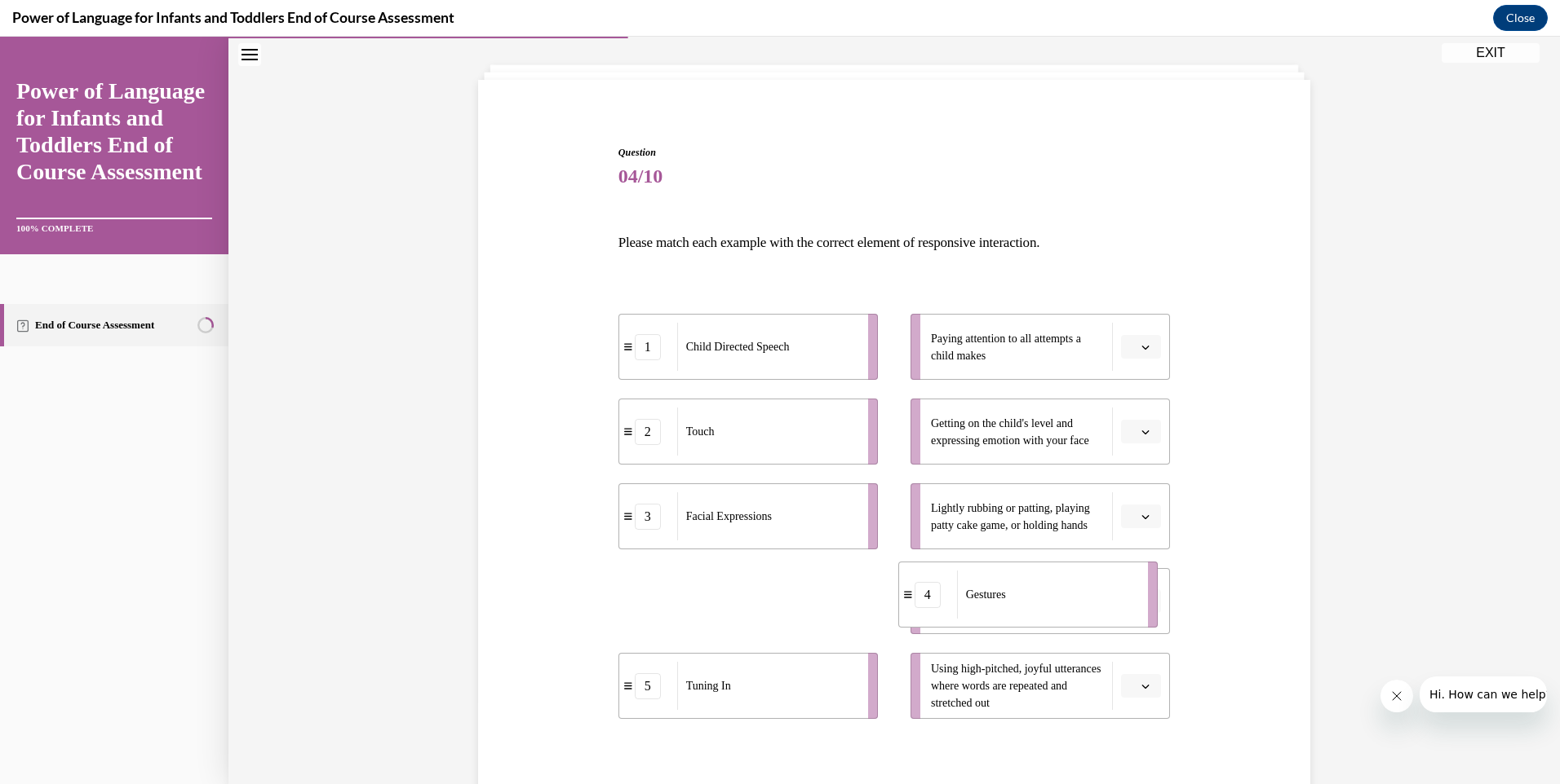
drag, startPoint x: 772, startPoint y: 604, endPoint x: 1068, endPoint y: 598, distance: 296.1
click at [1068, 598] on div "Gestures" at bounding box center [1046, 594] width 180 height 48
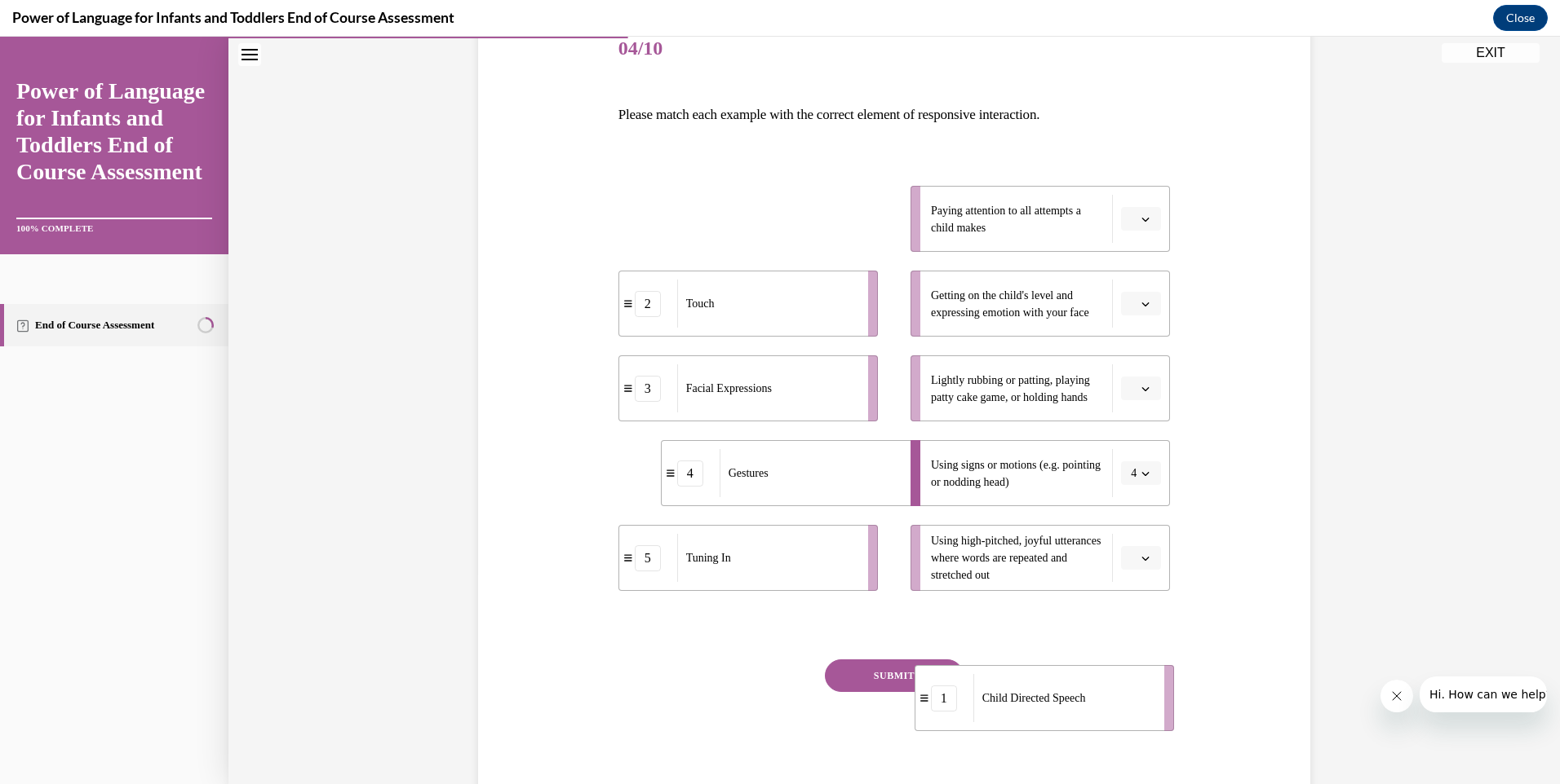
scroll to position [224, 0]
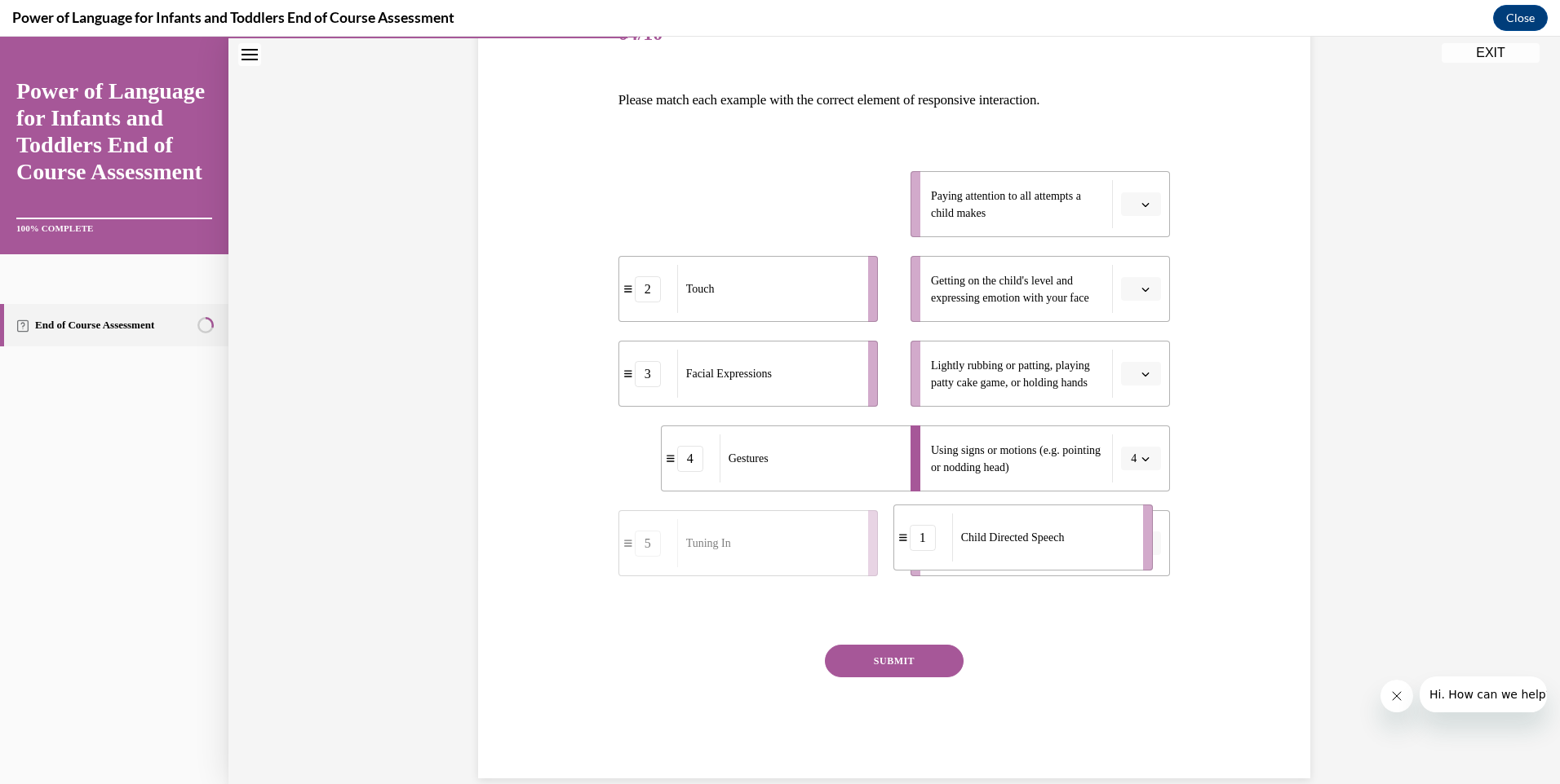
drag, startPoint x: 748, startPoint y: 340, endPoint x: 1058, endPoint y: 584, distance: 394.5
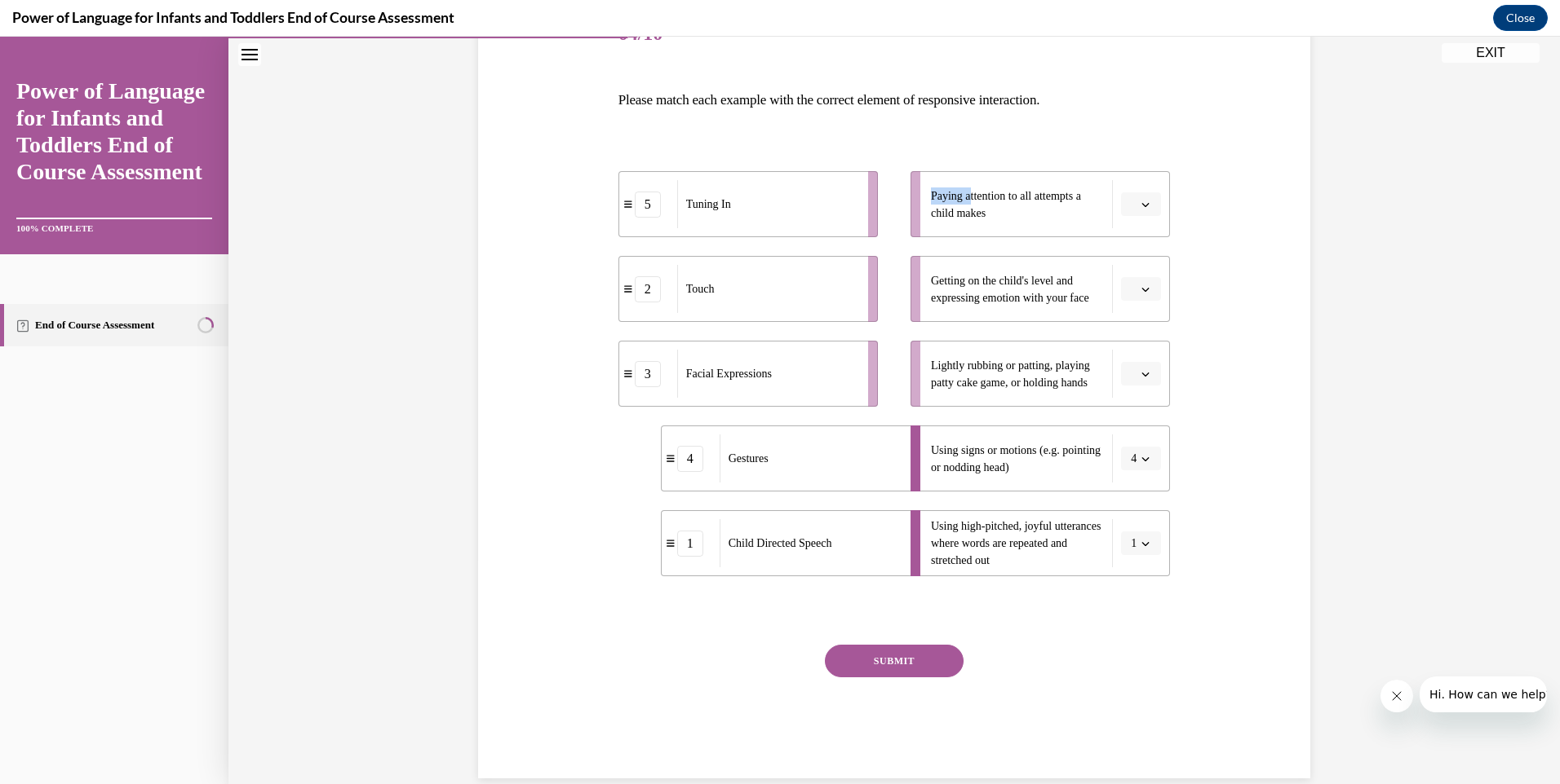
drag, startPoint x: 769, startPoint y: 405, endPoint x: 965, endPoint y: 197, distance: 285.8
click at [965, 197] on div "5 Tuning In 2 Touch 3 Facial Expressions 4 Gestures 1 Child Directed Speech Pay…" at bounding box center [894, 357] width 552 height 438
click at [1139, 199] on span "button" at bounding box center [1145, 205] width 11 height 11
click at [1137, 337] on div "3" at bounding box center [1133, 338] width 40 height 32
click at [1143, 374] on icon "button" at bounding box center [1145, 374] width 8 height 8
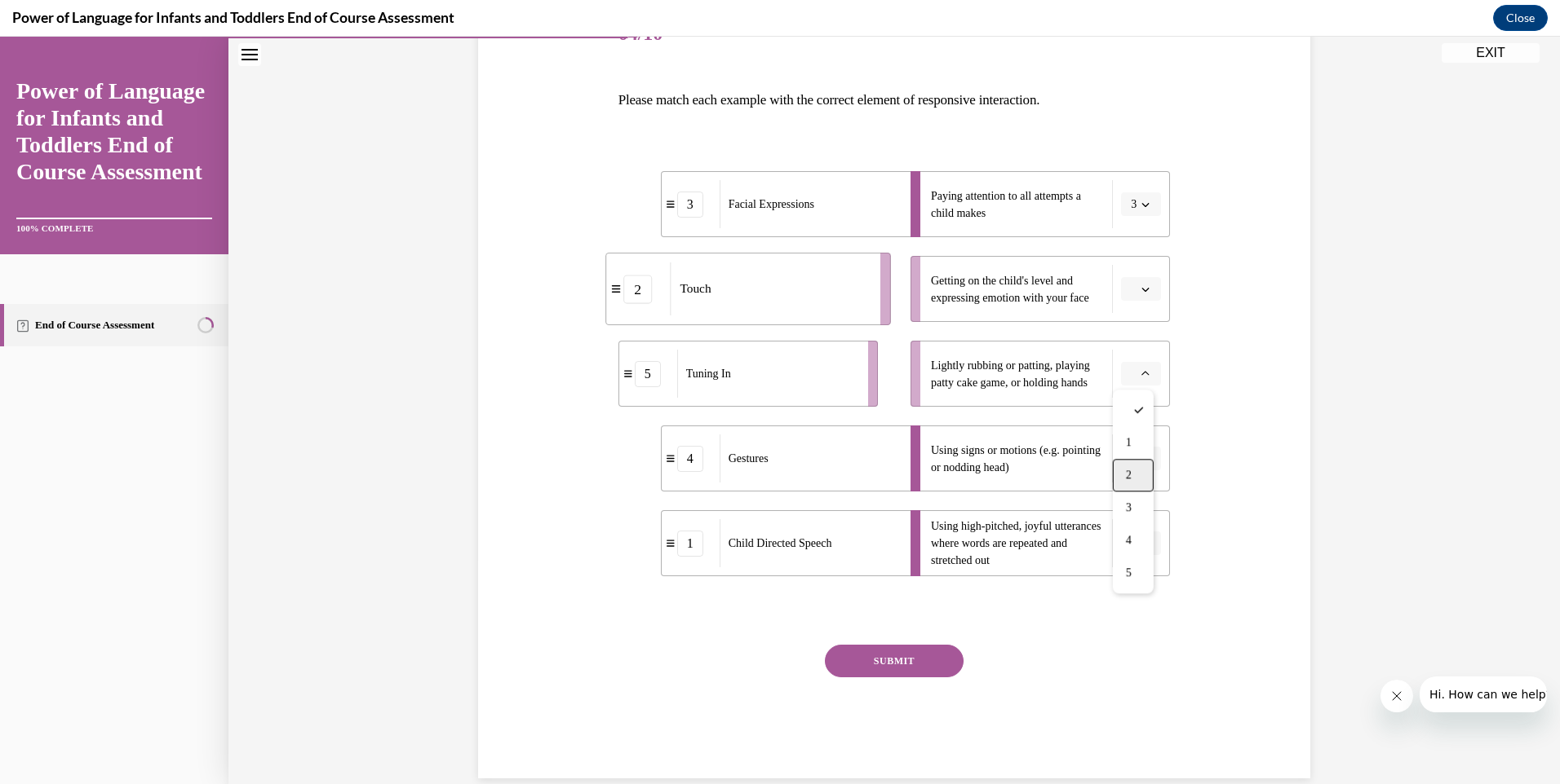
click at [1134, 480] on div "2" at bounding box center [1133, 475] width 40 height 32
click at [1139, 284] on span "button" at bounding box center [1145, 289] width 11 height 11
click at [1130, 488] on span "5" at bounding box center [1129, 488] width 6 height 13
click at [1141, 285] on icon "button" at bounding box center [1145, 289] width 8 height 8
click at [1130, 428] on div "3" at bounding box center [1130, 422] width 40 height 32
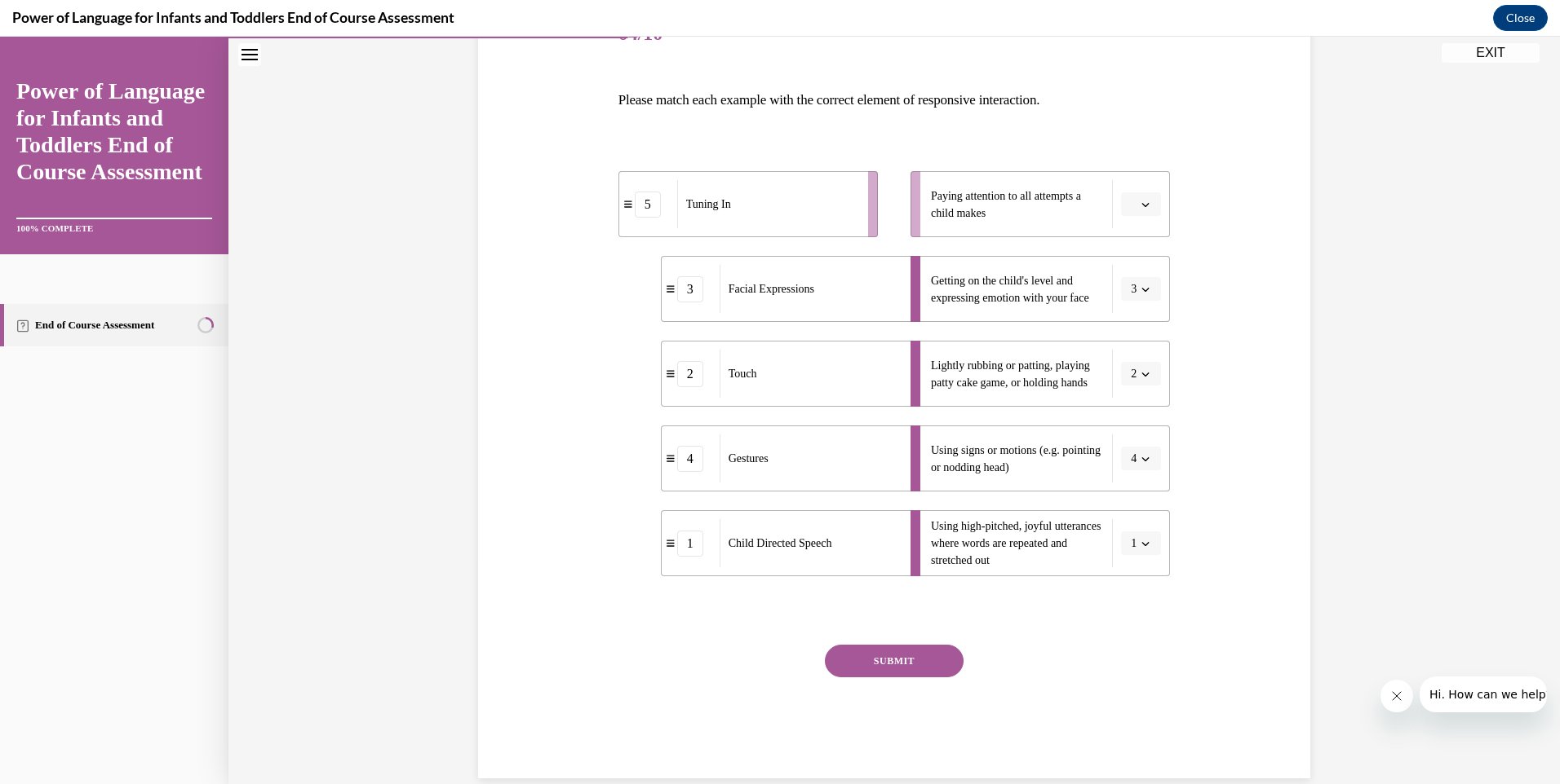
click at [1141, 200] on icon "button" at bounding box center [1145, 204] width 8 height 8
click at [1127, 405] on span "5" at bounding box center [1129, 403] width 6 height 13
click at [911, 657] on button "SUBMIT" at bounding box center [894, 661] width 139 height 32
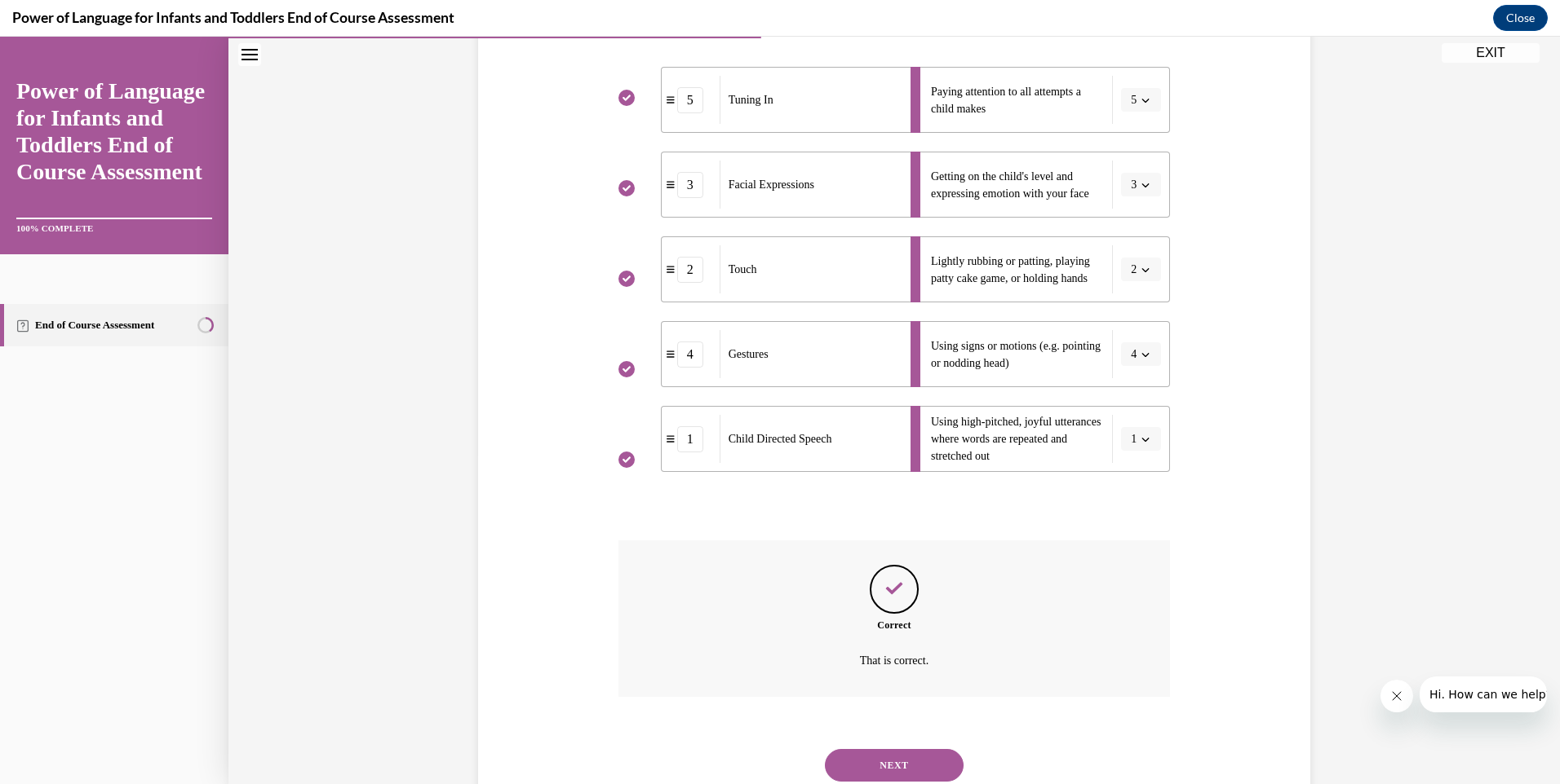
scroll to position [383, 0]
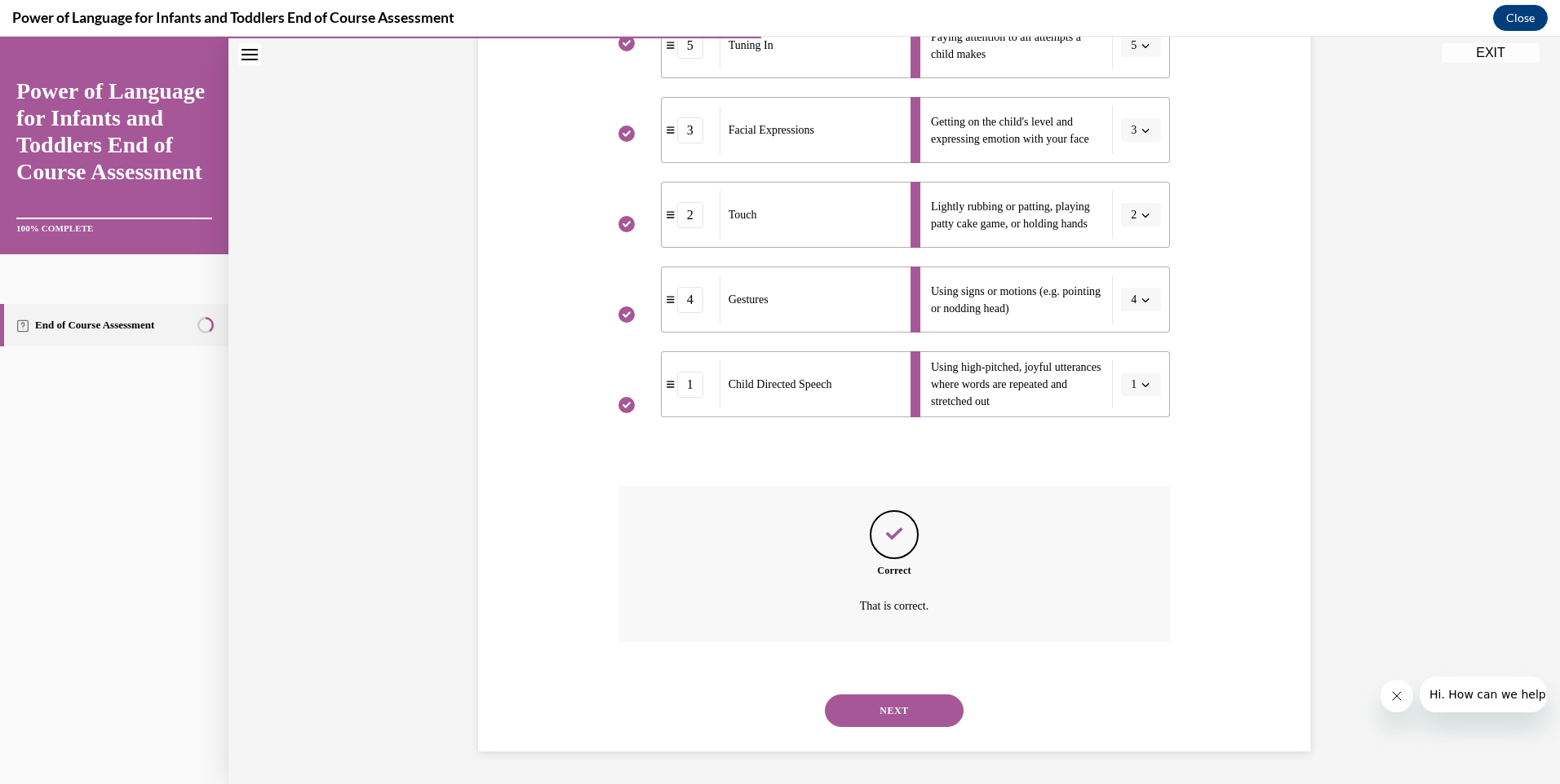
click at [914, 703] on button "NEXT" at bounding box center [894, 710] width 139 height 32
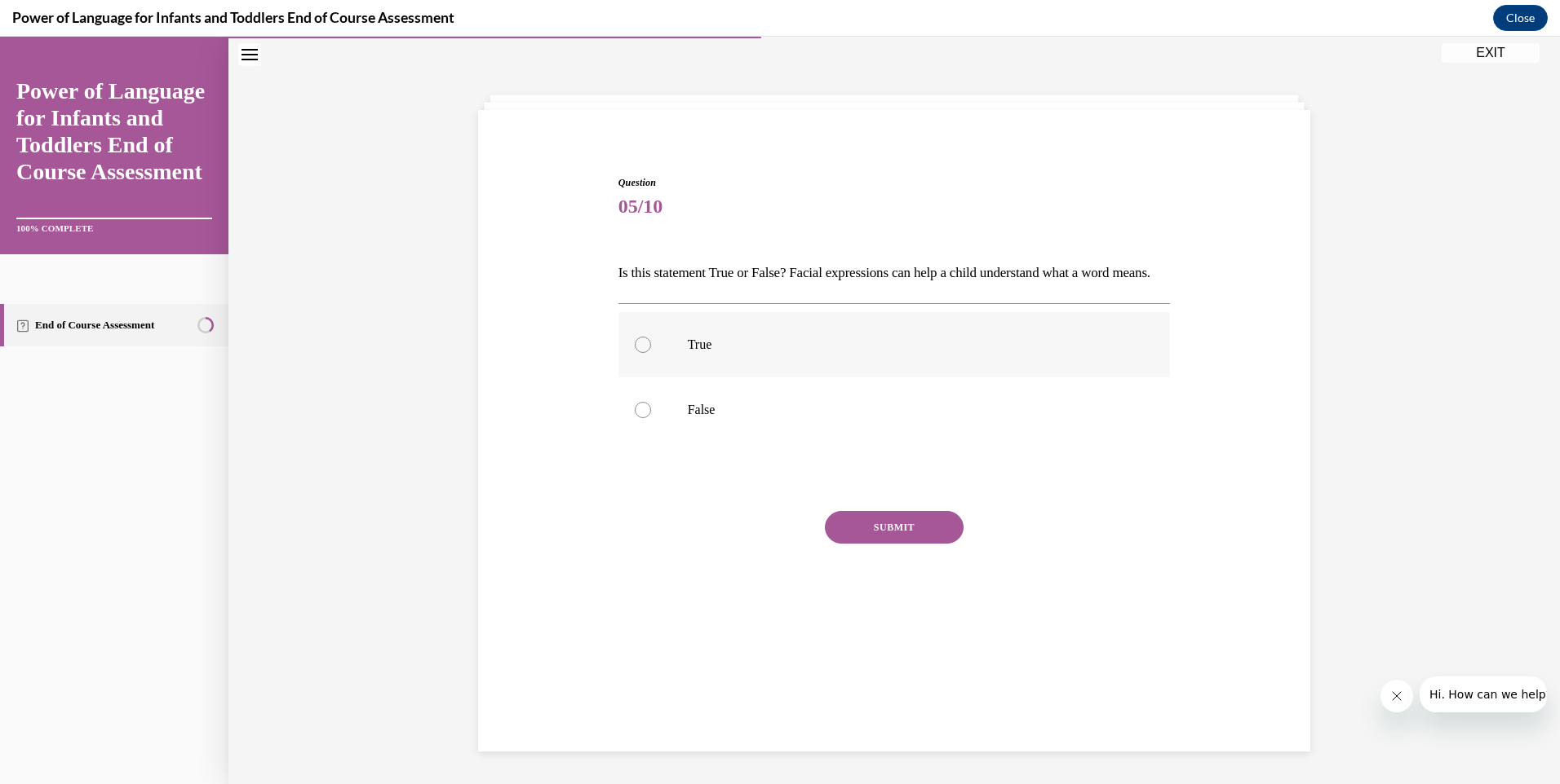
click at [638, 353] on div at bounding box center [643, 345] width 17 height 17
click at [638, 353] on input "True" at bounding box center [643, 345] width 17 height 17
radio input "true"
click at [878, 543] on button "SUBMIT" at bounding box center [894, 527] width 139 height 32
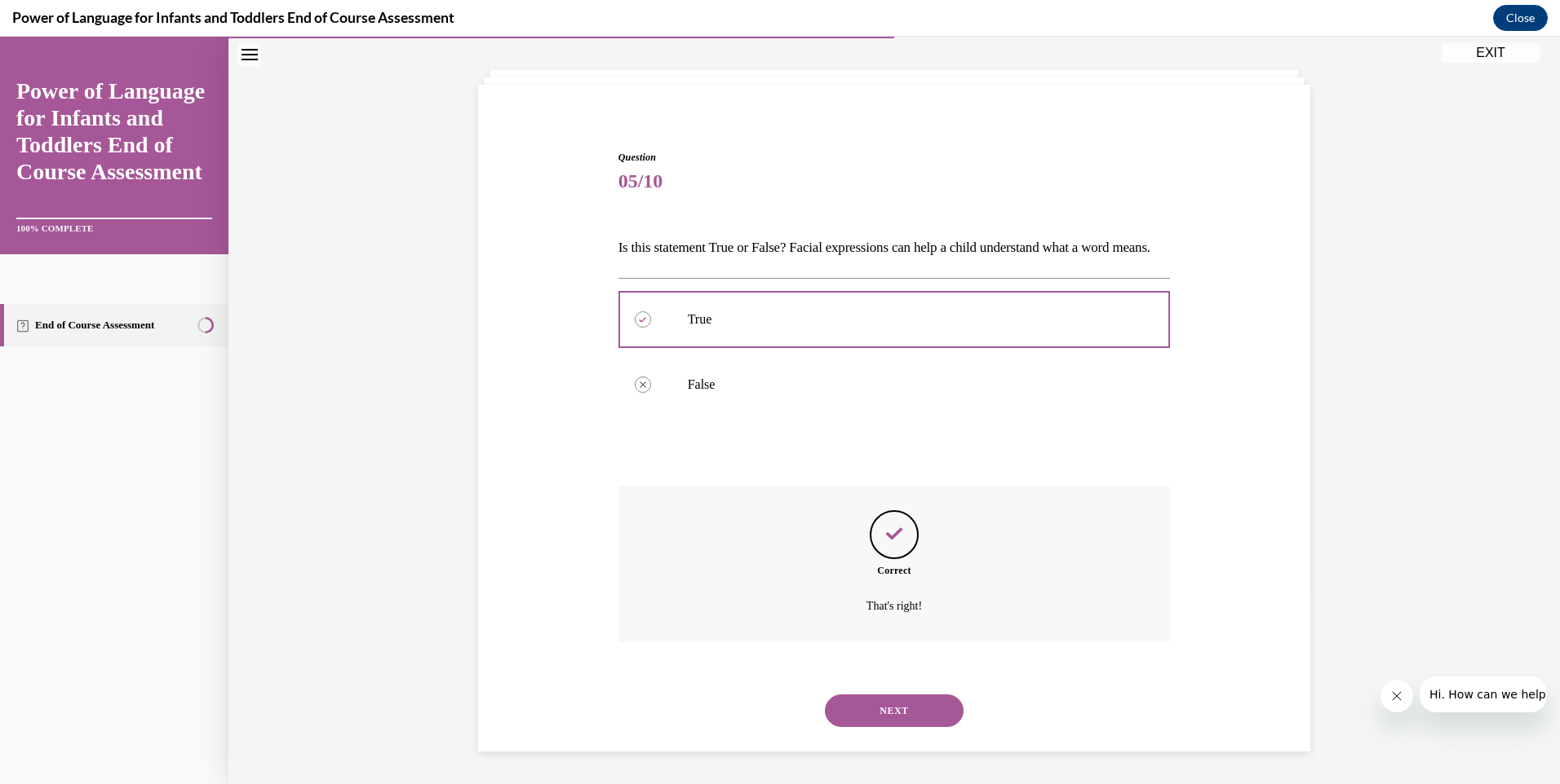
scroll to position [104, 0]
click at [883, 705] on button "NEXT" at bounding box center [894, 710] width 139 height 32
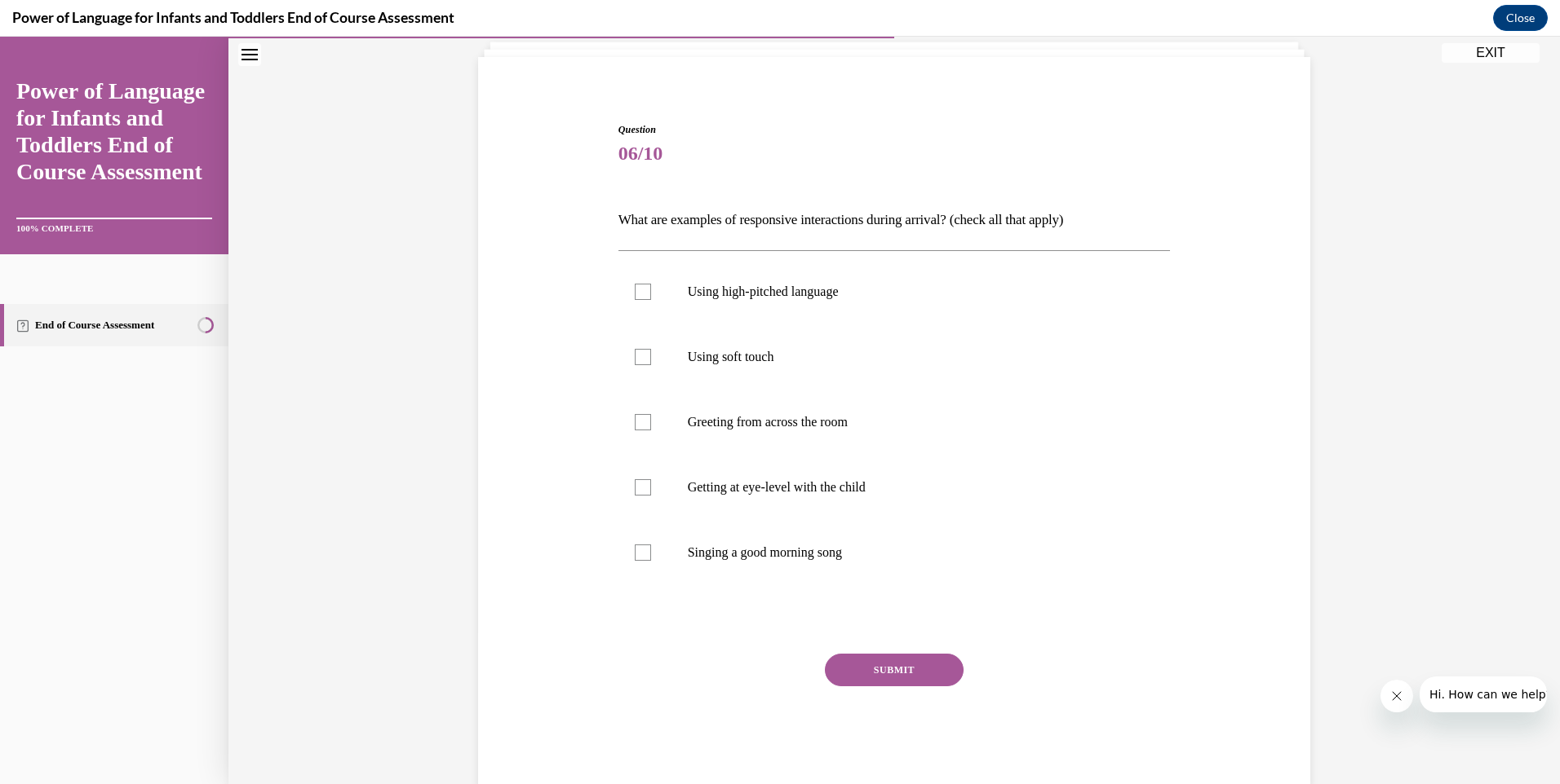
scroll to position [86, 0]
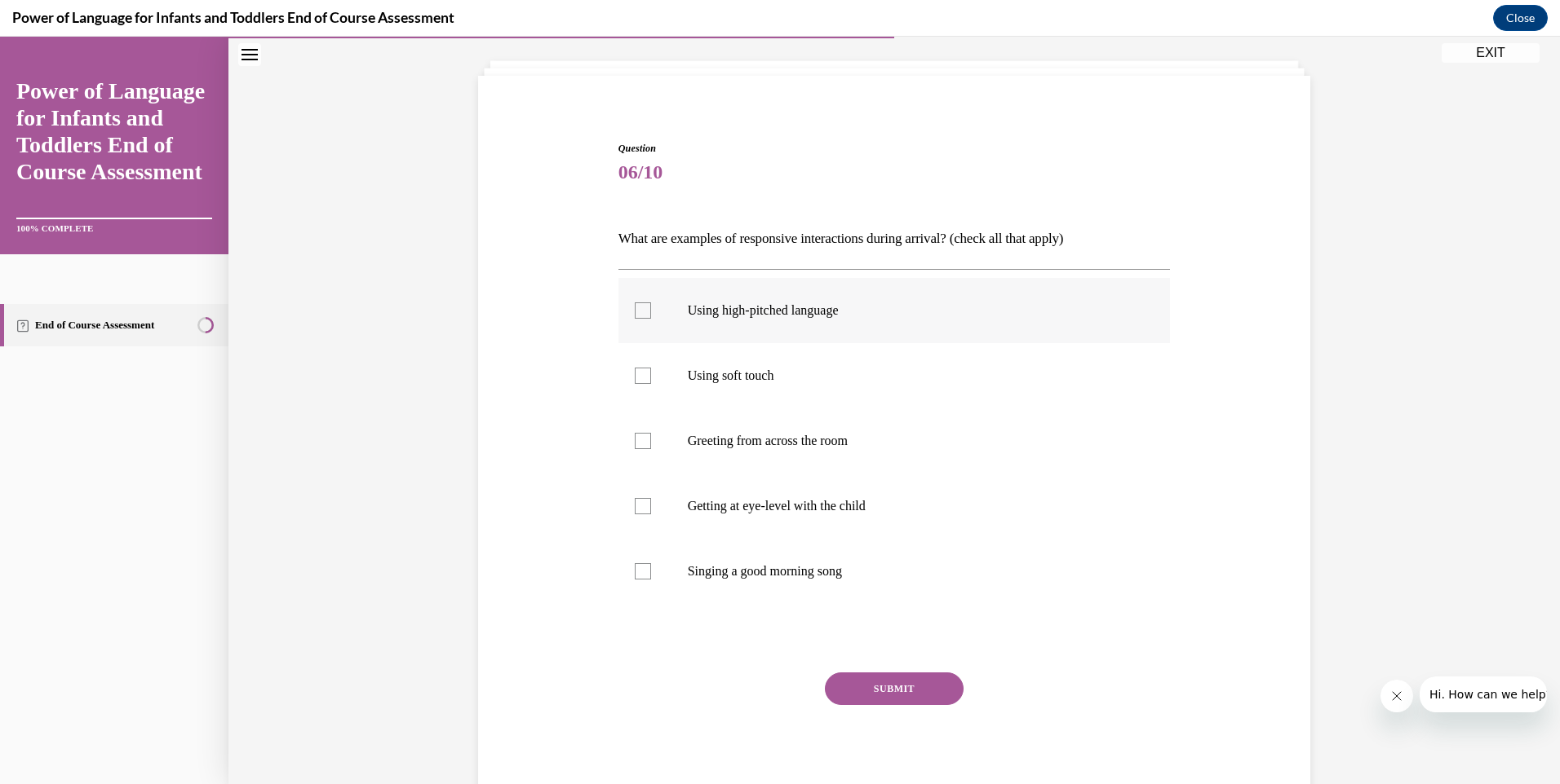
click at [636, 312] on div at bounding box center [643, 311] width 17 height 17
click at [636, 312] on input "Using high-pitched language" at bounding box center [643, 311] width 17 height 17
checkbox input "true"
click at [635, 376] on div at bounding box center [643, 376] width 17 height 17
click at [635, 376] on input "Using soft touch" at bounding box center [643, 376] width 17 height 17
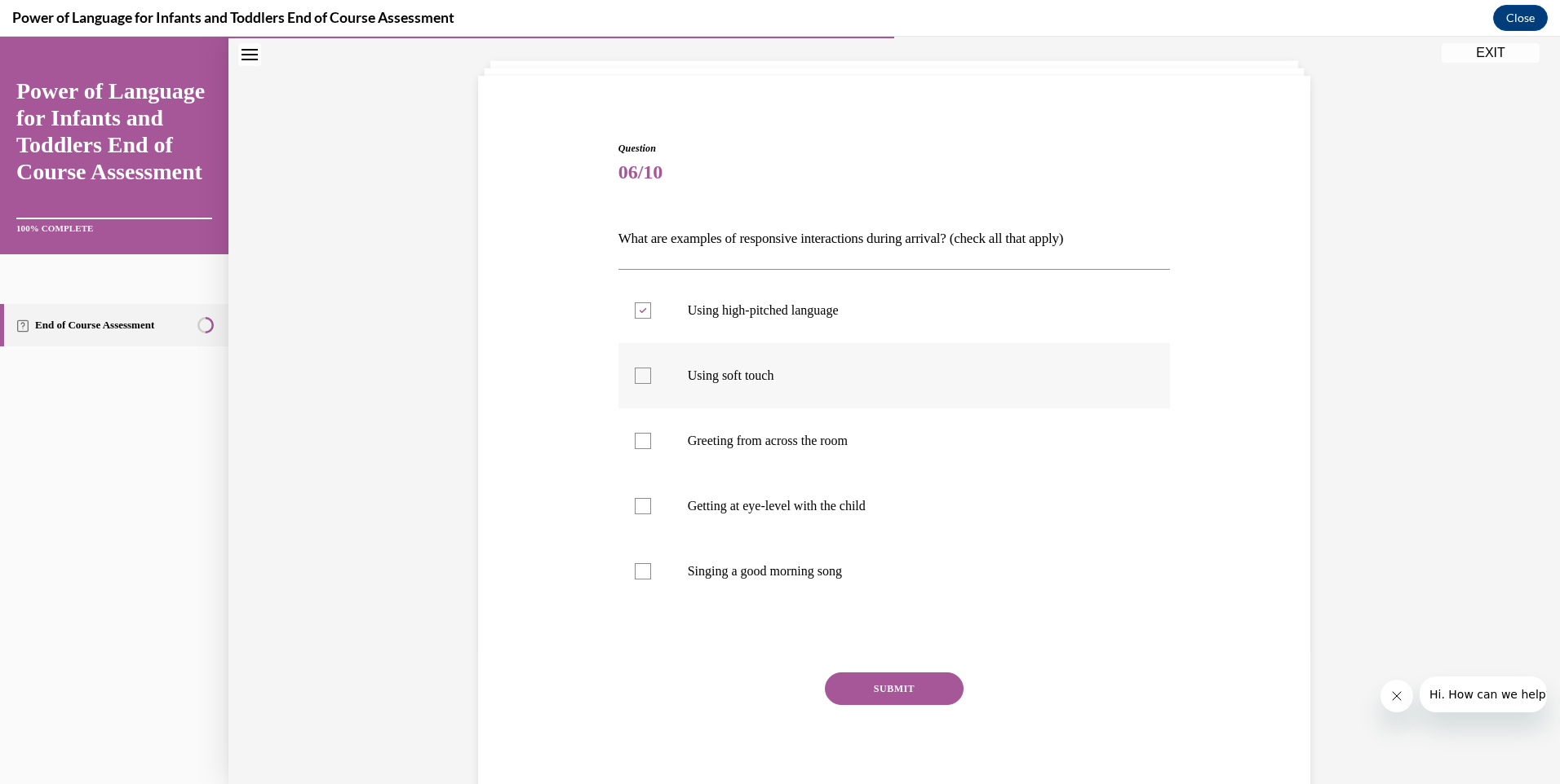
checkbox input "true"
click at [635, 506] on div at bounding box center [643, 506] width 17 height 17
click at [635, 506] on input "Getting at eye-level with the child" at bounding box center [643, 506] width 17 height 17
checkbox input "true"
click at [639, 572] on div at bounding box center [643, 572] width 17 height 17
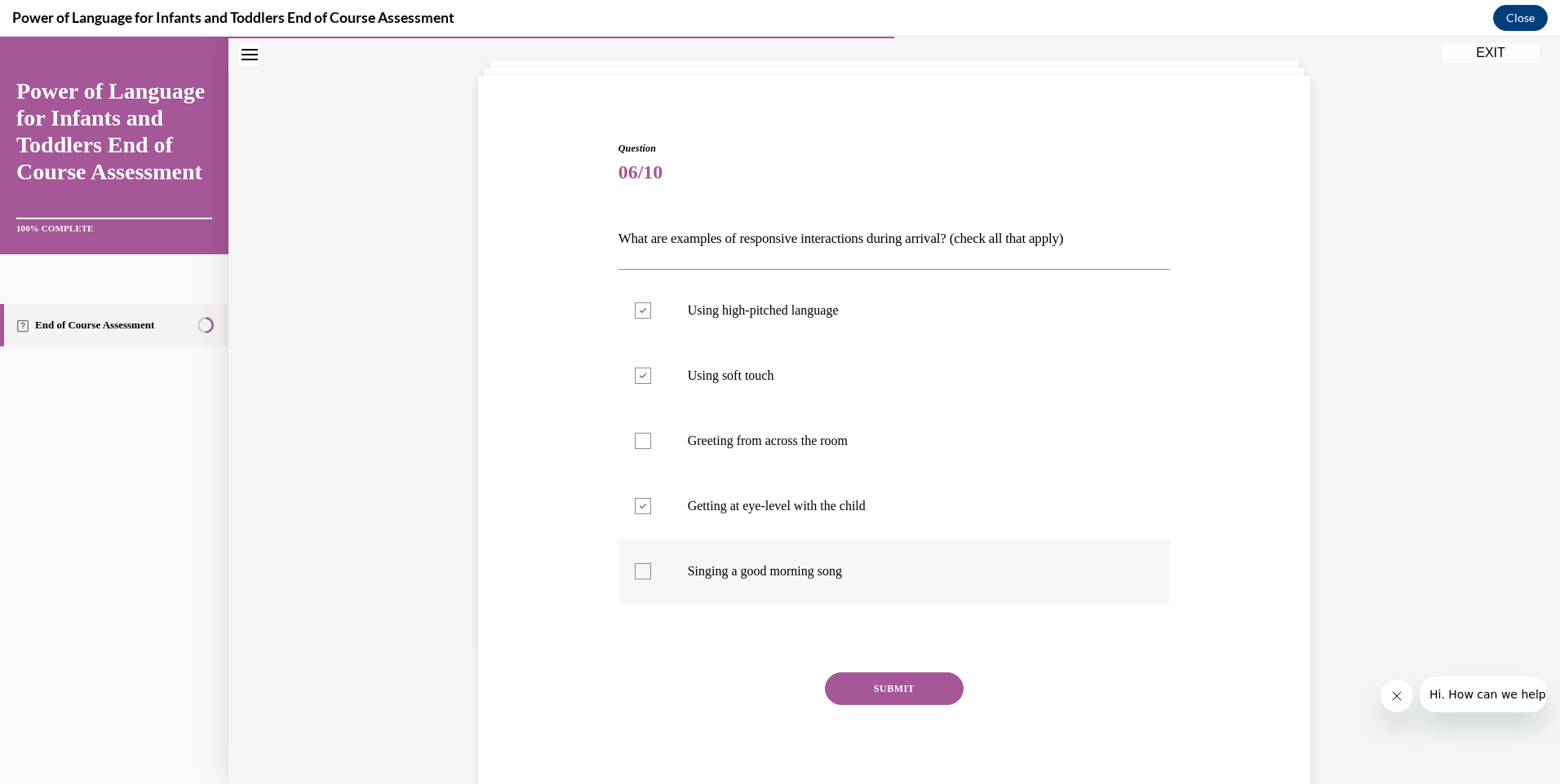
click at [639, 572] on input "Singing a good morning song" at bounding box center [643, 572] width 17 height 17
checkbox input "true"
click at [878, 687] on button "SUBMIT" at bounding box center [894, 688] width 139 height 32
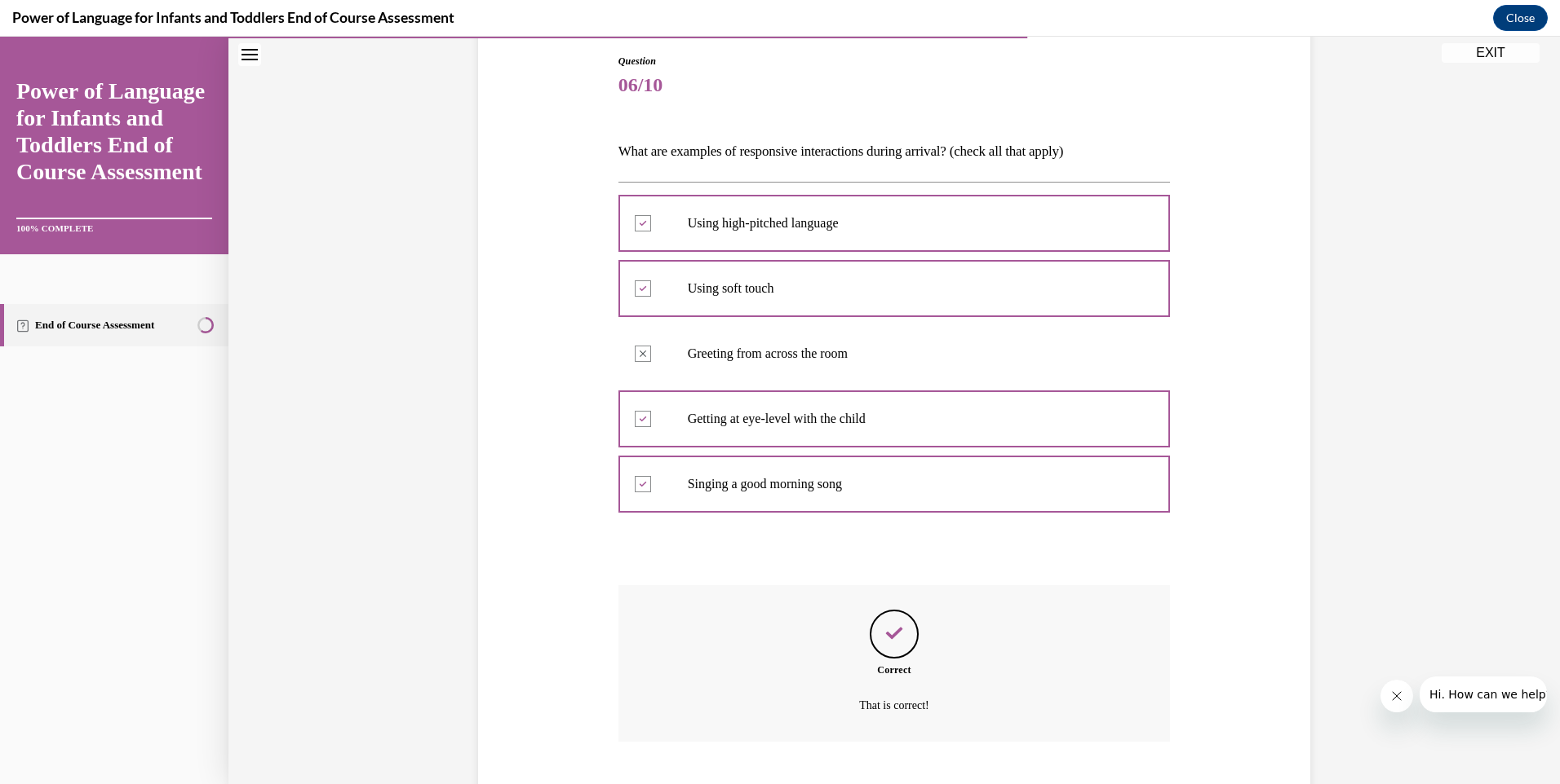
scroll to position [272, 0]
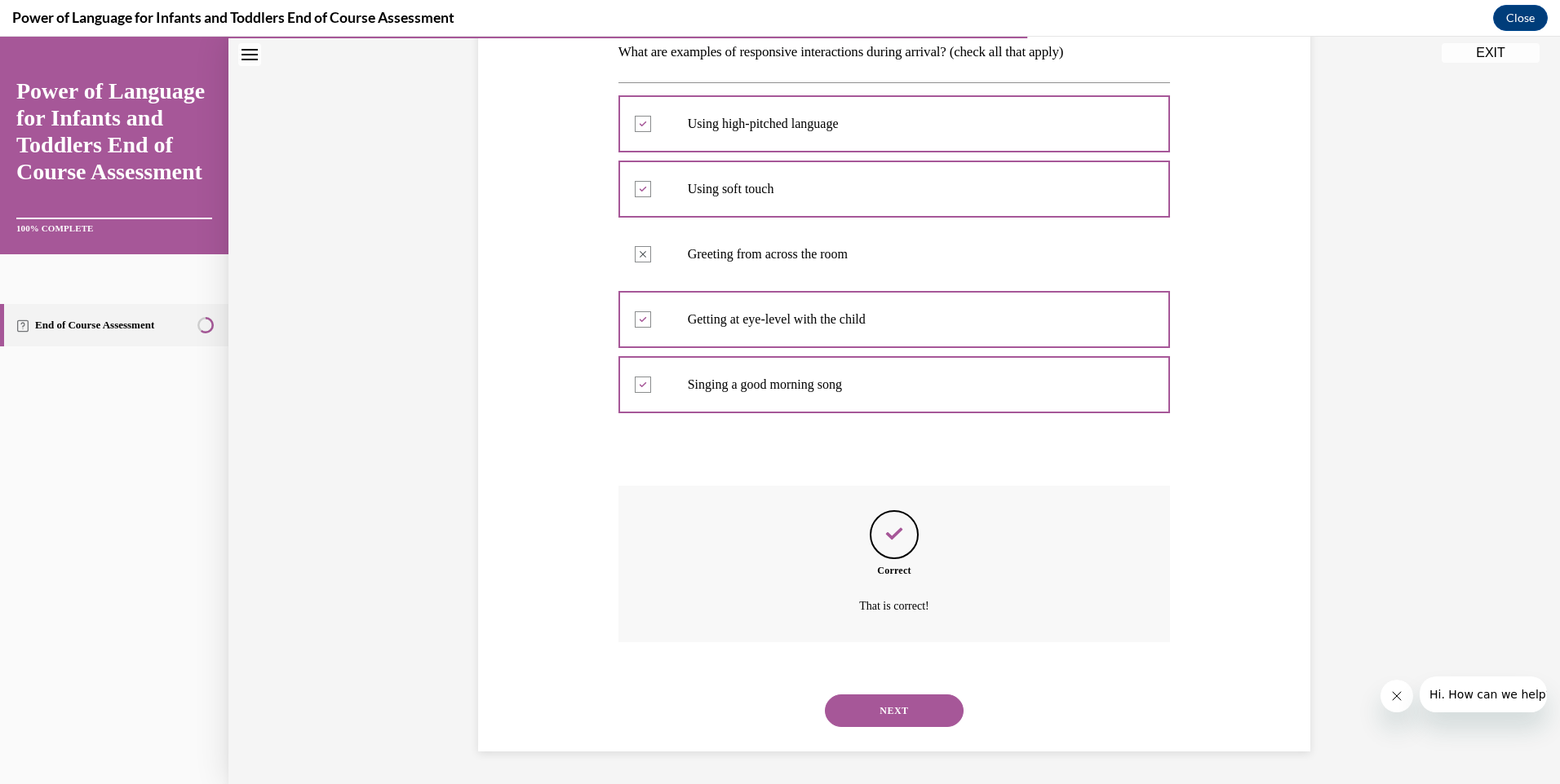
click at [877, 705] on button "NEXT" at bounding box center [894, 710] width 139 height 32
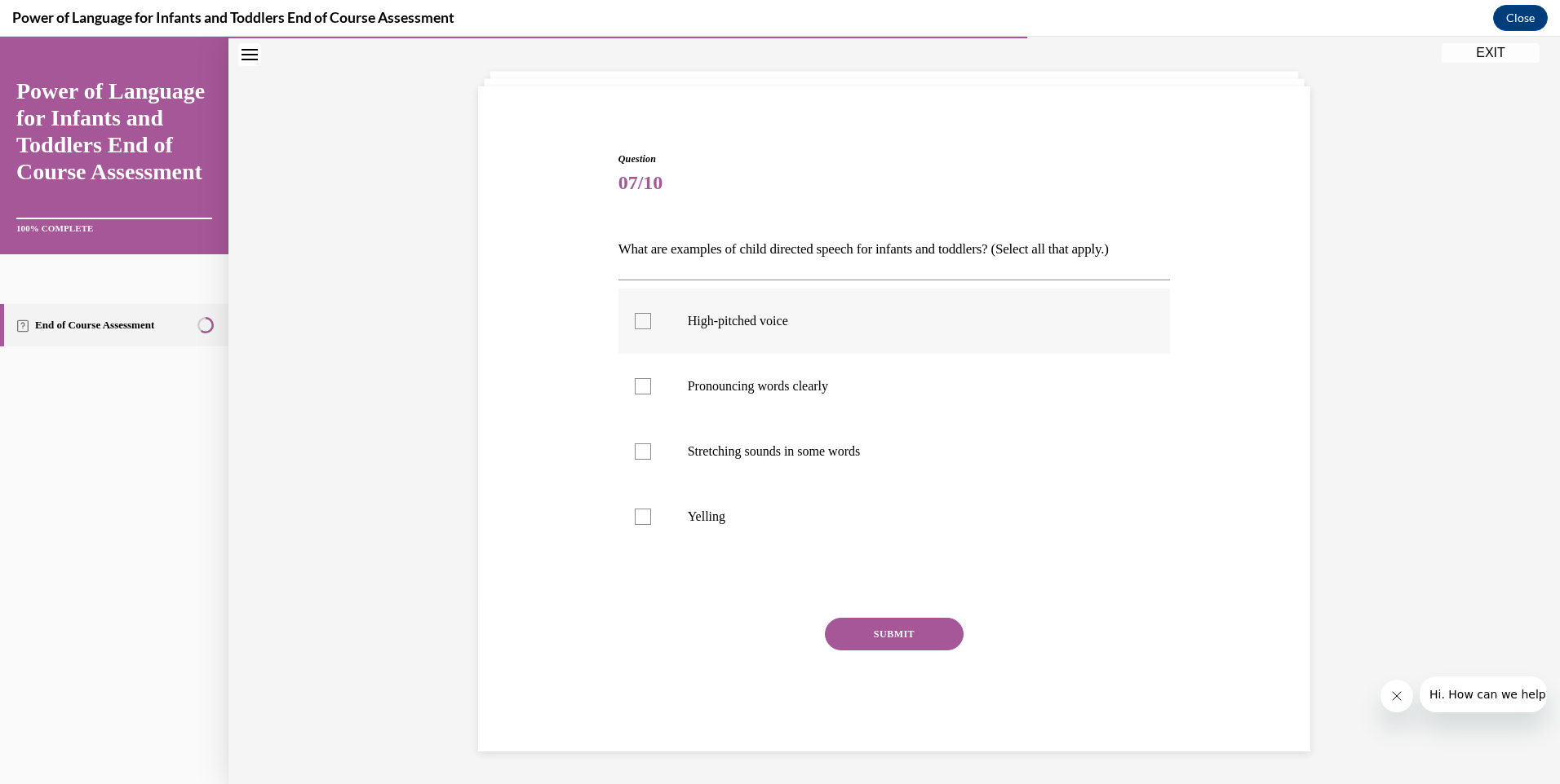
click at [635, 319] on div at bounding box center [643, 321] width 17 height 17
click at [635, 319] on input "High-pitched voice" at bounding box center [643, 321] width 17 height 17
checkbox input "true"
click at [635, 380] on div at bounding box center [643, 386] width 17 height 17
click at [635, 380] on input "Pronouncing words clearly" at bounding box center [643, 386] width 17 height 17
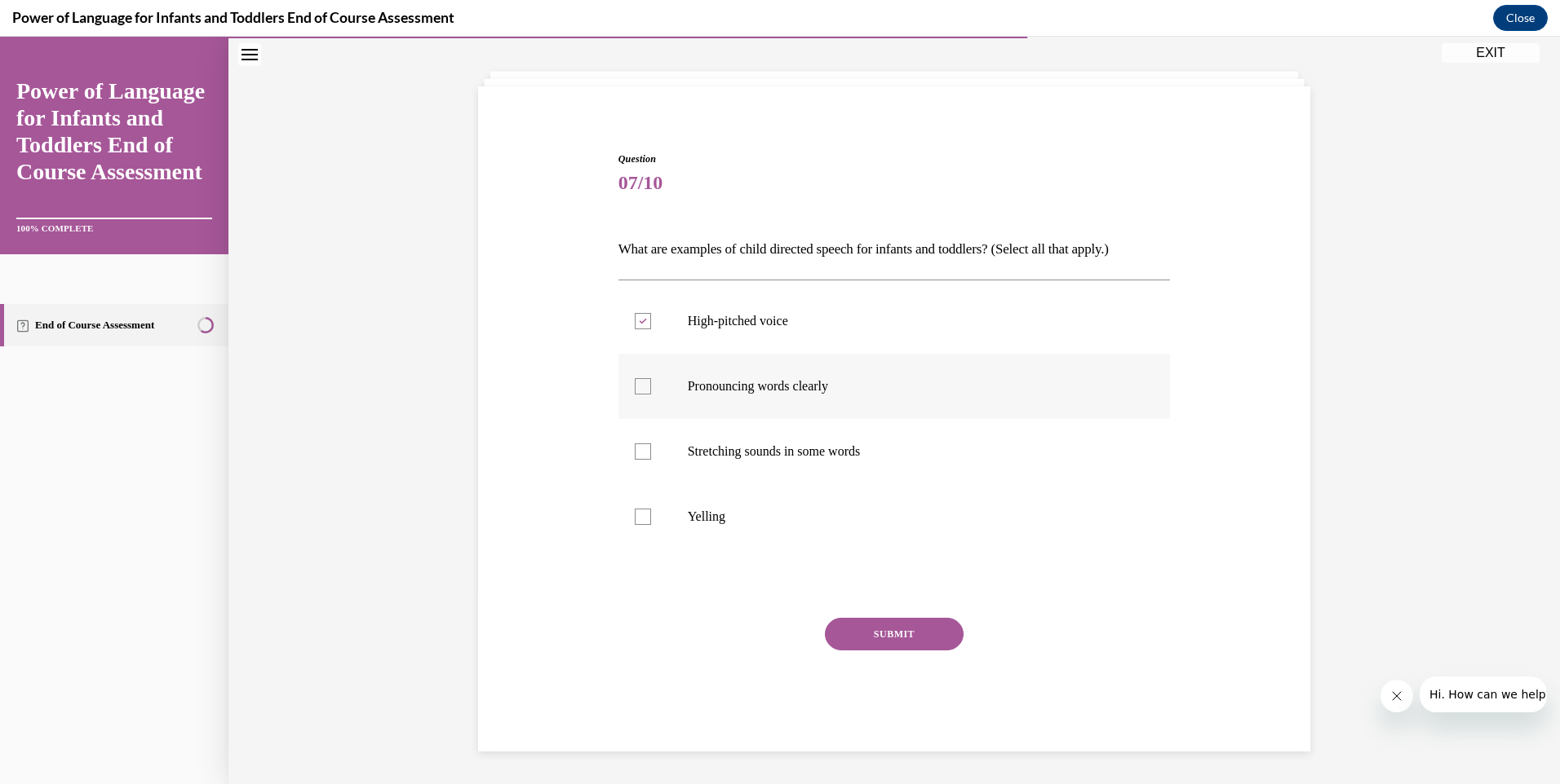
checkbox input "true"
click at [635, 451] on div at bounding box center [643, 451] width 17 height 17
click at [635, 451] on input "Stretching sounds in some words" at bounding box center [643, 451] width 17 height 17
checkbox input "true"
click at [892, 634] on button "SUBMIT" at bounding box center [894, 634] width 139 height 32
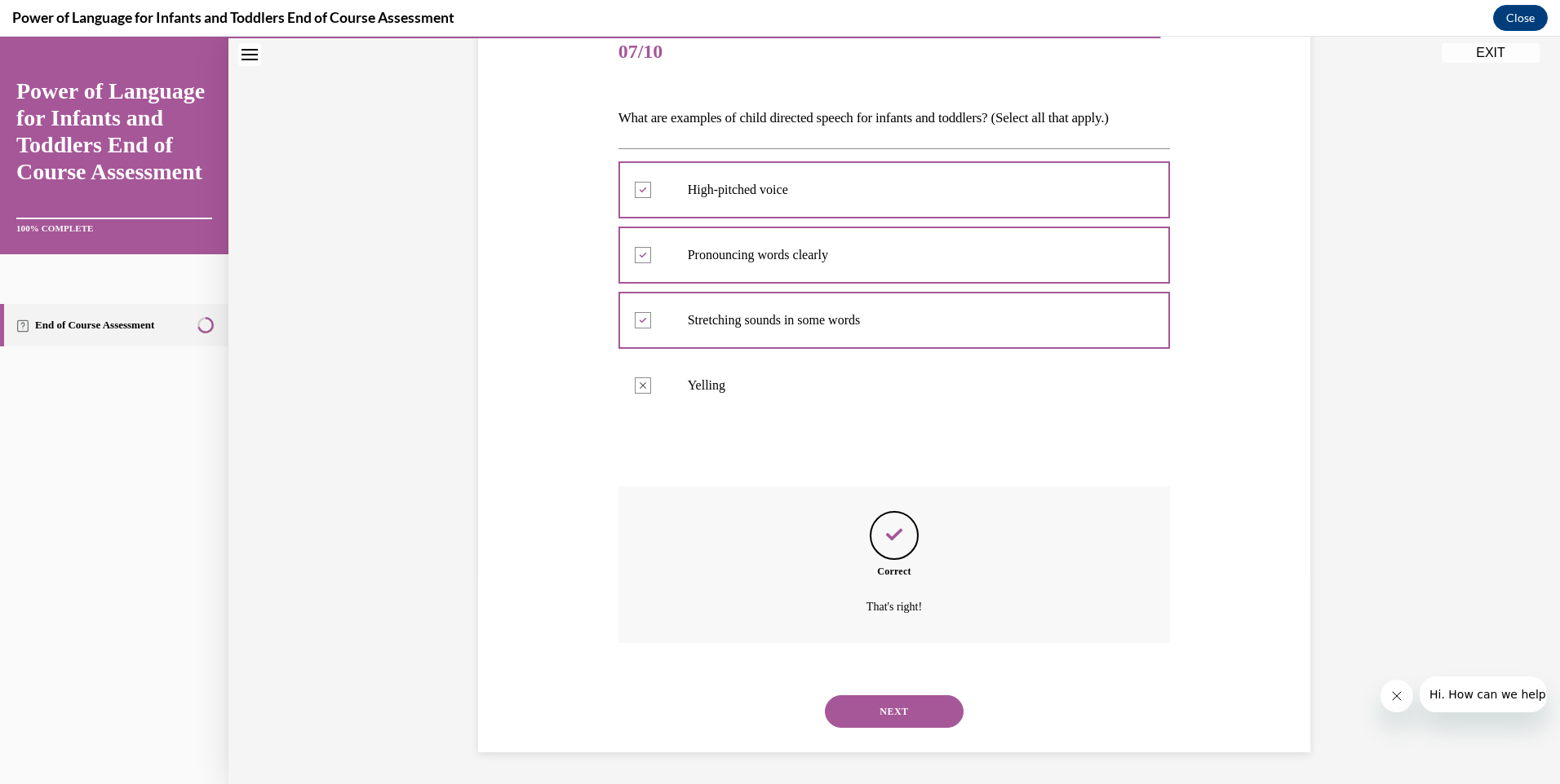
scroll to position [207, 0]
click at [888, 710] on button "NEXT" at bounding box center [894, 710] width 139 height 32
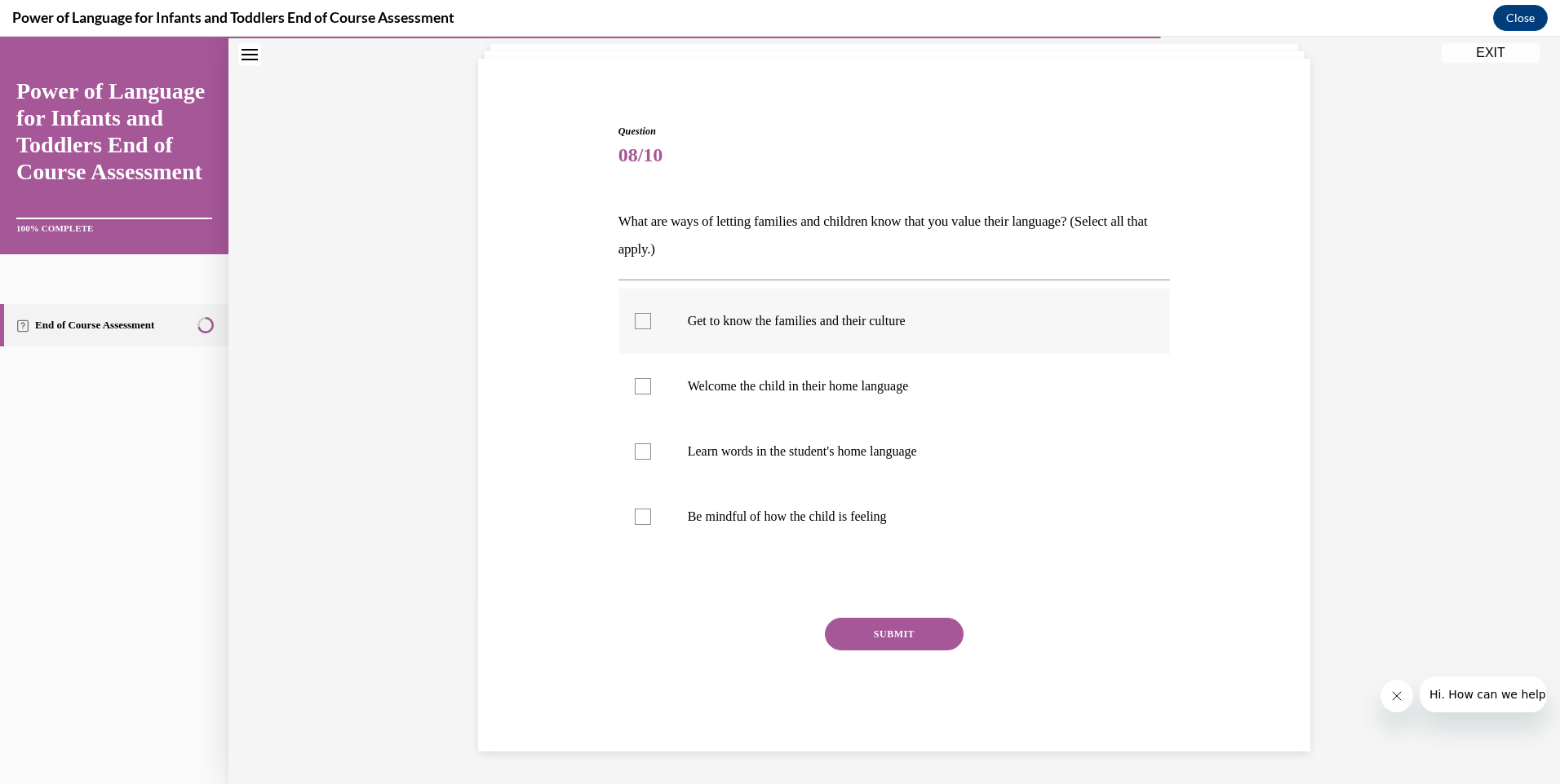
click at [639, 320] on div at bounding box center [643, 321] width 17 height 17
click at [639, 320] on input "Get to know the families and their culture" at bounding box center [643, 321] width 17 height 17
checkbox input "true"
drag, startPoint x: 640, startPoint y: 388, endPoint x: 638, endPoint y: 411, distance: 23.1
click at [640, 390] on div at bounding box center [643, 386] width 17 height 17
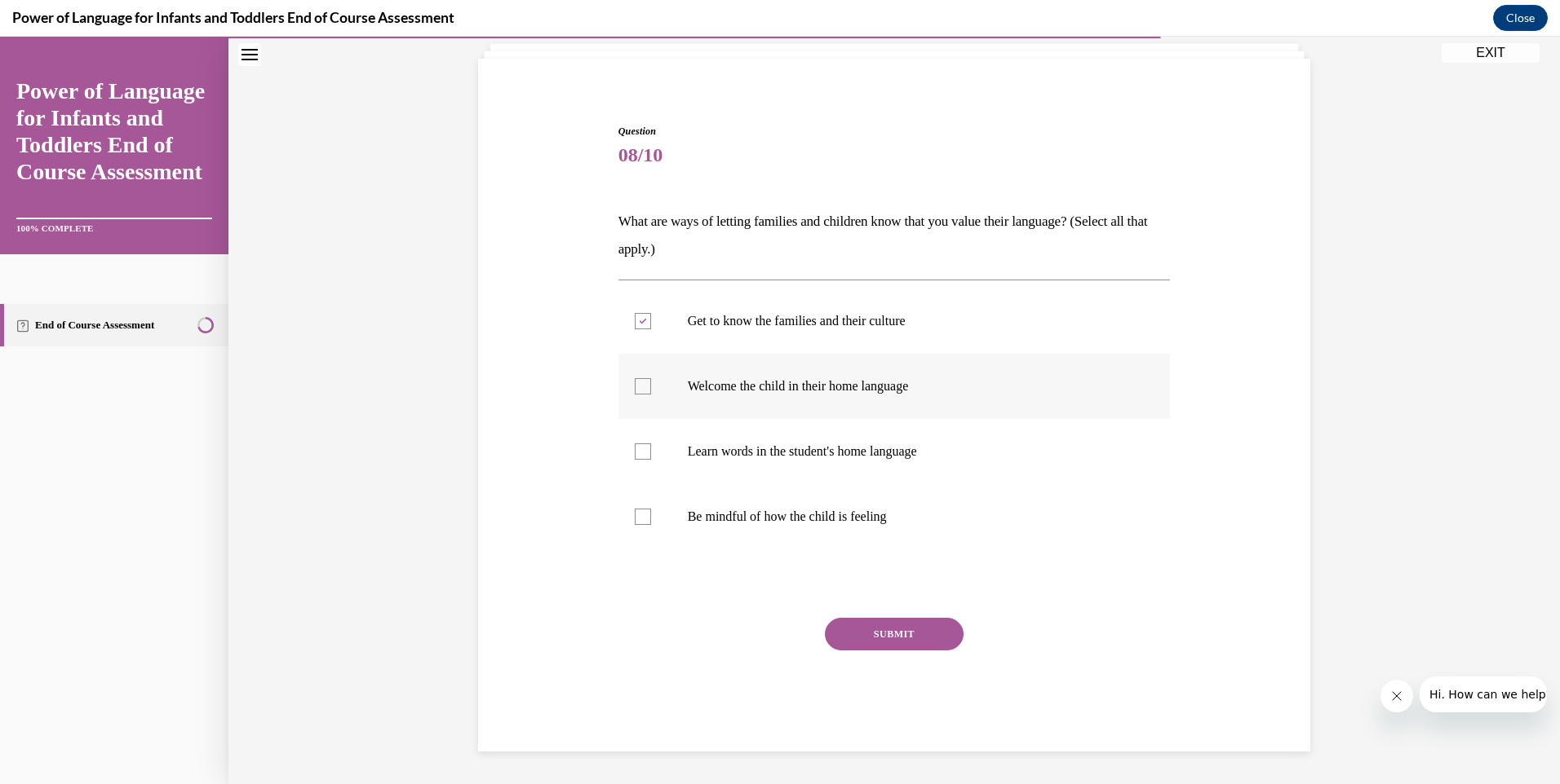
click at [640, 390] on input "Welcome the child in their home language" at bounding box center [643, 386] width 17 height 17
checkbox input "true"
click at [635, 451] on div at bounding box center [643, 451] width 17 height 17
click at [635, 451] on input "Learn words in the student's home language" at bounding box center [643, 451] width 17 height 17
checkbox input "true"
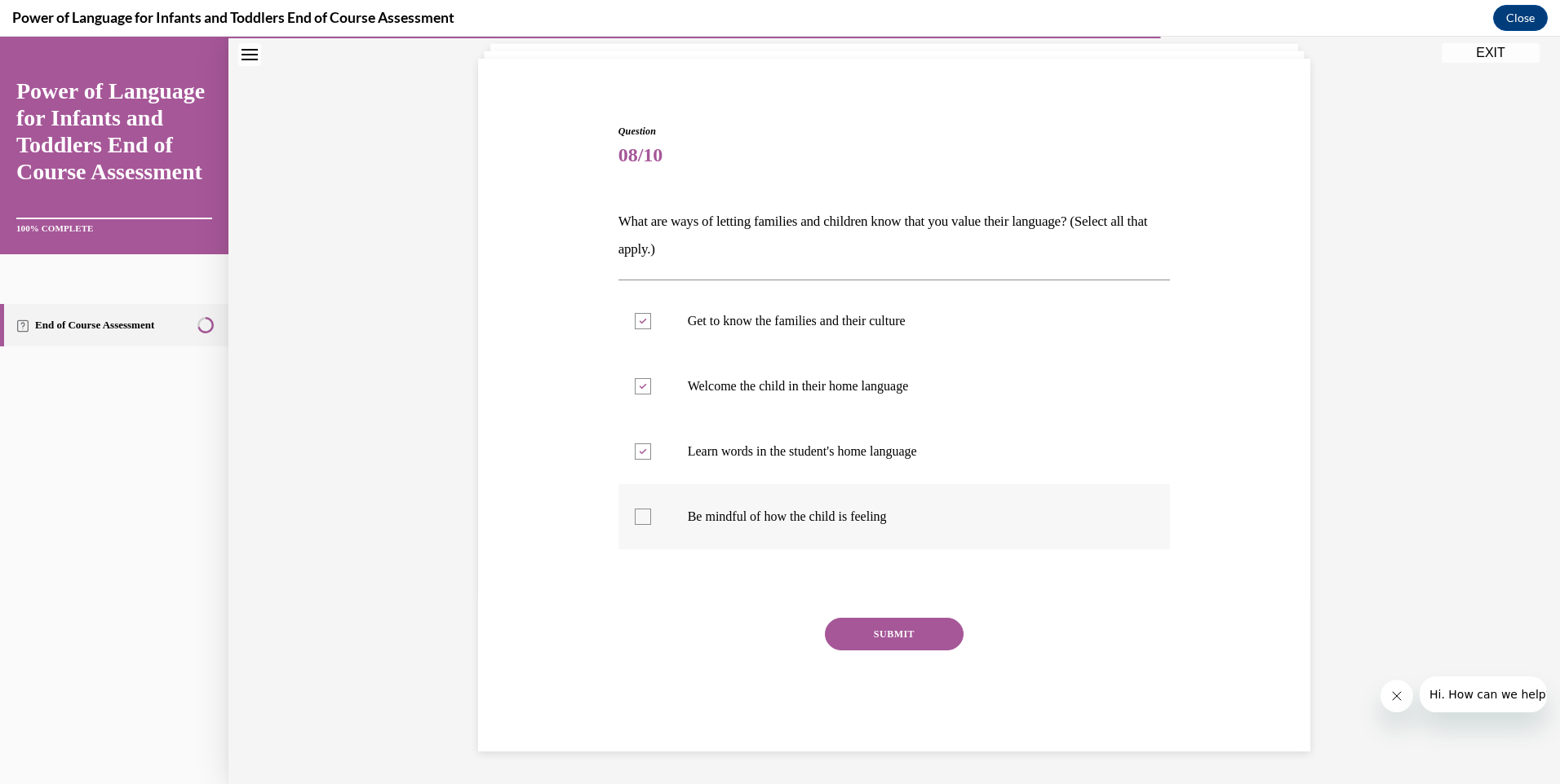
drag, startPoint x: 635, startPoint y: 517, endPoint x: 654, endPoint y: 535, distance: 26.2
click at [635, 519] on div at bounding box center [643, 517] width 17 height 17
click at [635, 519] on input "Be mindful of how the child is feeling" at bounding box center [643, 517] width 17 height 17
checkbox input "true"
click at [879, 633] on button "SUBMIT" at bounding box center [894, 634] width 139 height 32
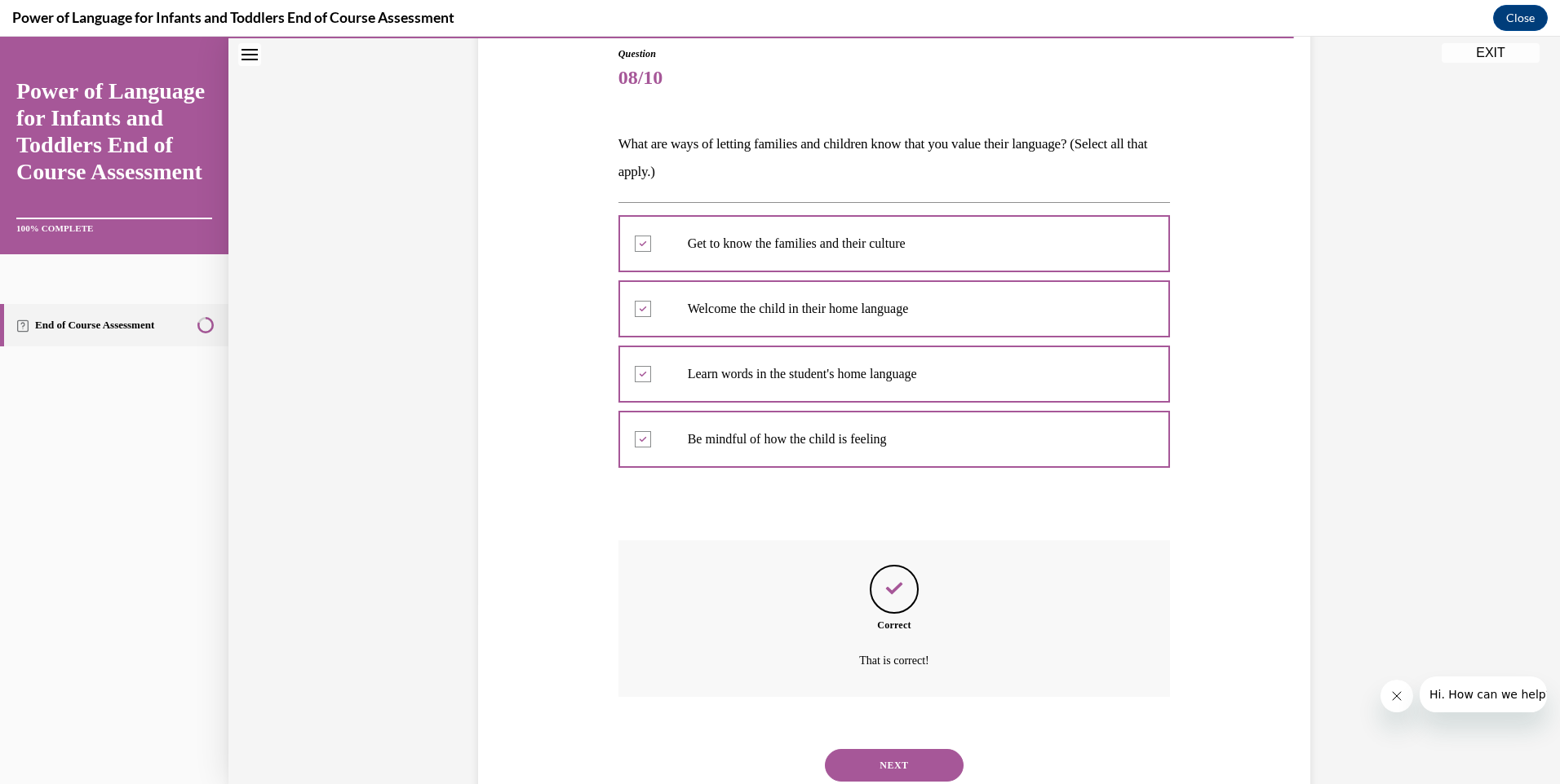
scroll to position [234, 0]
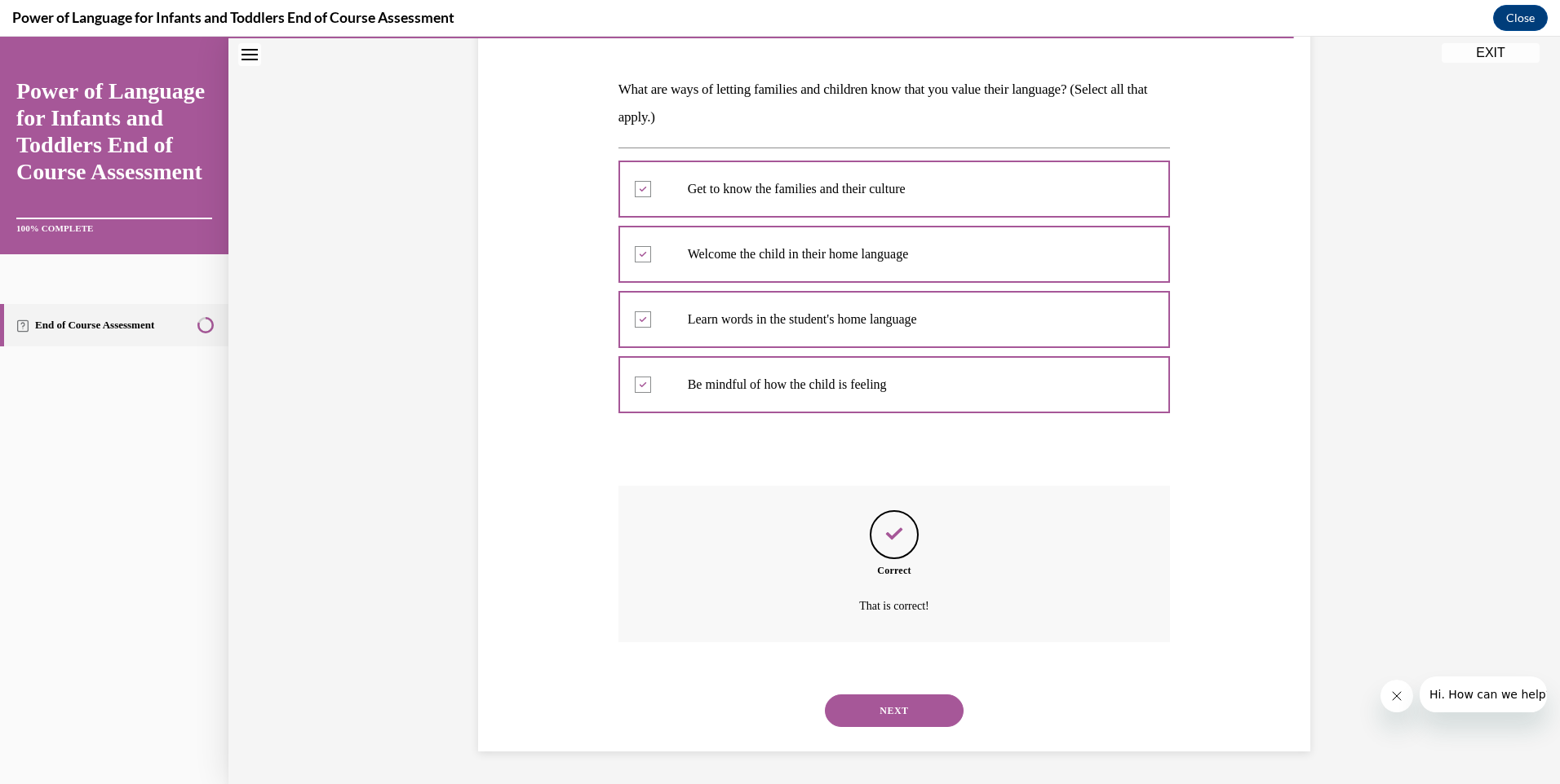
click at [872, 706] on button "NEXT" at bounding box center [894, 710] width 139 height 32
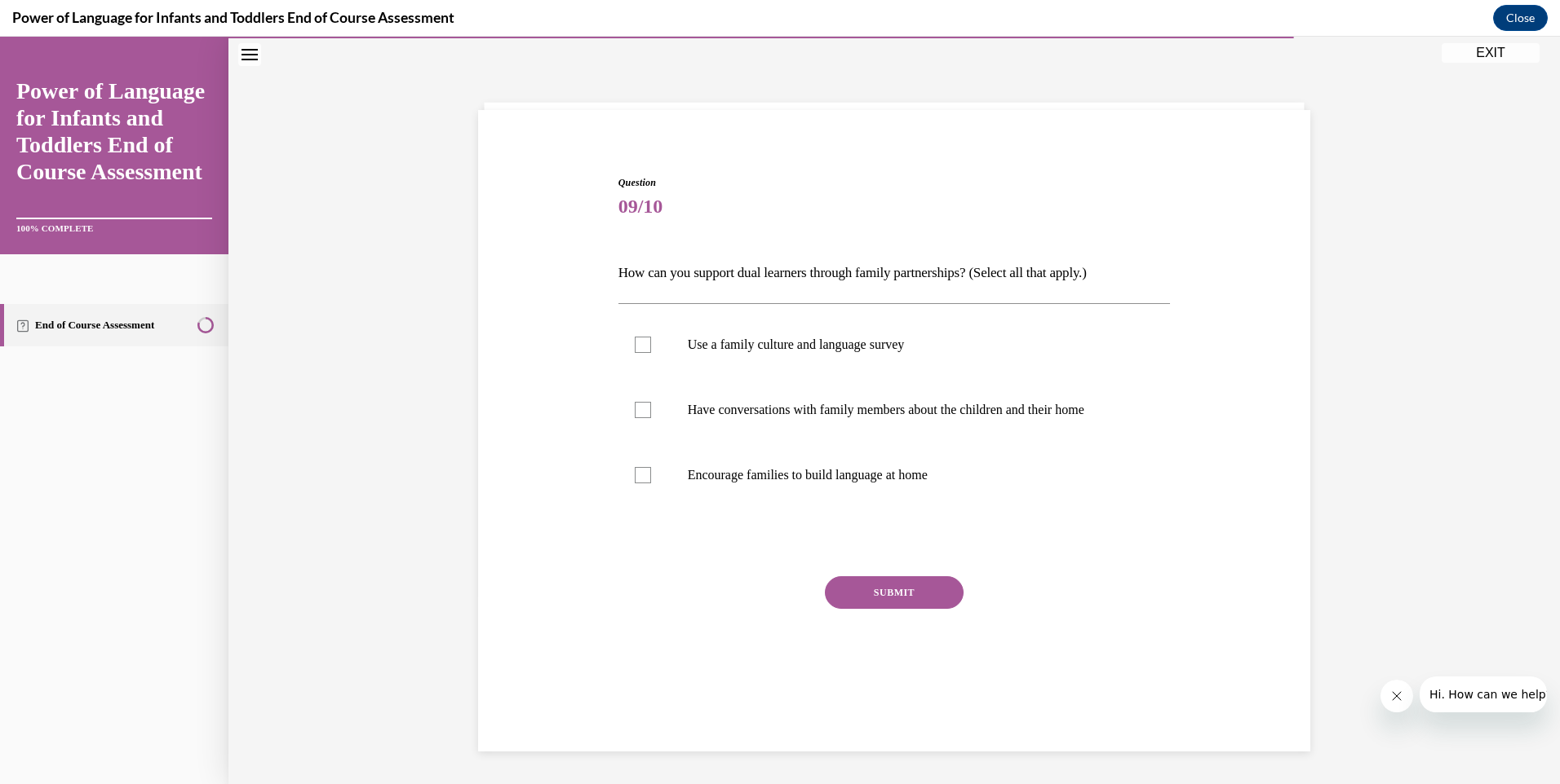
scroll to position [52, 0]
click at [635, 348] on div at bounding box center [643, 345] width 17 height 17
click at [635, 348] on input "Use a family culture and language survey" at bounding box center [643, 345] width 17 height 17
checkbox input "true"
click at [639, 413] on div at bounding box center [643, 410] width 17 height 17
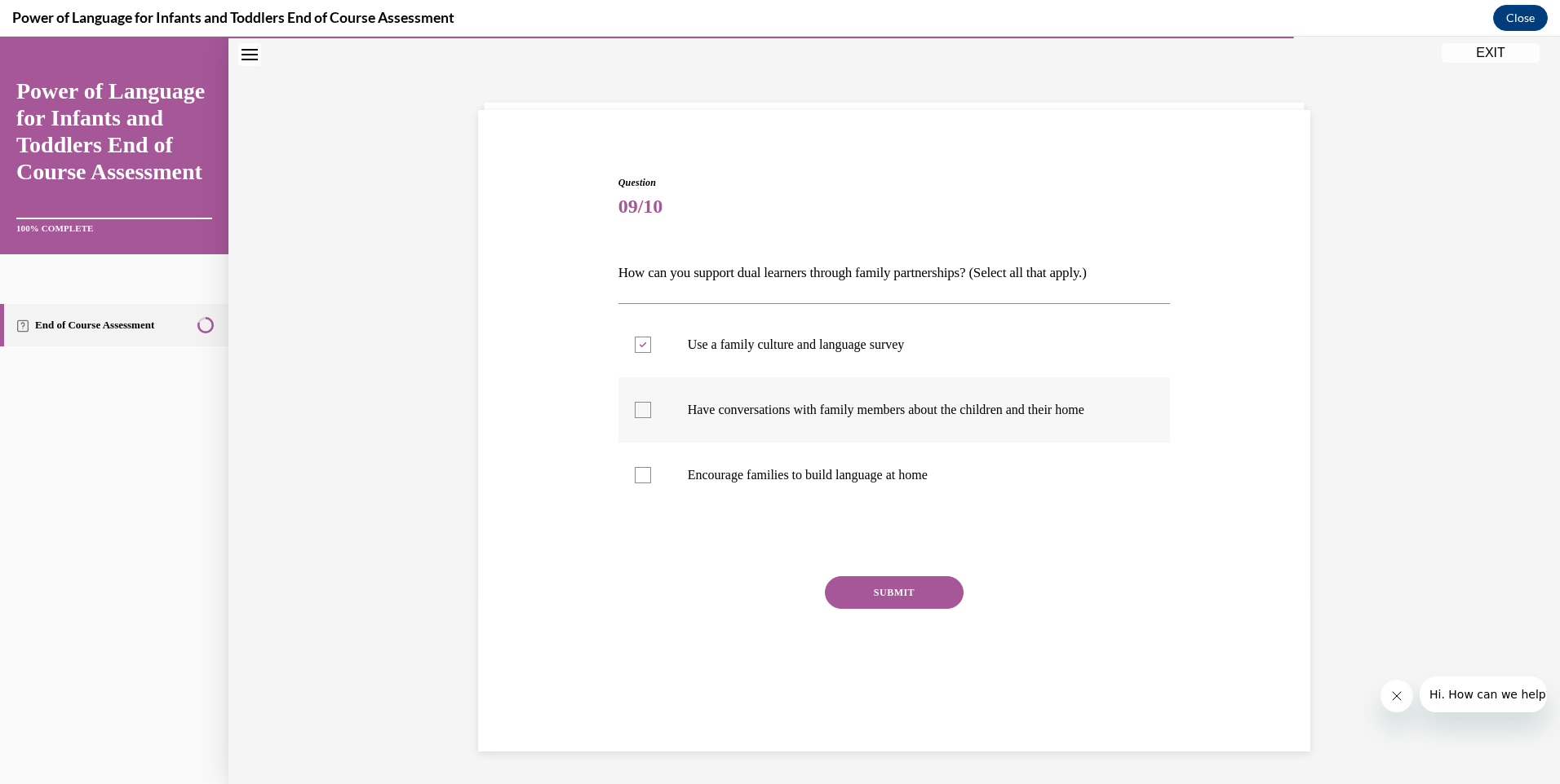
click at [639, 413] on input "Have conversations with family members about the children and their home" at bounding box center [643, 410] width 17 height 17
checkbox input "true"
click at [635, 480] on div at bounding box center [643, 475] width 17 height 17
click at [635, 480] on input "Encourage families to build language at home" at bounding box center [643, 475] width 17 height 17
checkbox input "true"
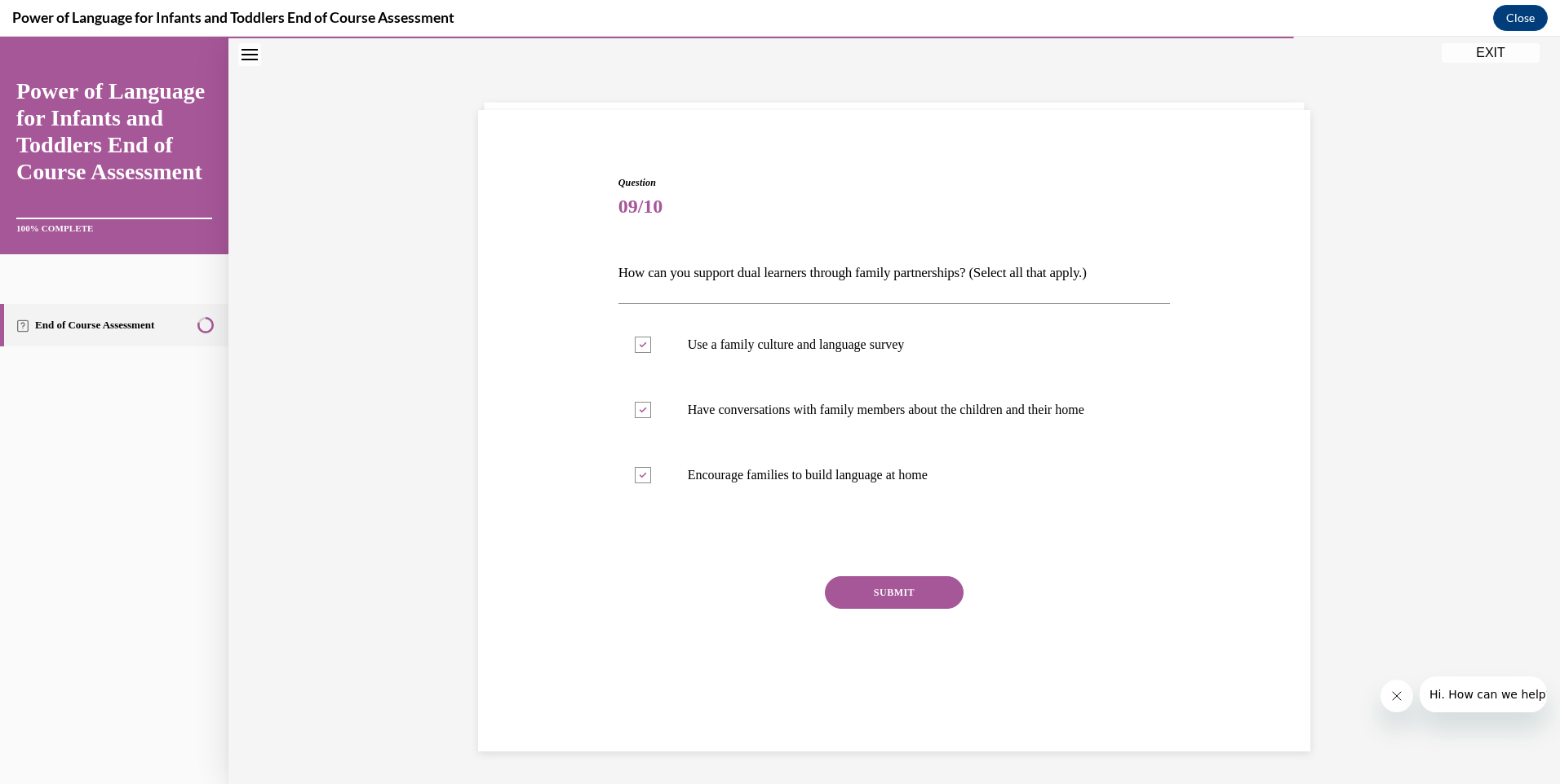
click at [921, 593] on button "SUBMIT" at bounding box center [894, 593] width 139 height 32
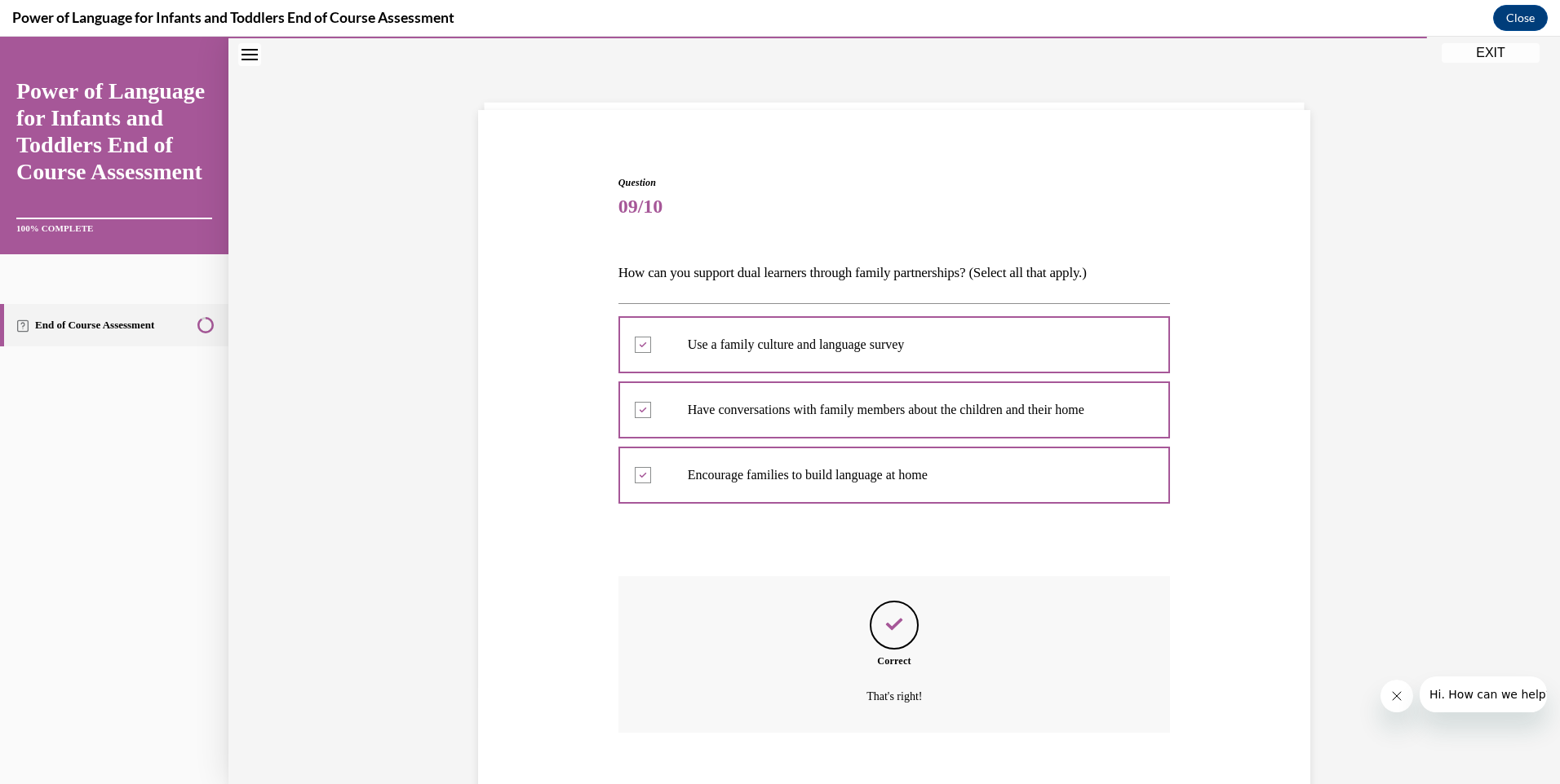
scroll to position [142, 0]
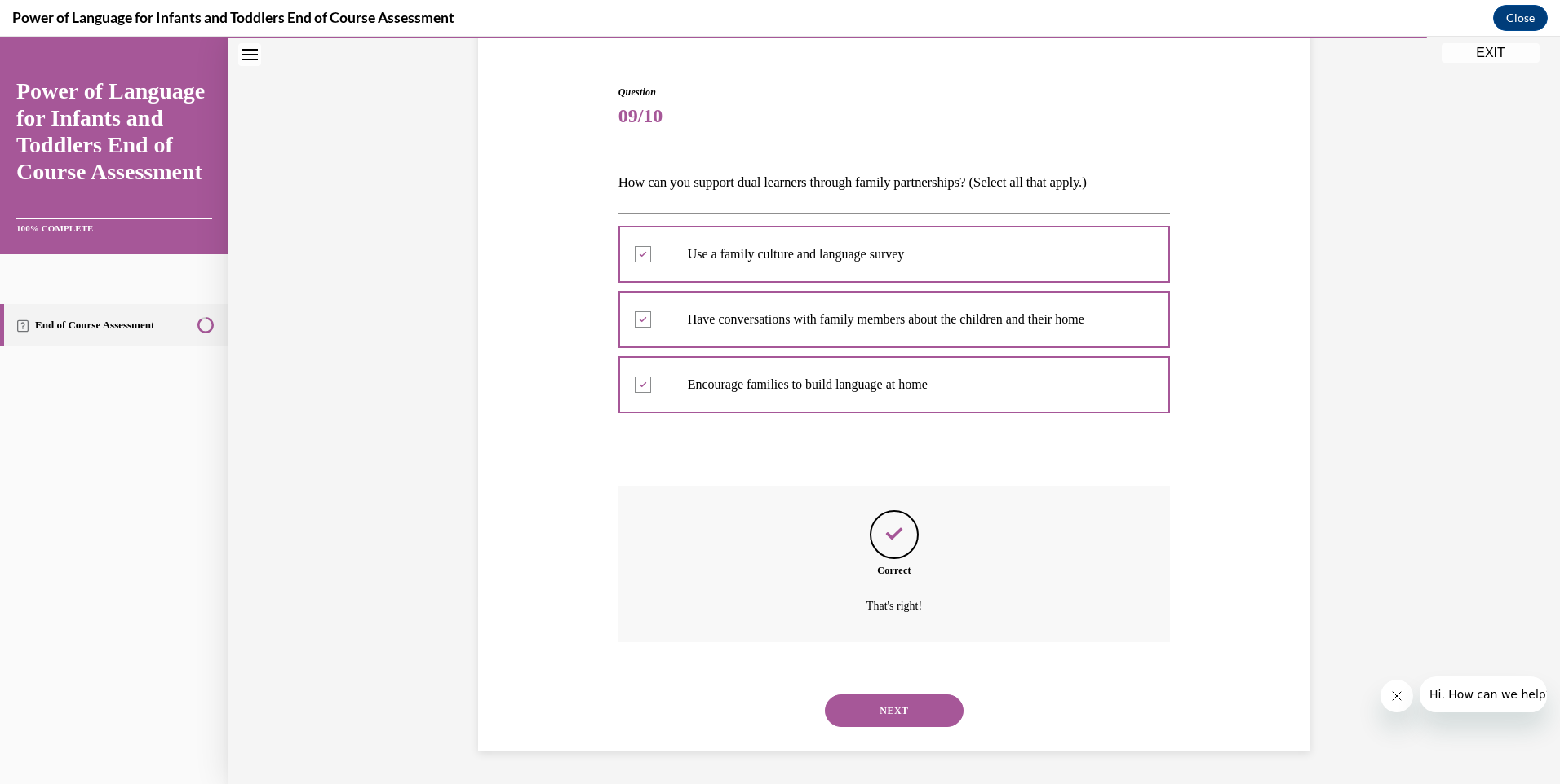
click at [892, 707] on button "NEXT" at bounding box center [894, 710] width 139 height 32
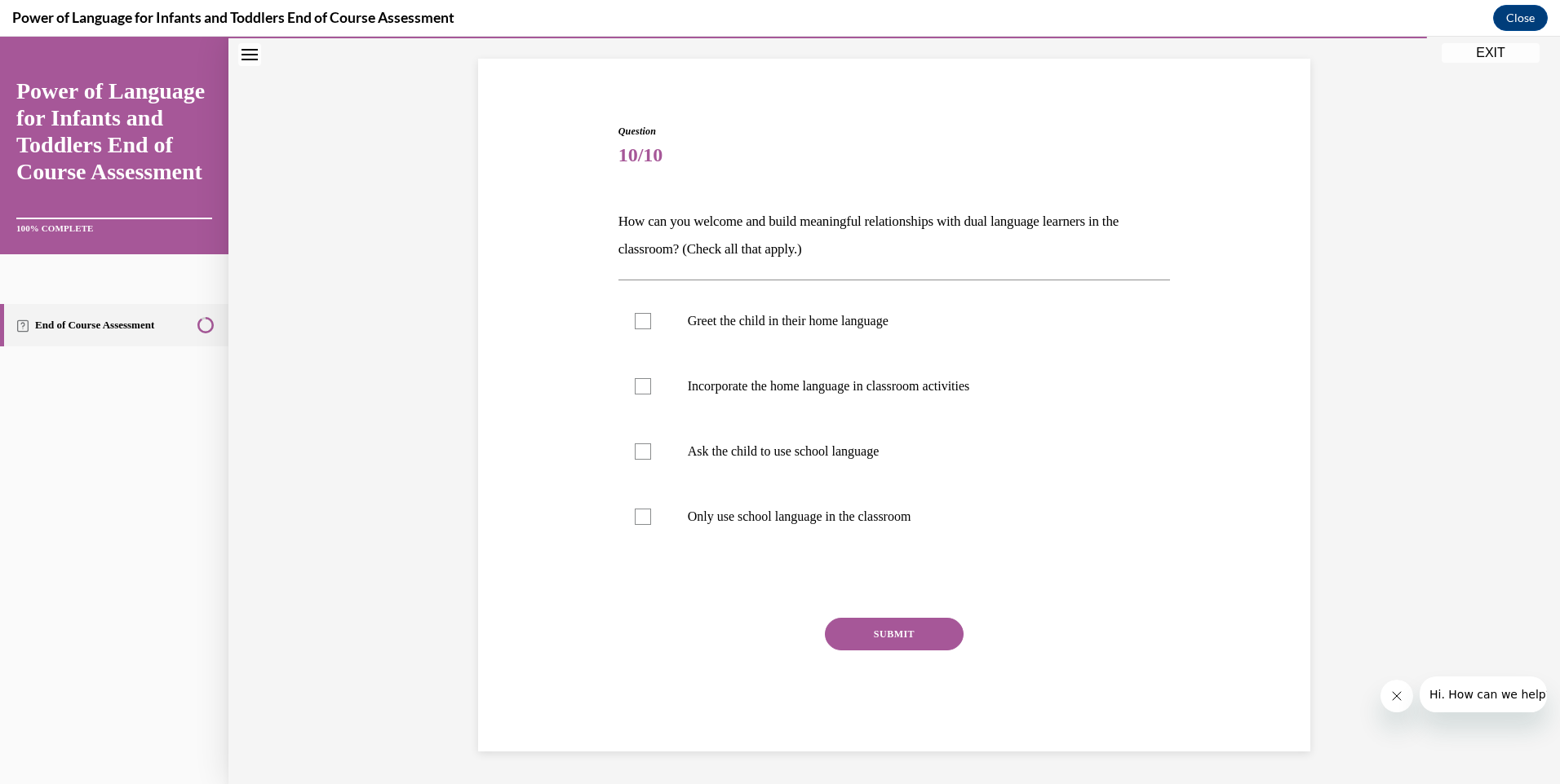
scroll to position [103, 0]
click at [635, 317] on div at bounding box center [643, 321] width 17 height 17
click at [635, 317] on input "Greet the child in their home language" at bounding box center [643, 321] width 17 height 17
checkbox input "true"
click at [635, 391] on div at bounding box center [643, 386] width 17 height 17
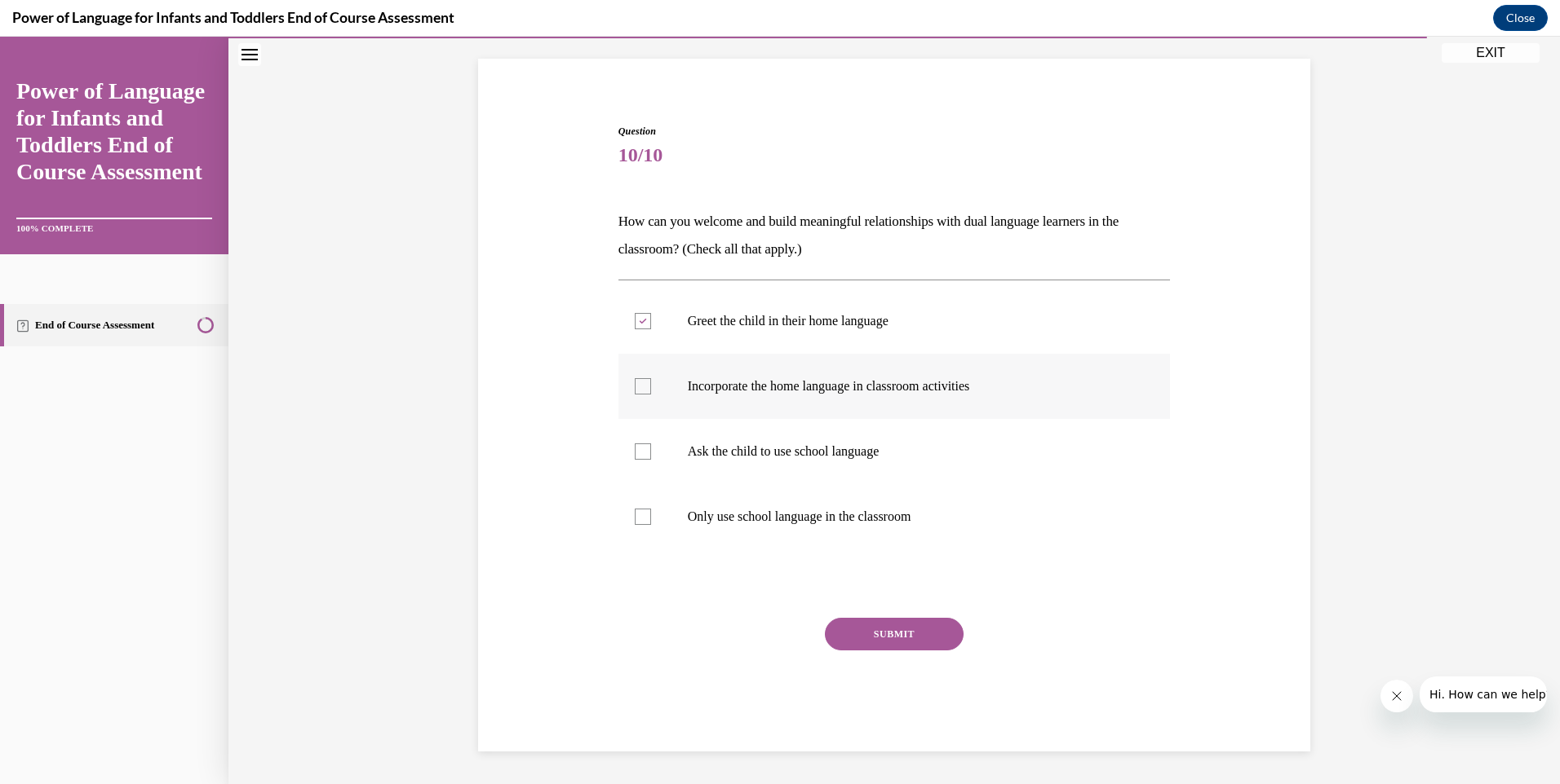
click at [635, 391] on input "Incorporate the home language in classroom activities" at bounding box center [643, 386] width 17 height 17
checkbox input "true"
click at [890, 629] on button "SUBMIT" at bounding box center [894, 634] width 139 height 32
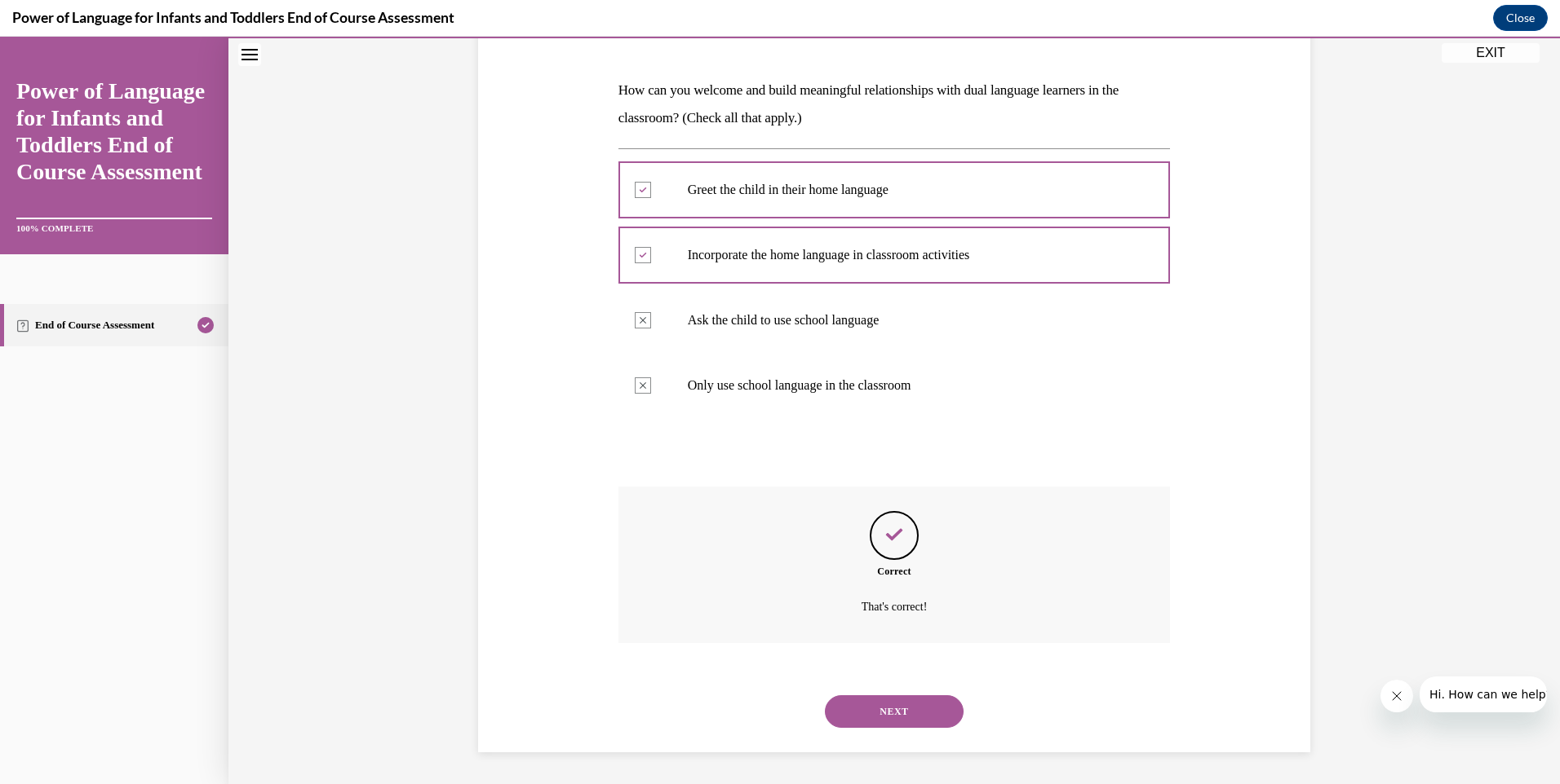
scroll to position [234, 0]
click at [884, 712] on button "NEXT" at bounding box center [894, 710] width 139 height 32
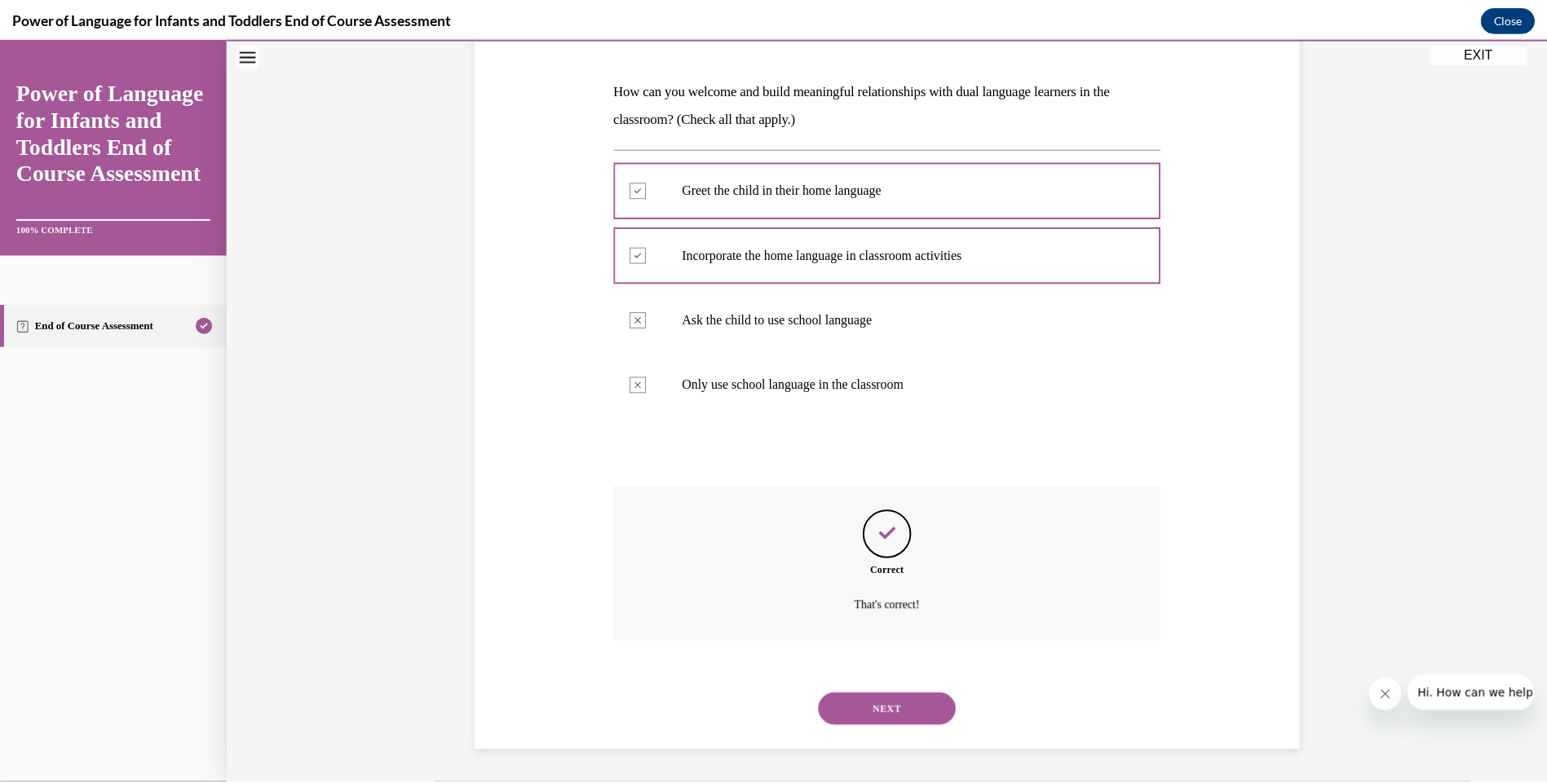
scroll to position [88, 0]
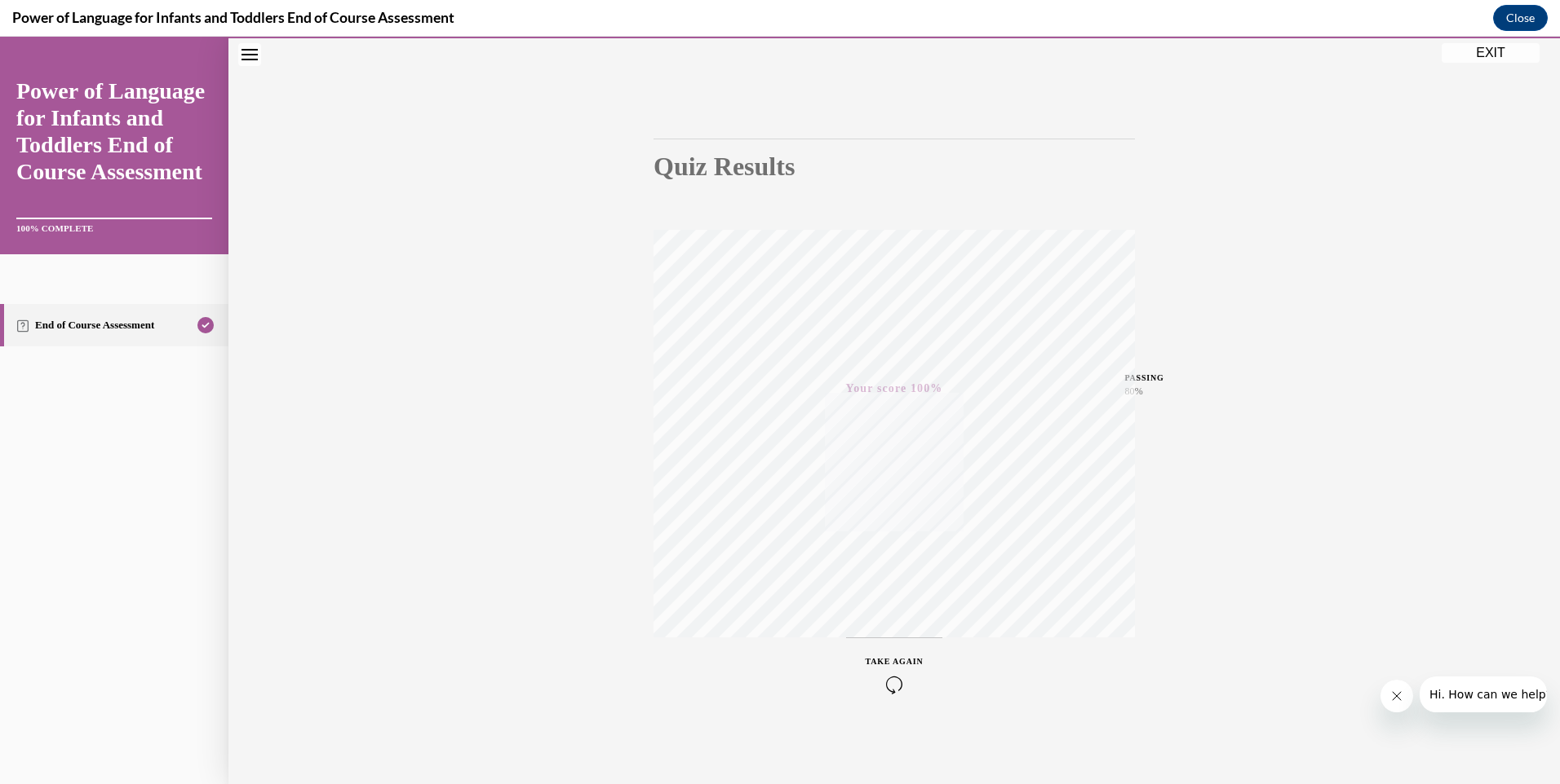
click at [1492, 48] on button "EXIT" at bounding box center [1490, 53] width 98 height 19
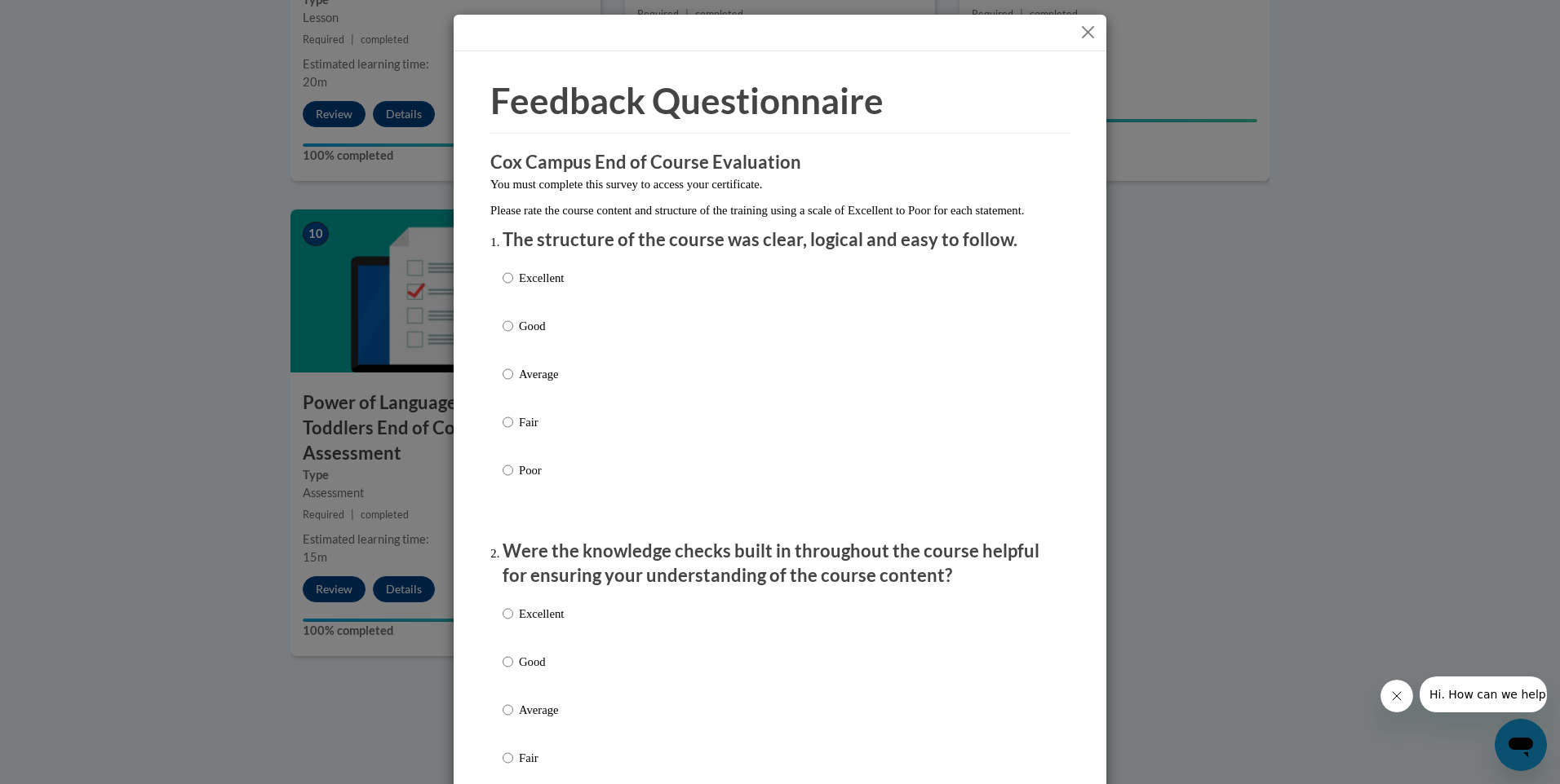
click at [1087, 29] on button "Close" at bounding box center [1087, 32] width 20 height 20
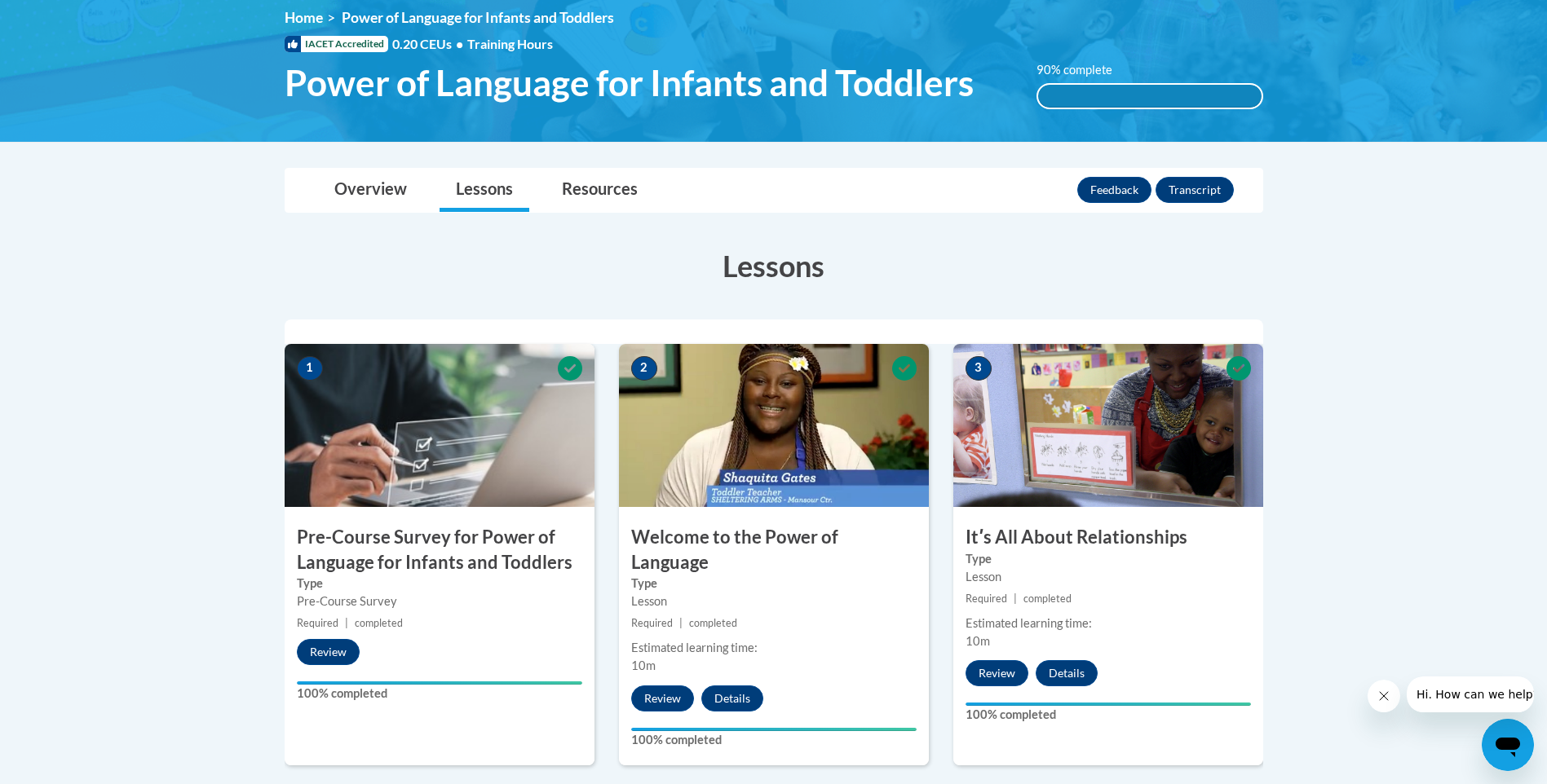
scroll to position [82, 0]
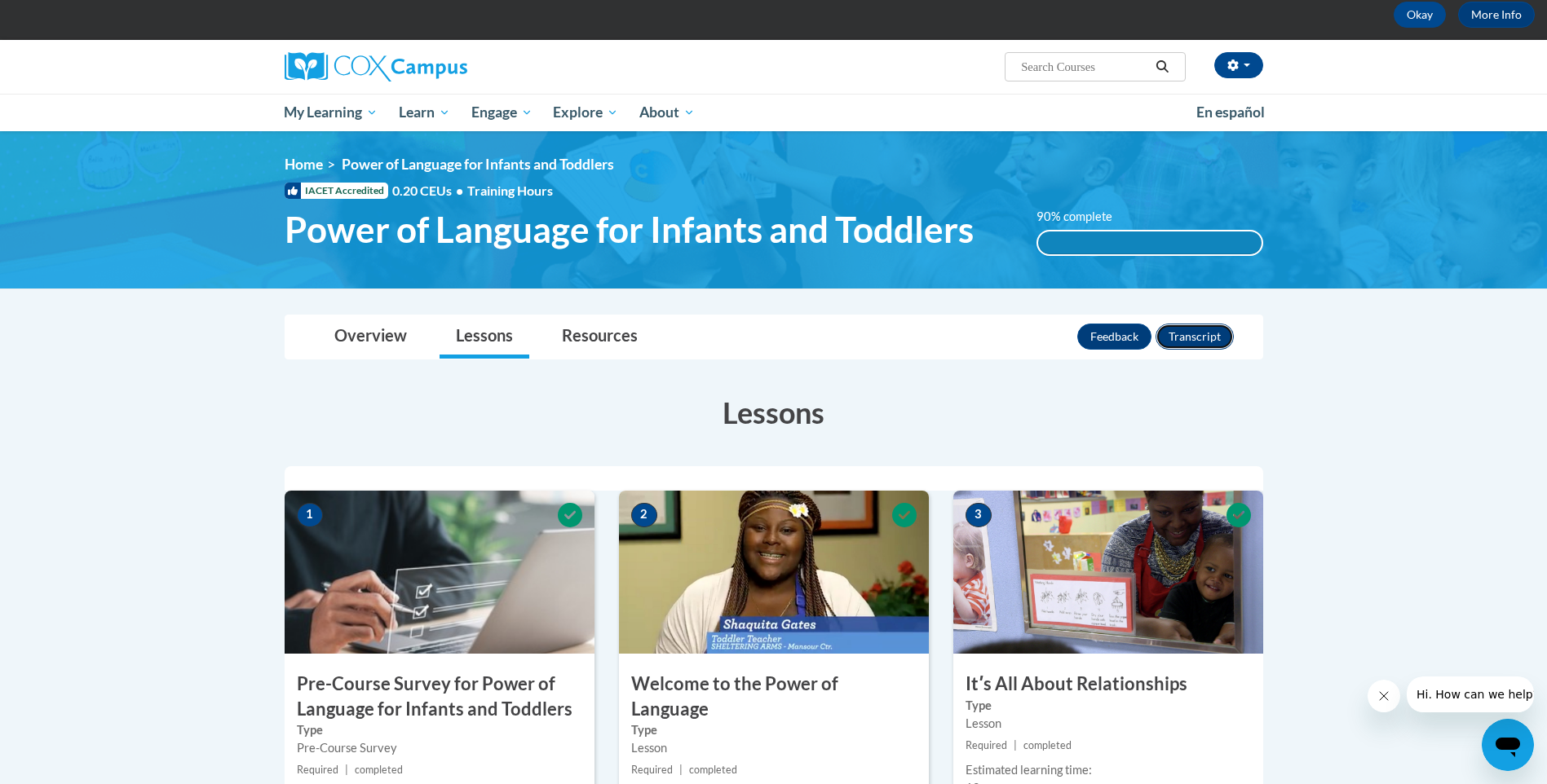
click at [1209, 334] on button "Transcript" at bounding box center [1194, 337] width 78 height 26
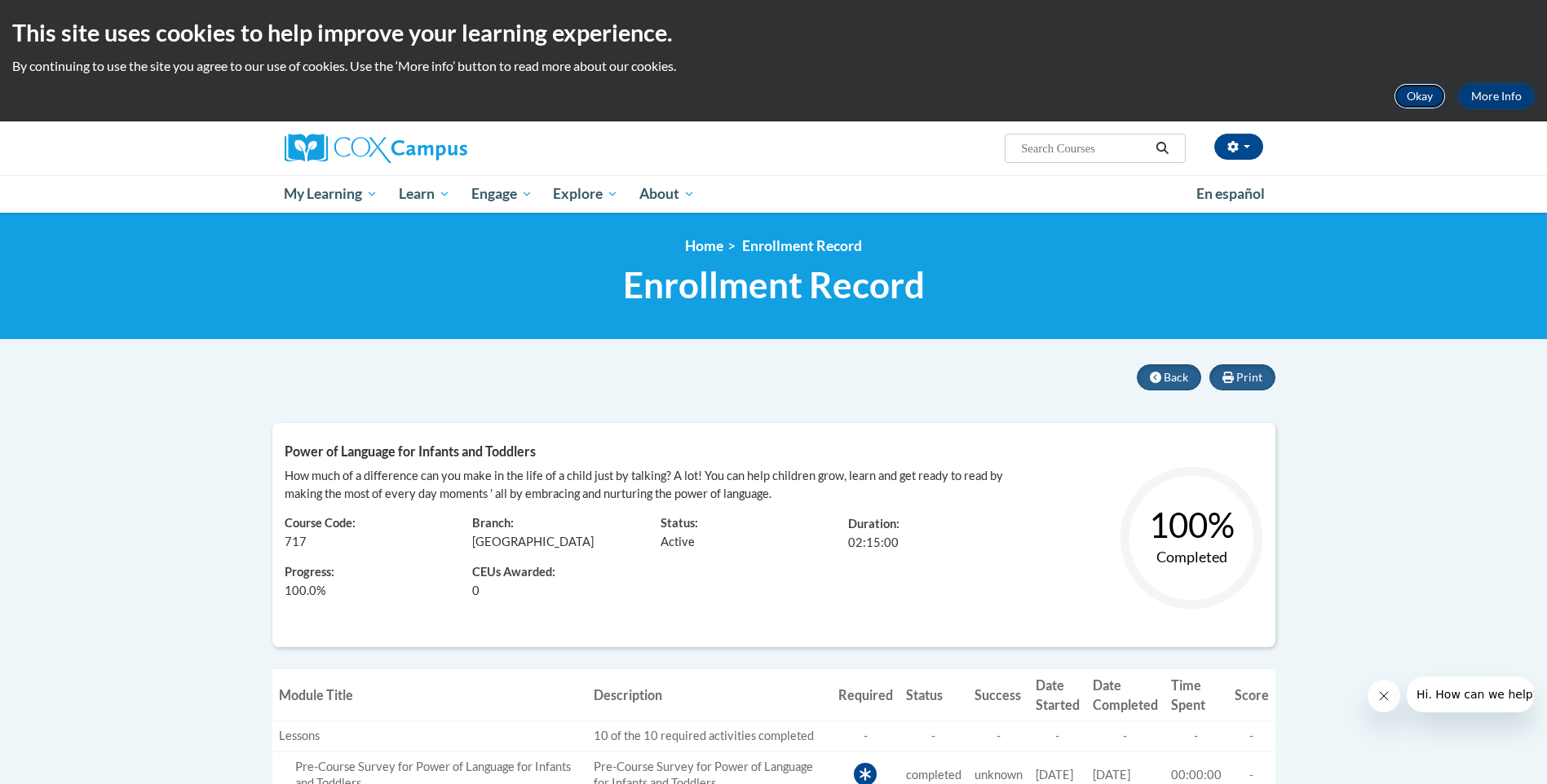
click at [1414, 96] on button "Okay" at bounding box center [1419, 97] width 52 height 26
